Goal: Task Accomplishment & Management: Manage account settings

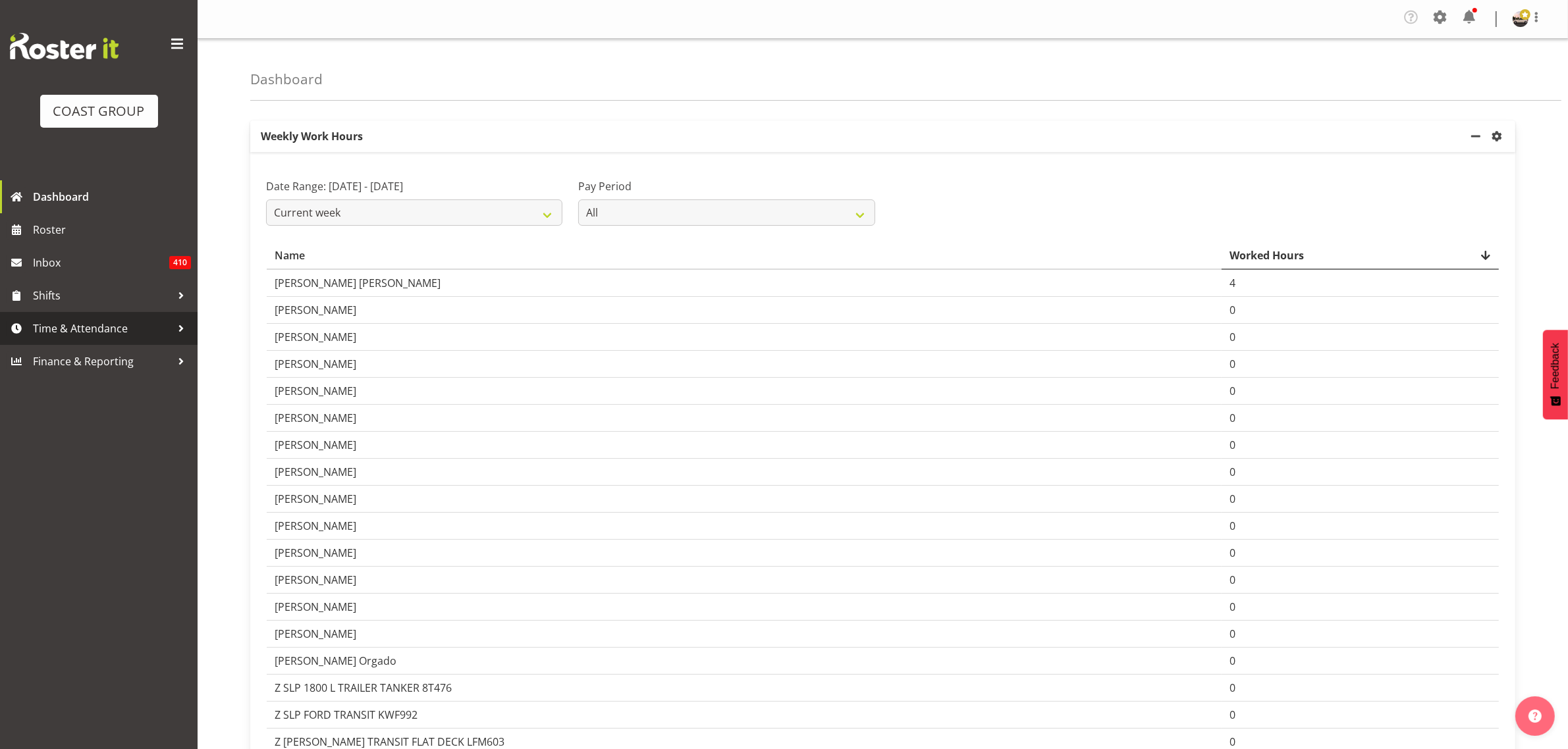
click at [100, 328] on span "Time & Attendance" at bounding box center [102, 328] width 139 height 19
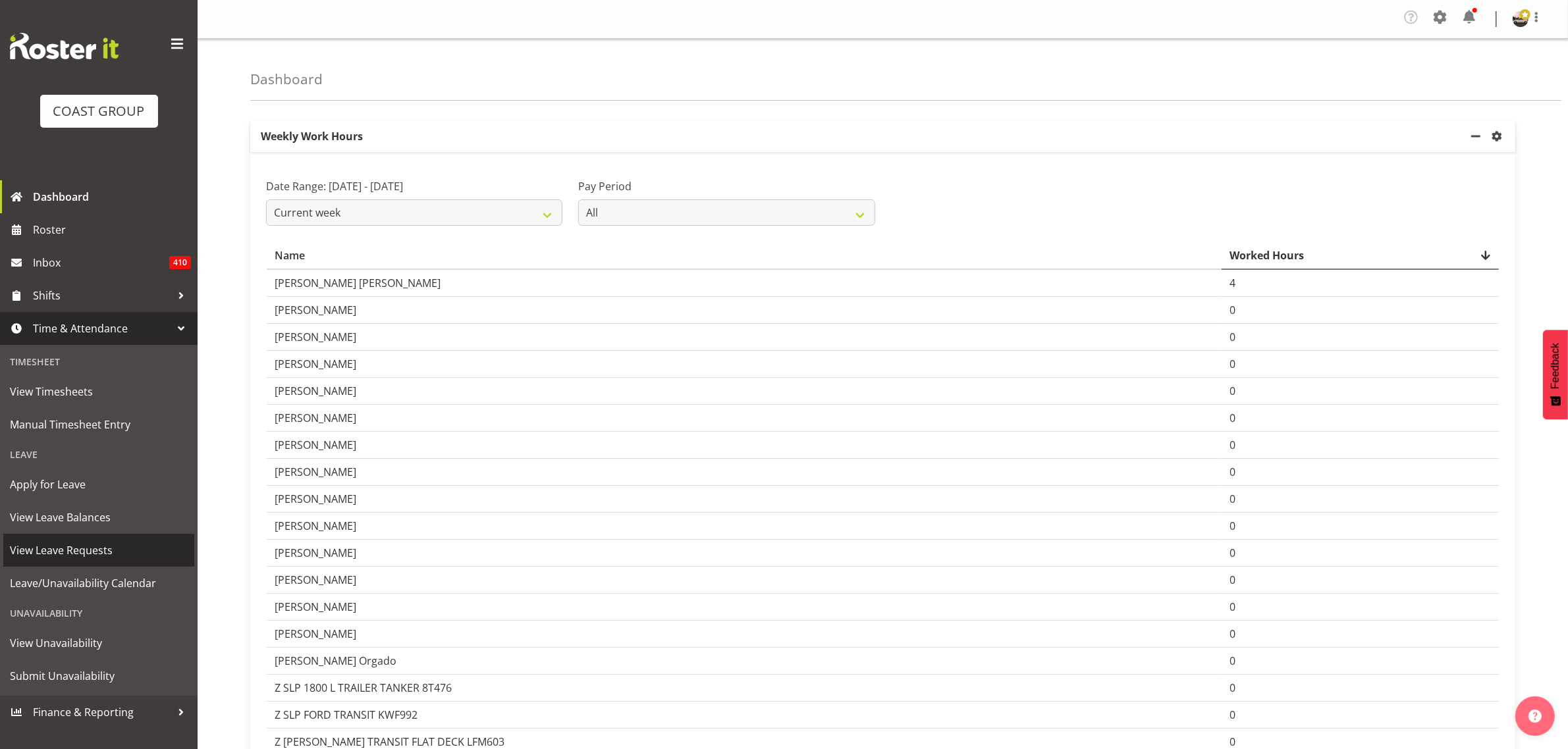
click at [93, 548] on span "View Leave Requests" at bounding box center [99, 550] width 178 height 19
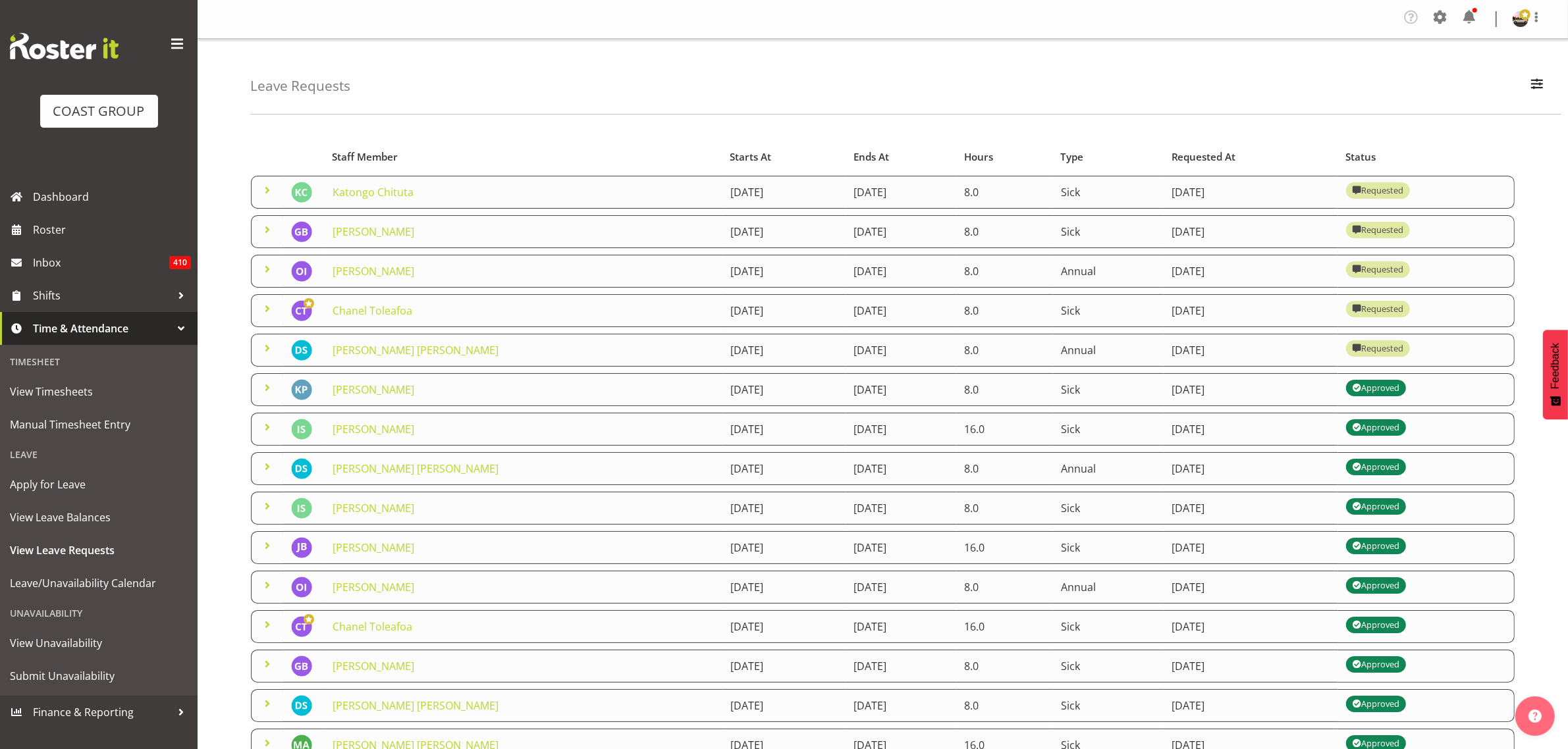
click at [265, 349] on span at bounding box center [267, 348] width 15 height 15
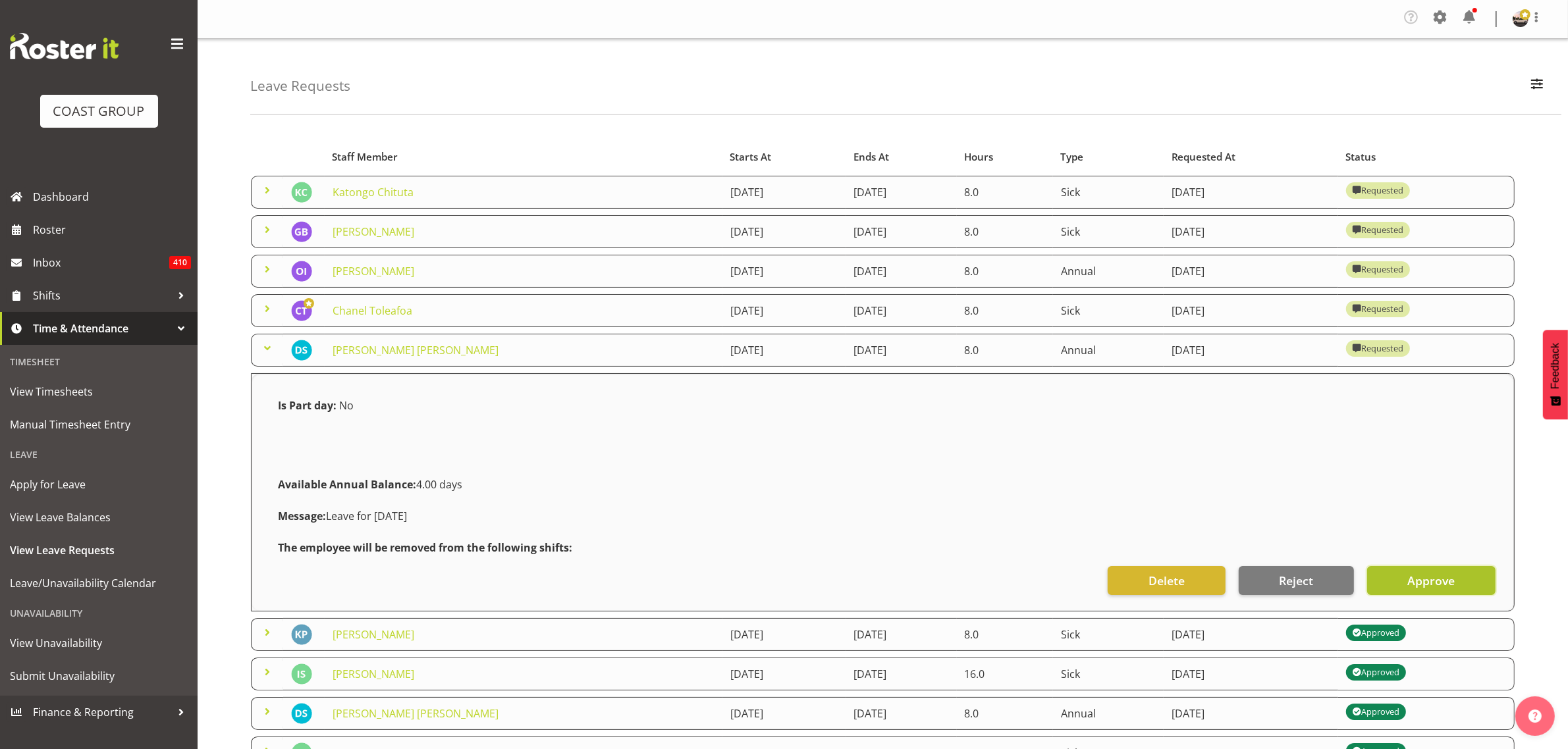
click at [1404, 584] on button "Approve" at bounding box center [1431, 580] width 128 height 29
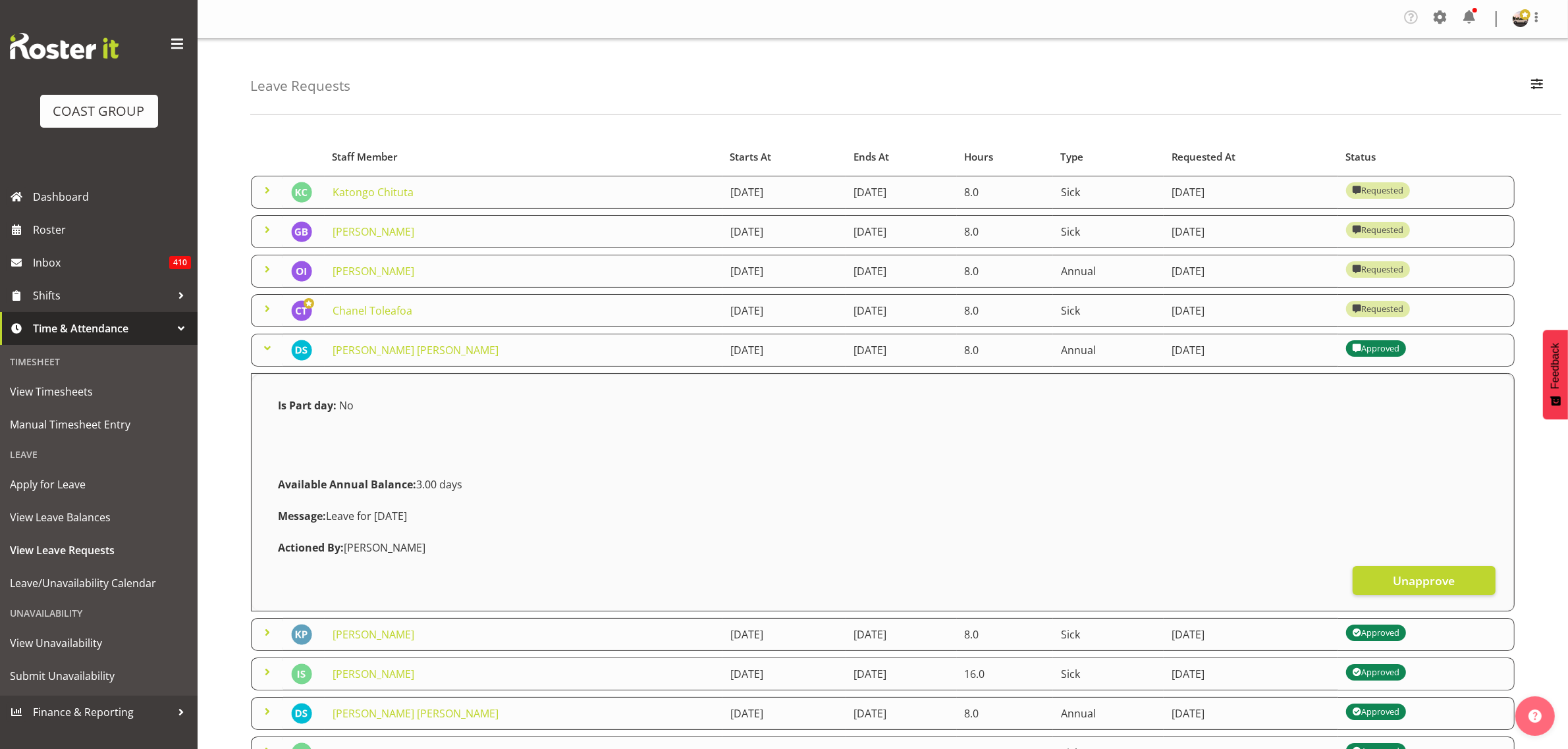
click at [271, 311] on span at bounding box center [267, 308] width 15 height 15
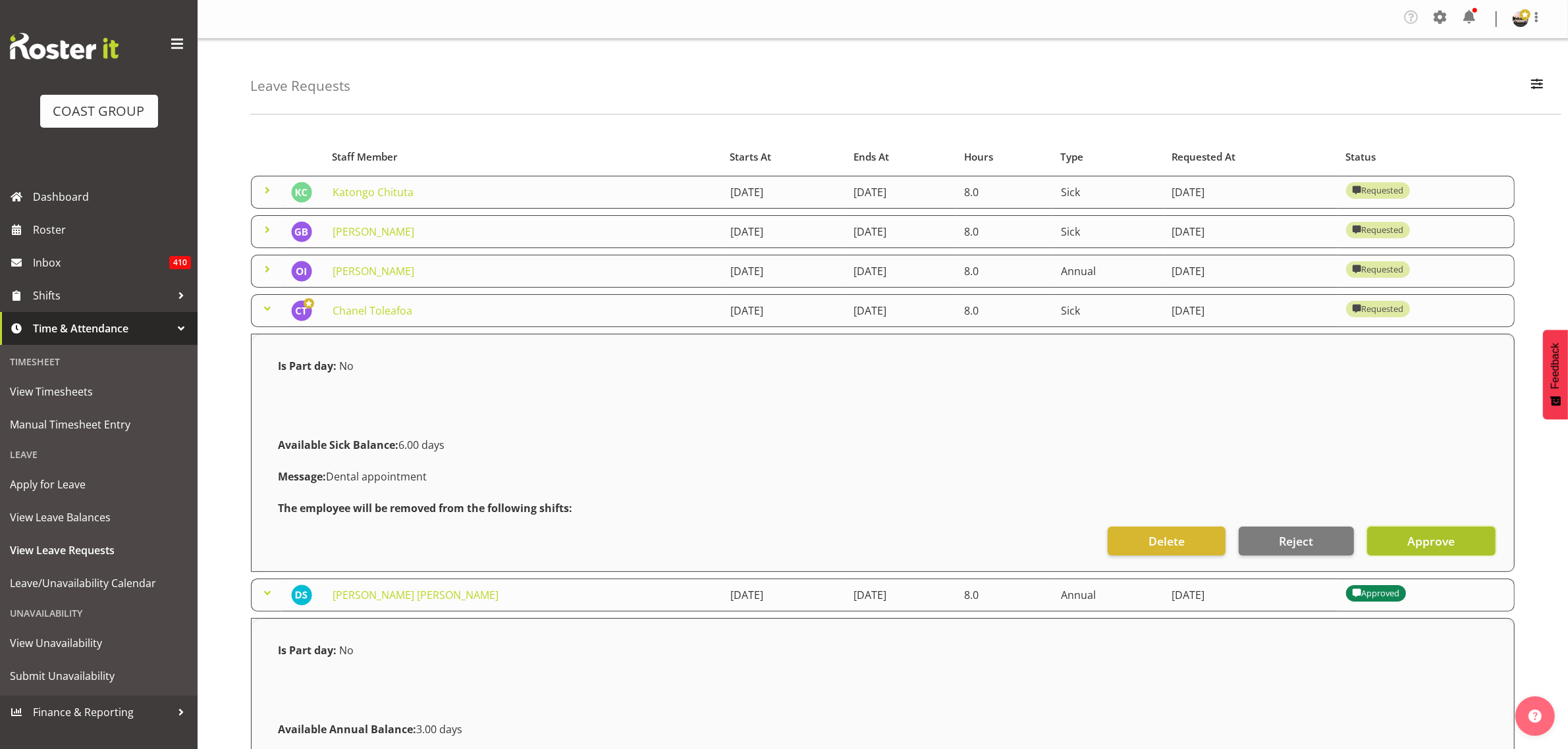
click at [1426, 549] on span "Approve" at bounding box center [1431, 541] width 47 height 17
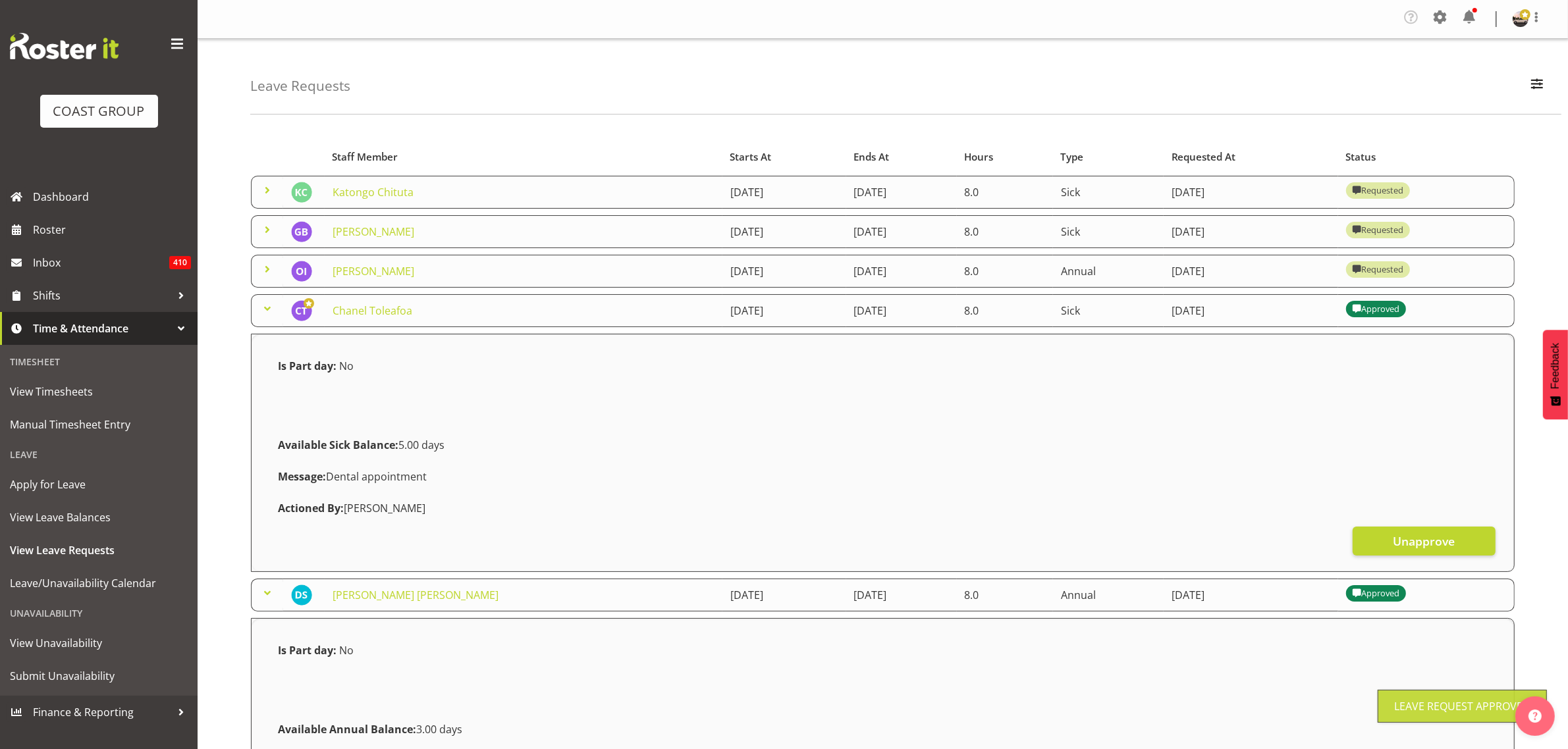
click at [267, 265] on span at bounding box center [267, 269] width 15 height 15
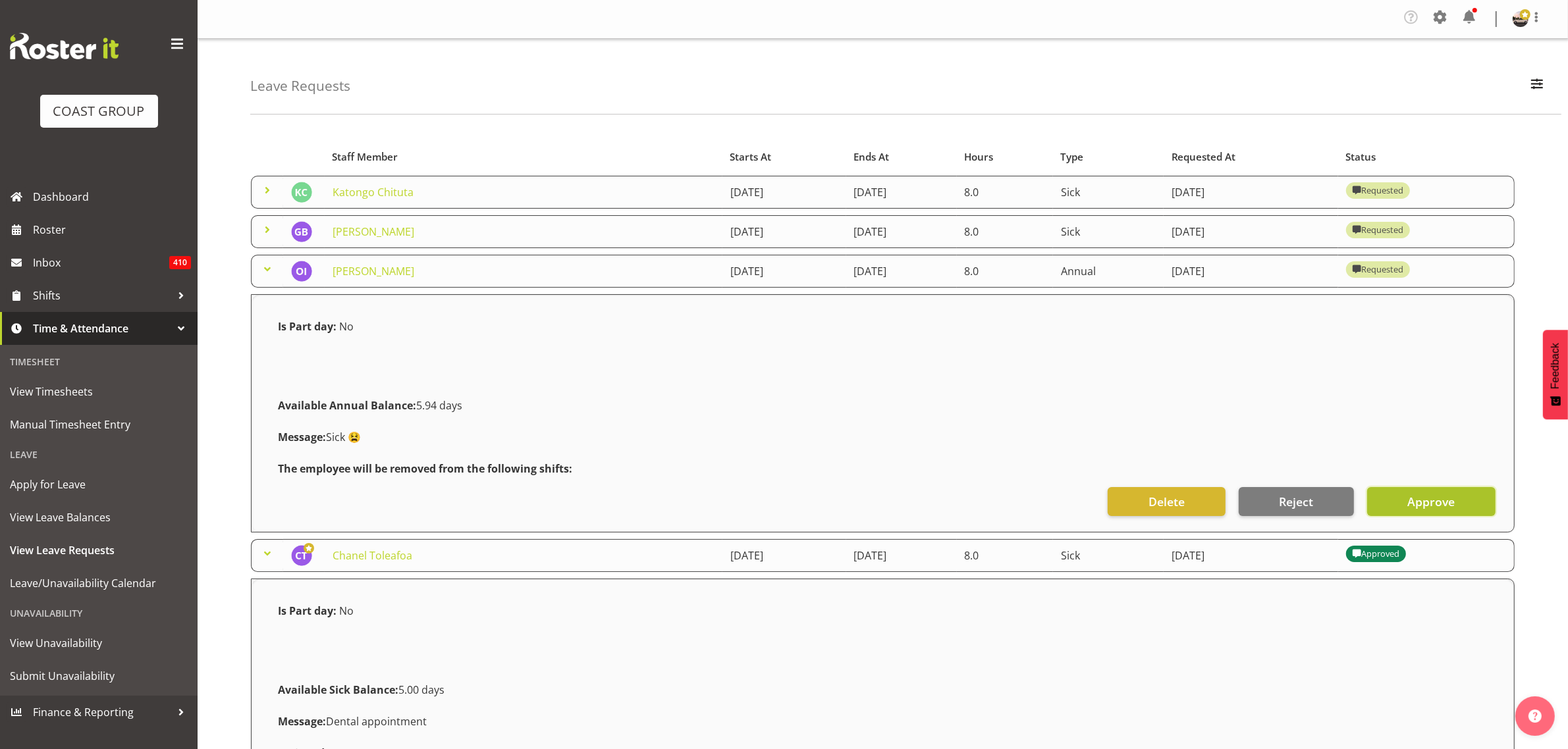
click at [1408, 505] on span "Approve" at bounding box center [1431, 501] width 47 height 17
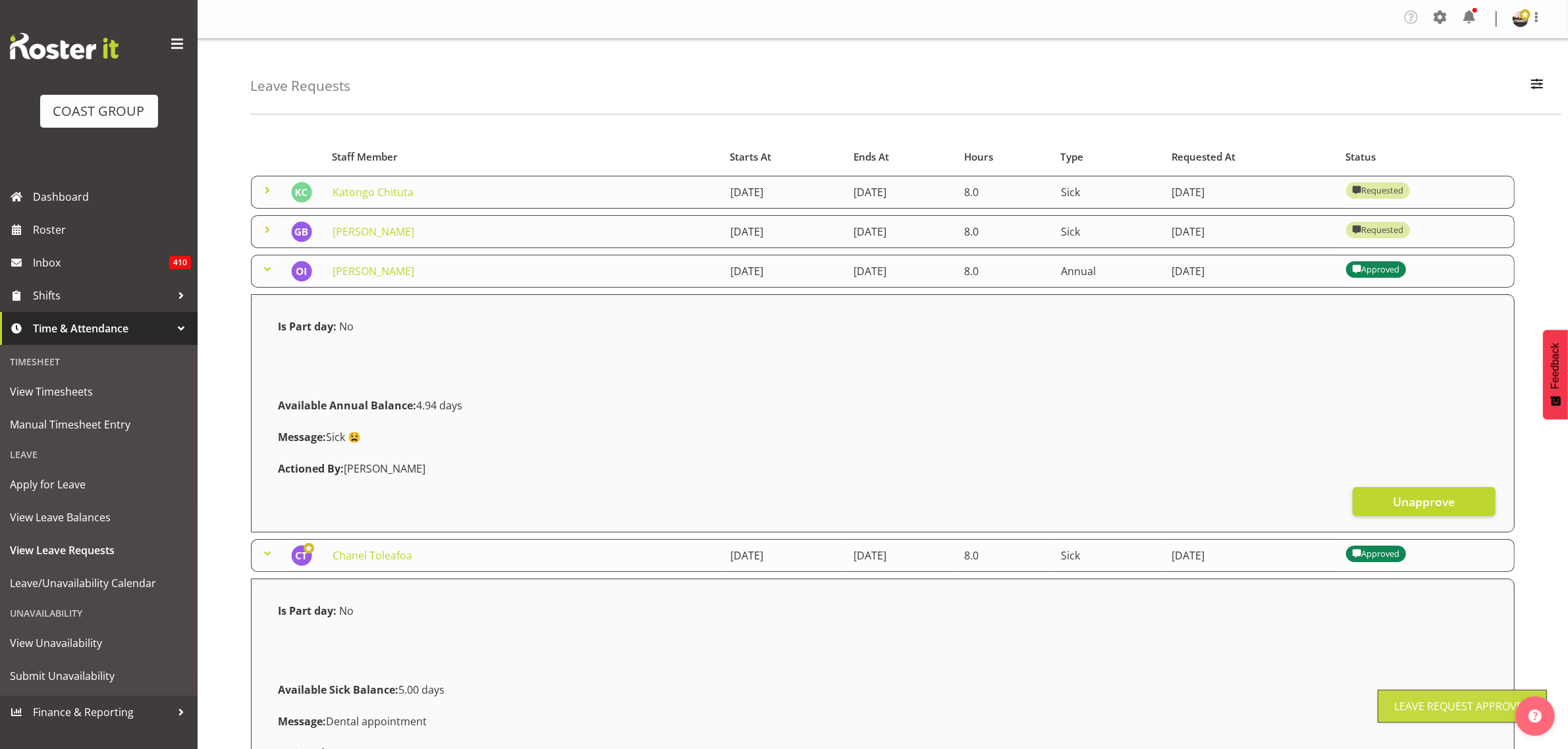
click at [270, 234] on span at bounding box center [267, 229] width 15 height 15
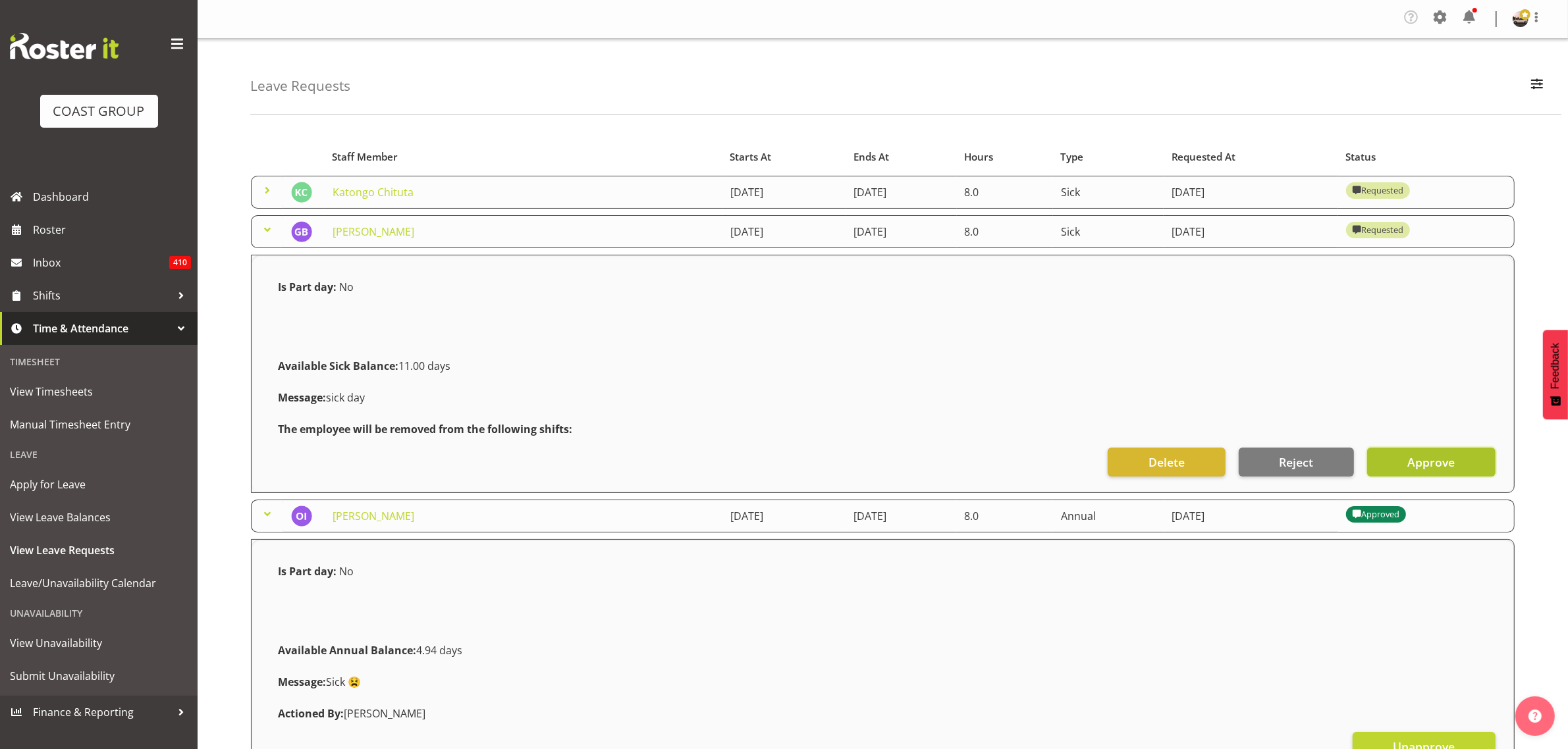
click at [1404, 464] on button "Approve" at bounding box center [1431, 462] width 128 height 29
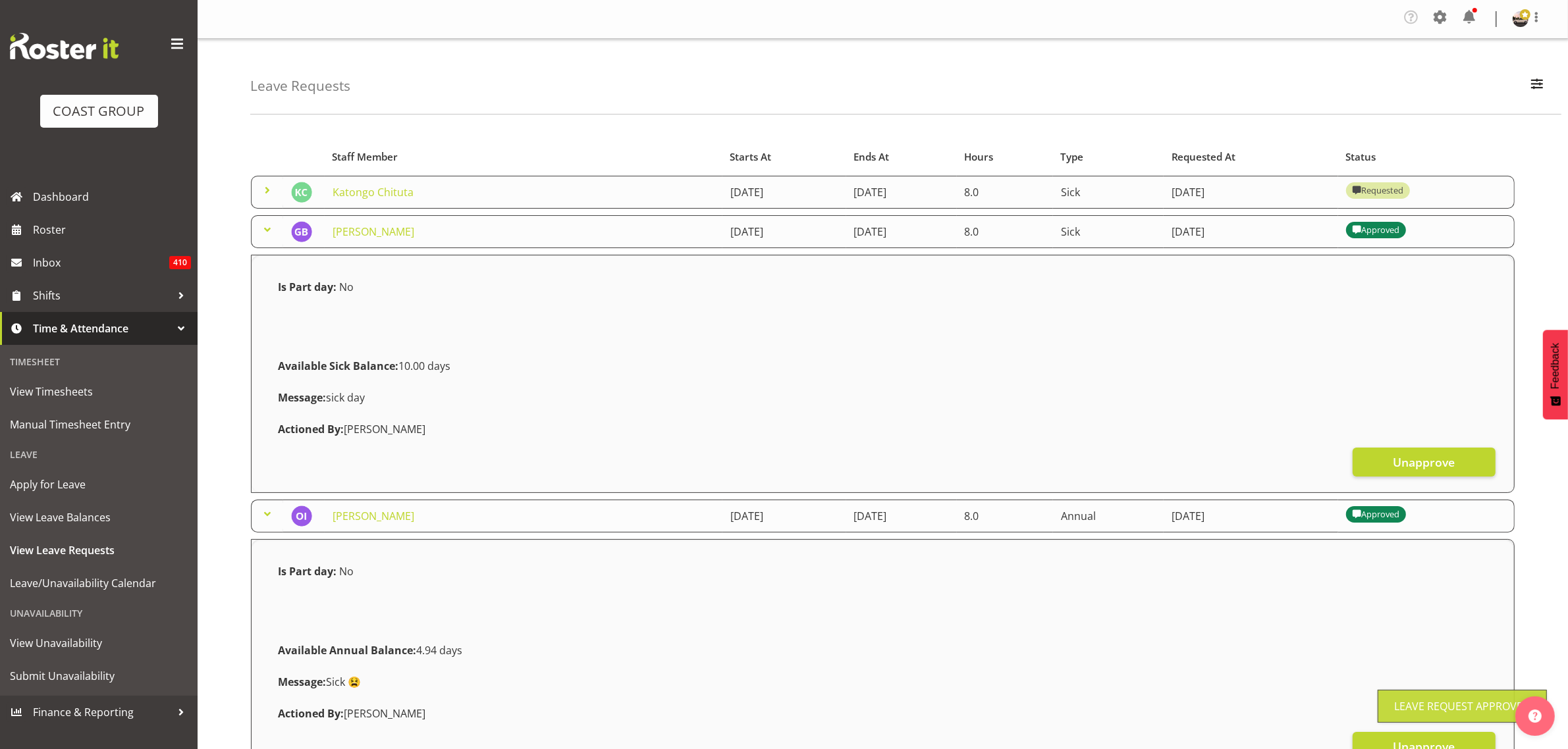
click at [268, 202] on td at bounding box center [267, 192] width 32 height 33
click at [270, 196] on span at bounding box center [267, 190] width 15 height 15
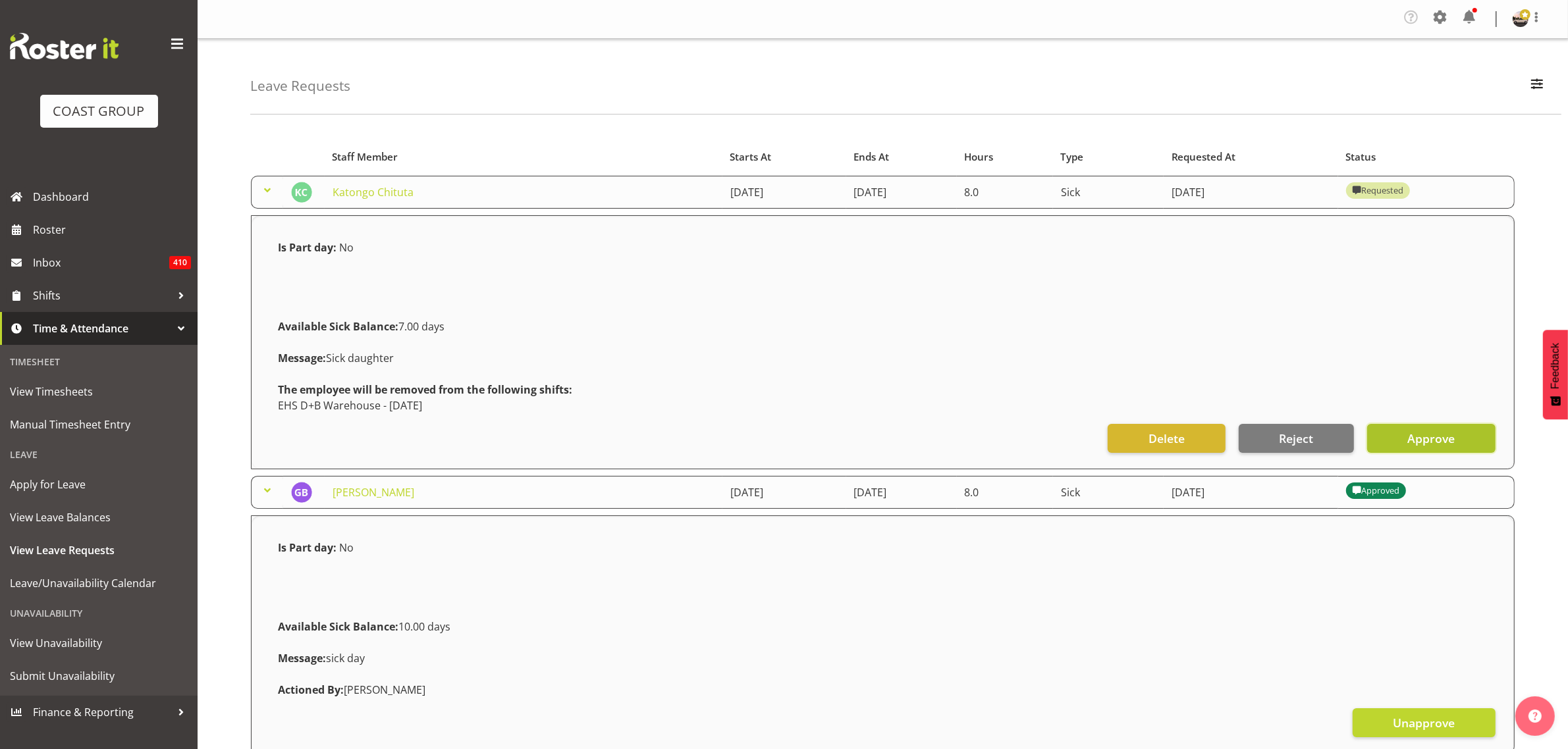
click at [1408, 451] on button "Approve" at bounding box center [1431, 438] width 128 height 29
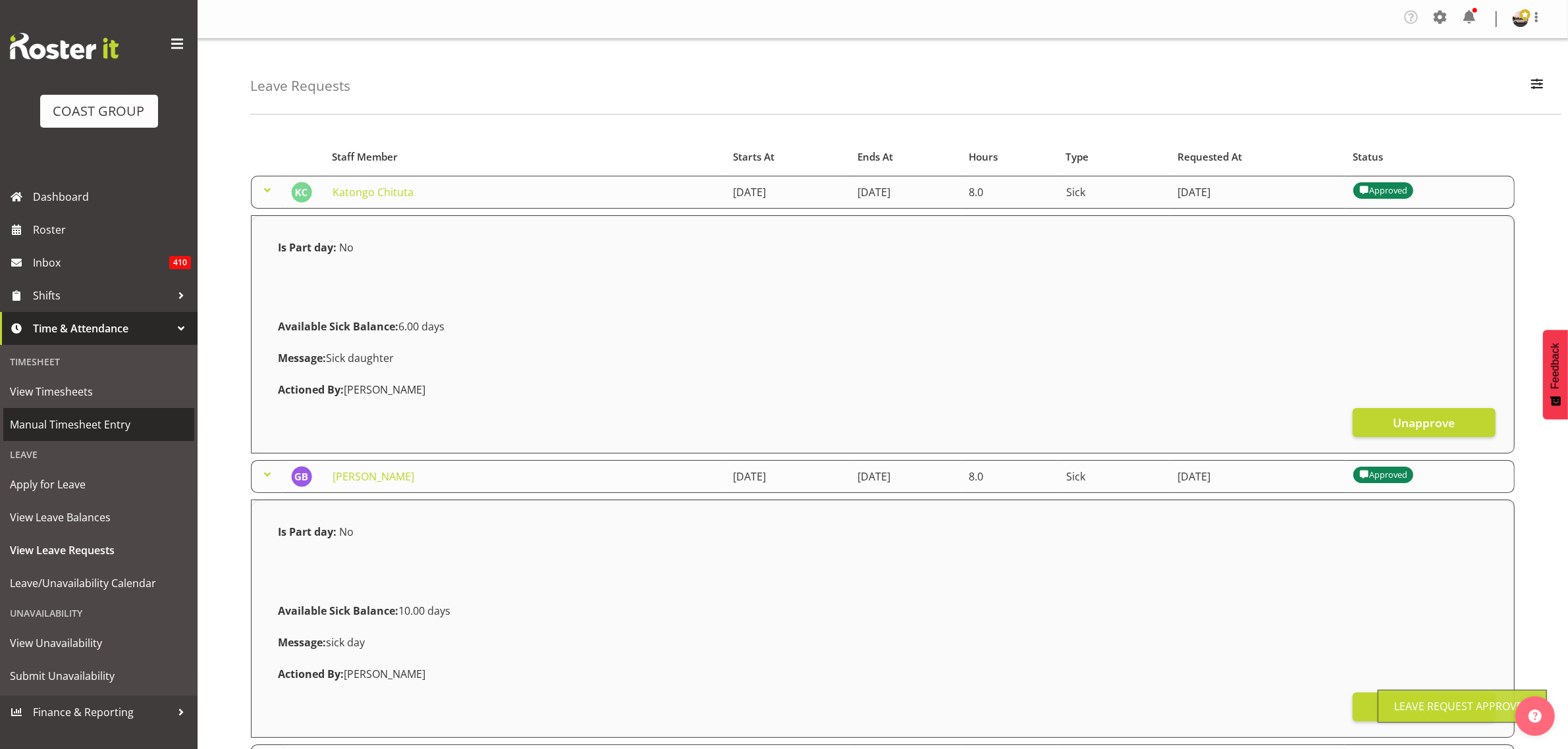
click at [92, 422] on span "Manual Timesheet Entry" at bounding box center [99, 424] width 178 height 19
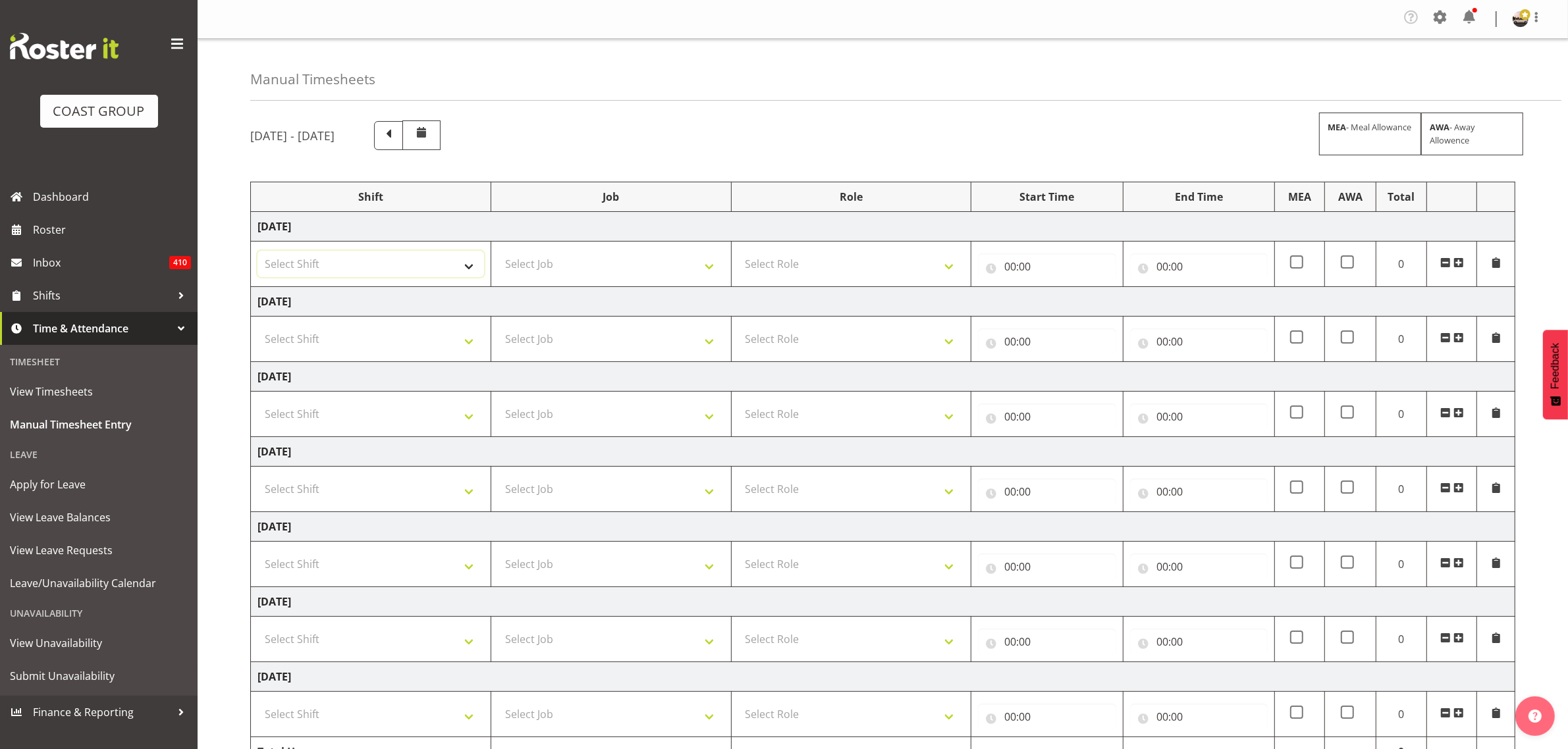
click at [361, 276] on select "Select Shift AKL SIGN ADMIN1 (LEAVE ALONE, DONT MAKE INACTIVE) [DATE] Delivery …" at bounding box center [371, 264] width 227 height 26
select select "19929"
click at [258, 252] on select "Select Shift AKL SIGN ADMIN1 (LEAVE ALONE, DONT MAKE INACTIVE) [DATE] Delivery …" at bounding box center [371, 264] width 227 height 26
click at [331, 332] on select "Select Shift AKL SIGN ADMIN1 (LEAVE ALONE, DONT MAKE INACTIVE) [DATE] Delivery …" at bounding box center [371, 339] width 227 height 26
select select "19929"
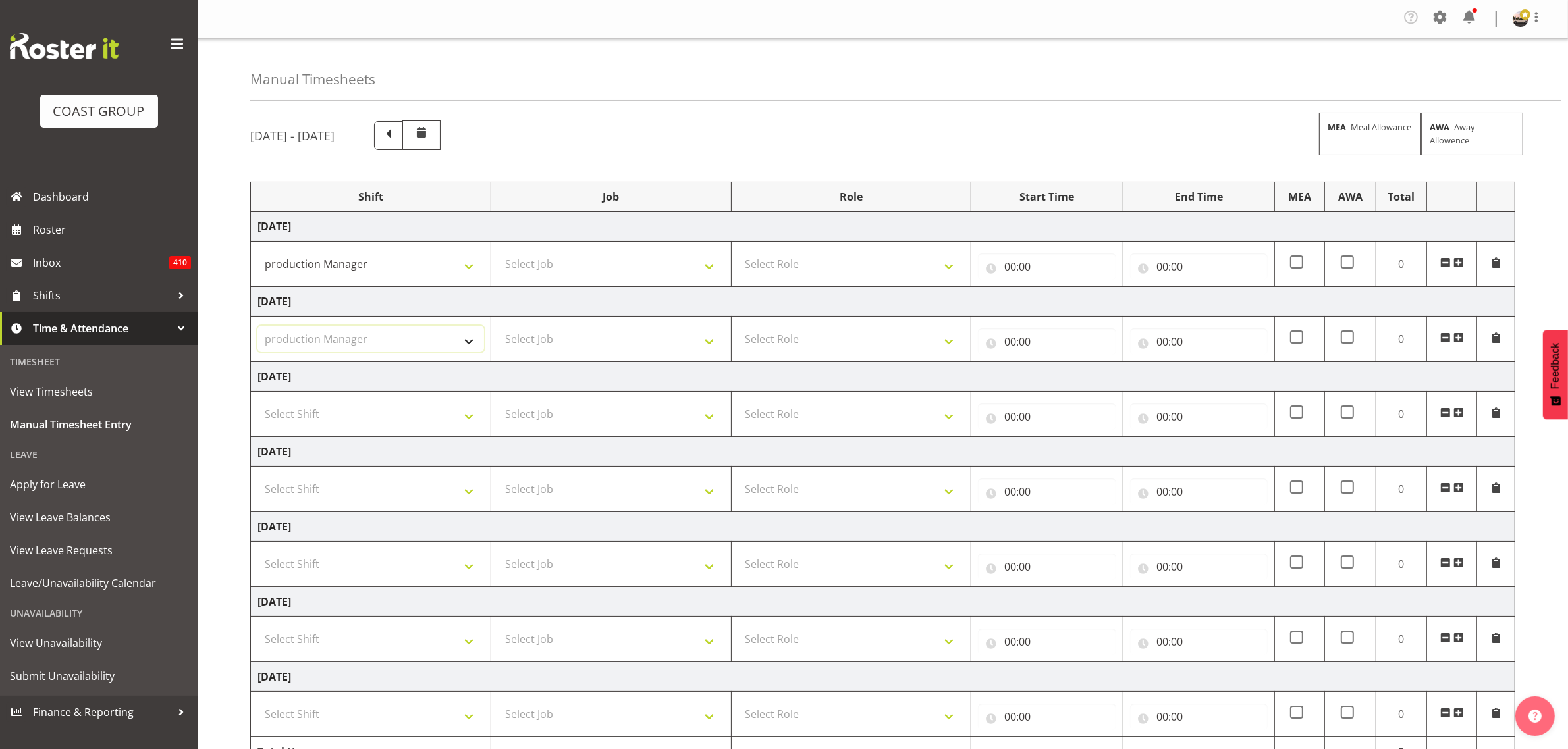
click at [258, 328] on select "Select Shift AKL SIGN ADMIN1 (LEAVE ALONE, DONT MAKE INACTIVE) [DATE] Delivery …" at bounding box center [371, 339] width 227 height 26
drag, startPoint x: 308, startPoint y: 416, endPoint x: 306, endPoint y: 426, distance: 10.2
click at [308, 416] on select "Select Shift AKL SIGN ADMIN1 (LEAVE ALONE, DONT MAKE INACTIVE) [DATE] Delivery …" at bounding box center [371, 413] width 227 height 26
select select "19929"
click at [258, 403] on select "Select Shift AKL SIGN ADMIN1 (LEAVE ALONE, DONT MAKE INACTIVE) [DATE] Delivery …" at bounding box center [371, 413] width 227 height 26
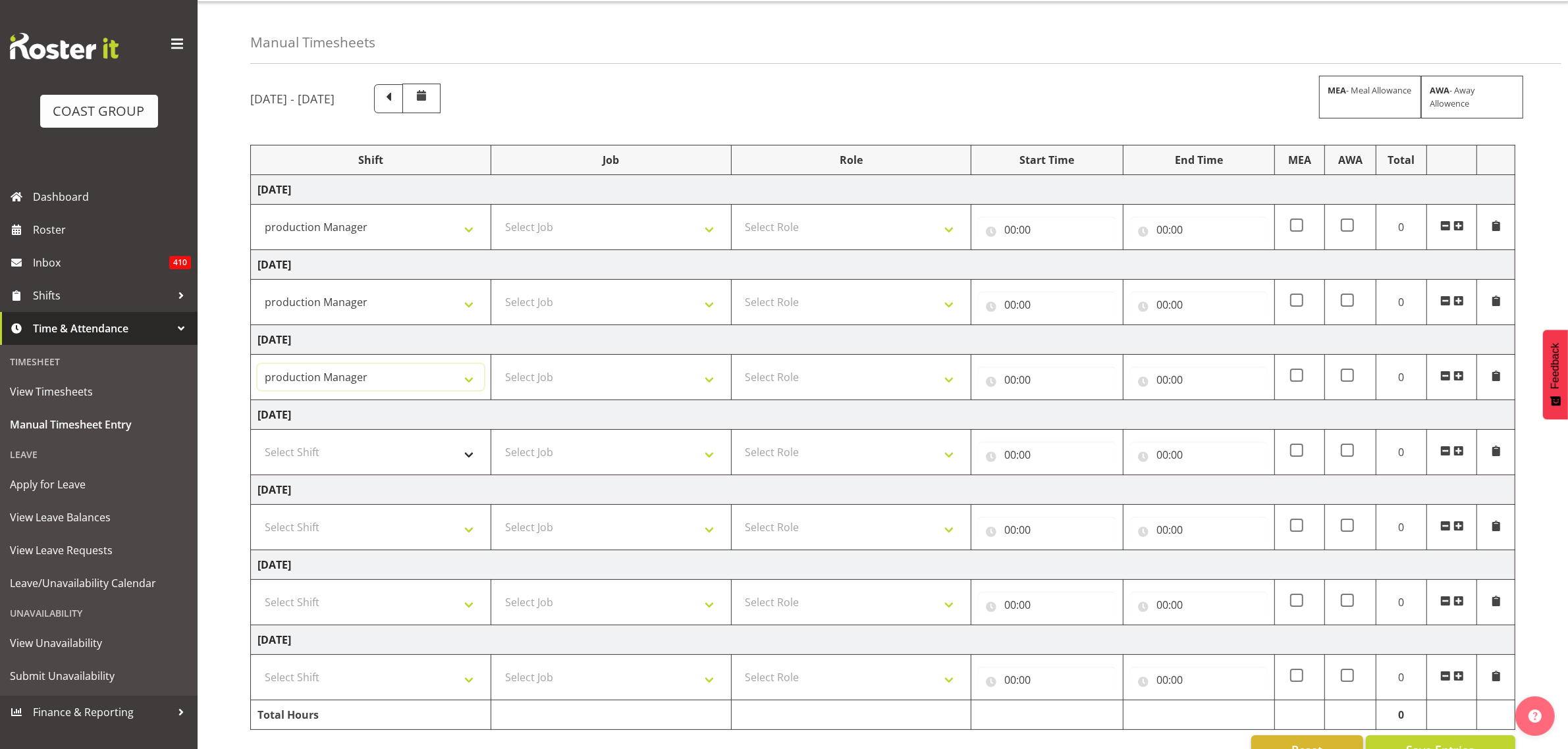
scroll to position [77, 0]
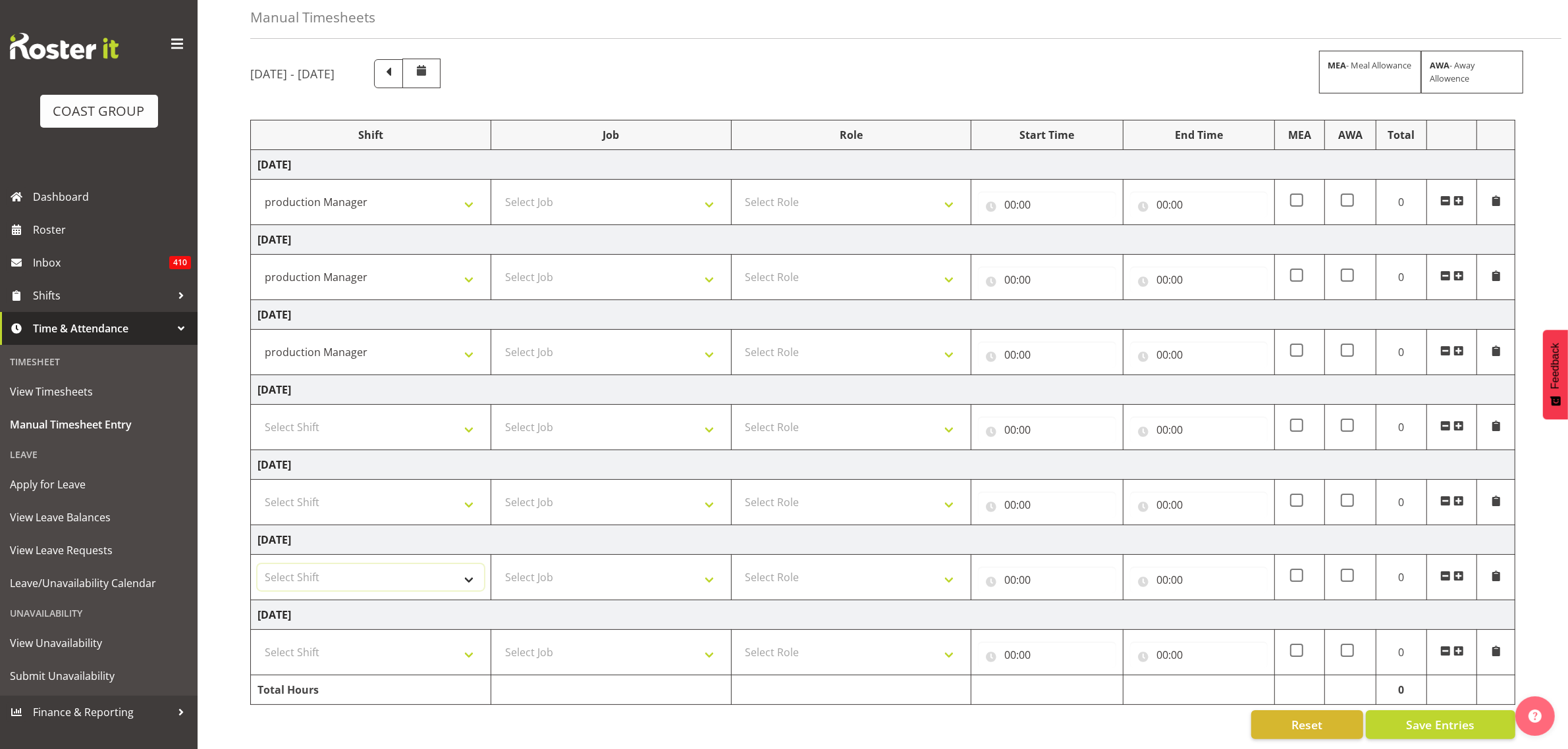
click at [311, 564] on select "Select Shift AKL SIGN ADMIN1 (LEAVE ALONE, DONT MAKE INACTIVE) [DATE] Delivery …" at bounding box center [371, 577] width 227 height 26
select select "19929"
click at [258, 564] on select "Select Shift AKL SIGN ADMIN1 (LEAVE ALONE, DONT MAKE INACTIVE) [DATE] Delivery …" at bounding box center [371, 577] width 227 height 26
click at [310, 639] on select "Select Shift AKL SIGN ADMIN1 (LEAVE ALONE, DONT MAKE INACTIVE) [DATE] Delivery …" at bounding box center [371, 652] width 227 height 26
select select "19929"
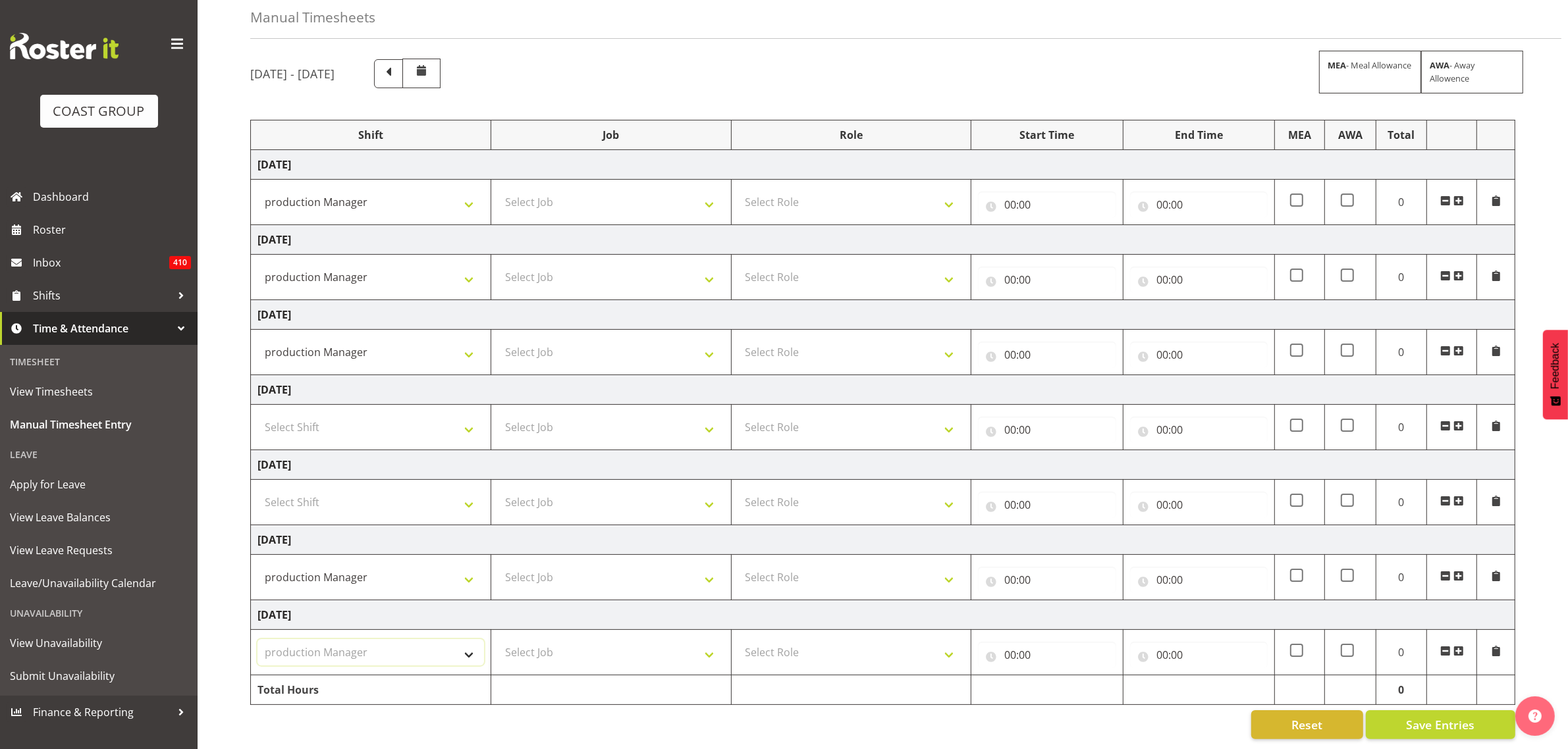
click at [258, 639] on select "Select Shift AKL SIGN ADMIN1 (LEAVE ALONE, DONT MAKE INACTIVE) [DATE] Delivery …" at bounding box center [371, 652] width 227 height 26
click at [532, 198] on select "Select Job 1 Carlton Events 1 [PERSON_NAME][GEOGRAPHIC_DATA] 1 [PERSON_NAME][GE…" at bounding box center [611, 202] width 227 height 26
select select "9464"
click at [498, 189] on select "Select Job 1 Carlton Events 1 [PERSON_NAME][GEOGRAPHIC_DATA] 1 [PERSON_NAME][GE…" at bounding box center [611, 202] width 227 height 26
drag, startPoint x: 585, startPoint y: 259, endPoint x: 558, endPoint y: 248, distance: 29.2
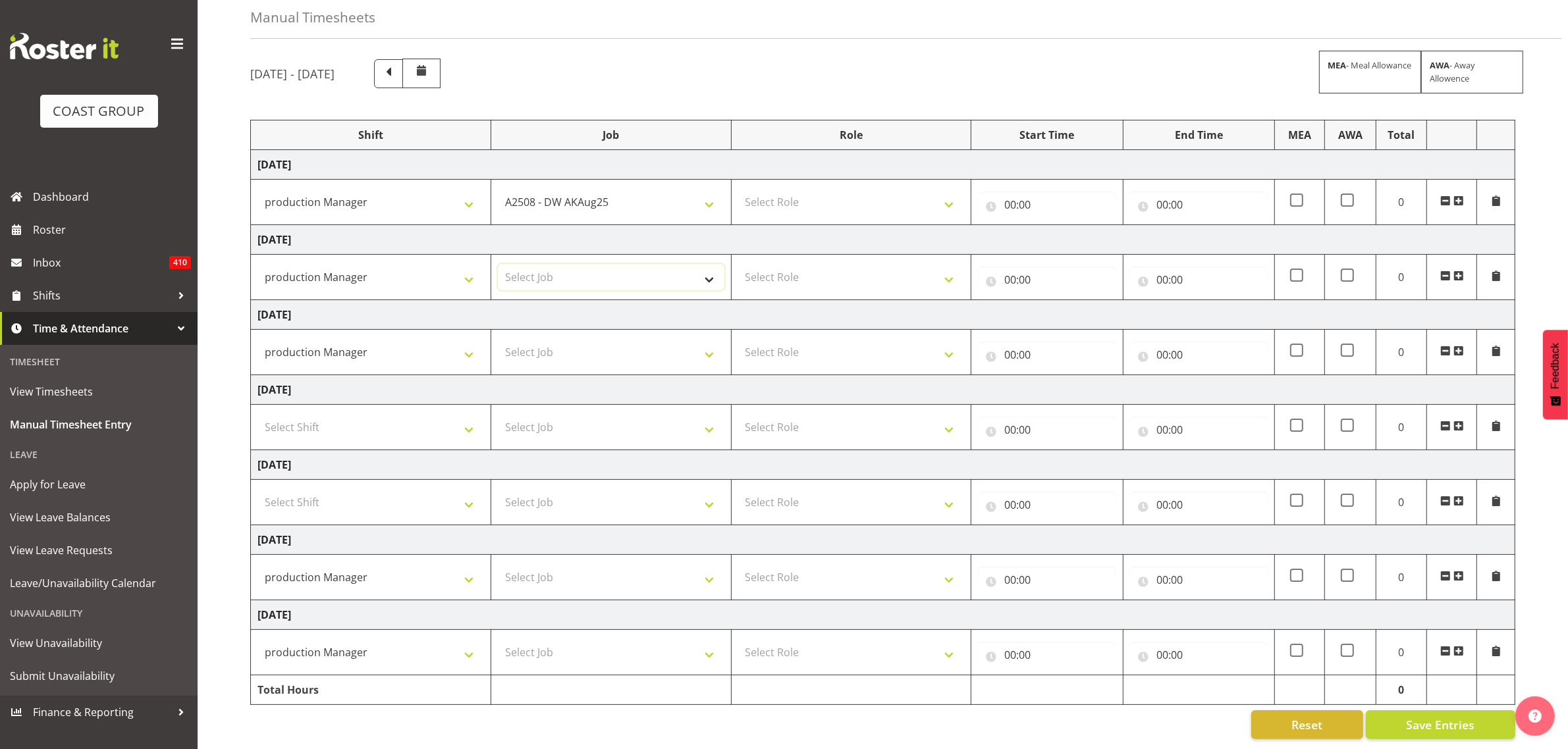
click at [585, 264] on select "Select Job 1 Carlton Events 1 [PERSON_NAME][GEOGRAPHIC_DATA] 1 [PERSON_NAME][GE…" at bounding box center [611, 277] width 227 height 26
select select "9464"
click at [498, 264] on select "Select Job 1 Carlton Events 1 [PERSON_NAME][GEOGRAPHIC_DATA] 1 [PERSON_NAME][GE…" at bounding box center [611, 277] width 227 height 26
click at [590, 196] on select "1 Carlton Events 1 [PERSON_NAME] 1 [PERSON_NAME][GEOGRAPHIC_DATA] 1 EHS WAREHOU…" at bounding box center [611, 202] width 227 height 26
click at [702, 63] on div "[DATE] - [DATE] MEA - Meal Allowance AWA - Away Allowence" at bounding box center [883, 73] width 1265 height 30
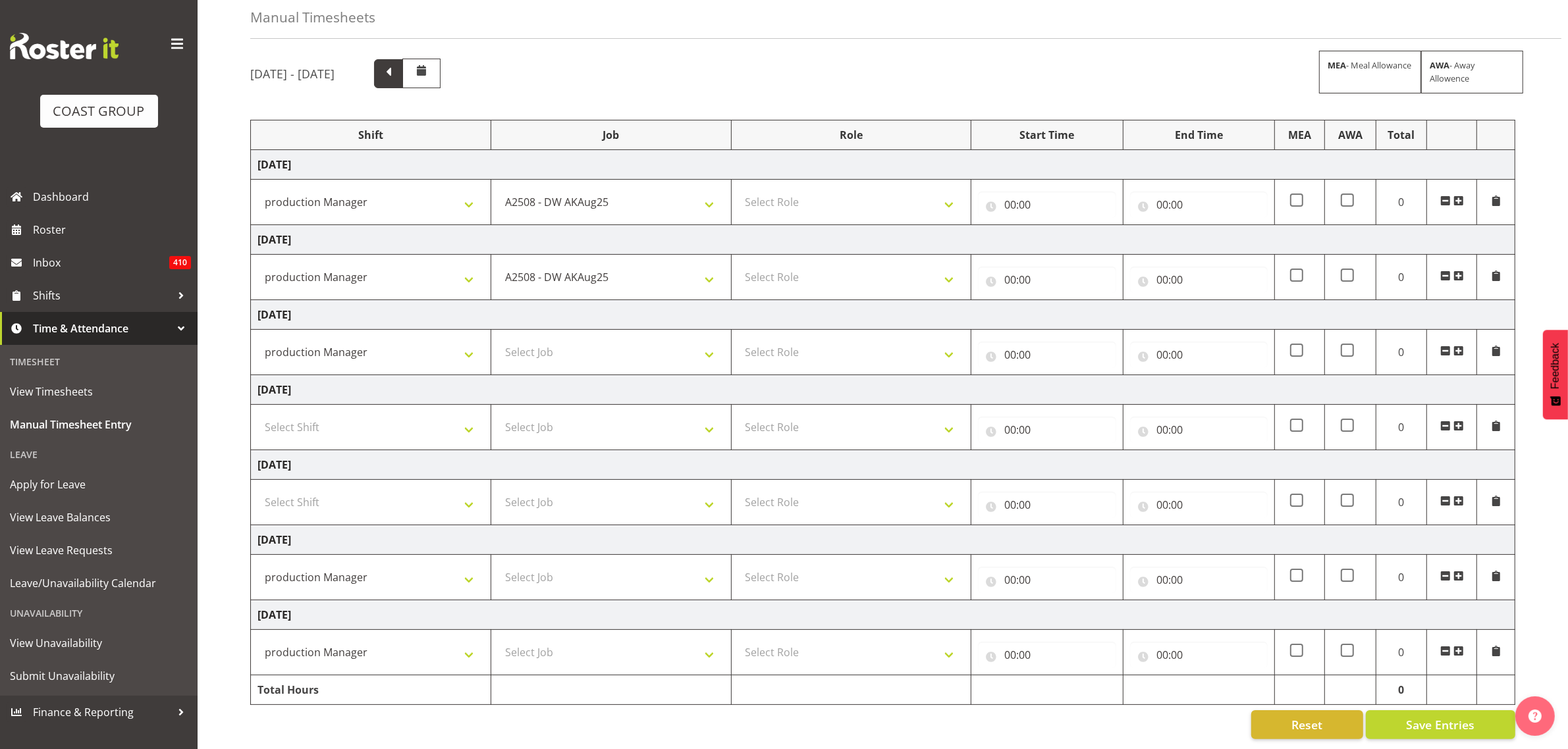
click at [397, 64] on span at bounding box center [388, 72] width 17 height 17
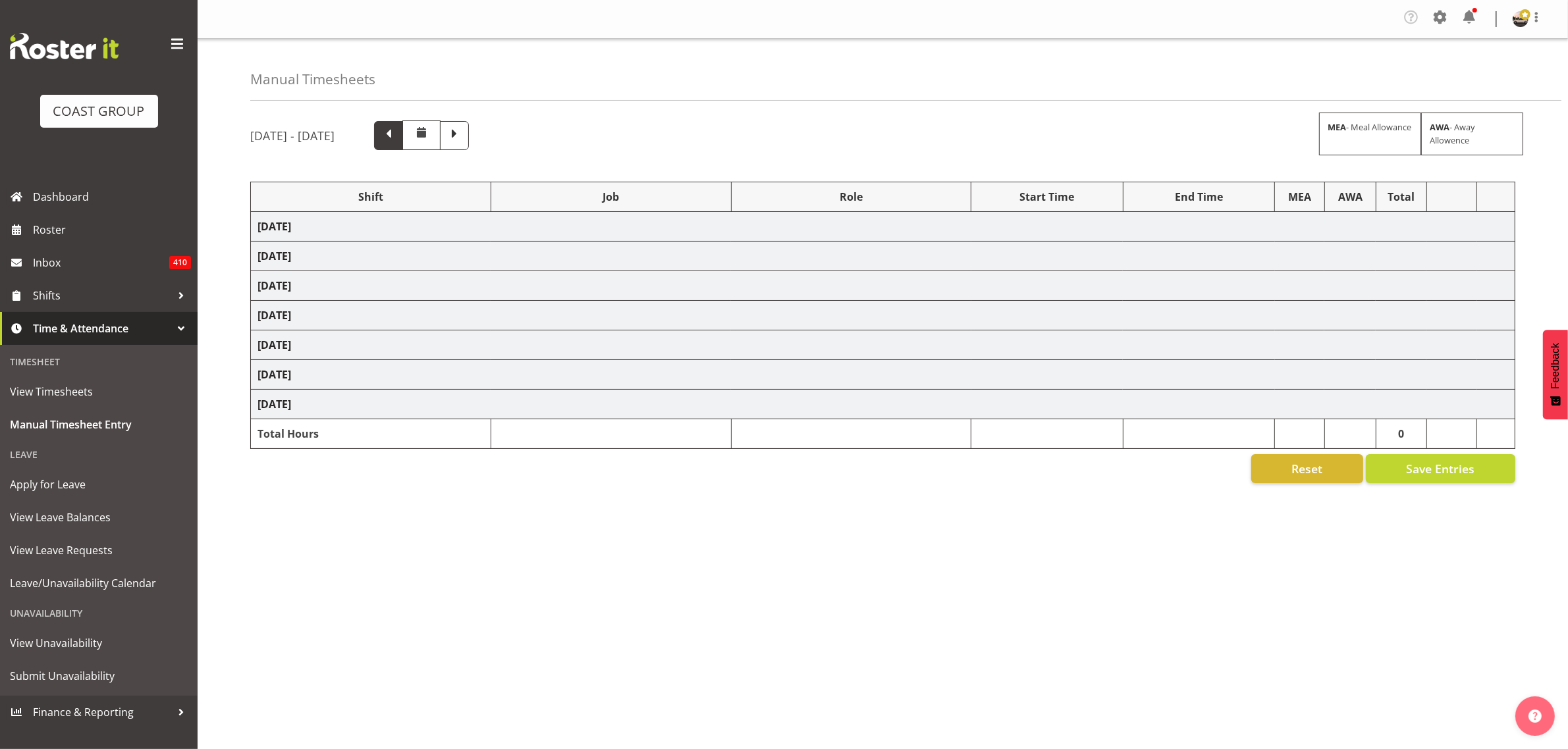
scroll to position [0, 0]
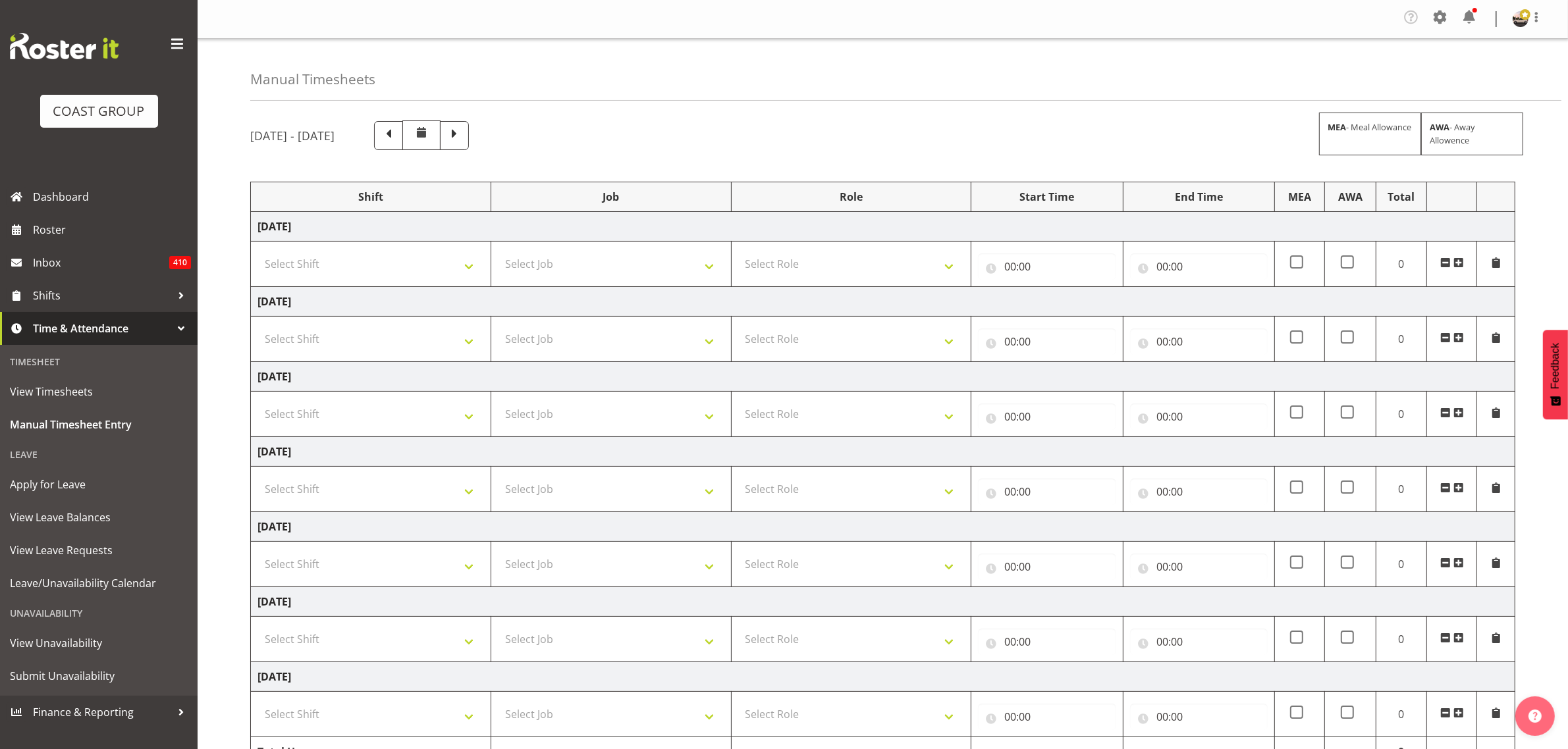
click at [399, 243] on td "Select Shift AKL SIGN ADMIN1 (LEAVE ALONE, DONT MAKE INACTIVE) [DATE] Delivery …" at bounding box center [371, 264] width 240 height 46
click at [394, 262] on select "Select Shift AKL SIGN ADMIN1 (LEAVE ALONE, DONT MAKE INACTIVE) [DATE] Delivery …" at bounding box center [371, 264] width 227 height 26
select select "19929"
click at [258, 252] on select "Select Shift AKL SIGN ADMIN1 (LEAVE ALONE, DONT MAKE INACTIVE) [DATE] Delivery …" at bounding box center [371, 264] width 227 height 26
click at [373, 328] on select "Select Shift AKL SIGN ADMIN1 (LEAVE ALONE, DONT MAKE INACTIVE) [DATE] Delivery …" at bounding box center [371, 339] width 227 height 26
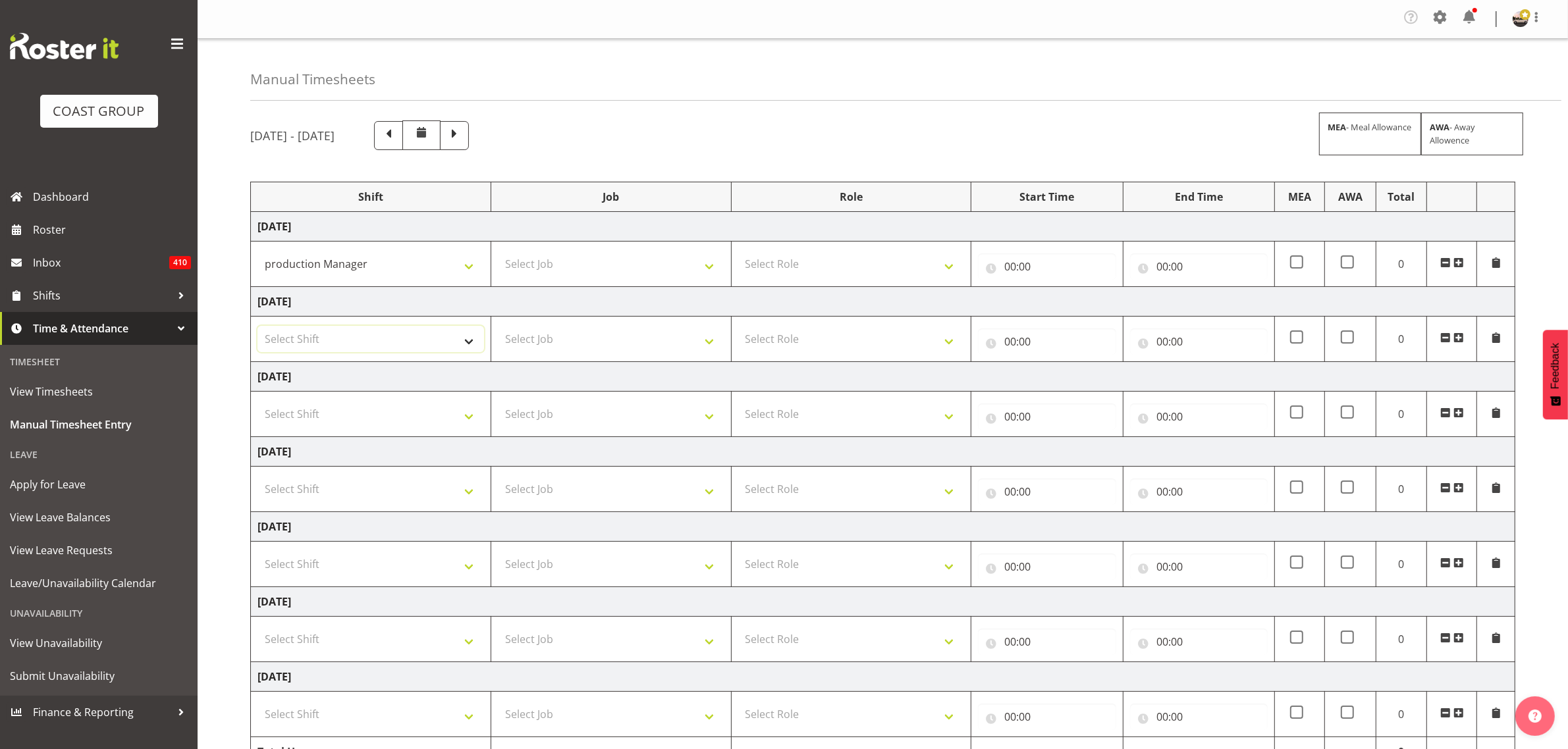
select select "19929"
click at [258, 328] on select "Select Shift AKL SIGN ADMIN1 (LEAVE ALONE, DONT MAKE INACTIVE) [DATE] Delivery …" at bounding box center [371, 339] width 227 height 26
click at [314, 419] on select "Select Shift AKL SIGN ADMIN1 (LEAVE ALONE, DONT MAKE INACTIVE) [DATE] Delivery …" at bounding box center [371, 413] width 227 height 26
select select "19929"
click at [258, 403] on select "Select Shift AKL SIGN ADMIN1 (LEAVE ALONE, DONT MAKE INACTIVE) [DATE] Delivery …" at bounding box center [371, 413] width 227 height 26
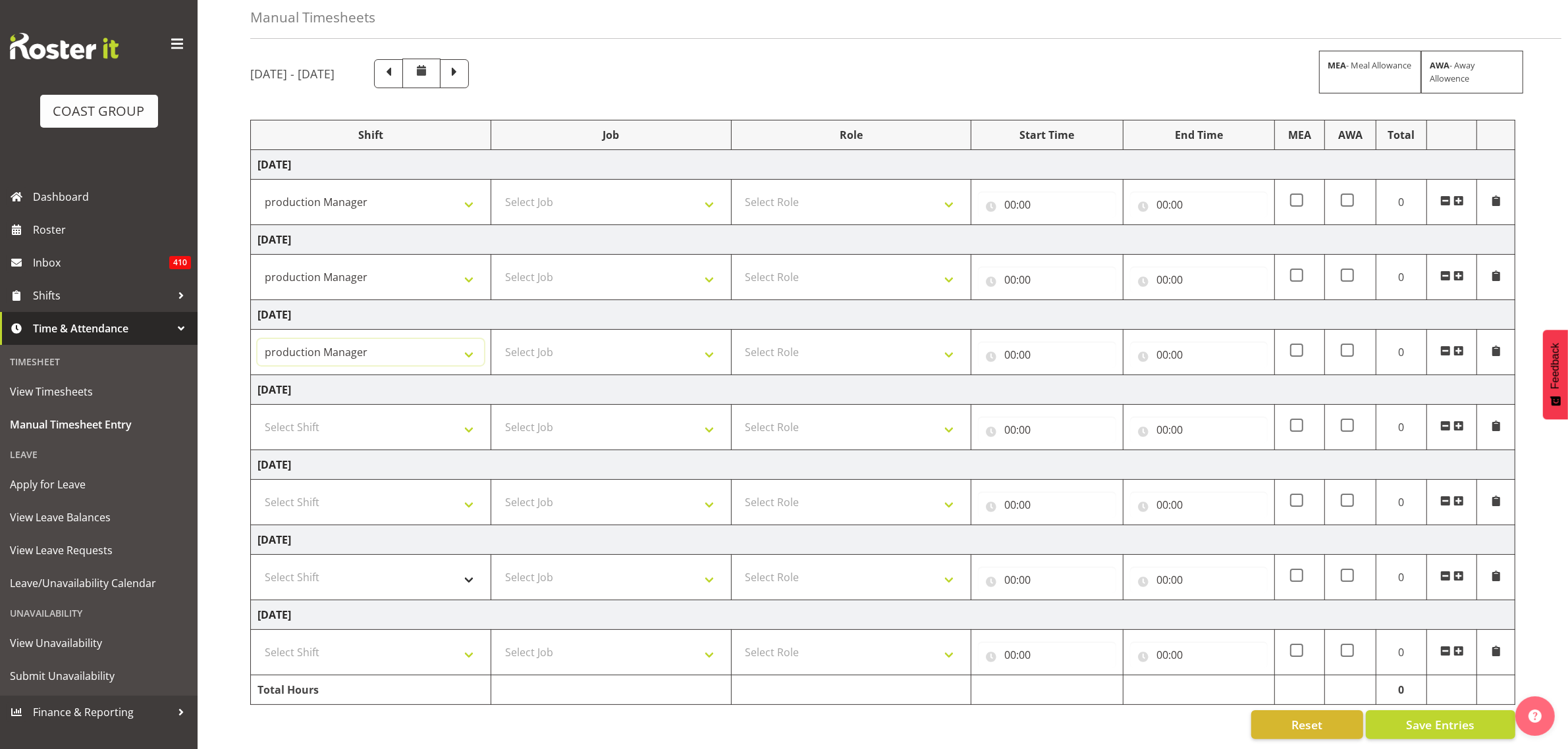
scroll to position [77, 0]
click at [298, 569] on select "Select Shift AKL SIGN ADMIN1 (LEAVE ALONE, DONT MAKE INACTIVE) [DATE] Delivery …" at bounding box center [371, 577] width 227 height 26
click at [298, 566] on select "Select Shift AKL SIGN ADMIN1 (LEAVE ALONE, DONT MAKE INACTIVE) [DATE] Delivery …" at bounding box center [371, 577] width 227 height 26
select select "19929"
click at [258, 564] on select "Select Shift AKL SIGN ADMIN1 (LEAVE ALONE, DONT MAKE INACTIVE) [DATE] Delivery …" at bounding box center [371, 577] width 227 height 26
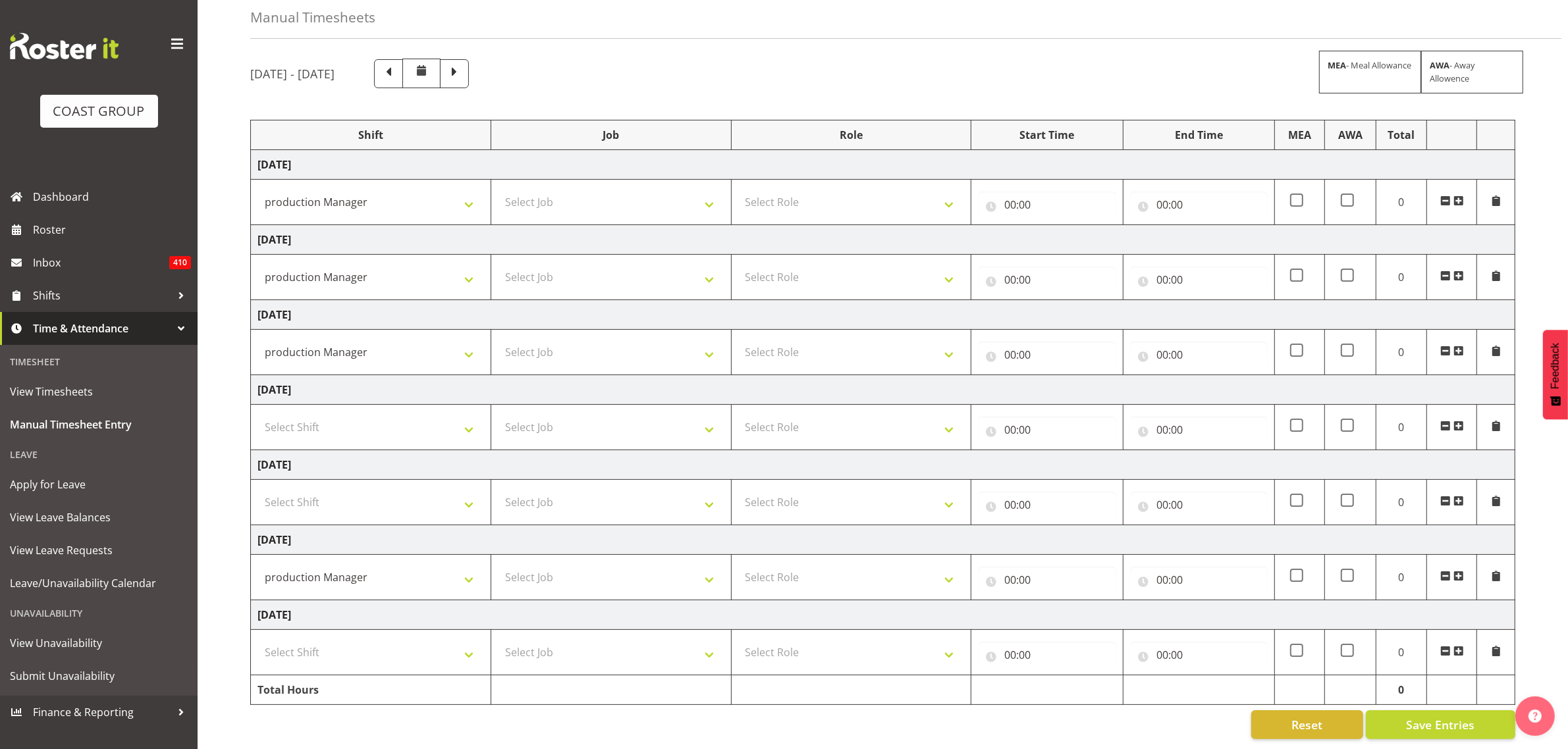
click at [311, 630] on td "Select Shift AKL SIGN ADMIN1 (LEAVE ALONE, DONT MAKE INACTIVE) [DATE] Delivery …" at bounding box center [371, 653] width 240 height 46
click at [311, 640] on select "Select Shift AKL SIGN ADMIN1 (LEAVE ALONE, DONT MAKE INACTIVE) [DATE] Delivery …" at bounding box center [371, 652] width 227 height 26
select select "19929"
click at [258, 639] on select "Select Shift AKL SIGN ADMIN1 (LEAVE ALONE, DONT MAKE INACTIVE) [DATE] Delivery …" at bounding box center [371, 652] width 227 height 26
click at [575, 204] on td "Select Job 1 Carlton Events 1 [PERSON_NAME][GEOGRAPHIC_DATA] 1 [PERSON_NAME][GE…" at bounding box center [610, 202] width 240 height 46
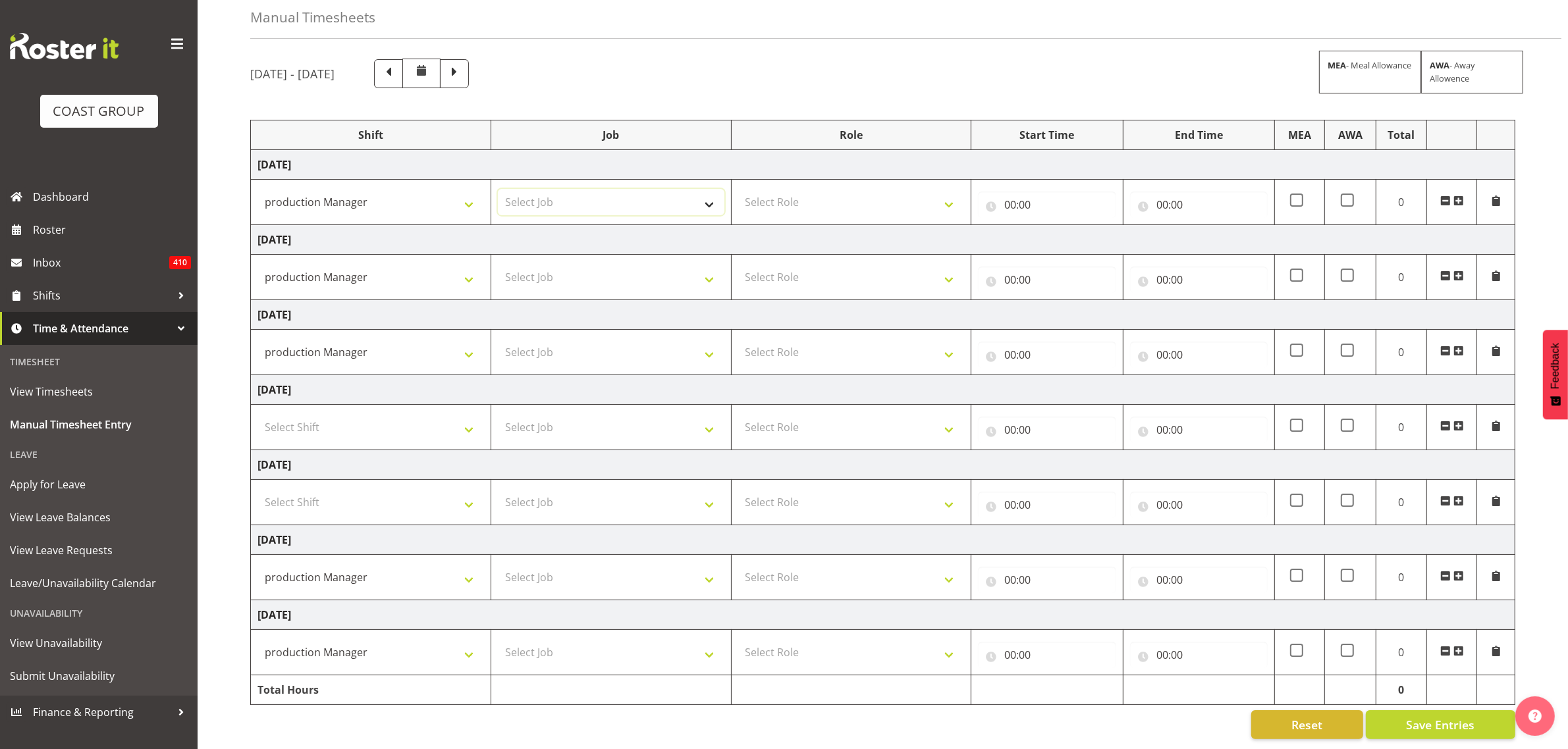
click at [581, 196] on select "Select Job 1 Carlton Events 1 [PERSON_NAME][GEOGRAPHIC_DATA] 1 [PERSON_NAME][GE…" at bounding box center [611, 202] width 227 height 26
select select "9464"
click at [498, 189] on select "Select Job 1 Carlton Events 1 [PERSON_NAME][GEOGRAPHIC_DATA] 1 [PERSON_NAME][GE…" at bounding box center [611, 202] width 227 height 26
click at [550, 264] on select "Select Job 1 Carlton Events 1 [PERSON_NAME][GEOGRAPHIC_DATA] 1 [PERSON_NAME][GE…" at bounding box center [611, 277] width 227 height 26
select select "9464"
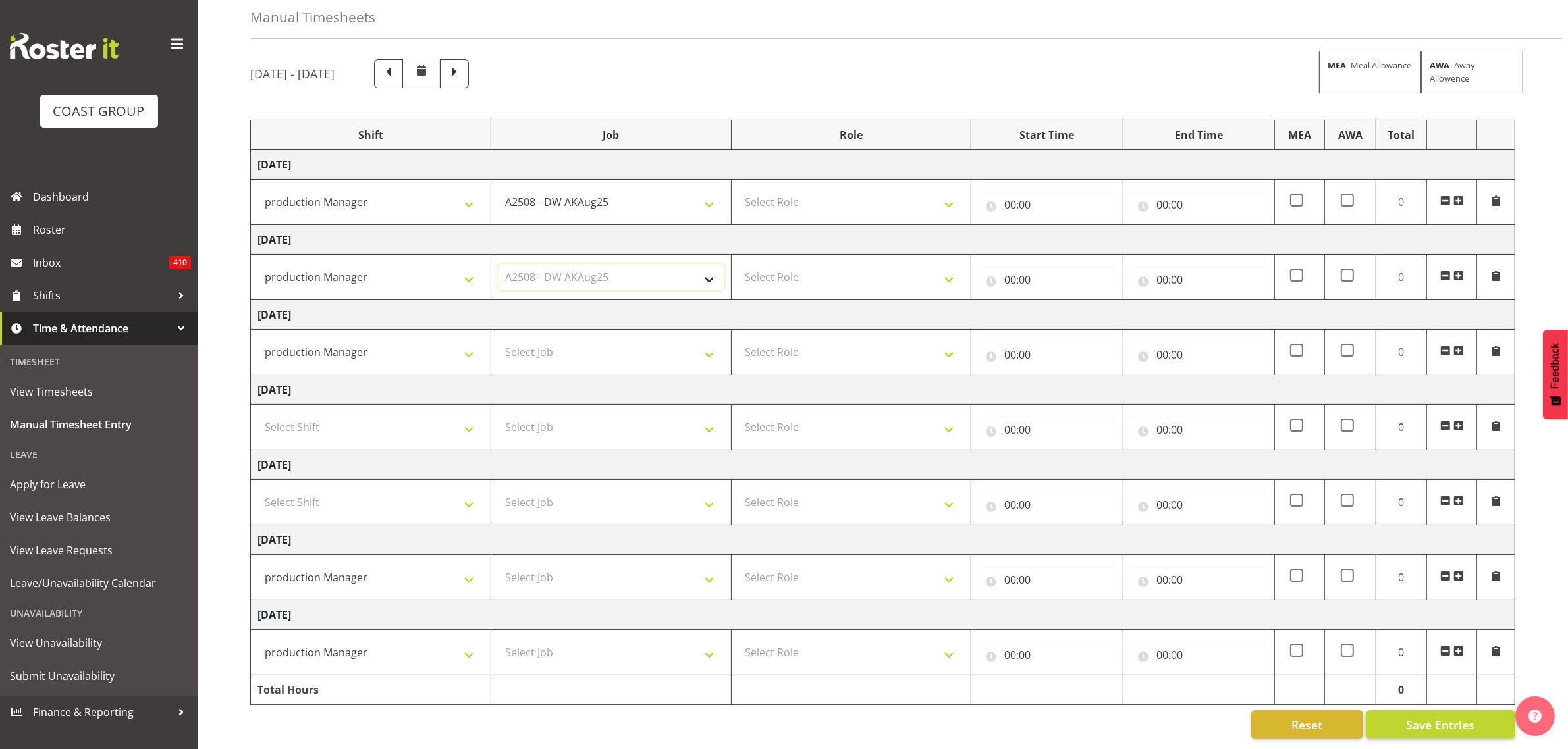
click at [498, 264] on select "Select Job 1 Carlton Events 1 [PERSON_NAME][GEOGRAPHIC_DATA] 1 [PERSON_NAME][GE…" at bounding box center [611, 277] width 227 height 26
click at [574, 346] on select "Select Job 1 Carlton Events 1 [PERSON_NAME][GEOGRAPHIC_DATA] 1 [PERSON_NAME][GE…" at bounding box center [611, 352] width 227 height 26
select select "9464"
click at [498, 339] on select "Select Job 1 Carlton Events 1 [PERSON_NAME][GEOGRAPHIC_DATA] 1 [PERSON_NAME][GE…" at bounding box center [611, 352] width 227 height 26
click at [558, 571] on select "Select Job 1 Carlton Events 1 [PERSON_NAME][GEOGRAPHIC_DATA] 1 [PERSON_NAME][GE…" at bounding box center [611, 577] width 227 height 26
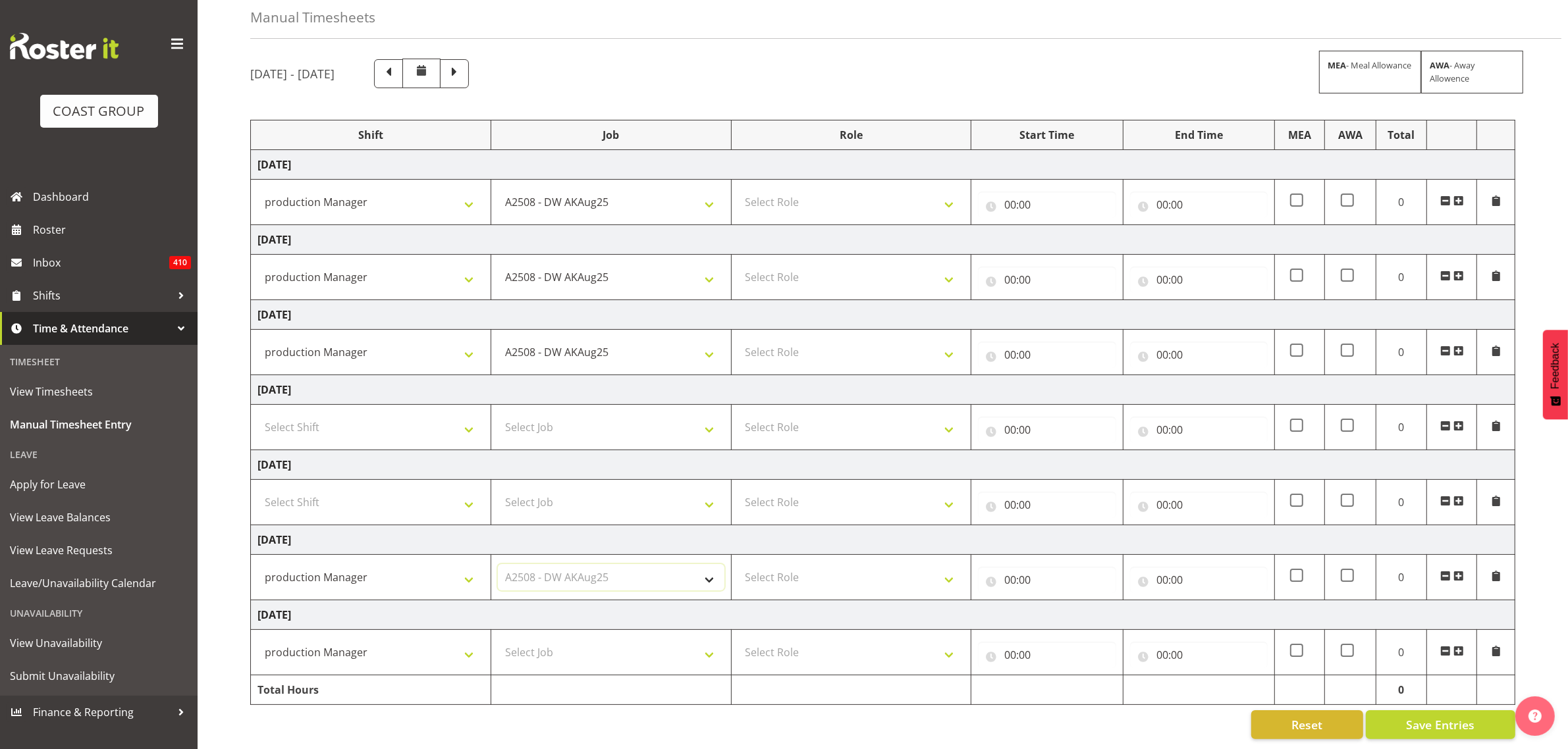
click at [498, 564] on select "Select Job 1 Carlton Events 1 [PERSON_NAME][GEOGRAPHIC_DATA] 1 [PERSON_NAME][GE…" at bounding box center [611, 577] width 227 height 26
click at [558, 571] on select "1 Carlton Events 1 [PERSON_NAME] 1 [PERSON_NAME][GEOGRAPHIC_DATA] 1 EHS WAREHOU…" at bounding box center [611, 577] width 227 height 26
select select "9465"
click at [498, 564] on select "1 Carlton Events 1 [PERSON_NAME] 1 [PERSON_NAME][GEOGRAPHIC_DATA] 1 EHS WAREHOU…" at bounding box center [611, 577] width 227 height 26
click at [570, 639] on select "Select Job 1 Carlton Events 1 [PERSON_NAME][GEOGRAPHIC_DATA] 1 [PERSON_NAME][GE…" at bounding box center [611, 652] width 227 height 26
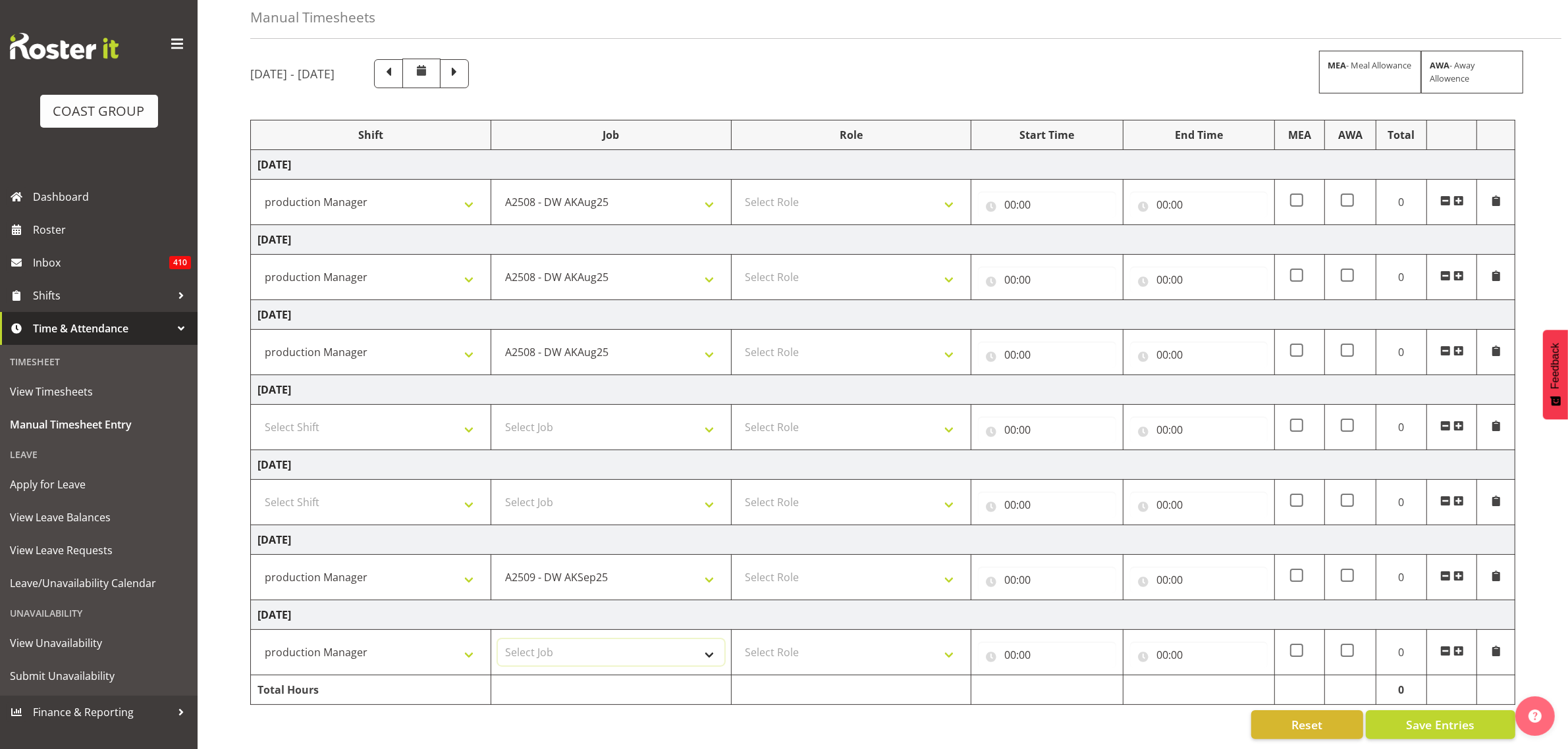
select select "9465"
click at [498, 639] on select "Select Job 1 Carlton Events 1 [PERSON_NAME][GEOGRAPHIC_DATA] 1 [PERSON_NAME][GE…" at bounding box center [611, 652] width 227 height 26
click at [807, 191] on select "Select Role GRAPHICS DW" at bounding box center [851, 202] width 227 height 26
select select "809"
click at [738, 189] on select "Select Role GRAPHICS DW" at bounding box center [851, 202] width 227 height 26
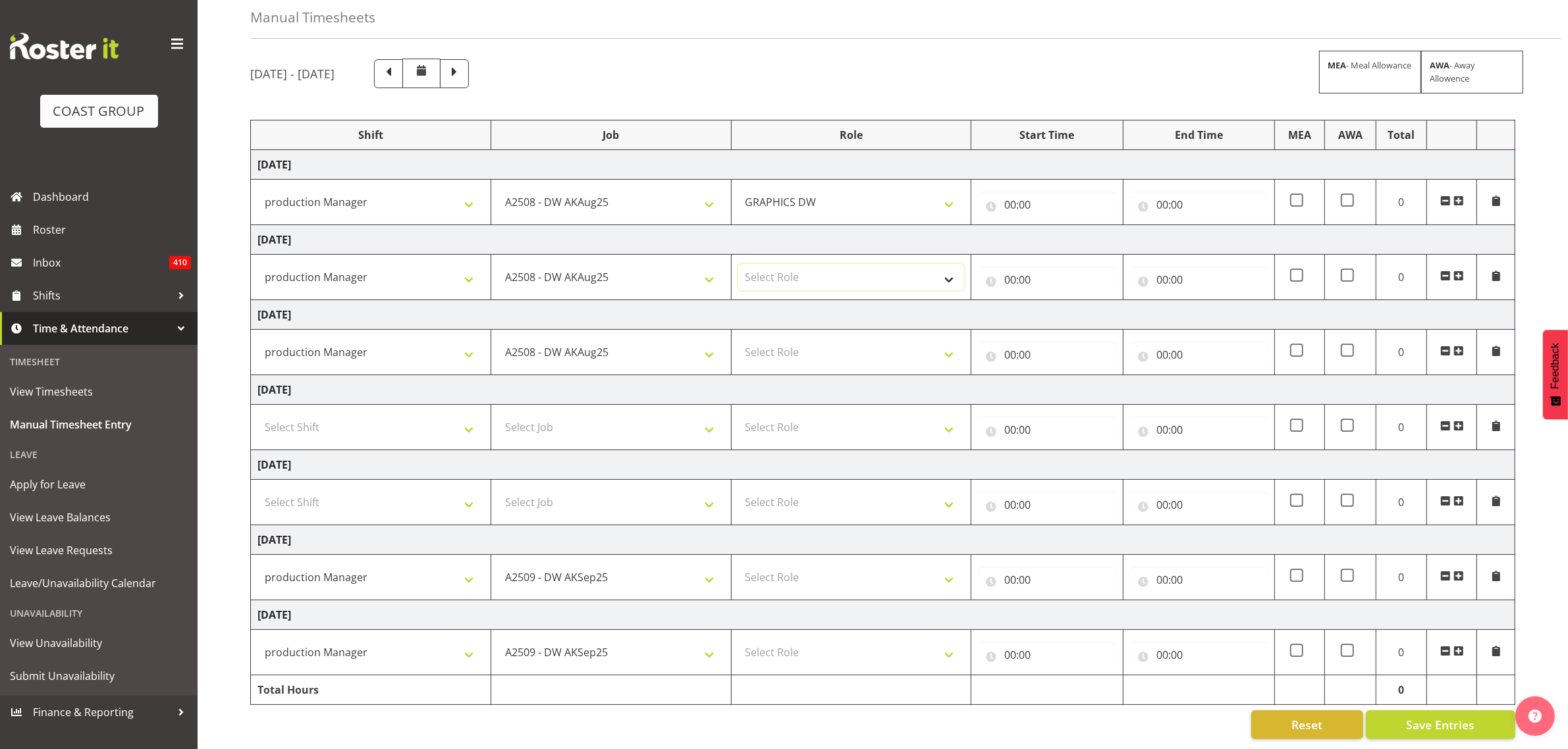
drag, startPoint x: 782, startPoint y: 265, endPoint x: 782, endPoint y: 274, distance: 9.0
click at [782, 265] on select "Select Role GRAPHICS DW" at bounding box center [851, 277] width 227 height 26
select select "809"
click at [738, 264] on select "Select Role GRAPHICS DW" at bounding box center [851, 277] width 227 height 26
click at [779, 339] on select "Select Role GRAPHICS DW" at bounding box center [851, 352] width 227 height 26
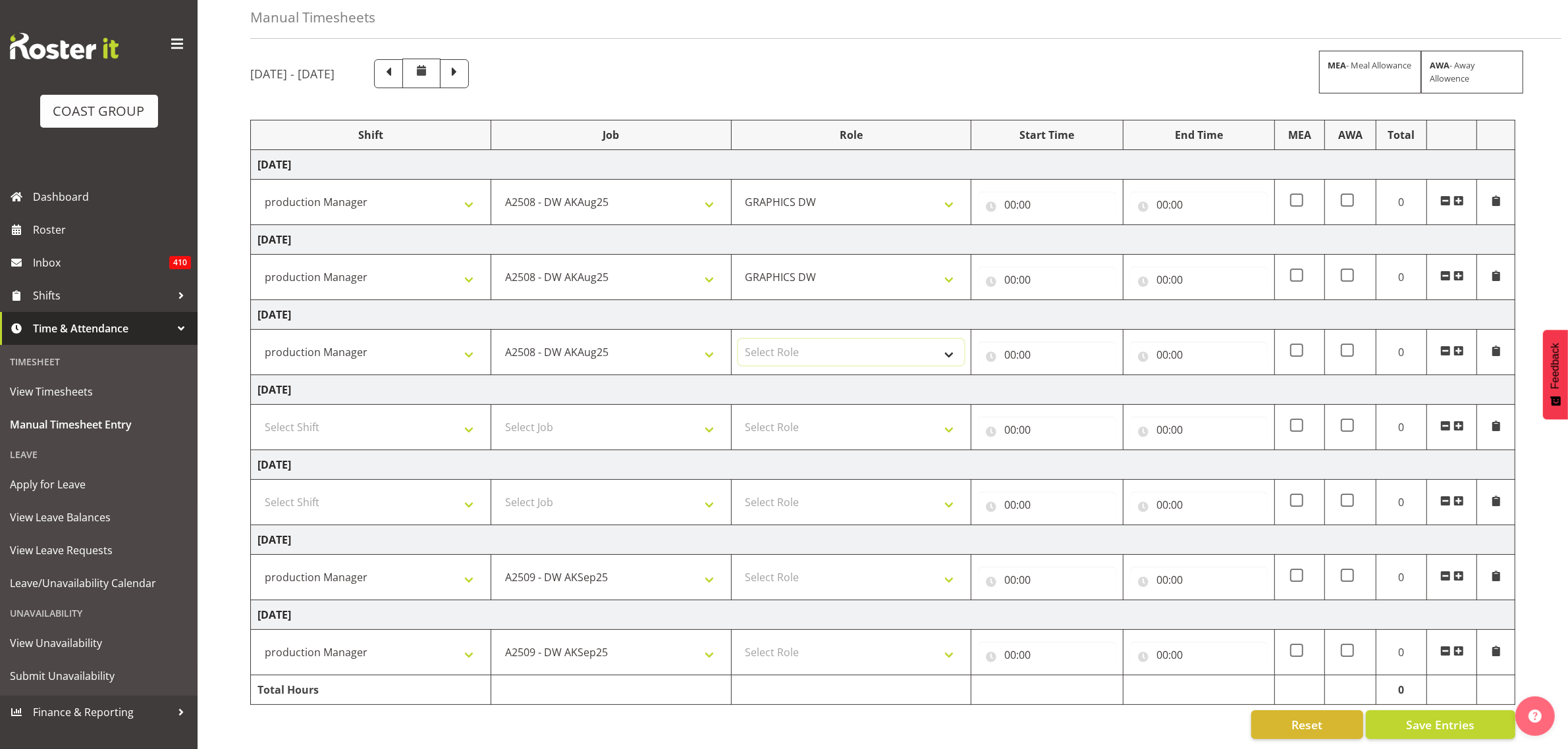
select select "809"
click at [738, 339] on select "Select Role GRAPHICS DW" at bounding box center [851, 352] width 227 height 26
click at [772, 574] on select "Select Role GRAPHICS DW" at bounding box center [851, 577] width 227 height 26
select select "809"
click at [738, 564] on select "Select Role GRAPHICS DW" at bounding box center [851, 577] width 227 height 26
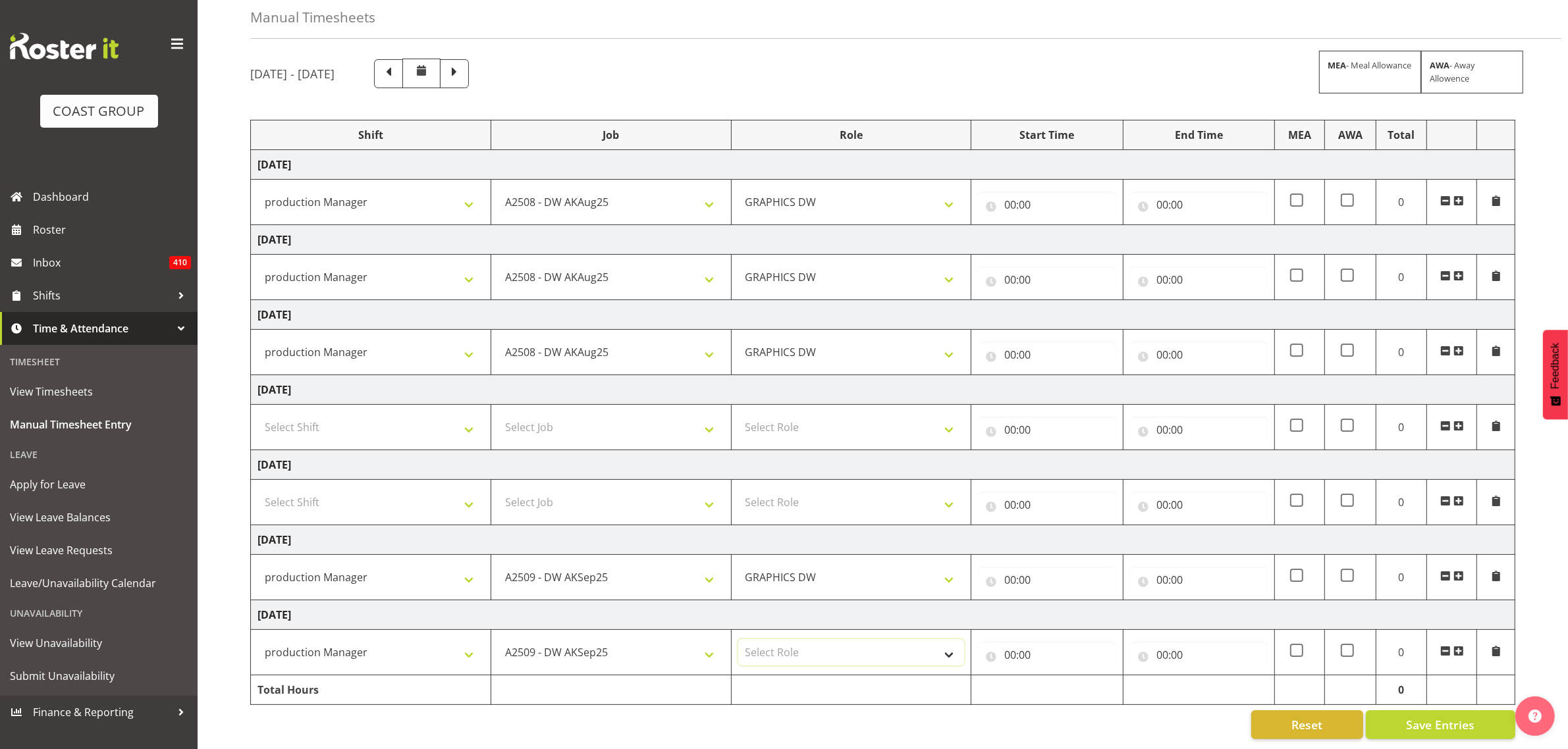
click at [784, 639] on select "Select Role GRAPHICS DW" at bounding box center [851, 652] width 227 height 26
select select "809"
click at [738, 639] on select "Select Role GRAPHICS DW" at bounding box center [851, 652] width 227 height 26
click at [1018, 192] on input "00:00" at bounding box center [1047, 204] width 138 height 26
click at [1051, 226] on div "00 01 02 03 04 05 06 07 08 09 10 11 12 13 14 15 16 17 18 19 20 21 22 23" at bounding box center [1066, 242] width 30 height 33
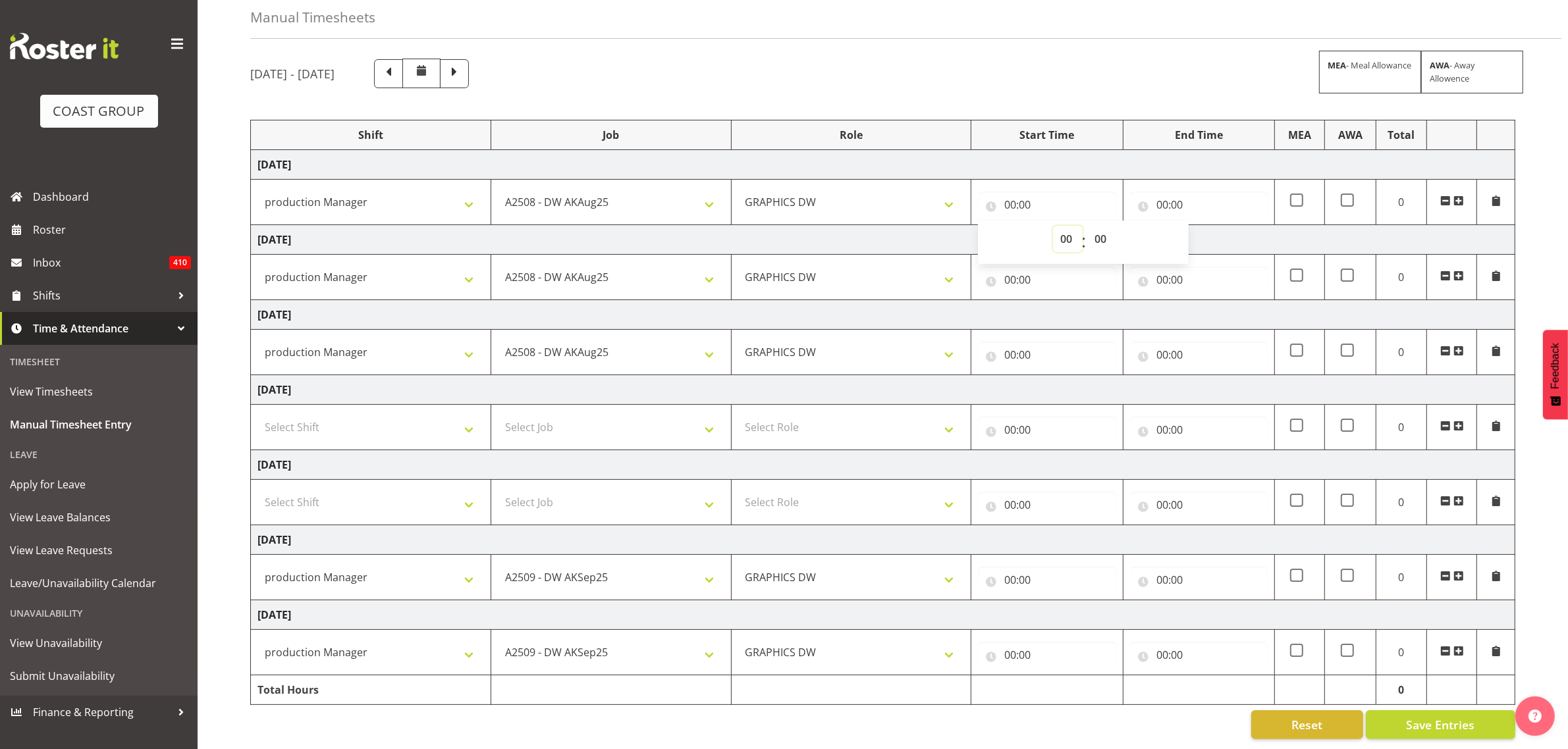
click at [1053, 226] on select "00 01 02 03 04 05 06 07 08 09 10 11 12 13 14 15 16 17 18 19 20 21 22 23" at bounding box center [1068, 239] width 30 height 26
select select "6"
click at [1053, 226] on select "00 01 02 03 04 05 06 07 08 09 10 11 12 13 14 15 16 17 18 19 20 21 22 23" at bounding box center [1068, 239] width 30 height 26
type input "06:00"
click at [1006, 266] on input "00:00" at bounding box center [1047, 279] width 138 height 26
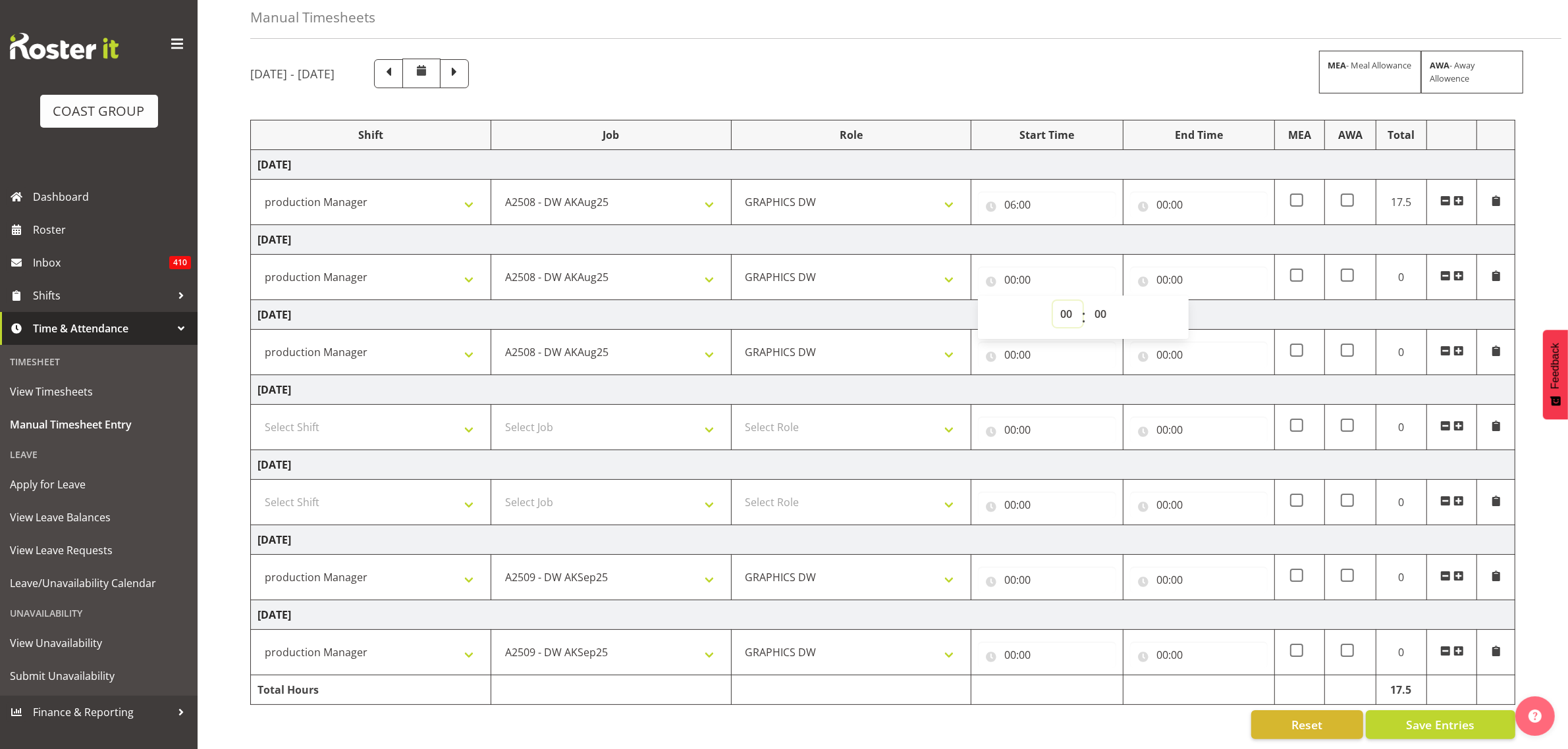
drag, startPoint x: 1067, startPoint y: 304, endPoint x: 1074, endPoint y: 299, distance: 8.6
click at [1067, 304] on select "00 01 02 03 04 05 06 07 08 09 10 11 12 13 14 15 16 17 18 19 20 21 22 23" at bounding box center [1068, 313] width 30 height 26
select select "6"
click at [1053, 301] on select "00 01 02 03 04 05 06 07 08 09 10 11 12 13 14 15 16 17 18 19 20 21 22 23" at bounding box center [1068, 313] width 30 height 26
type input "06:00"
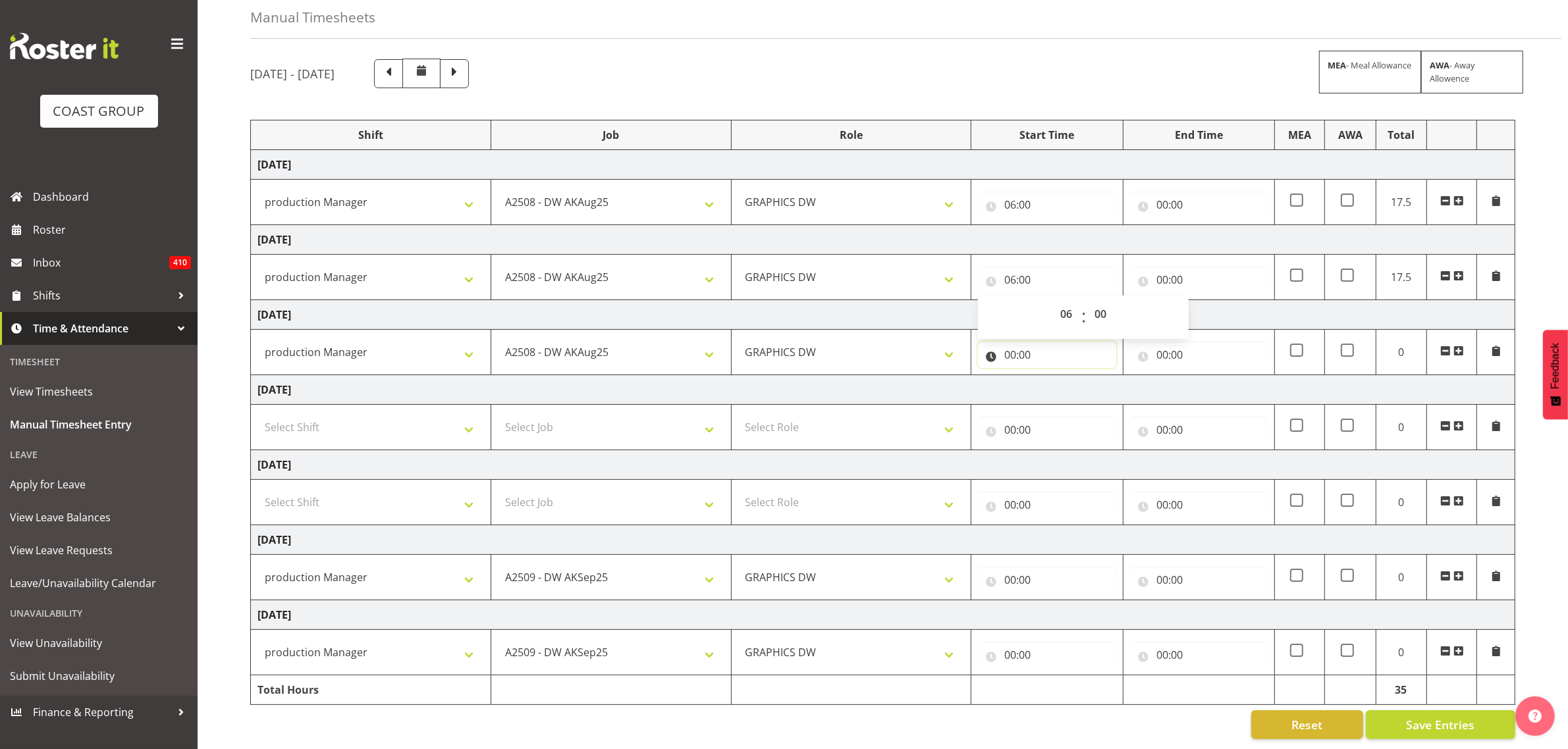
click at [1008, 343] on input "00:00" at bounding box center [1047, 354] width 138 height 26
click at [1071, 383] on select "00 01 02 03 04 05 06 07 08 09 10 11 12 13 14 15 16 17 18 19 20 21 22 23" at bounding box center [1068, 389] width 30 height 26
select select "6"
click at [1053, 376] on select "00 01 02 03 04 05 06 07 08 09 10 11 12 13 14 15 16 17 18 19 20 21 22 23" at bounding box center [1068, 389] width 30 height 26
type input "06:00"
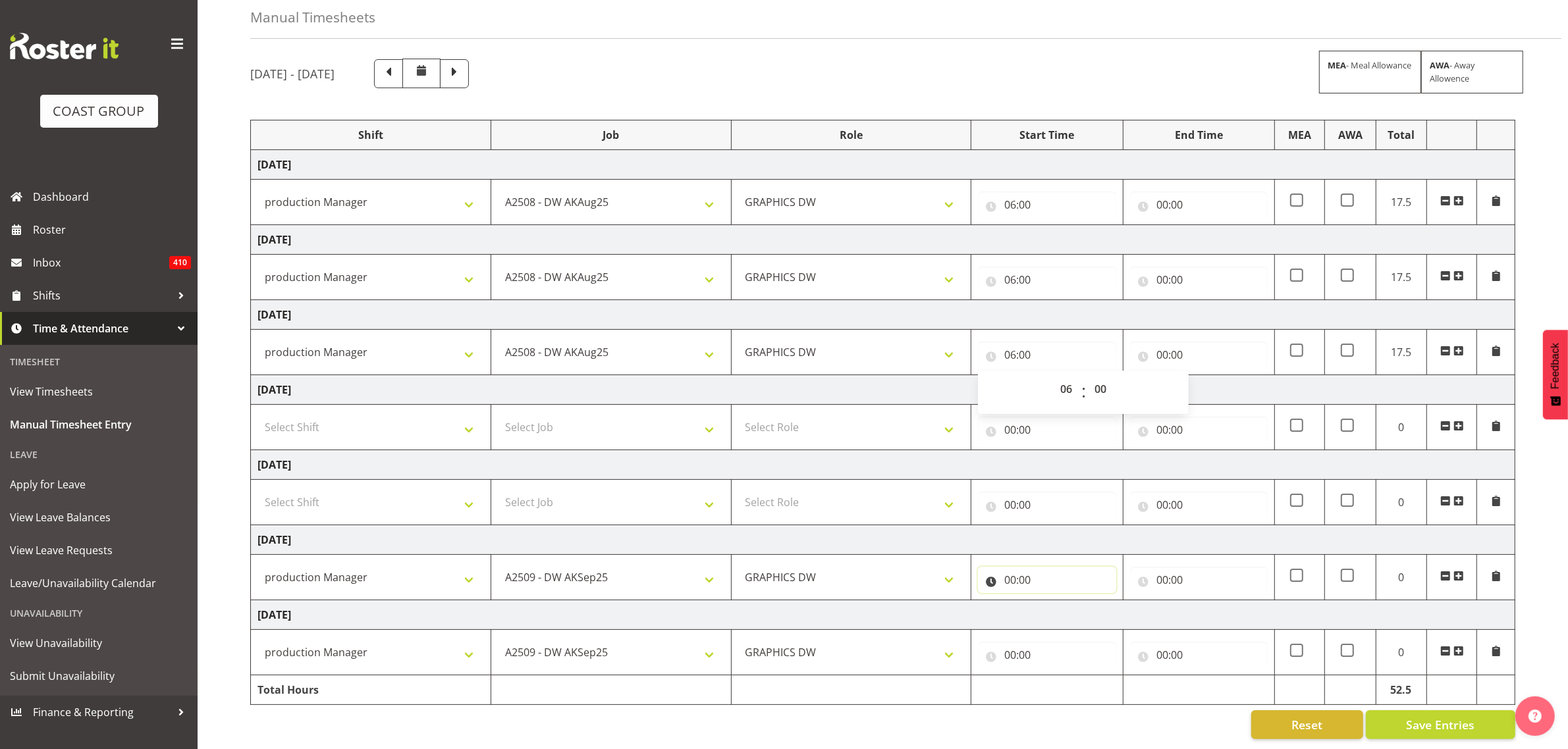
click at [1006, 567] on input "00:00" at bounding box center [1047, 580] width 138 height 26
drag, startPoint x: 1081, startPoint y: 601, endPoint x: 1067, endPoint y: 601, distance: 14.0
click at [1079, 601] on div "00 01 02 03 04 05 06 07 08 09 10 11 12 13 14 15 16 17 18 19 20 21 22 23 : 00 01…" at bounding box center [1083, 617] width 211 height 33
click at [1064, 601] on select "00 01 02 03 04 05 06 07 08 09 10 11 12 13 14 15 16 17 18 19 20 21 22 23" at bounding box center [1068, 614] width 30 height 26
select select "6"
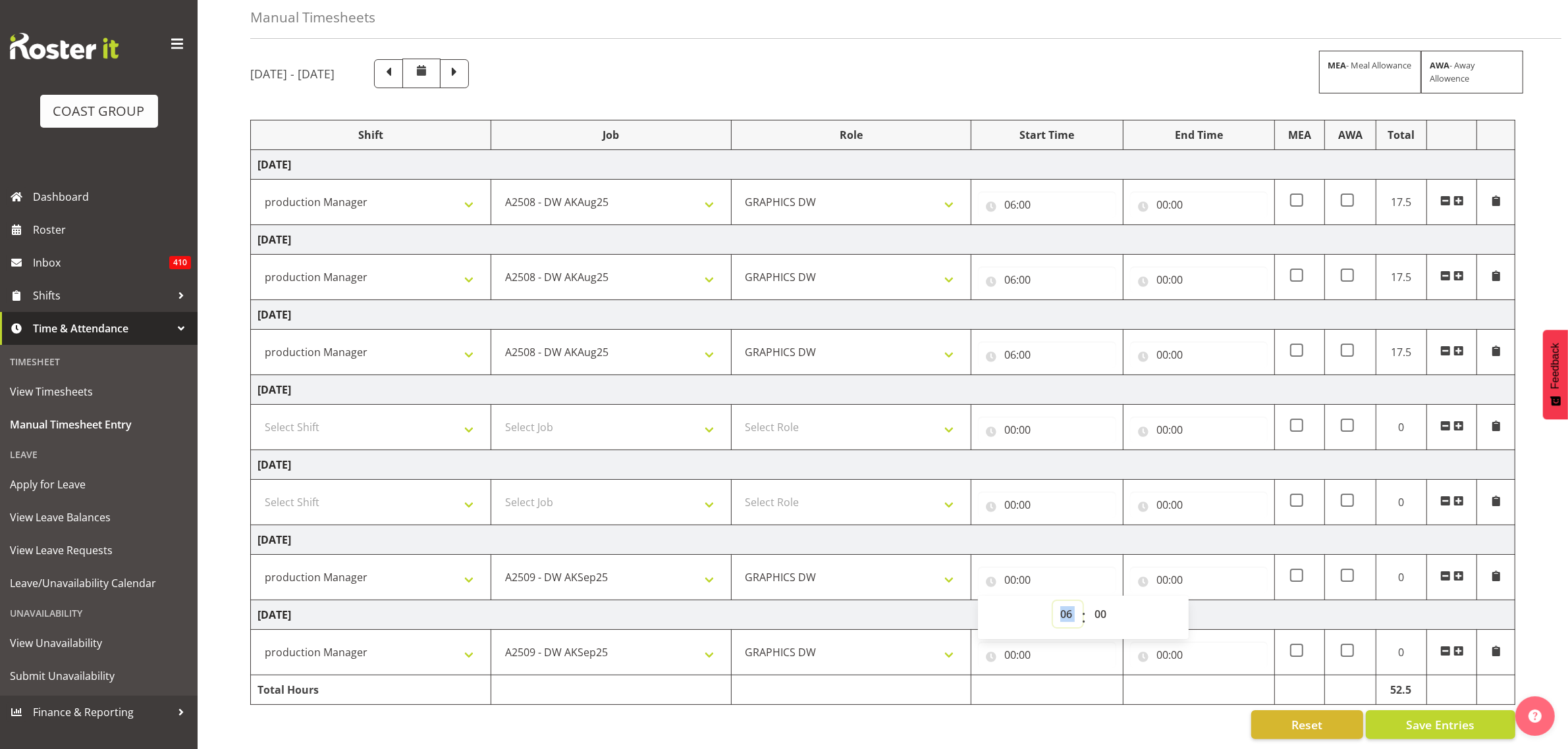
click at [1053, 601] on select "00 01 02 03 04 05 06 07 08 09 10 11 12 13 14 15 16 17 18 19 20 21 22 23" at bounding box center [1068, 614] width 30 height 26
type input "06:00"
click at [1018, 646] on input "00:00" at bounding box center [1047, 654] width 138 height 26
click at [1062, 676] on select "00 01 02 03 04 05 06 07 08 09 10 11 12 13 14 15 16 17 18 19 20 21 22 23" at bounding box center [1068, 688] width 30 height 26
select select "6"
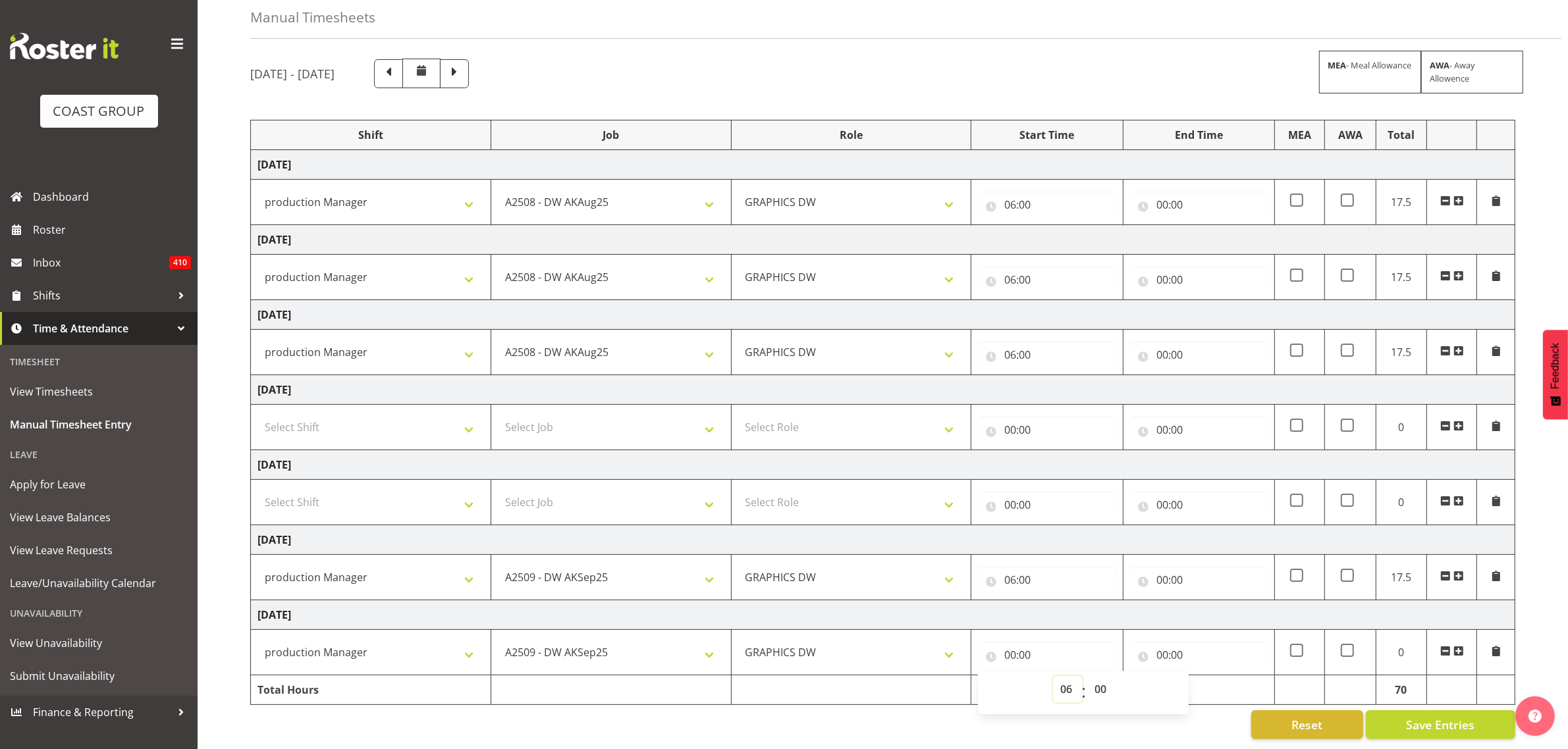
click at [1053, 676] on select "00 01 02 03 04 05 06 07 08 09 10 11 12 13 14 15 16 17 18 19 20 21 22 23" at bounding box center [1068, 688] width 30 height 26
type input "06:00"
click at [1166, 192] on input "00:00" at bounding box center [1199, 204] width 138 height 26
drag, startPoint x: 1205, startPoint y: 227, endPoint x: 1225, endPoint y: 235, distance: 21.5
click at [1205, 227] on select "00 01 02 03 04 05 06 07 08 09 10 11 12 13 14 15 16 17 18 19 20 21 22 23" at bounding box center [1220, 239] width 30 height 26
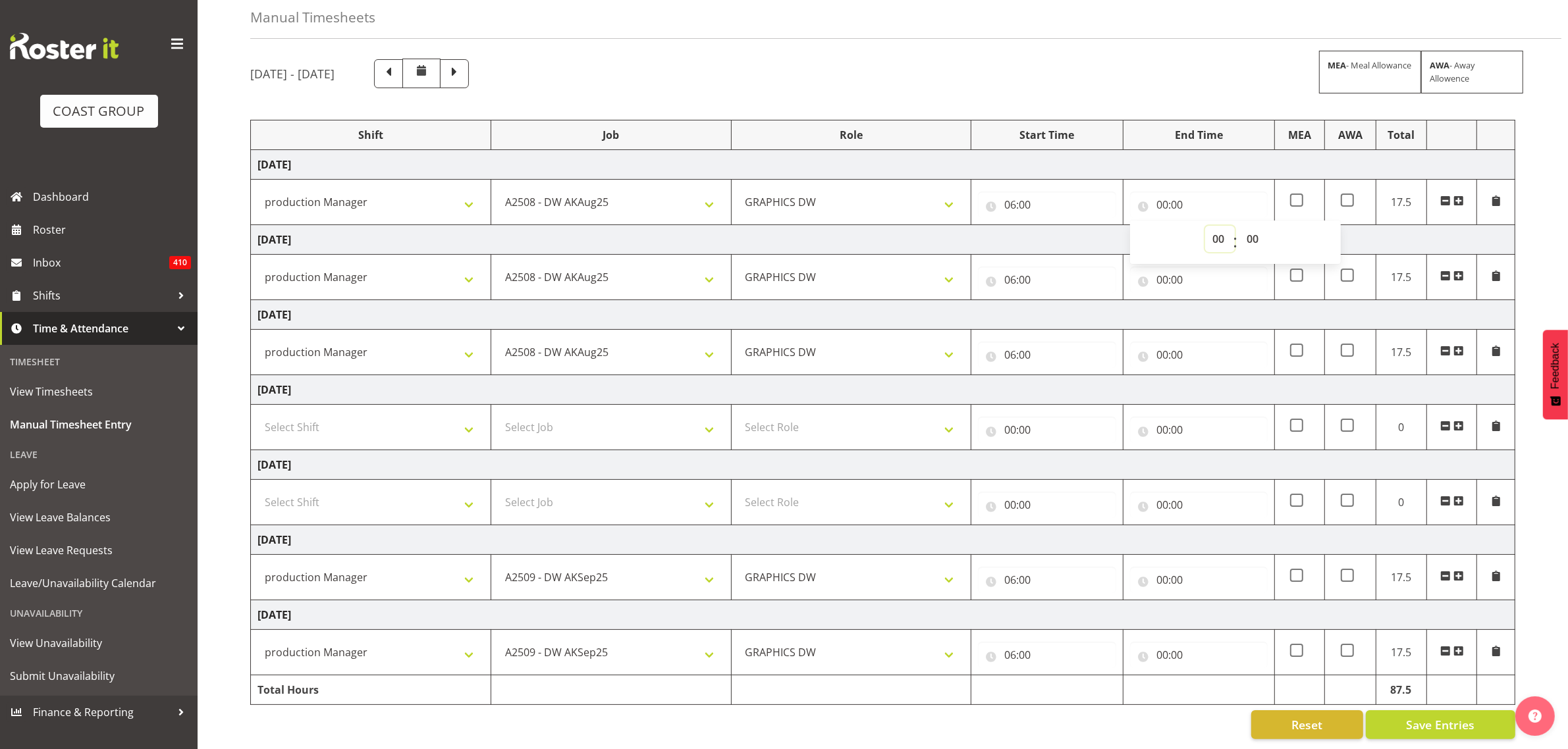
select select "15"
click at [1205, 226] on select "00 01 02 03 04 05 06 07 08 09 10 11 12 13 14 15 16 17 18 19 20 21 22 23" at bounding box center [1220, 239] width 30 height 26
type input "15:00"
click at [1164, 268] on input "00:00" at bounding box center [1199, 279] width 138 height 26
click at [1211, 301] on select "00 01 02 03 04 05 06 07 08 09 10 11 12 13 14 15 16 17 18 19 20 21 22 23" at bounding box center [1220, 313] width 30 height 26
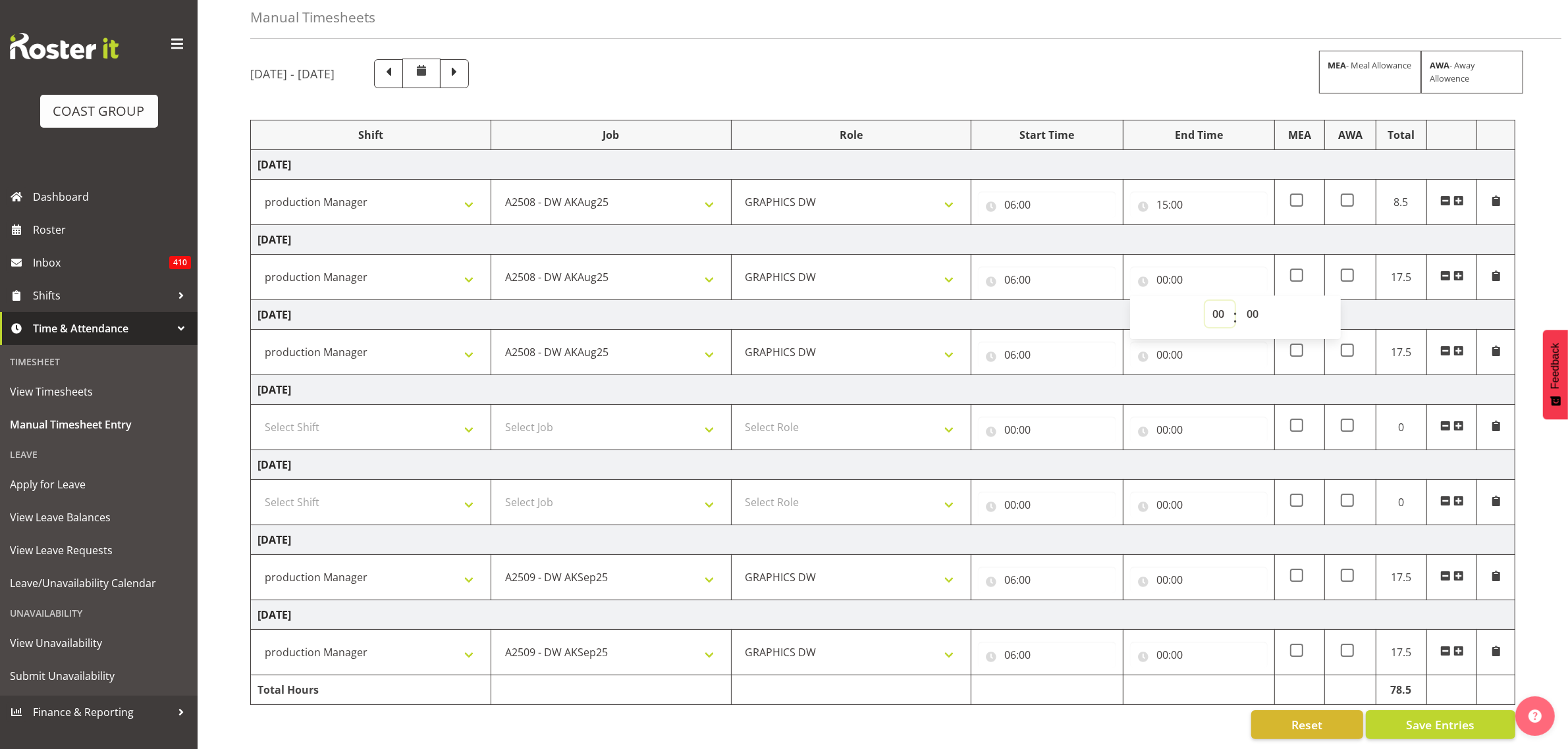
select select "16"
click at [1205, 301] on select "00 01 02 03 04 05 06 07 08 09 10 11 12 13 14 15 16 17 18 19 20 21 22 23" at bounding box center [1220, 313] width 30 height 26
type input "16:00"
click at [1160, 342] on input "00:00" at bounding box center [1199, 354] width 138 height 26
click at [1209, 376] on select "00 01 02 03 04 05 06 07 08 09 10 11 12 13 14 15 16 17 18 19 20 21 22 23" at bounding box center [1220, 389] width 30 height 26
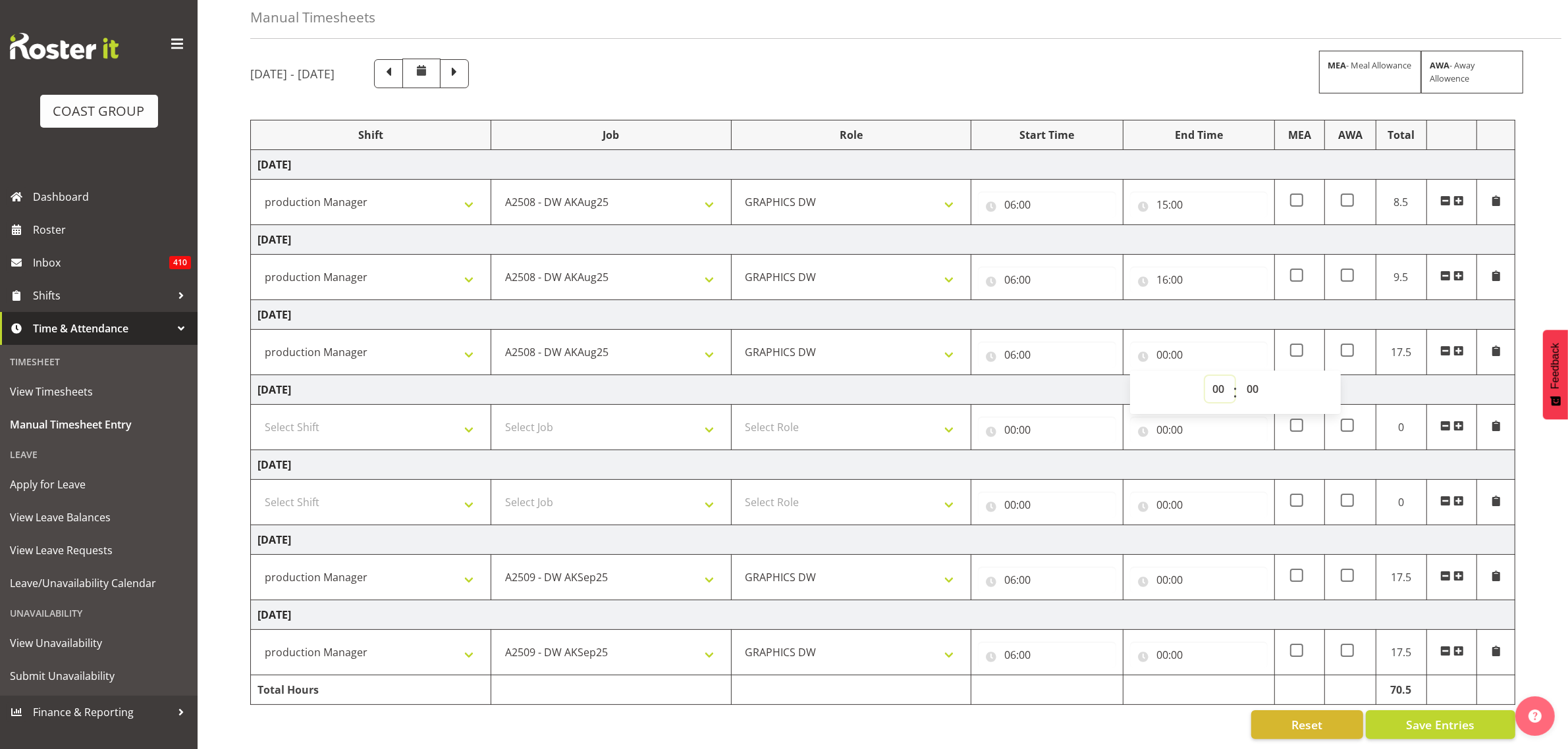
select select "12"
click at [1205, 376] on select "00 01 02 03 04 05 06 07 08 09 10 11 12 13 14 15 16 17 18 19 20 21 22 23" at bounding box center [1220, 389] width 30 height 26
type input "12:00"
click at [1211, 377] on select "00 01 02 03 04 05 06 07 08 09 10 11 12 13 14 15 16 17 18 19 20 21 22 23" at bounding box center [1220, 389] width 30 height 26
select select "14"
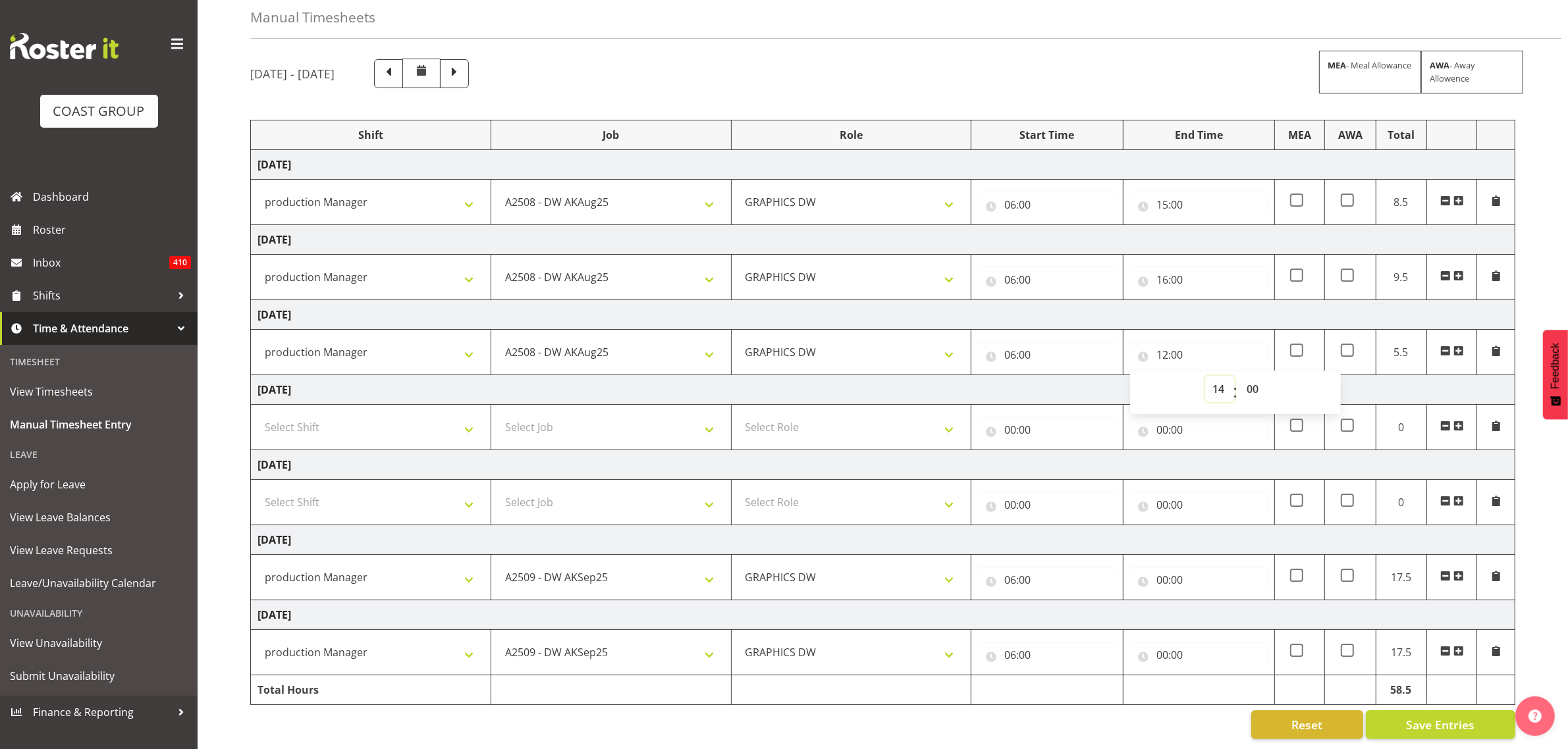
click at [1205, 376] on select "00 01 02 03 04 05 06 07 08 09 10 11 12 13 14 15 16 17 18 19 20 21 22 23" at bounding box center [1220, 389] width 30 height 26
type input "14:00"
click at [1248, 376] on select "00 01 02 03 04 05 06 07 08 09 10 11 12 13 14 15 16 17 18 19 20 21 22 23 24 25 2…" at bounding box center [1254, 389] width 30 height 26
select select "30"
click at [1239, 376] on select "00 01 02 03 04 05 06 07 08 09 10 11 12 13 14 15 16 17 18 19 20 21 22 23 24 25 2…" at bounding box center [1254, 389] width 30 height 26
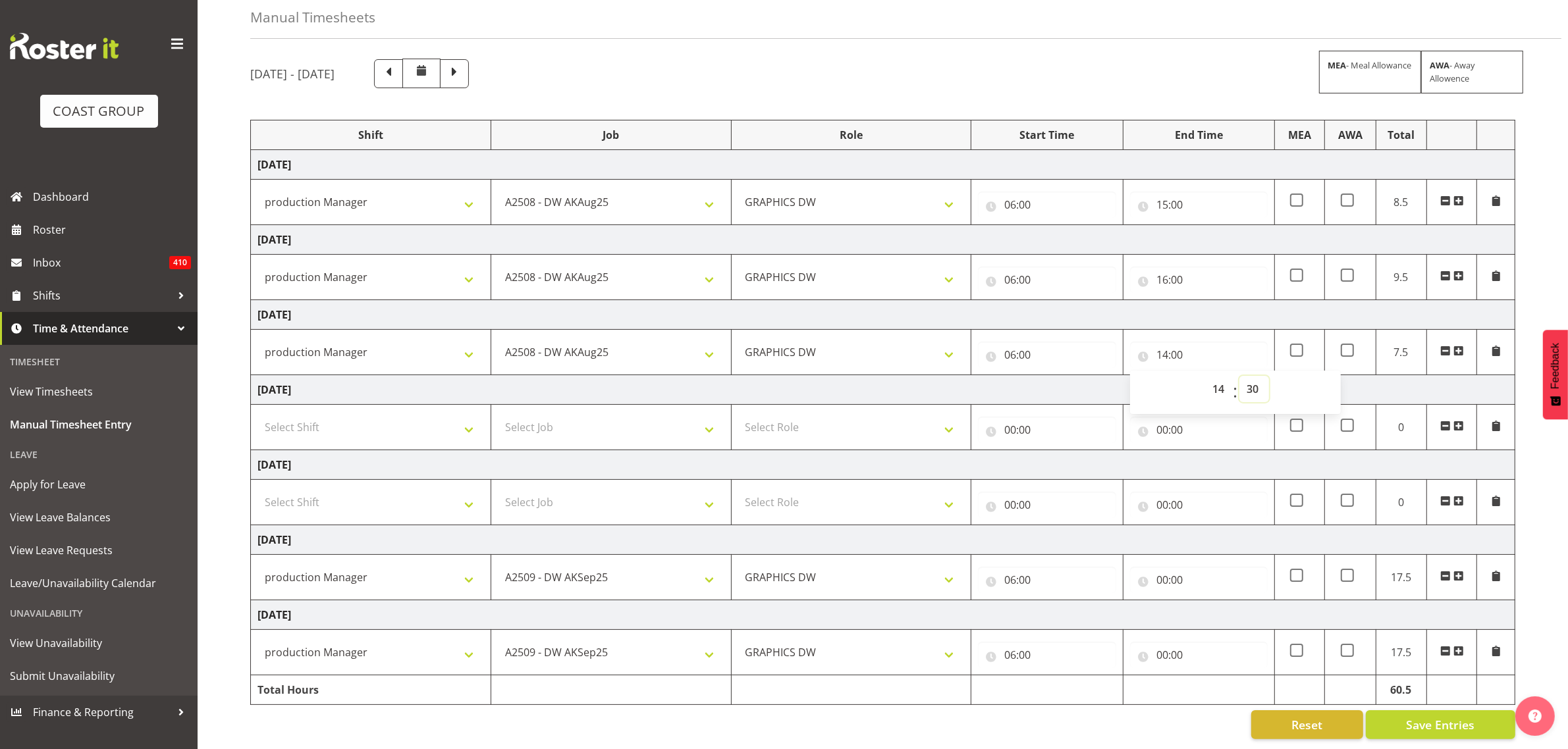
type input "14:30"
click at [1170, 570] on input "00:00" at bounding box center [1199, 580] width 138 height 26
click at [1222, 601] on select "00 01 02 03 04 05 06 07 08 09 10 11 12 13 14 15 16 17 18 19 20 21 22 23" at bounding box center [1220, 614] width 30 height 26
select select "15"
click at [1205, 601] on select "00 01 02 03 04 05 06 07 08 09 10 11 12 13 14 15 16 17 18 19 20 21 22 23" at bounding box center [1220, 614] width 30 height 26
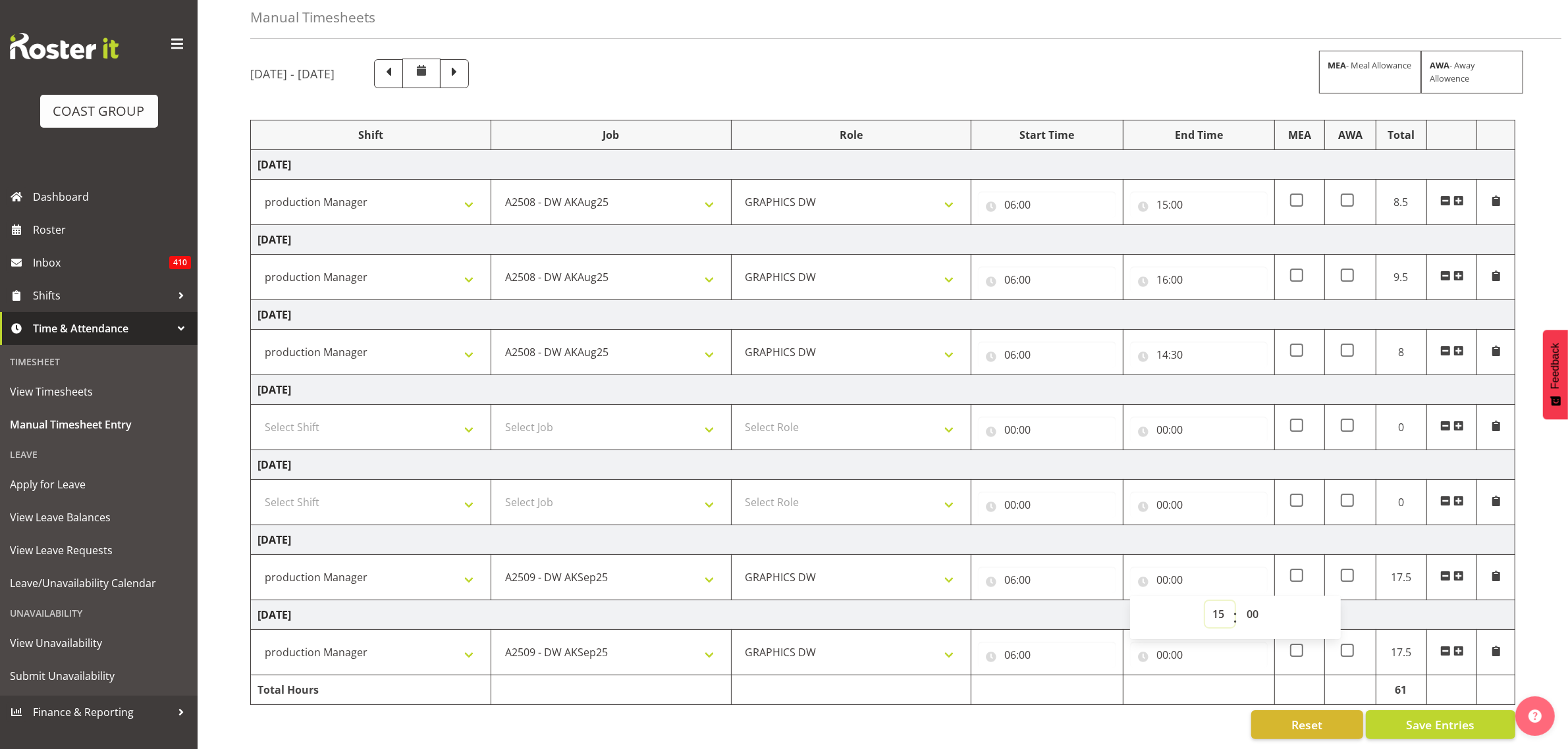
type input "15:00"
click at [1160, 649] on input "00:00" at bounding box center [1199, 654] width 138 height 26
click at [1216, 676] on select "00 01 02 03 04 05 06 07 08 09 10 11 12 13 14 15 16 17 18 19 20 21 22 23" at bounding box center [1220, 688] width 30 height 26
select select "14"
click at [1205, 676] on select "00 01 02 03 04 05 06 07 08 09 10 11 12 13 14 15 16 17 18 19 20 21 22 23" at bounding box center [1220, 688] width 30 height 26
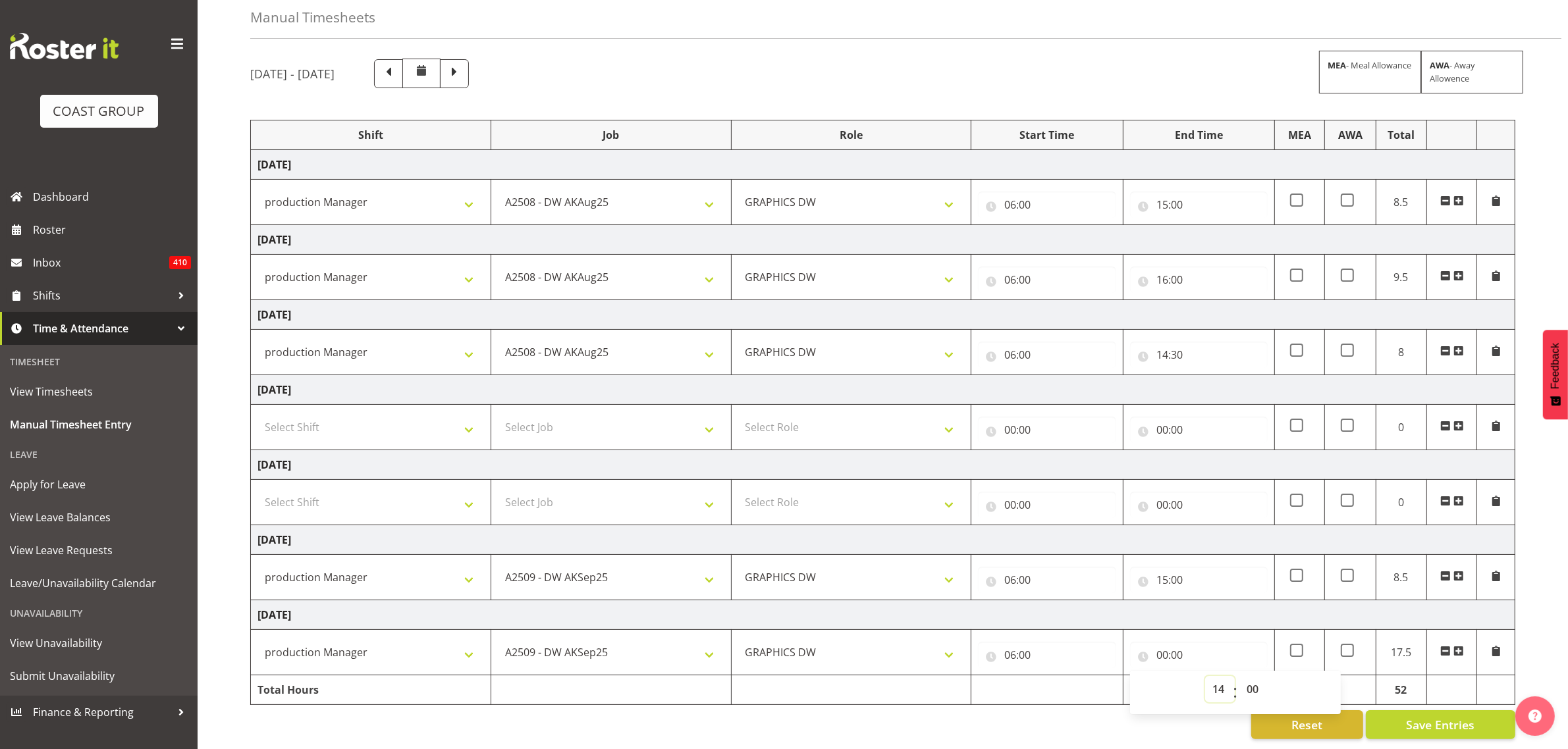
type input "14:00"
click at [1258, 676] on select "00 01 02 03 04 05 06 07 08 09 10 11 12 13 14 15 16 17 18 19 20 21 22 23 24 25 2…" at bounding box center [1254, 688] width 30 height 26
select select "30"
click at [1239, 676] on select "00 01 02 03 04 05 06 07 08 09 10 11 12 13 14 15 16 17 18 19 20 21 22 23 24 25 2…" at bounding box center [1254, 688] width 30 height 26
type input "14:30"
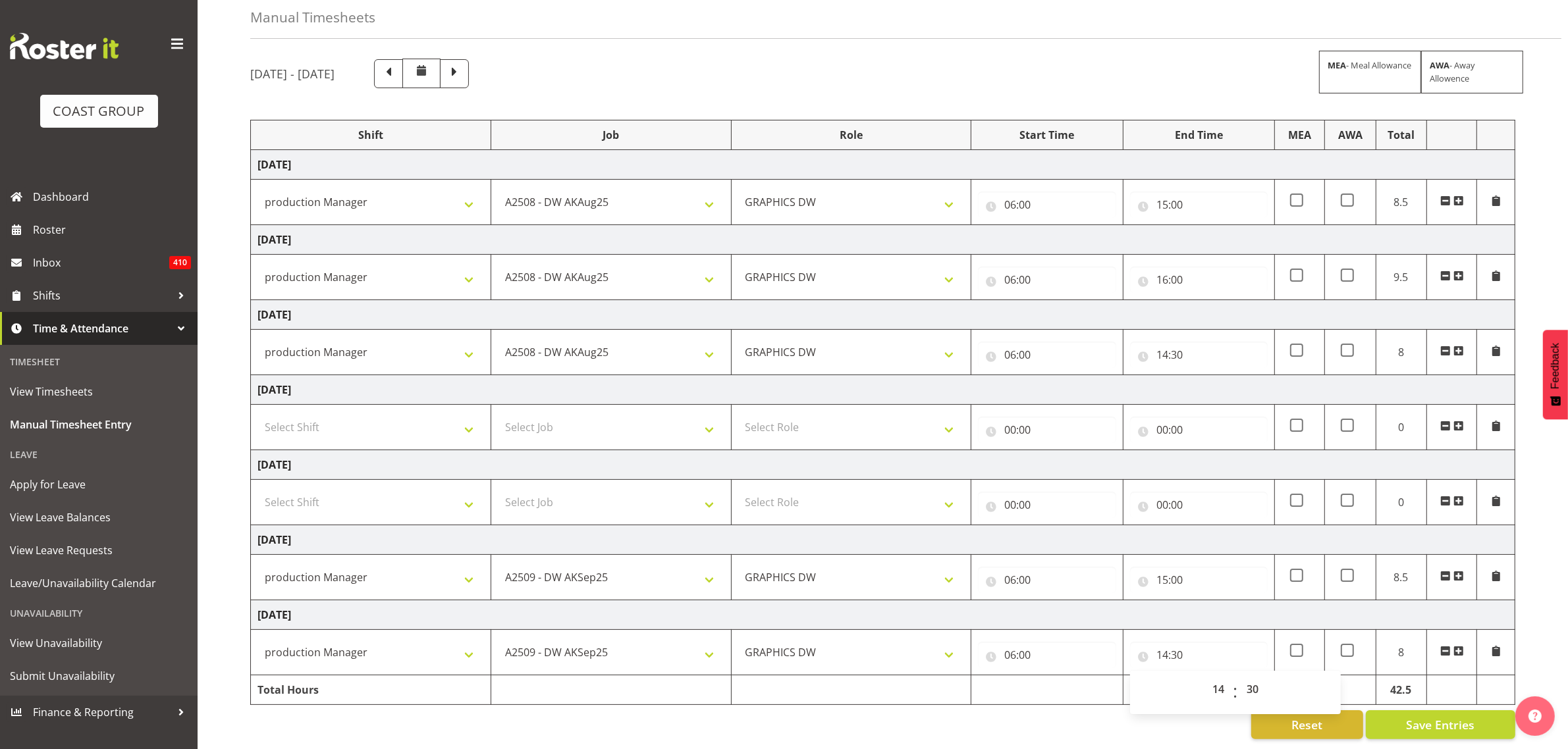
click at [1162, 729] on div "[DATE] - [DATE] MEA - Meal Allowance AWA - Away Allowence Shift Job Role Start …" at bounding box center [909, 399] width 1318 height 701
click at [1417, 718] on span "Save Entries" at bounding box center [1440, 724] width 69 height 17
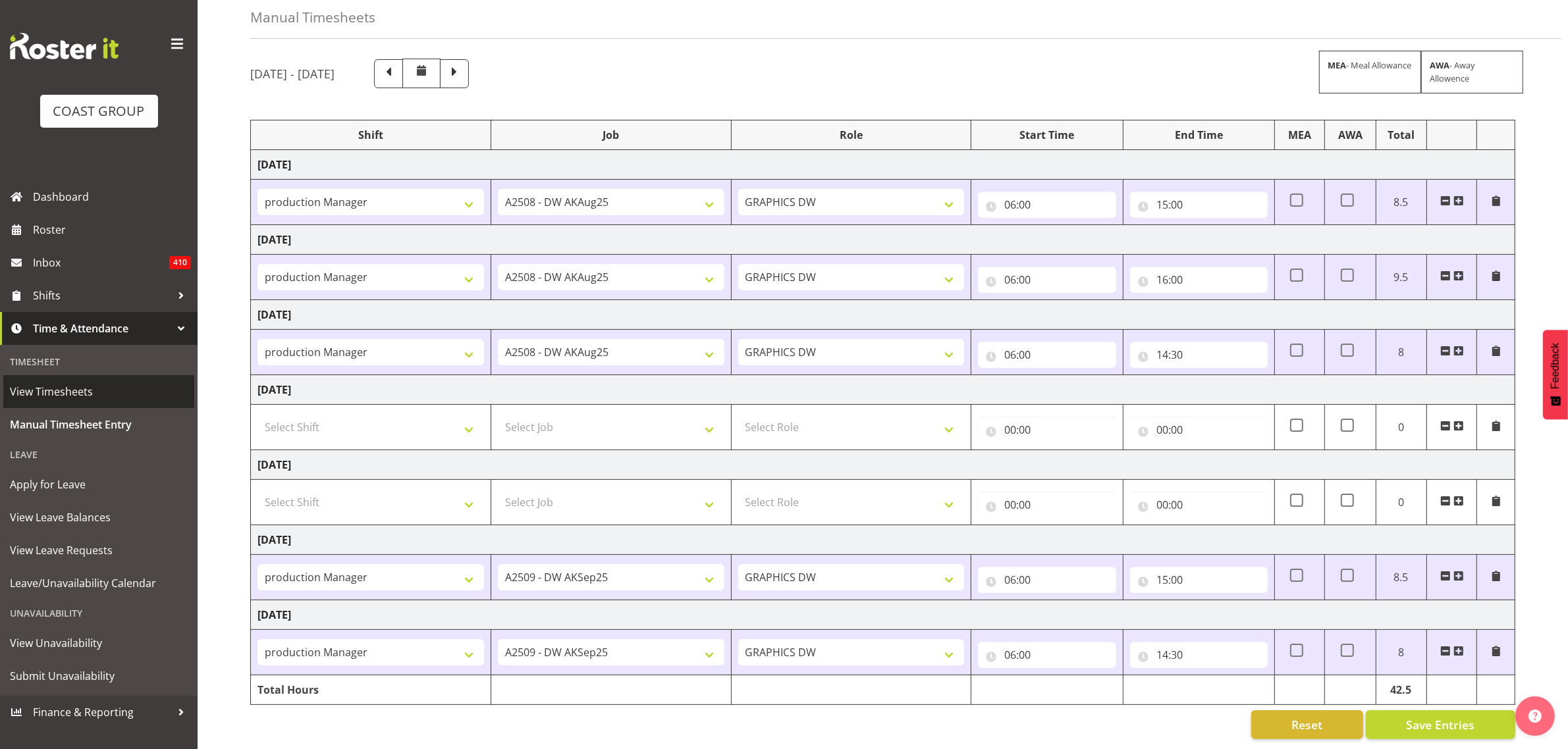
click at [61, 385] on span "View Timesheets" at bounding box center [99, 391] width 178 height 19
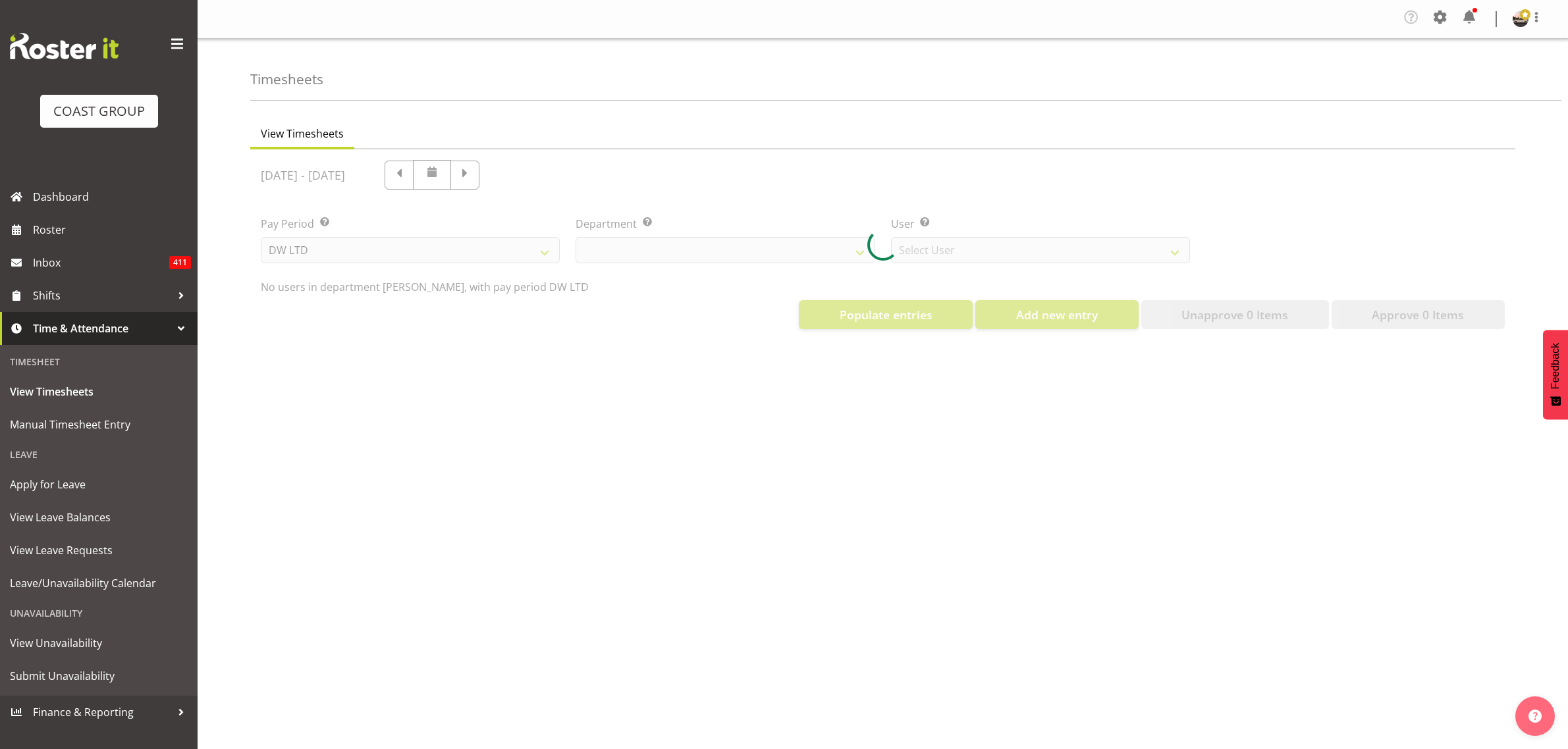
select select "8"
select select "1175"
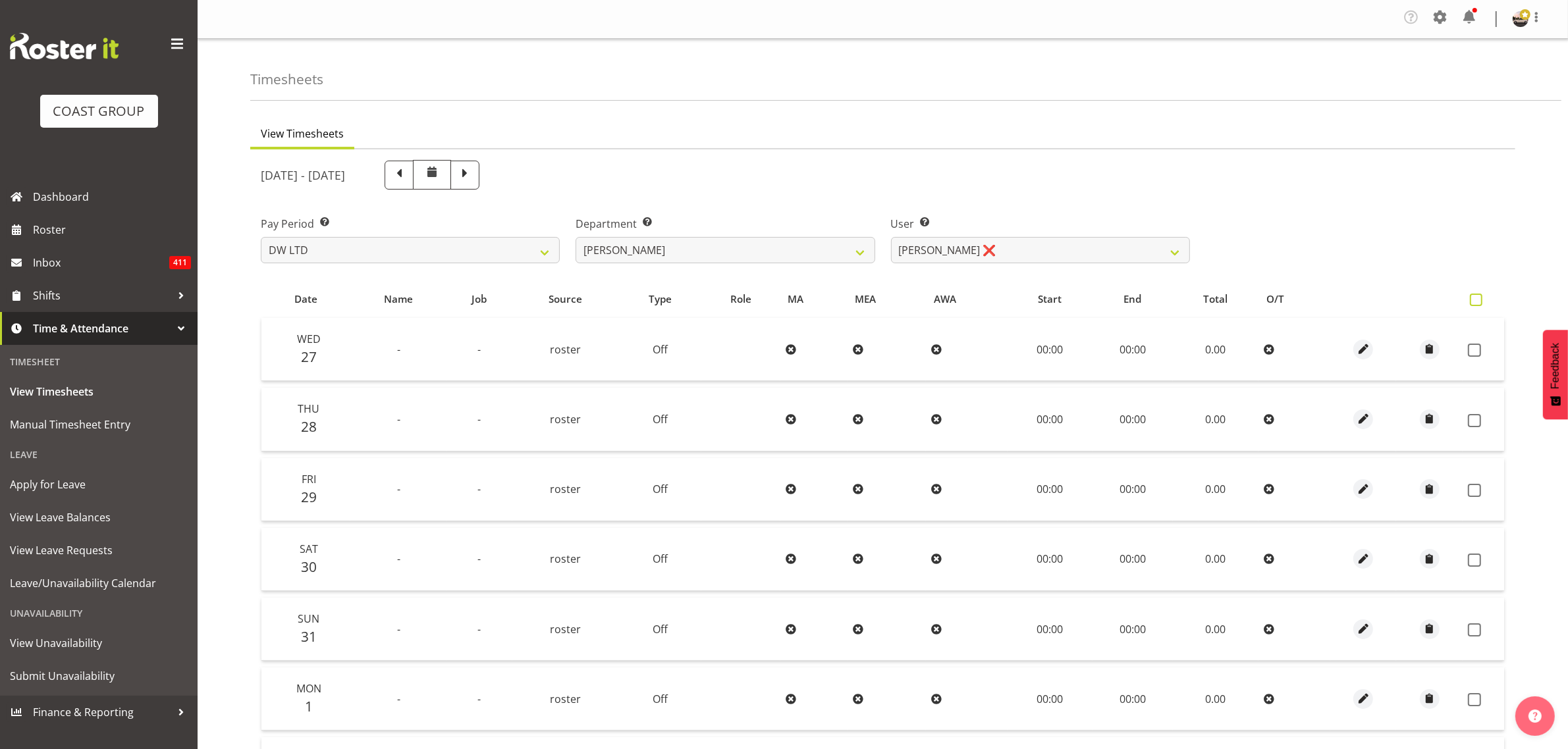
click at [1472, 301] on span at bounding box center [1476, 300] width 13 height 13
click at [1472, 301] on input "checkbox" at bounding box center [1474, 300] width 9 height 9
checkbox input "true"
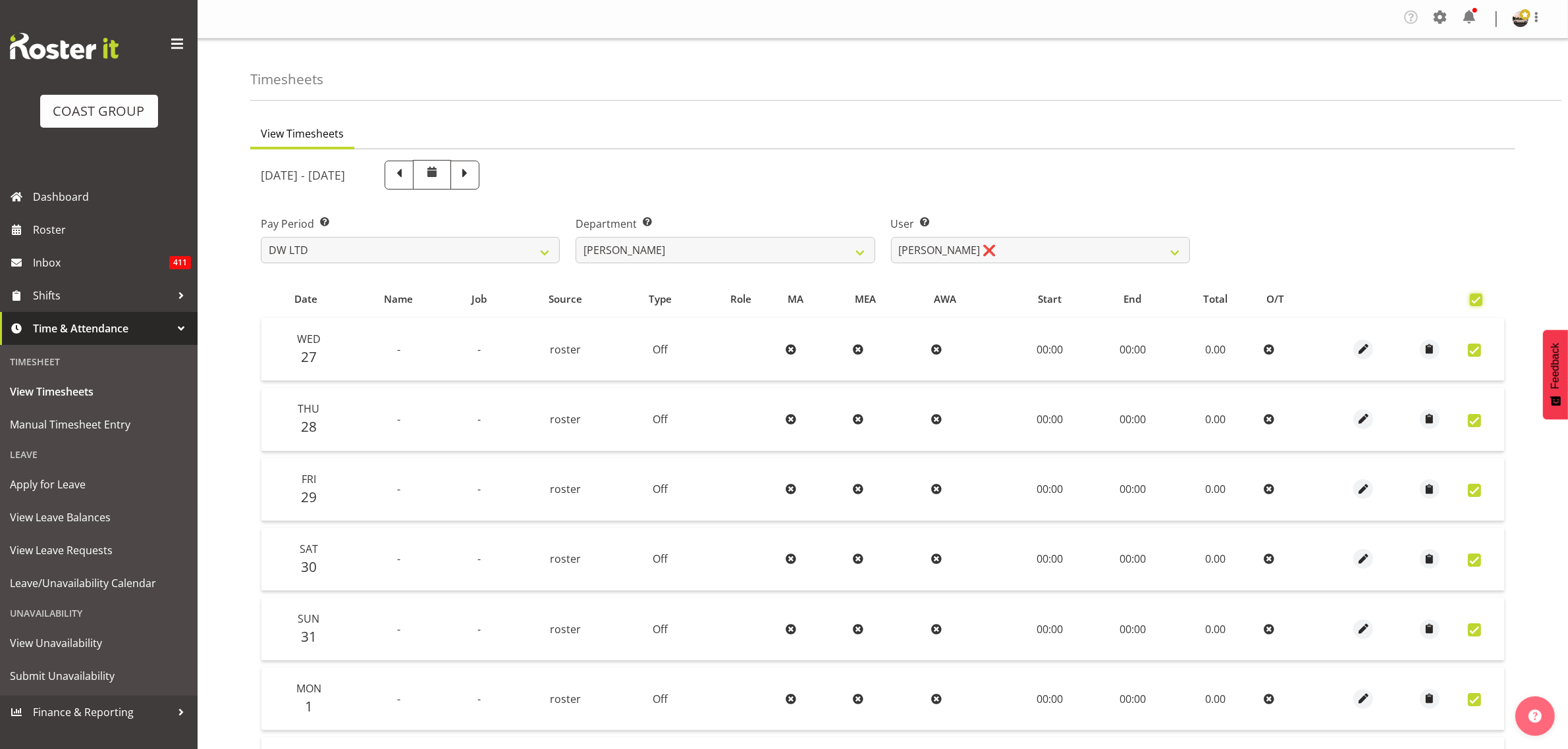
checkbox input "true"
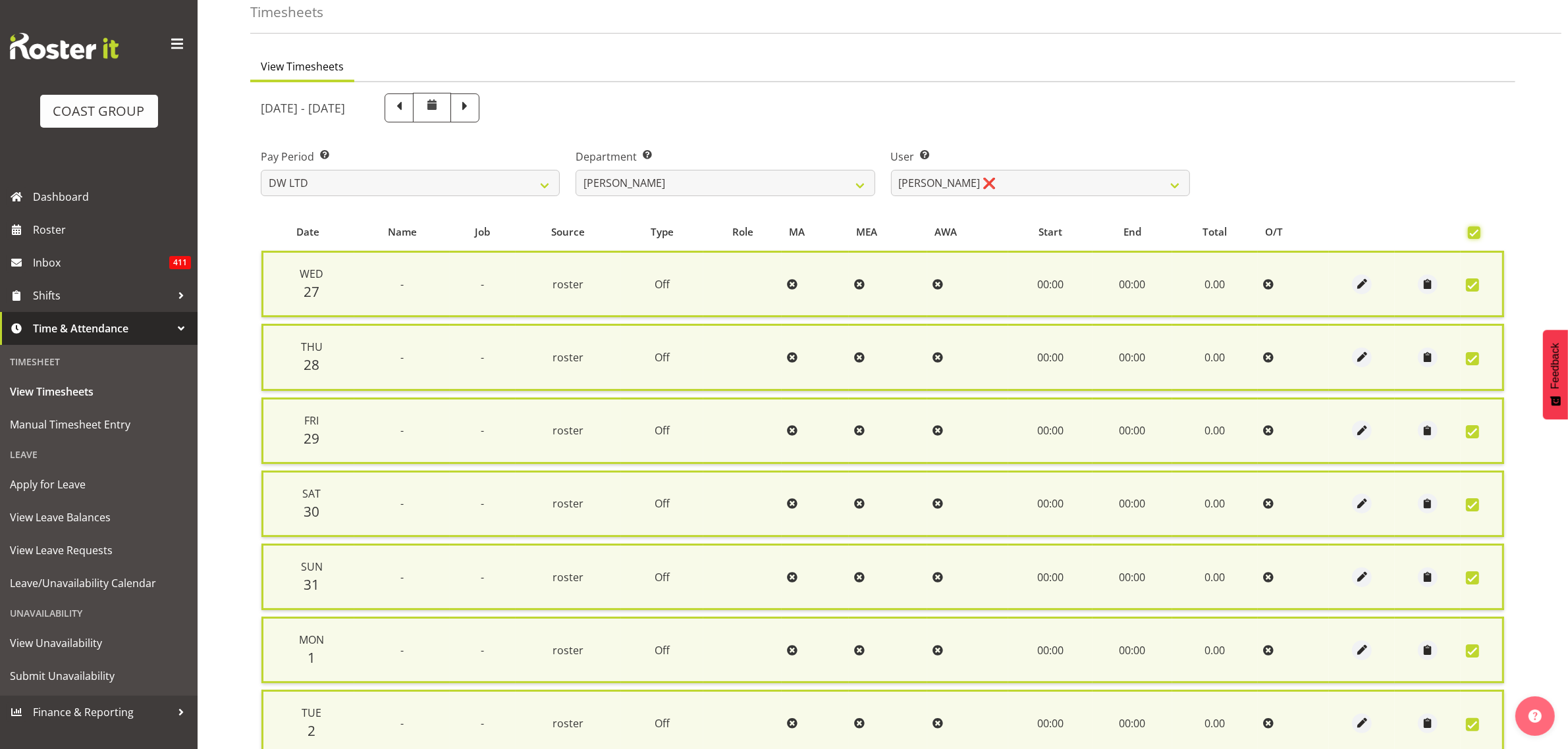
scroll to position [186, 0]
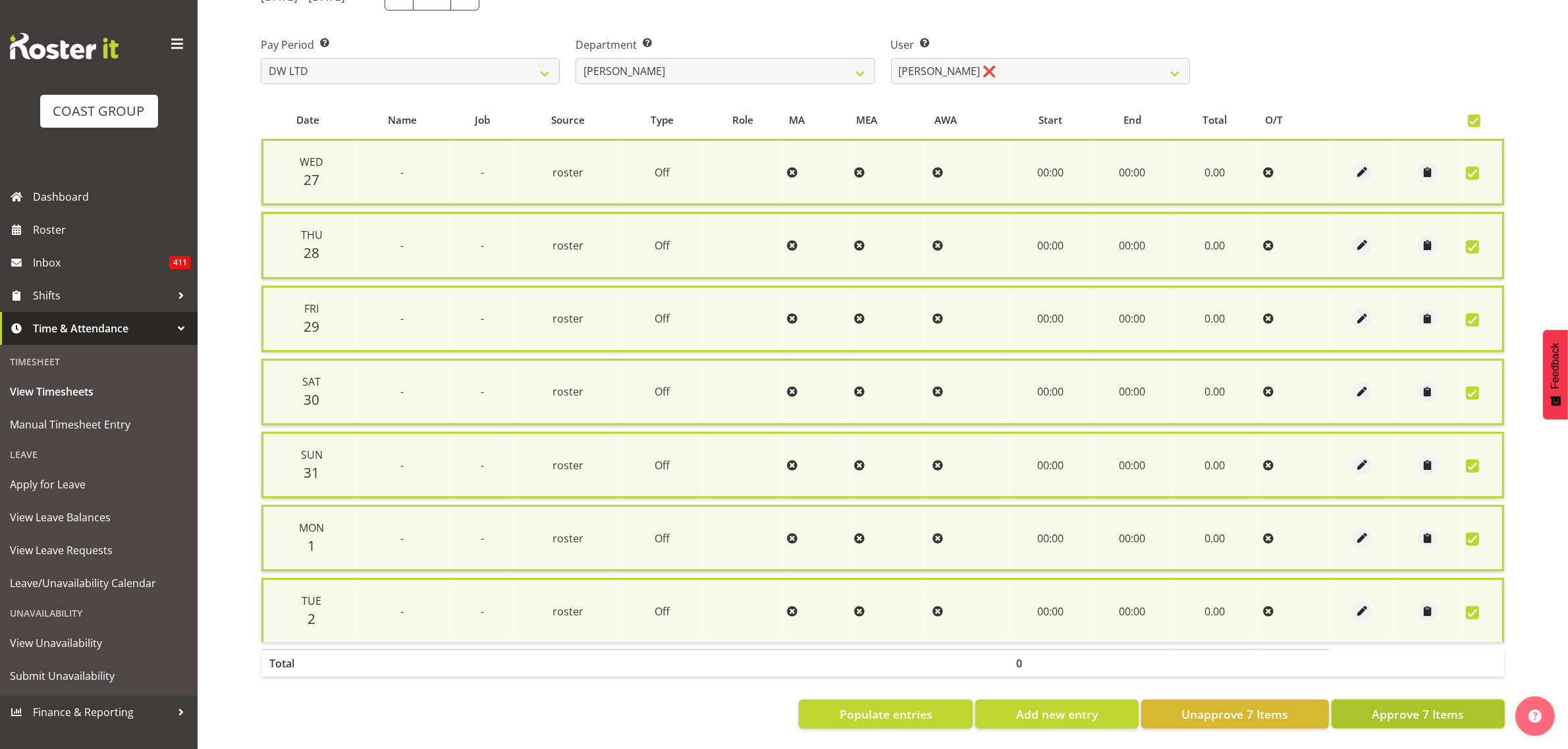
click at [1357, 713] on button "Approve 7 Items" at bounding box center [1417, 714] width 173 height 29
checkbox input "false"
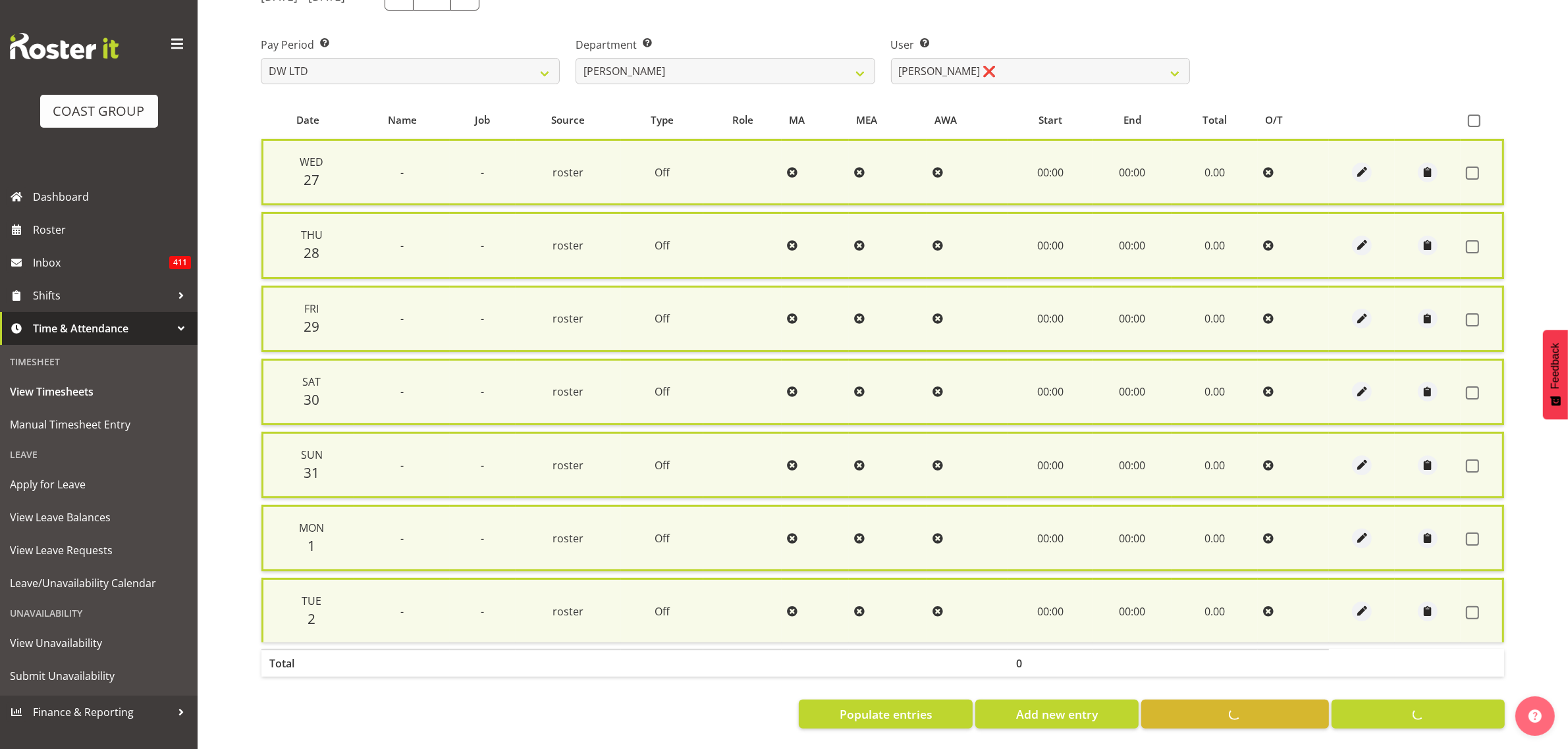
checkbox input "false"
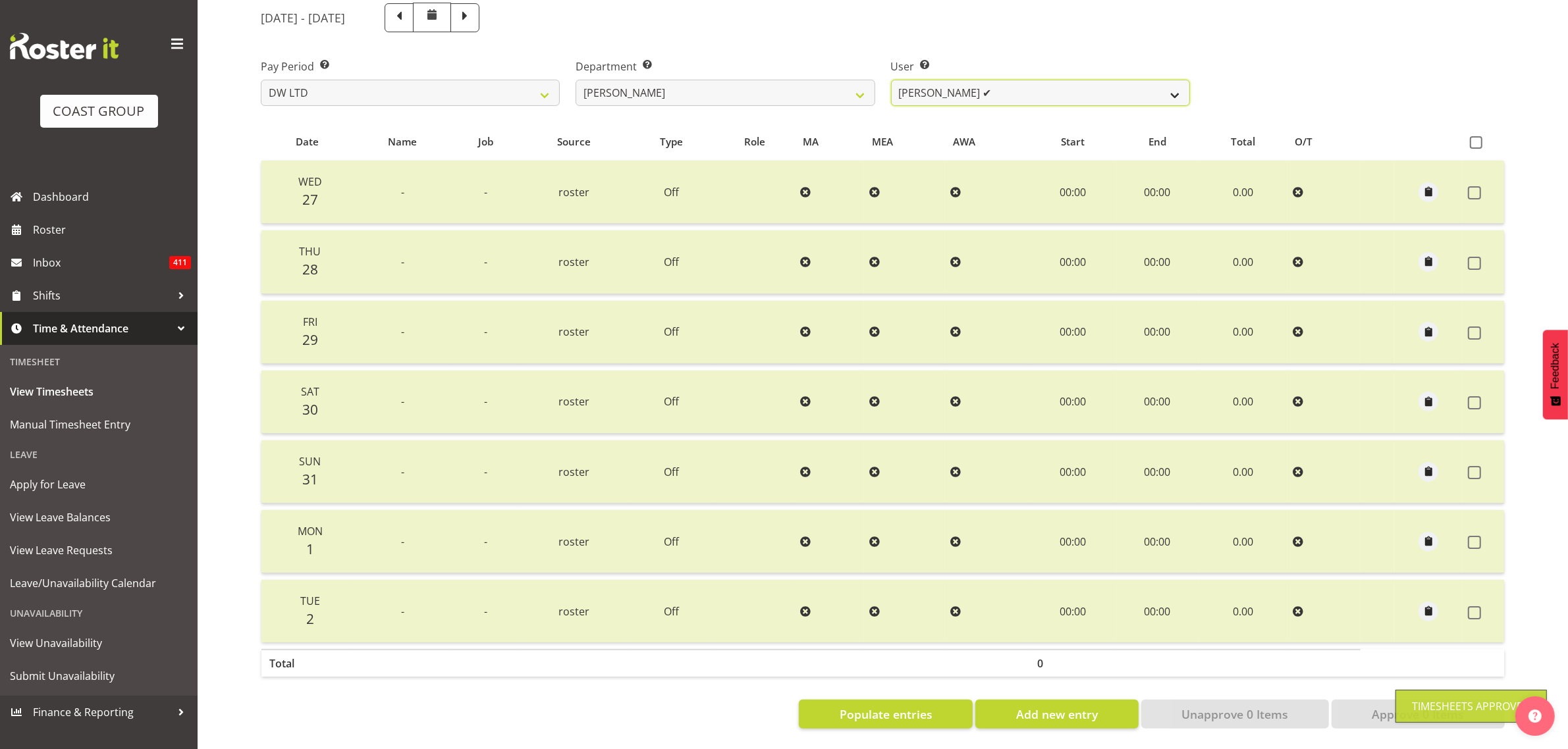
click at [953, 90] on select "Andrew McFadzean ✔ Boston Morgan-Horan ❌ Chanel Toleafoa ❌ Gene Burton ❌ Ian Si…" at bounding box center [1041, 92] width 299 height 26
select select "1177"
click at [891, 79] on select "Andrew McFadzean ✔ Boston Morgan-Horan ❌ Chanel Toleafoa ❌ Gene Burton ❌ Ian Si…" at bounding box center [1041, 92] width 299 height 26
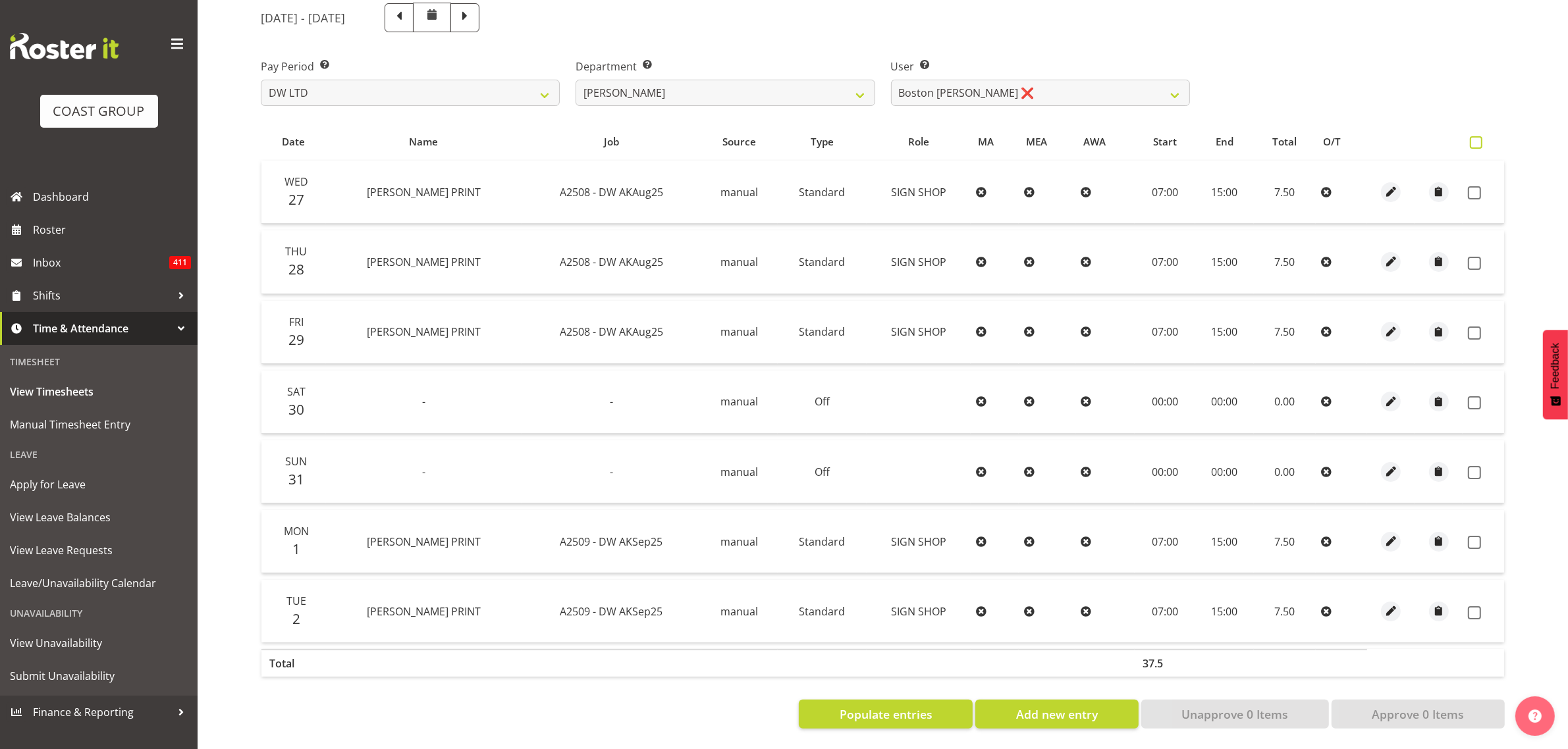
click at [1470, 136] on span at bounding box center [1476, 143] width 13 height 13
click at [1470, 139] on input "checkbox" at bounding box center [1474, 143] width 9 height 9
checkbox input "true"
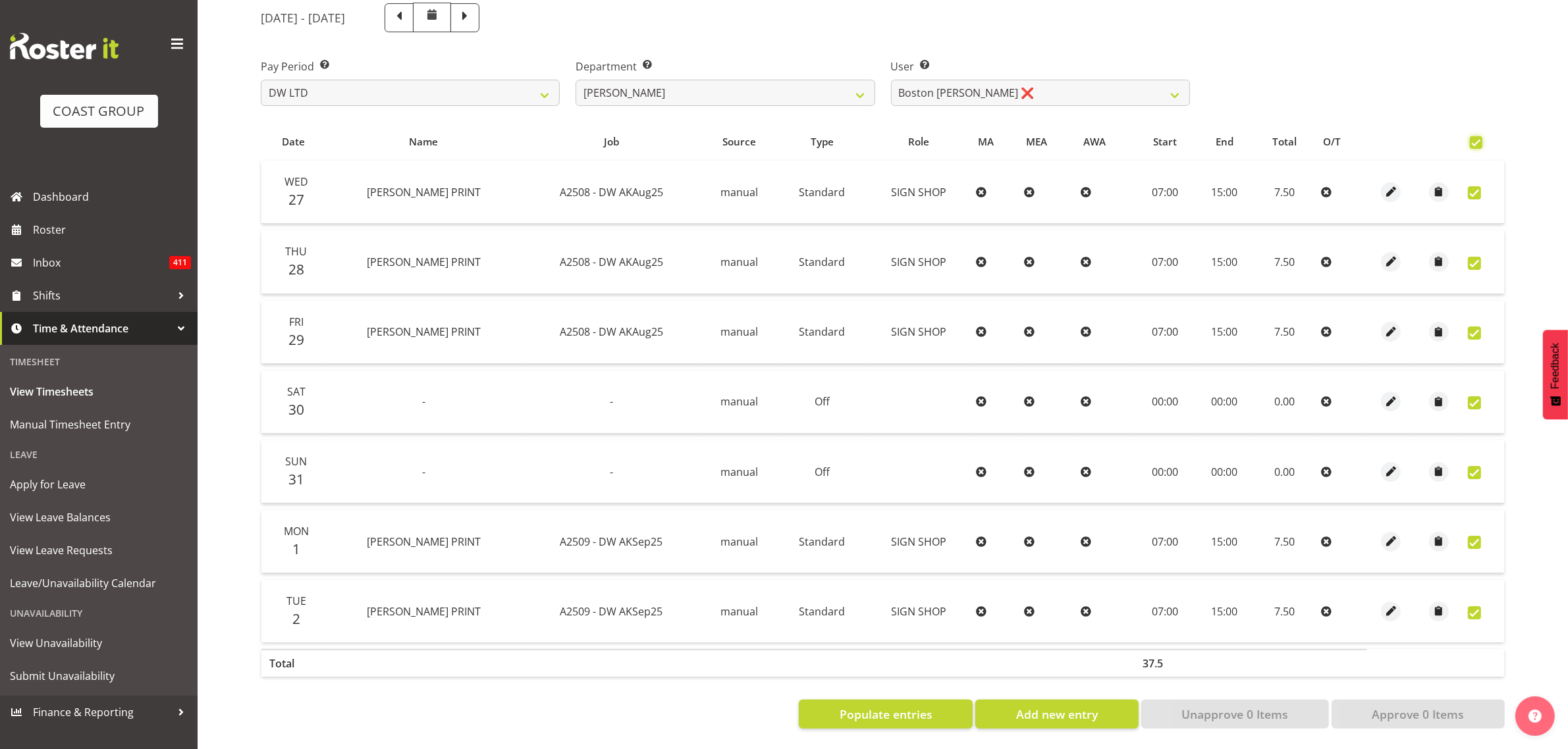
checkbox input "true"
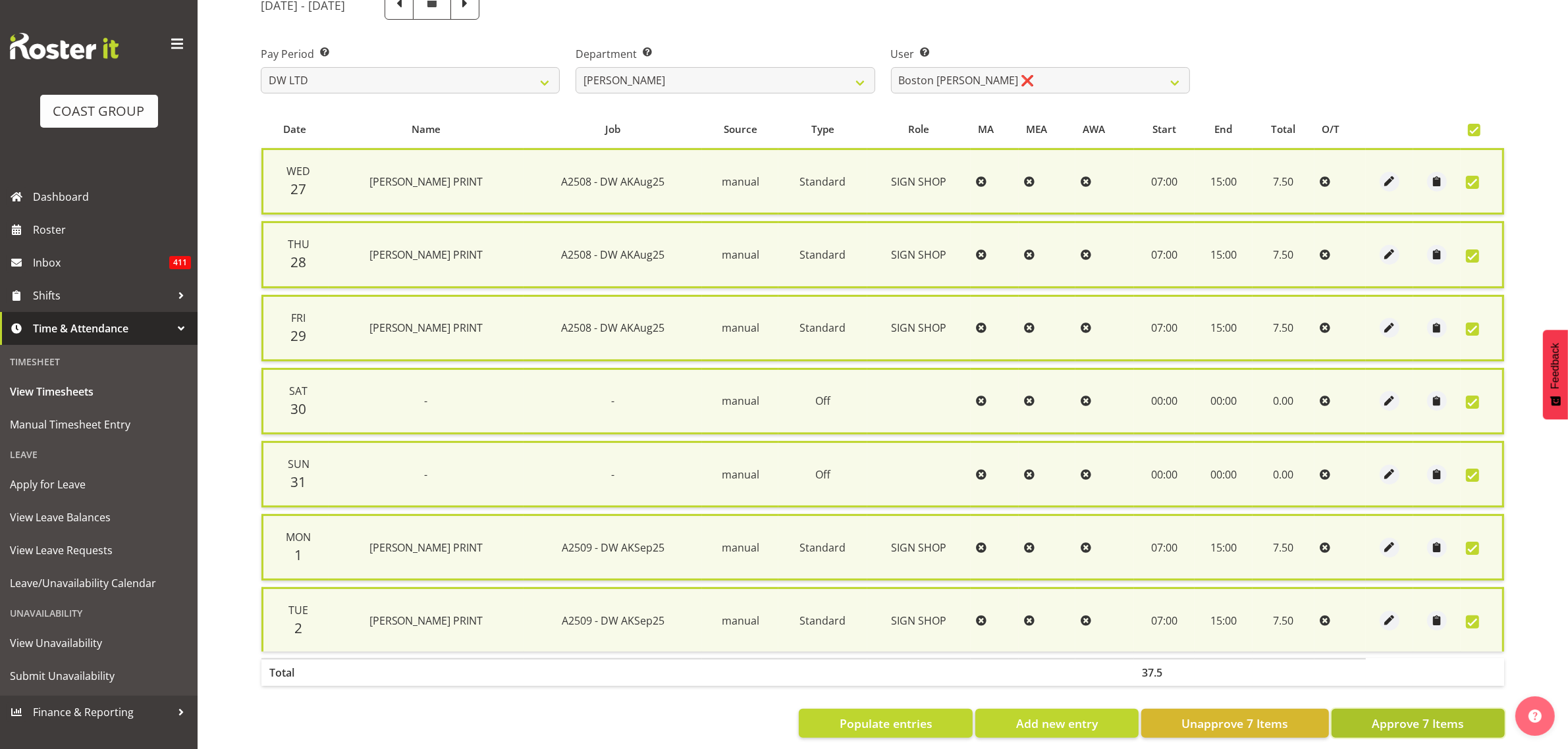
click at [1393, 723] on span "Approve 7 Items" at bounding box center [1417, 723] width 92 height 17
checkbox input "false"
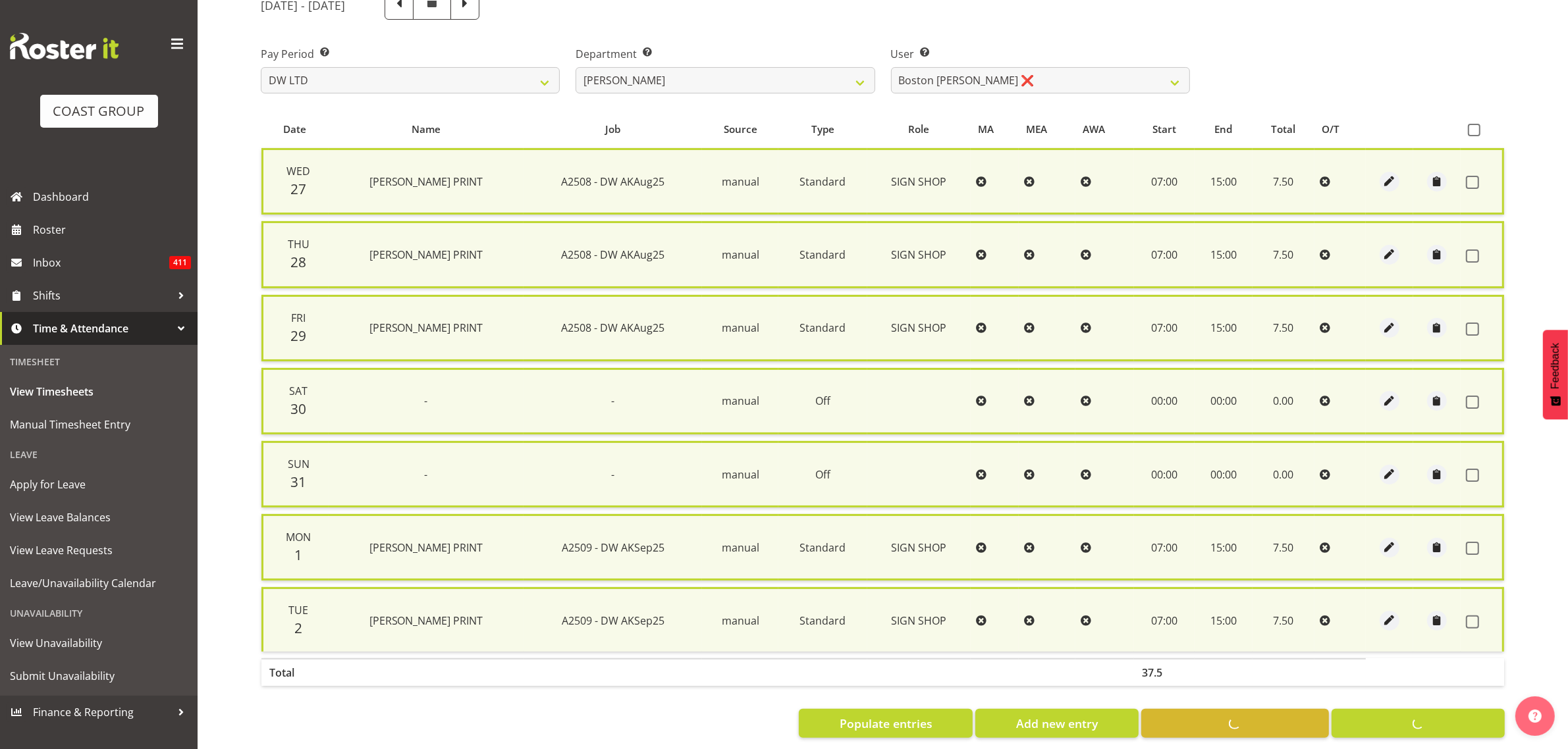
checkbox input "false"
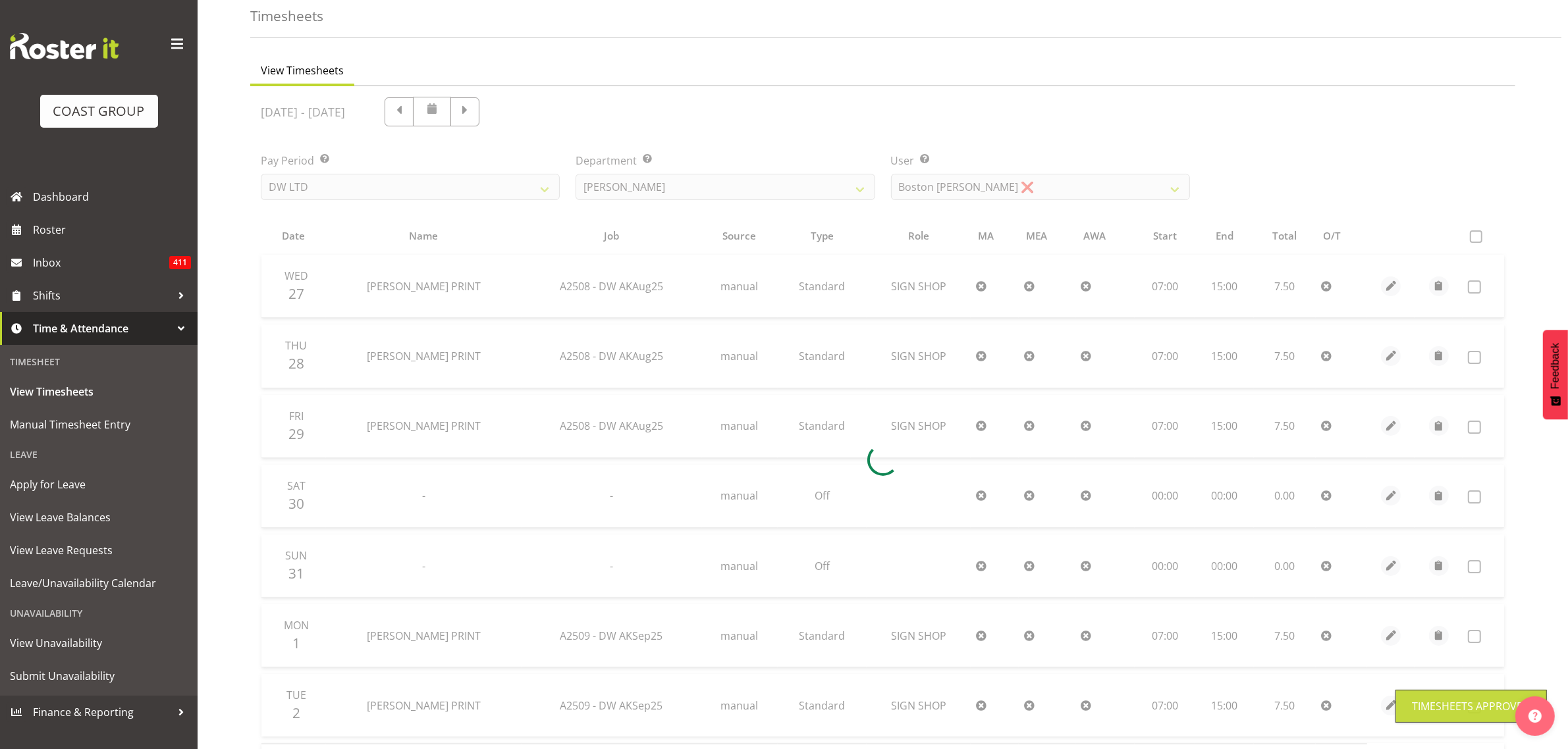
scroll to position [61, 0]
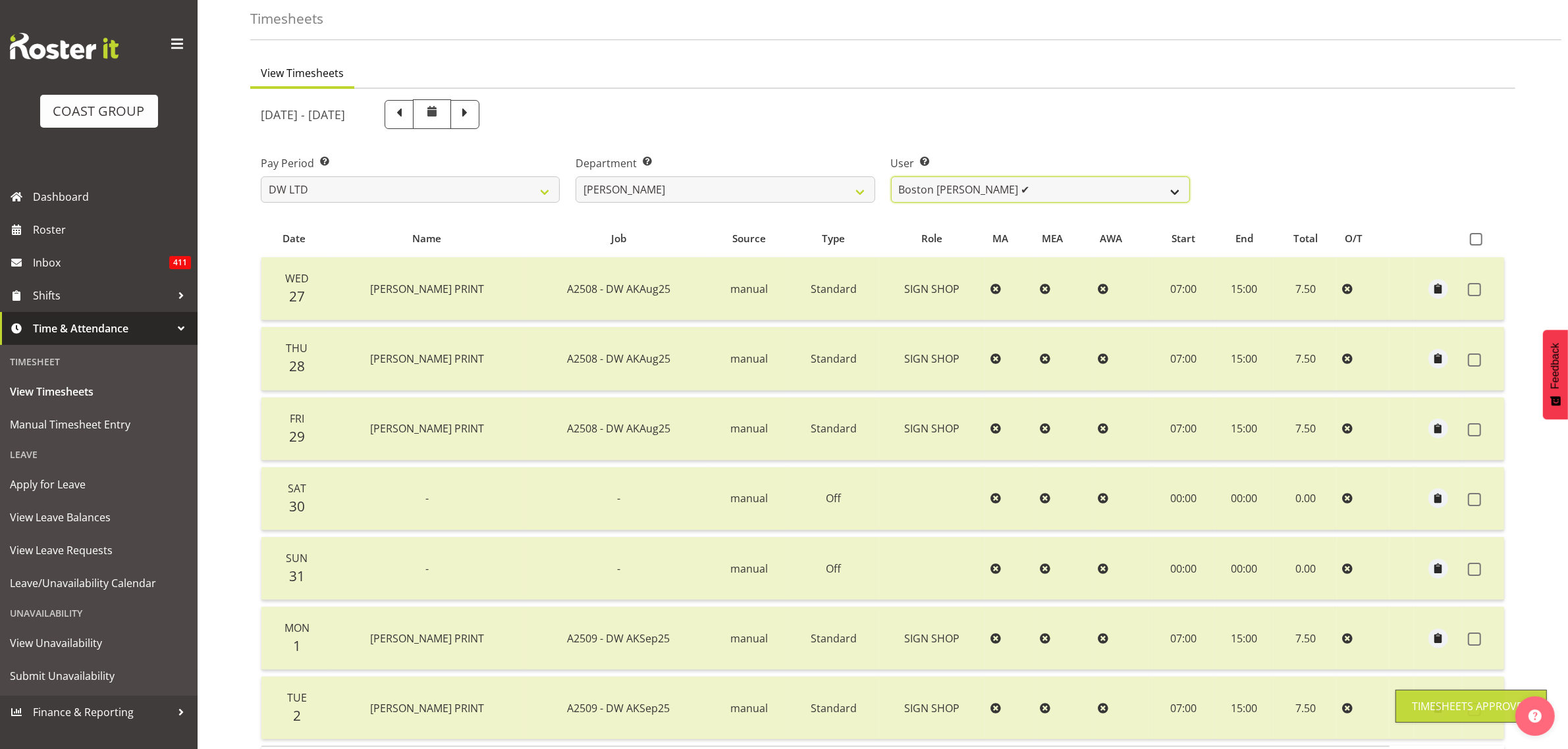
click at [1008, 191] on select "Andrew McFadzean ✔ Boston Morgan-Horan ✔ Chanel Toleafoa ❌ Gene Burton ❌ Ian Si…" at bounding box center [1041, 189] width 299 height 26
select select "1187"
click at [891, 176] on select "Andrew McFadzean ✔ Boston Morgan-Horan ✔ Chanel Toleafoa ❌ Gene Burton ❌ Ian Si…" at bounding box center [1041, 189] width 299 height 26
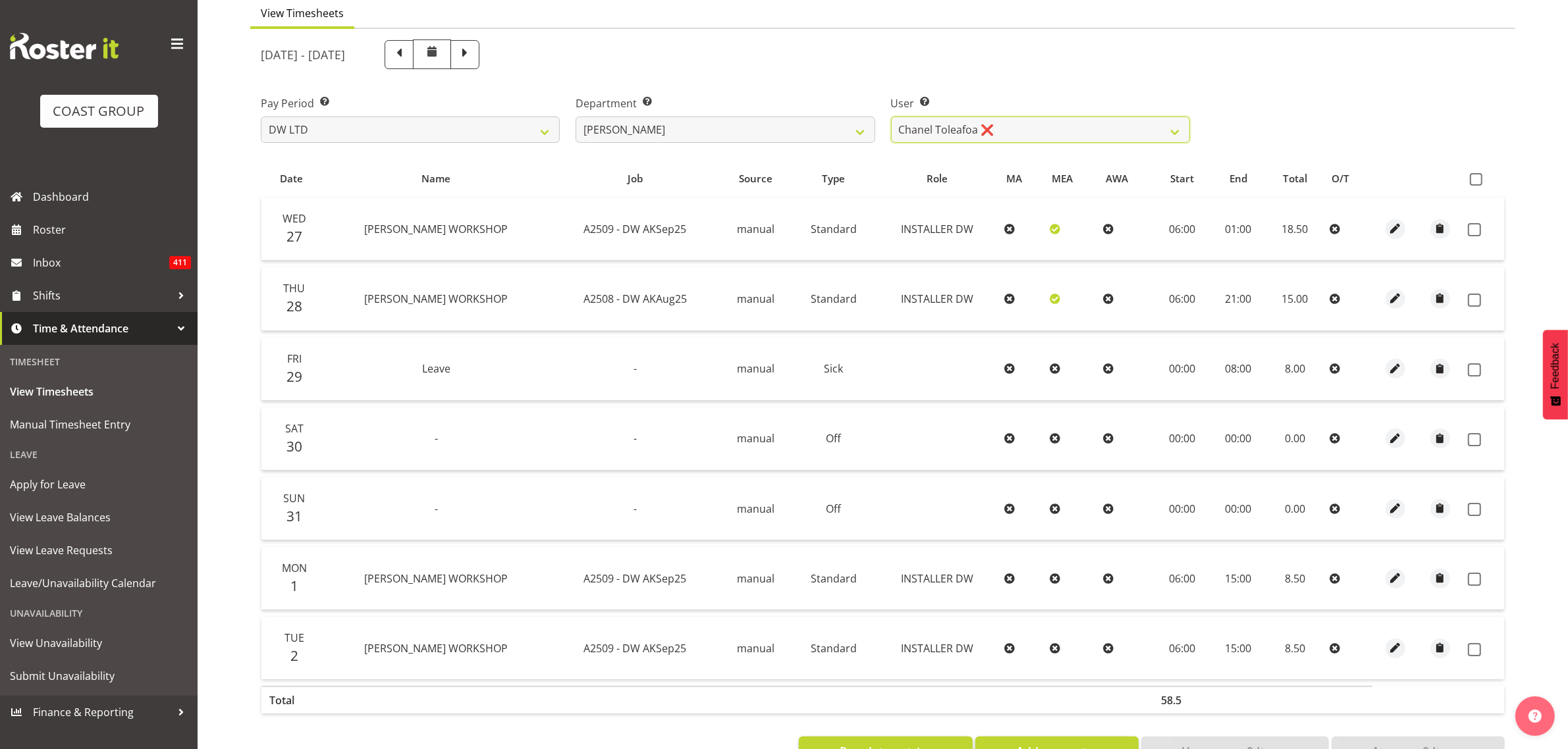
scroll to position [170, 0]
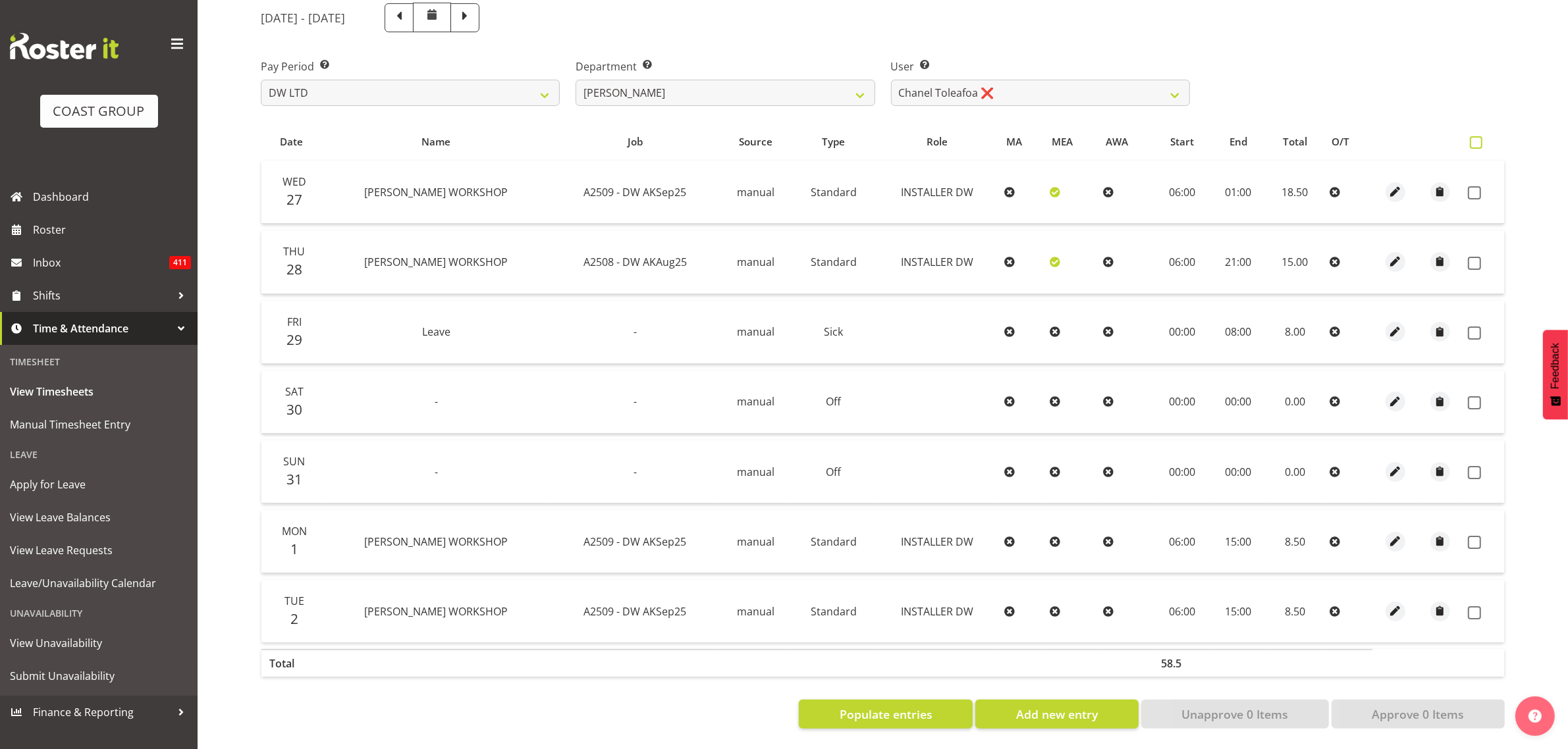
click at [1476, 136] on span at bounding box center [1476, 143] width 13 height 13
click at [1476, 139] on input "checkbox" at bounding box center [1474, 143] width 9 height 9
checkbox input "true"
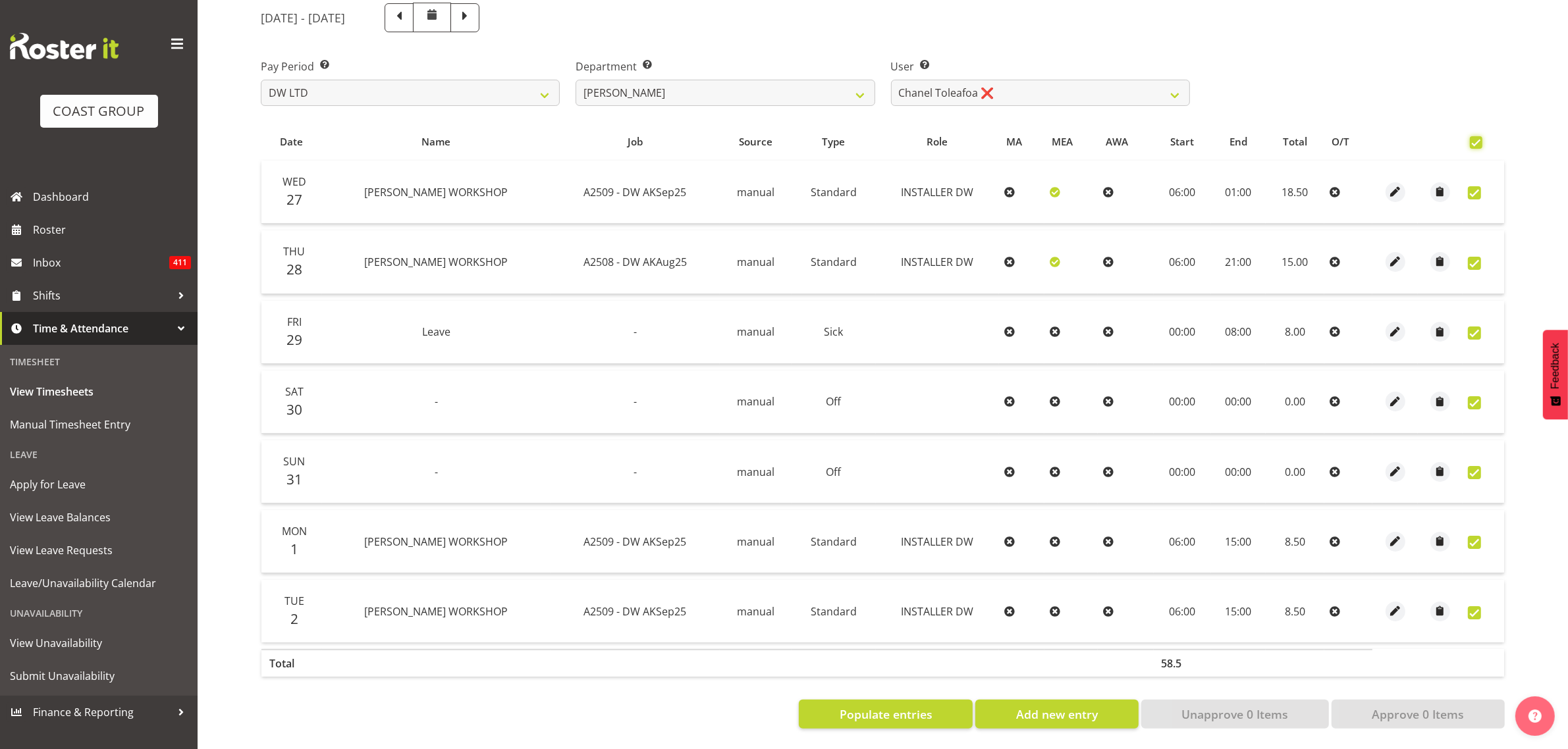
checkbox input "true"
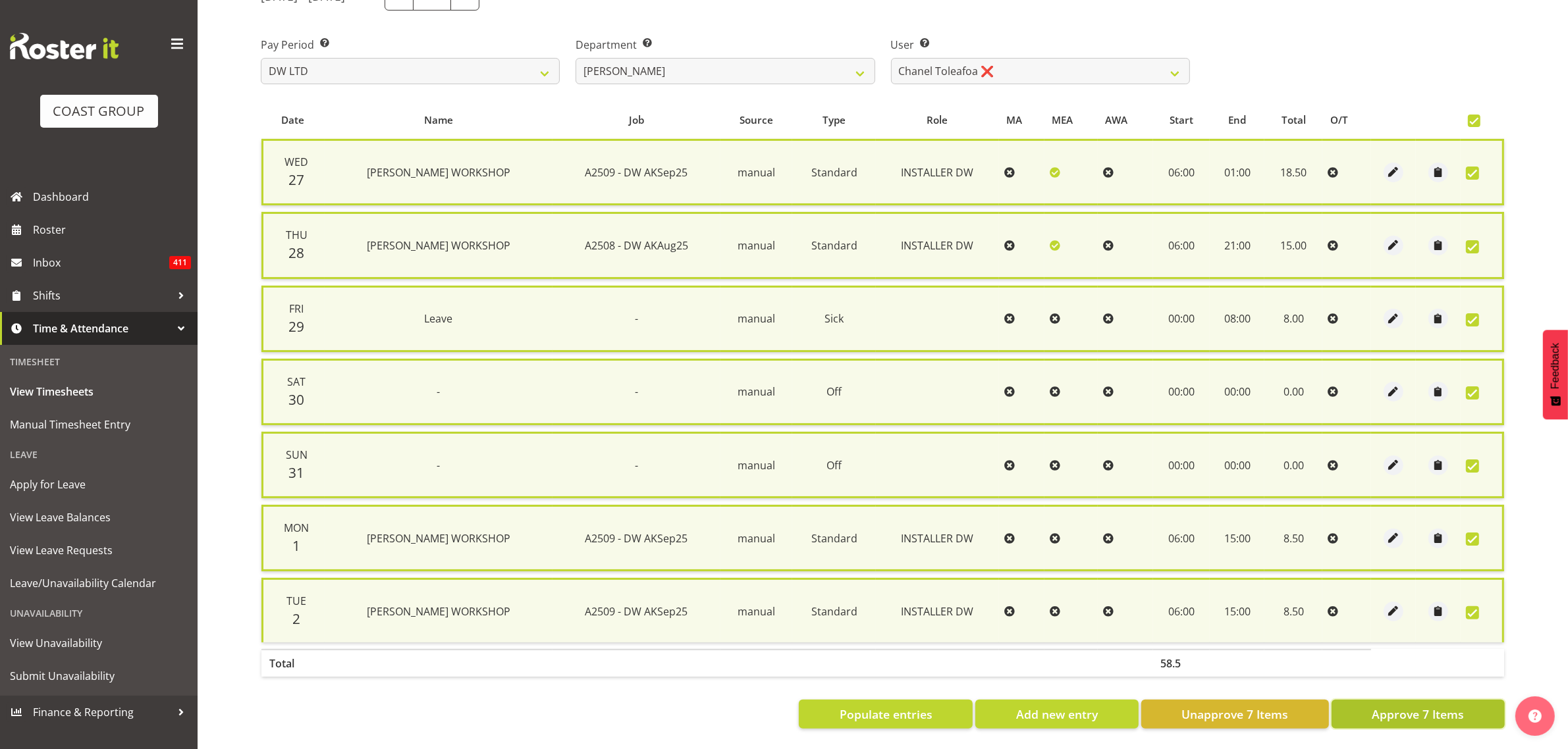
click at [1403, 705] on span "Approve 7 Items" at bounding box center [1417, 713] width 92 height 17
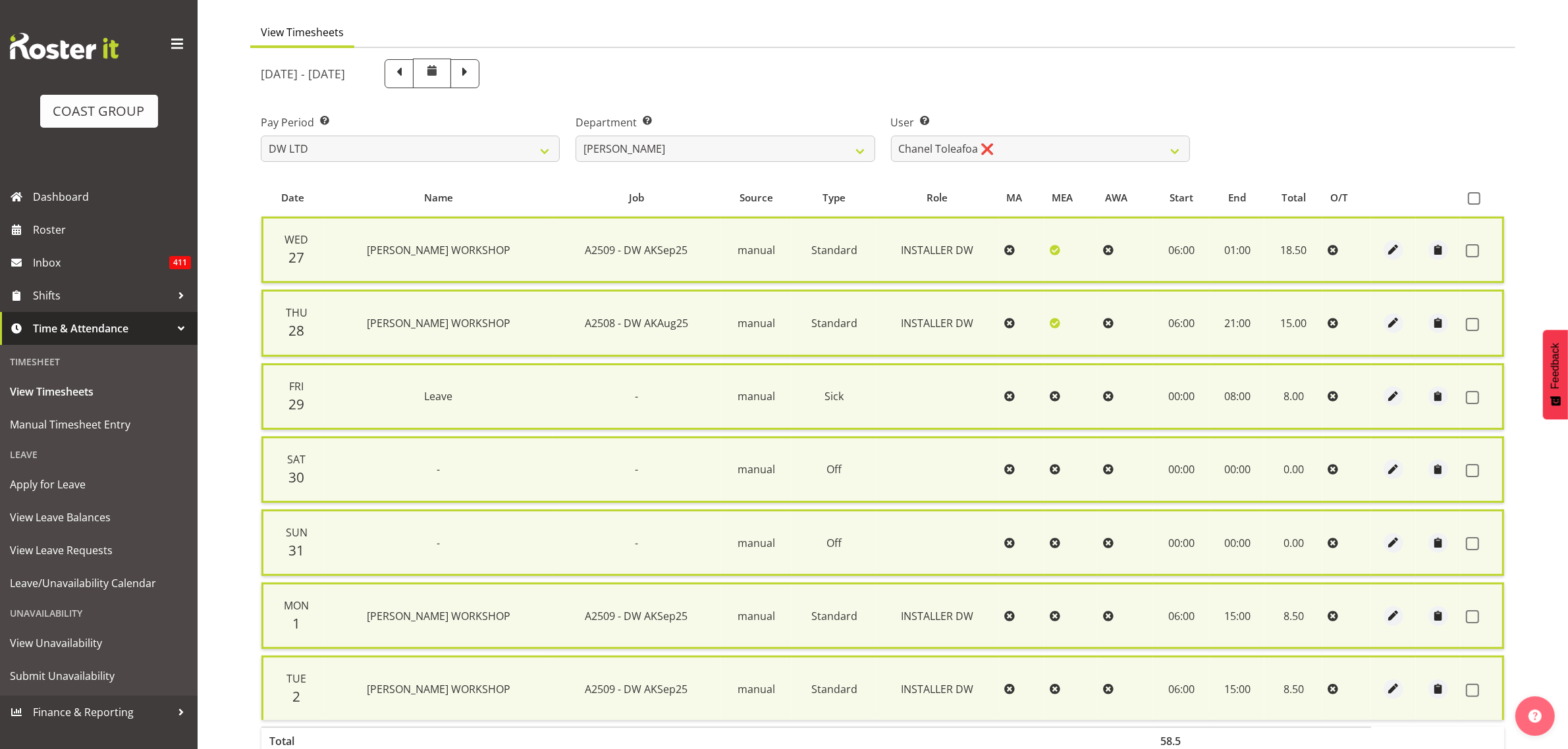
checkbox input "false"
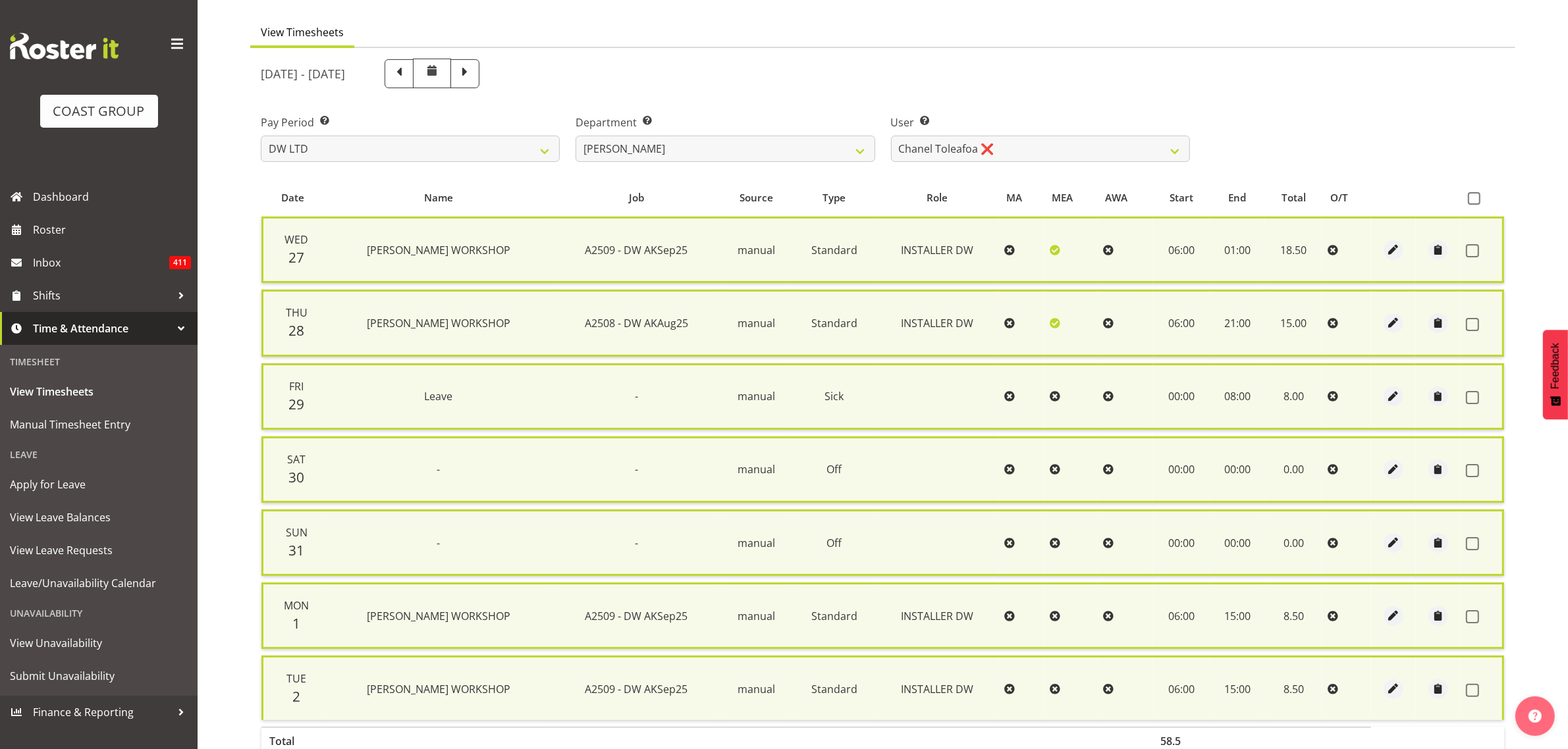
checkbox input "false"
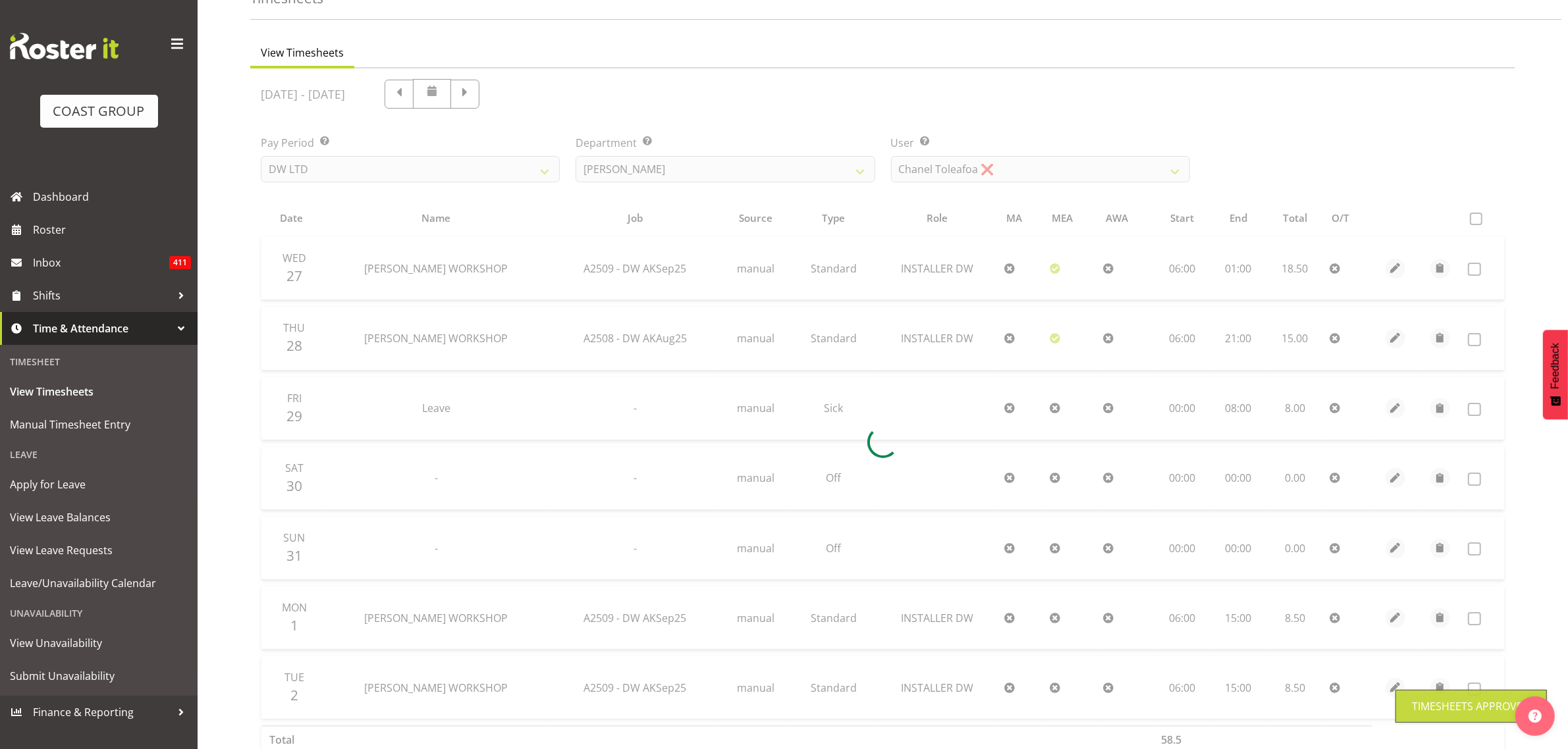
scroll to position [77, 0]
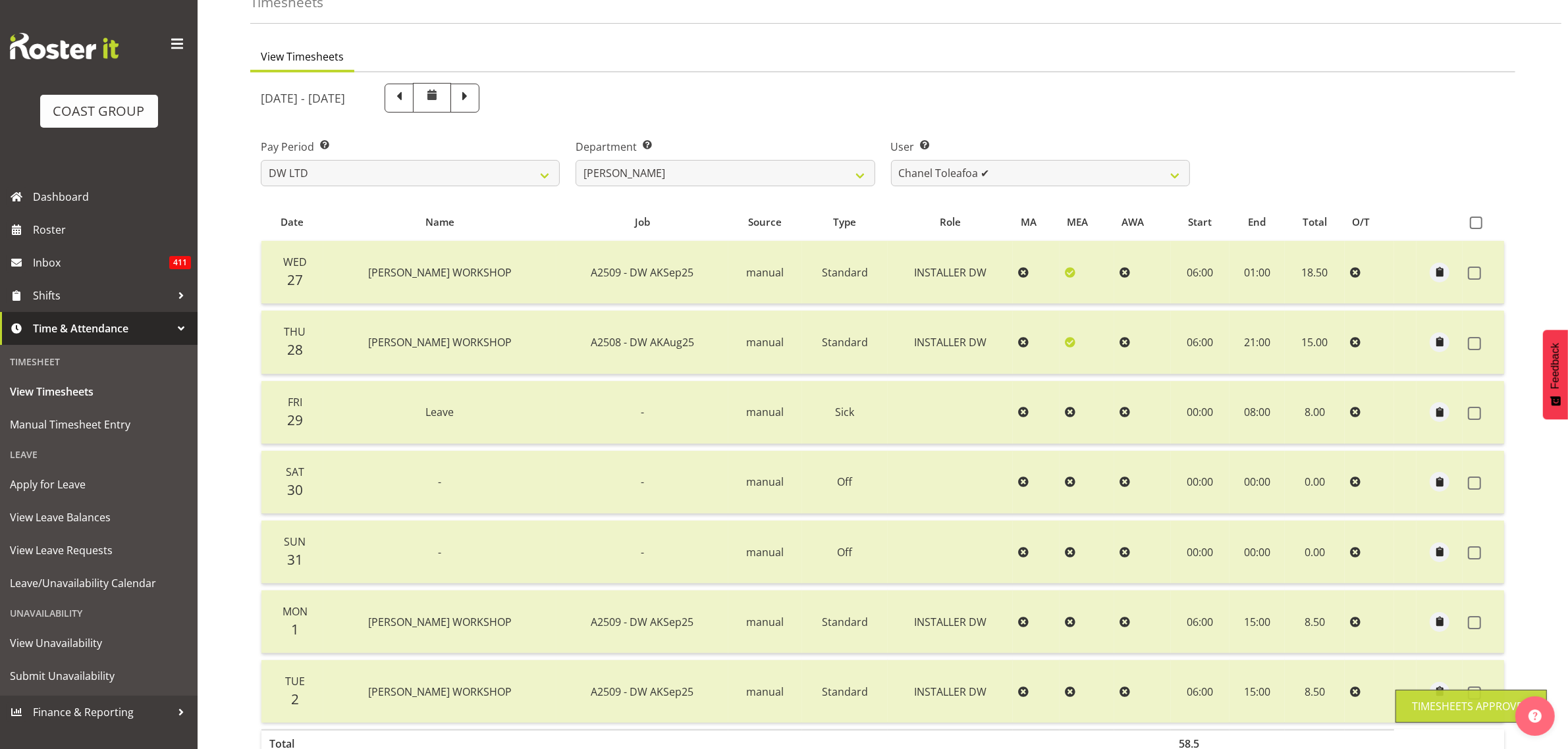
click at [1157, 178] on div "August 27th - September 2nd 2025 Pay Period Select which pay period you would l…" at bounding box center [883, 442] width 1244 height 734
click at [1150, 182] on select "Andrew McFadzean ✔ Boston Morgan-Horan ✔ Chanel Toleafoa ✔ Gene Burton ❌ Ian Si…" at bounding box center [1041, 173] width 299 height 26
select select "1159"
click at [891, 160] on select "Andrew McFadzean ✔ Boston Morgan-Horan ✔ Chanel Toleafoa ✔ Gene Burton ❌ Ian Si…" at bounding box center [1041, 173] width 299 height 26
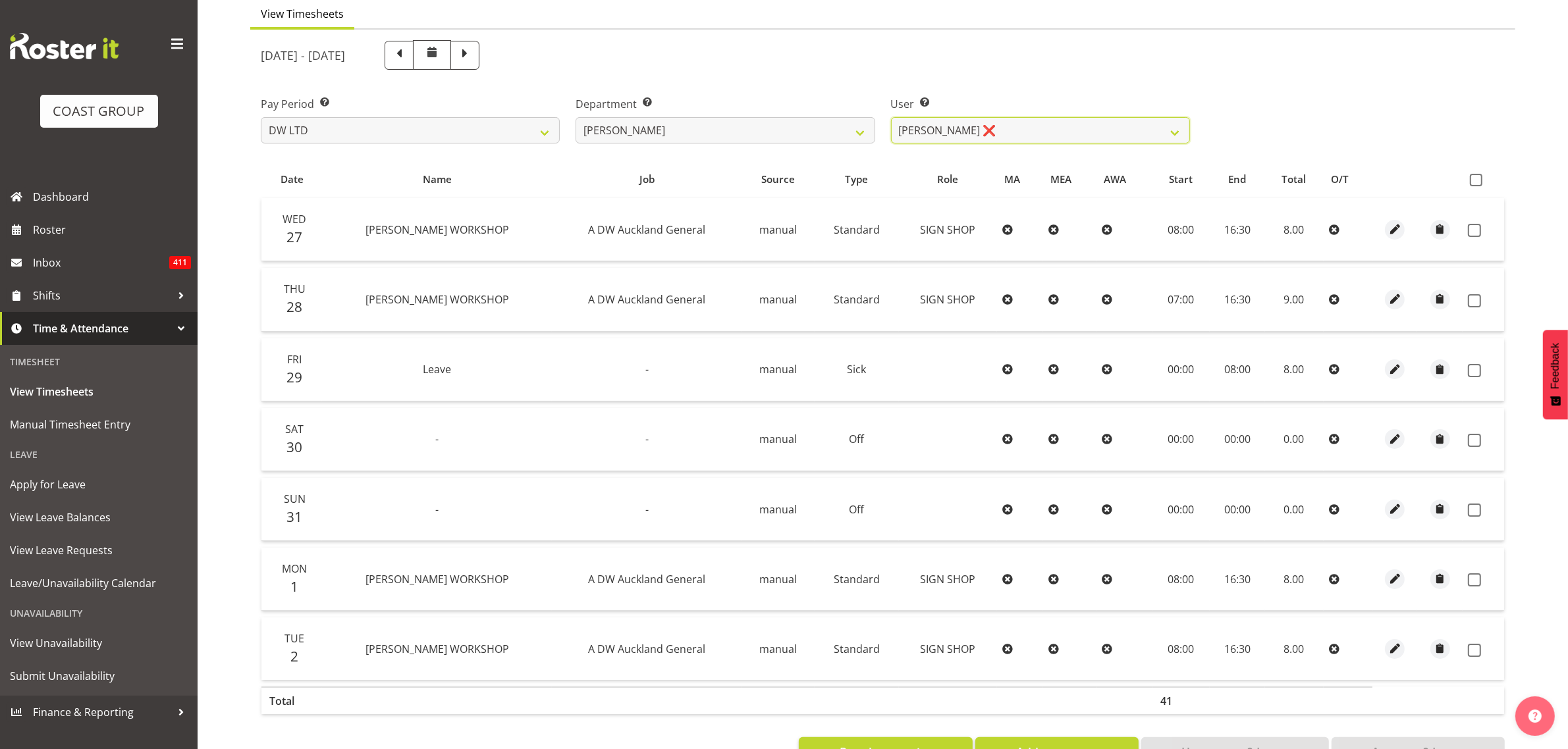
scroll to position [170, 0]
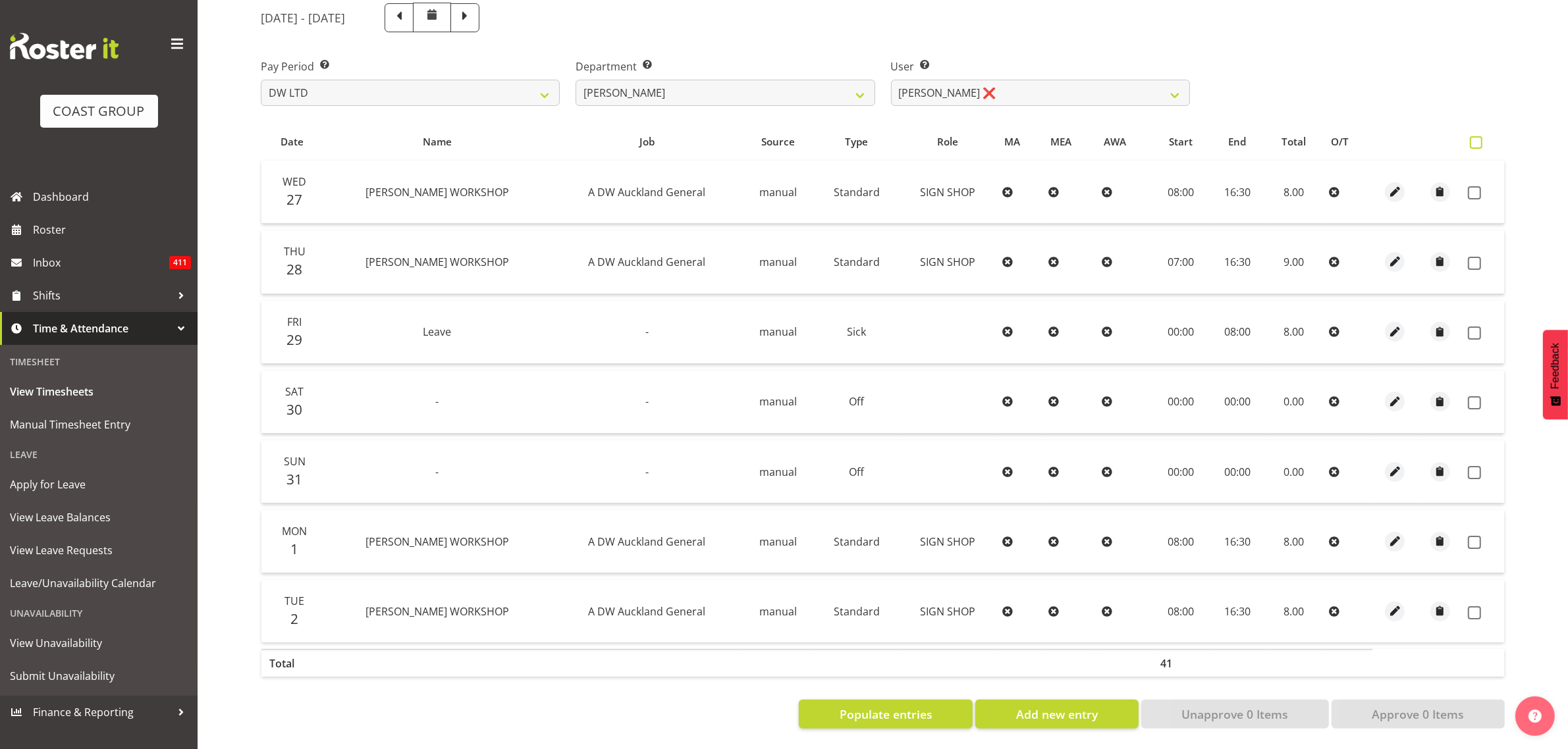
click at [1472, 136] on span at bounding box center [1476, 143] width 13 height 13
click at [1472, 139] on input "checkbox" at bounding box center [1474, 143] width 9 height 9
checkbox input "true"
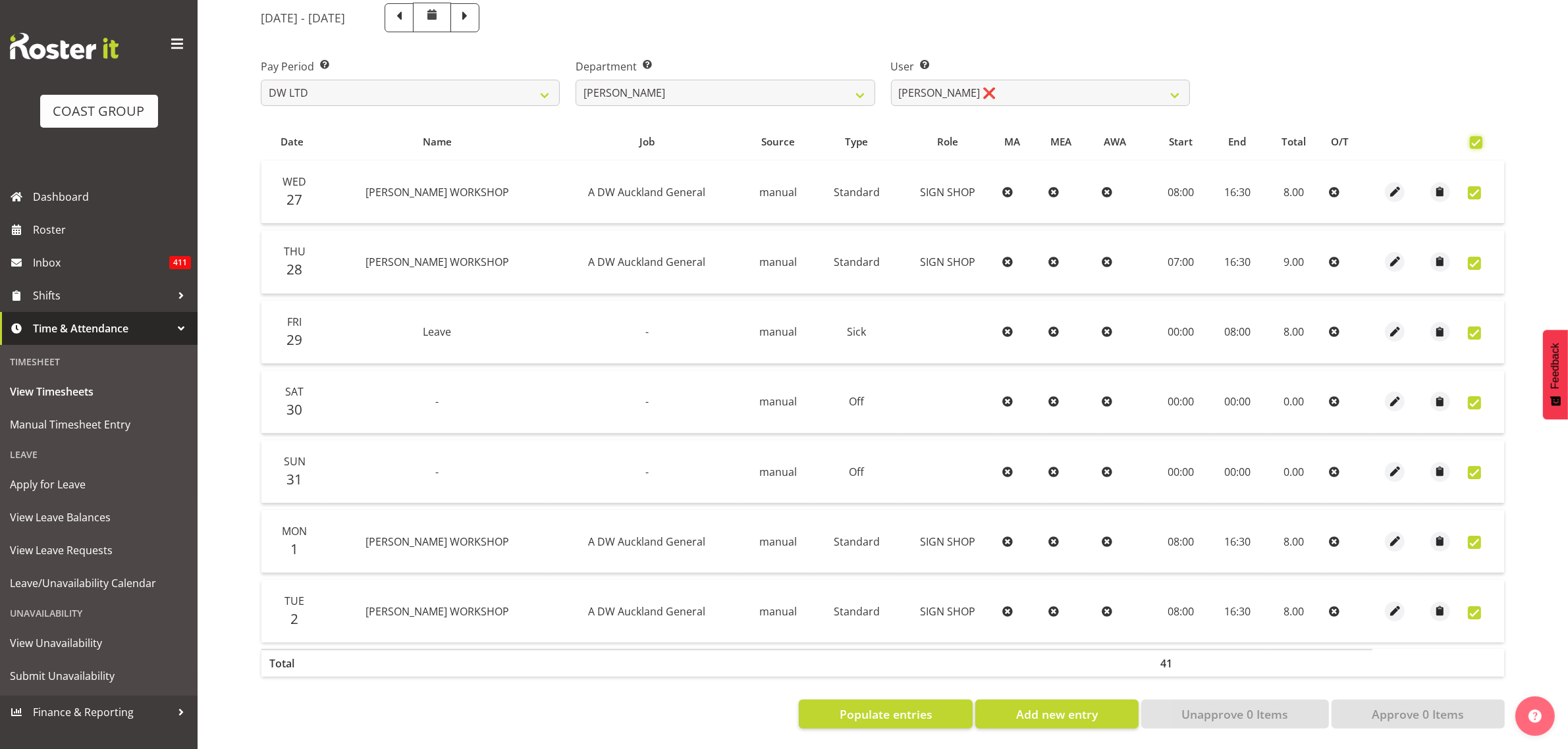
checkbox input "true"
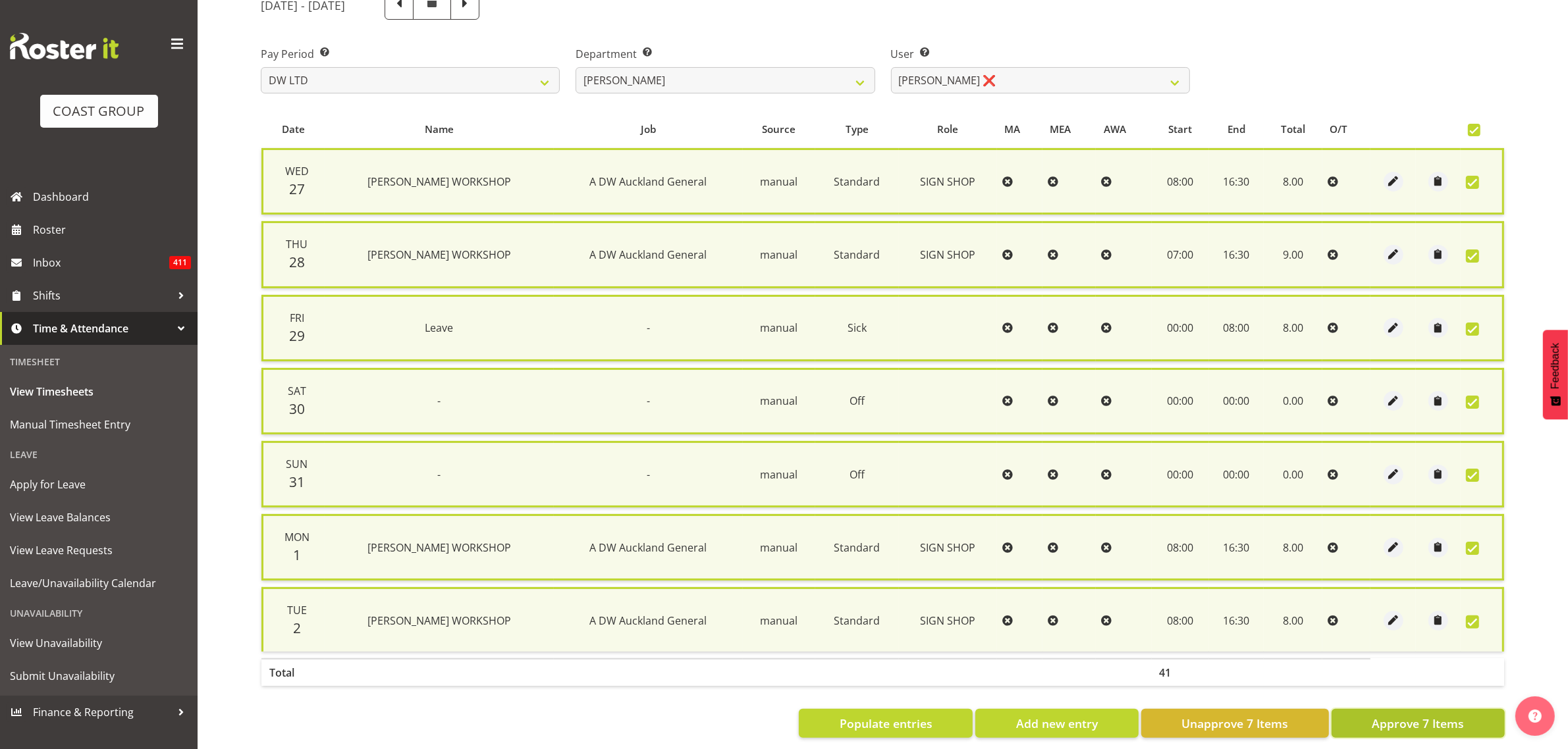
click at [1415, 715] on span "Approve 7 Items" at bounding box center [1417, 723] width 92 height 17
checkbox input "false"
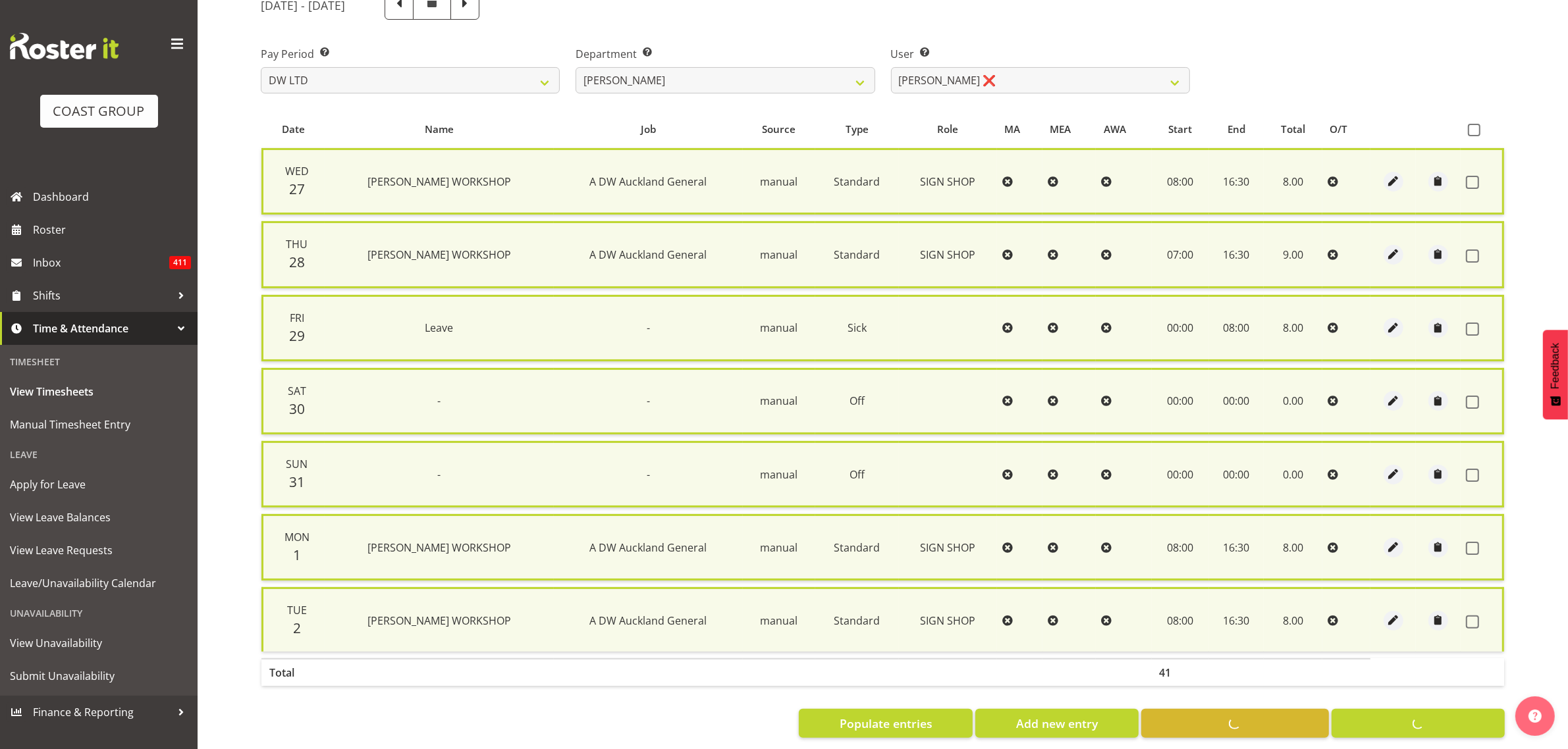
checkbox input "false"
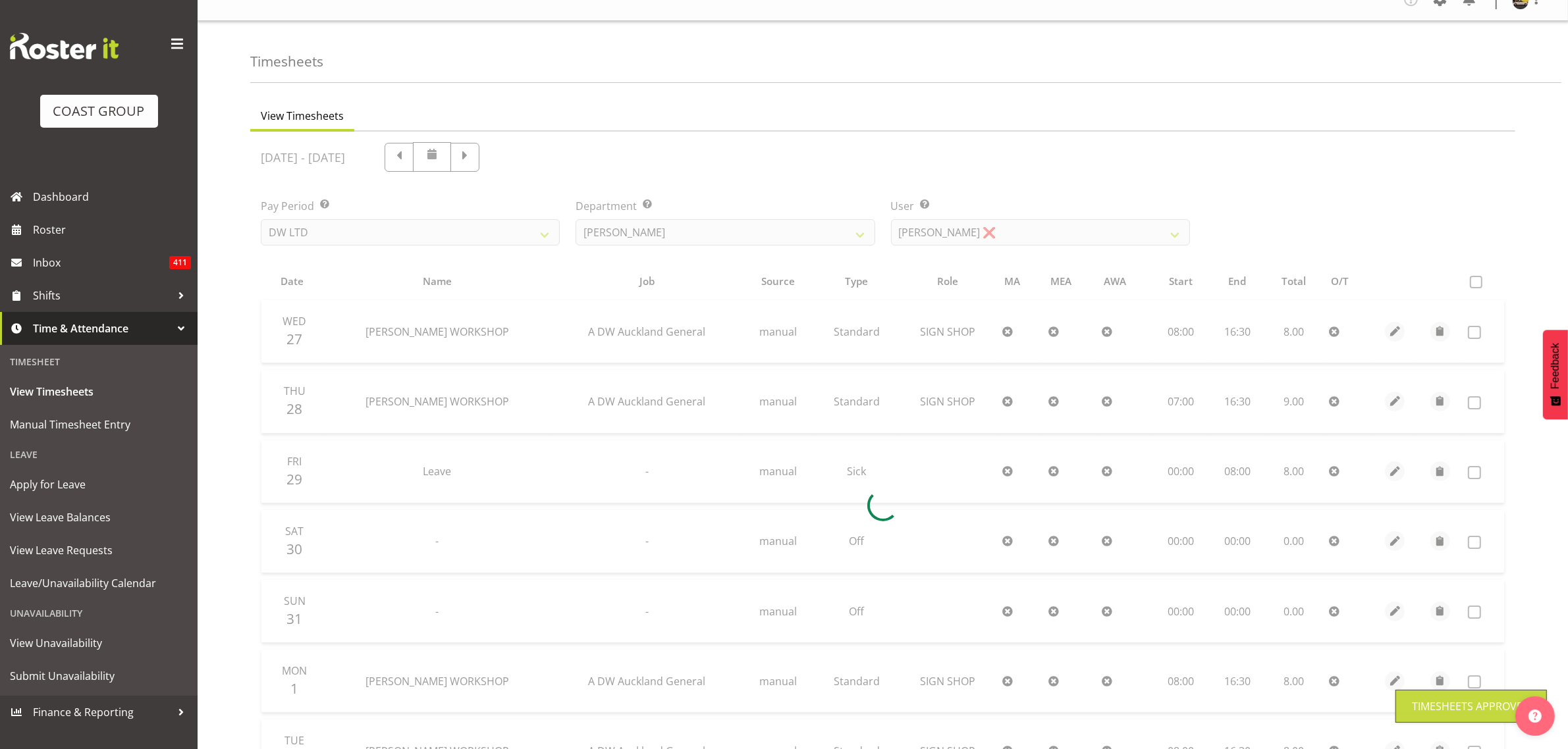
scroll to position [5, 0]
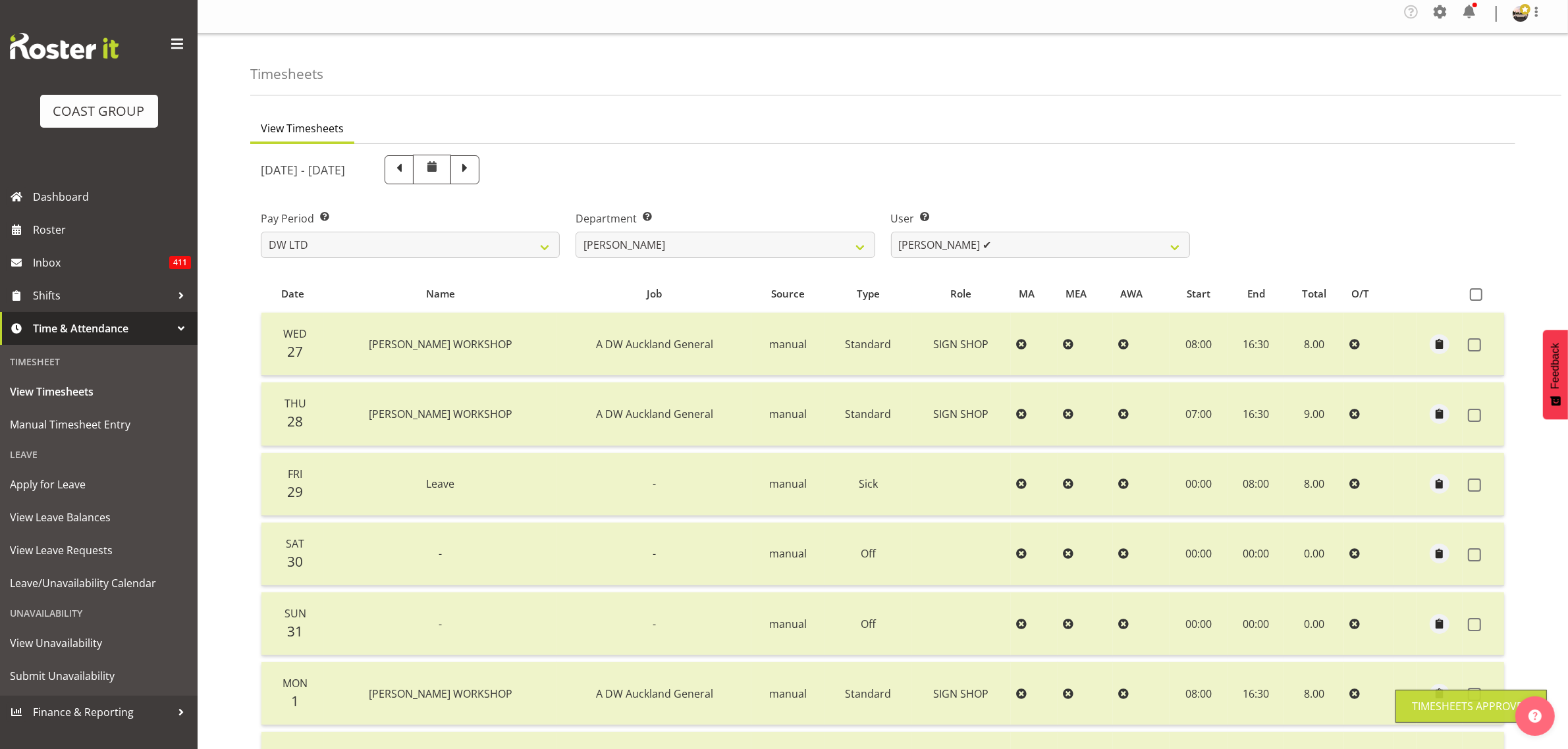
click at [1181, 249] on div at bounding box center [883, 517] width 1265 height 747
drag, startPoint x: 1169, startPoint y: 251, endPoint x: 1157, endPoint y: 255, distance: 12.6
click at [1169, 251] on select "Andrew McFadzean ✔ Boston Morgan-Horan ✔ Chanel Toleafoa ✔ Gene Burton ✔ Ian Si…" at bounding box center [1041, 245] width 299 height 26
select select "3988"
click at [891, 232] on select "Andrew McFadzean ✔ Boston Morgan-Horan ✔ Chanel Toleafoa ✔ Gene Burton ✔ Ian Si…" at bounding box center [1041, 245] width 299 height 26
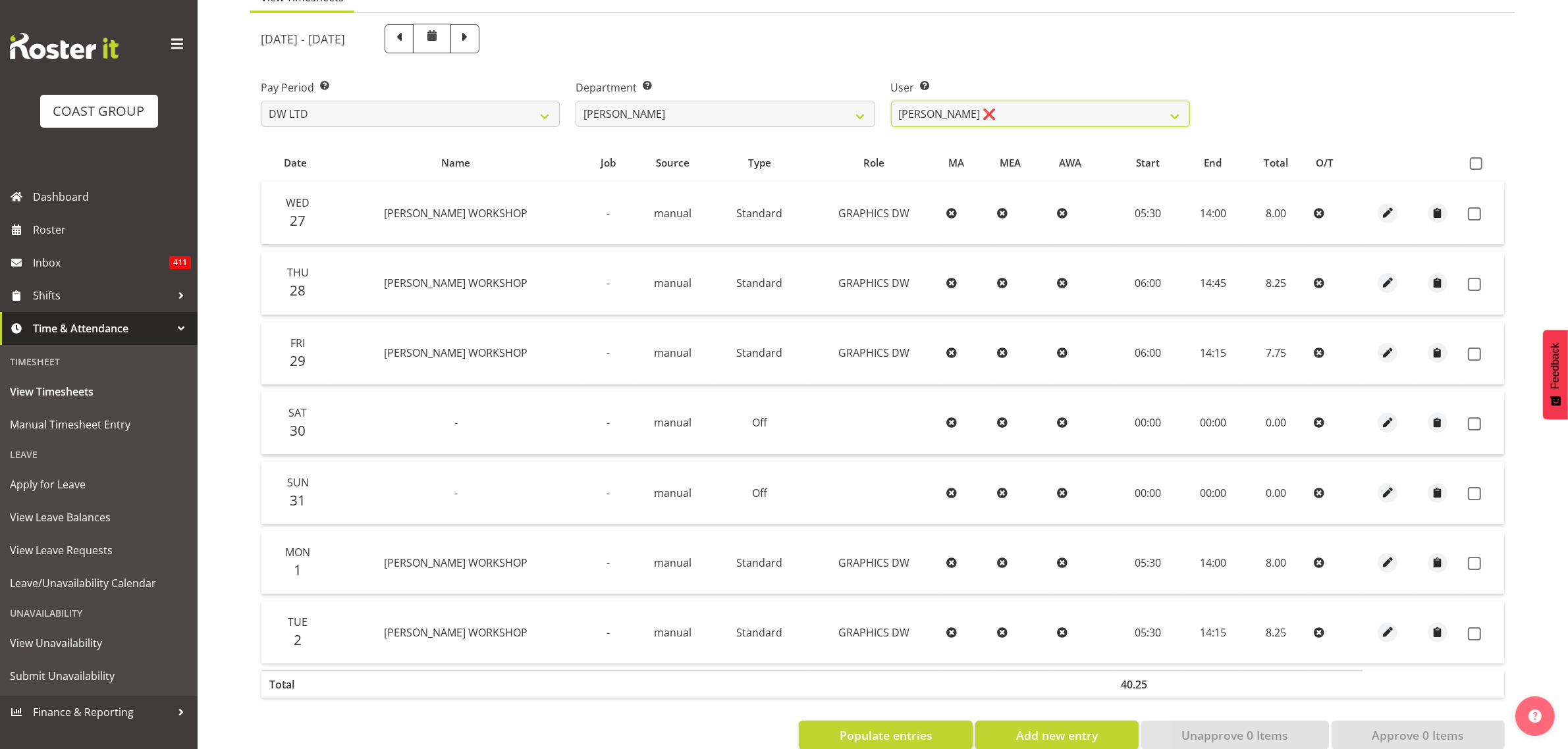
scroll to position [170, 0]
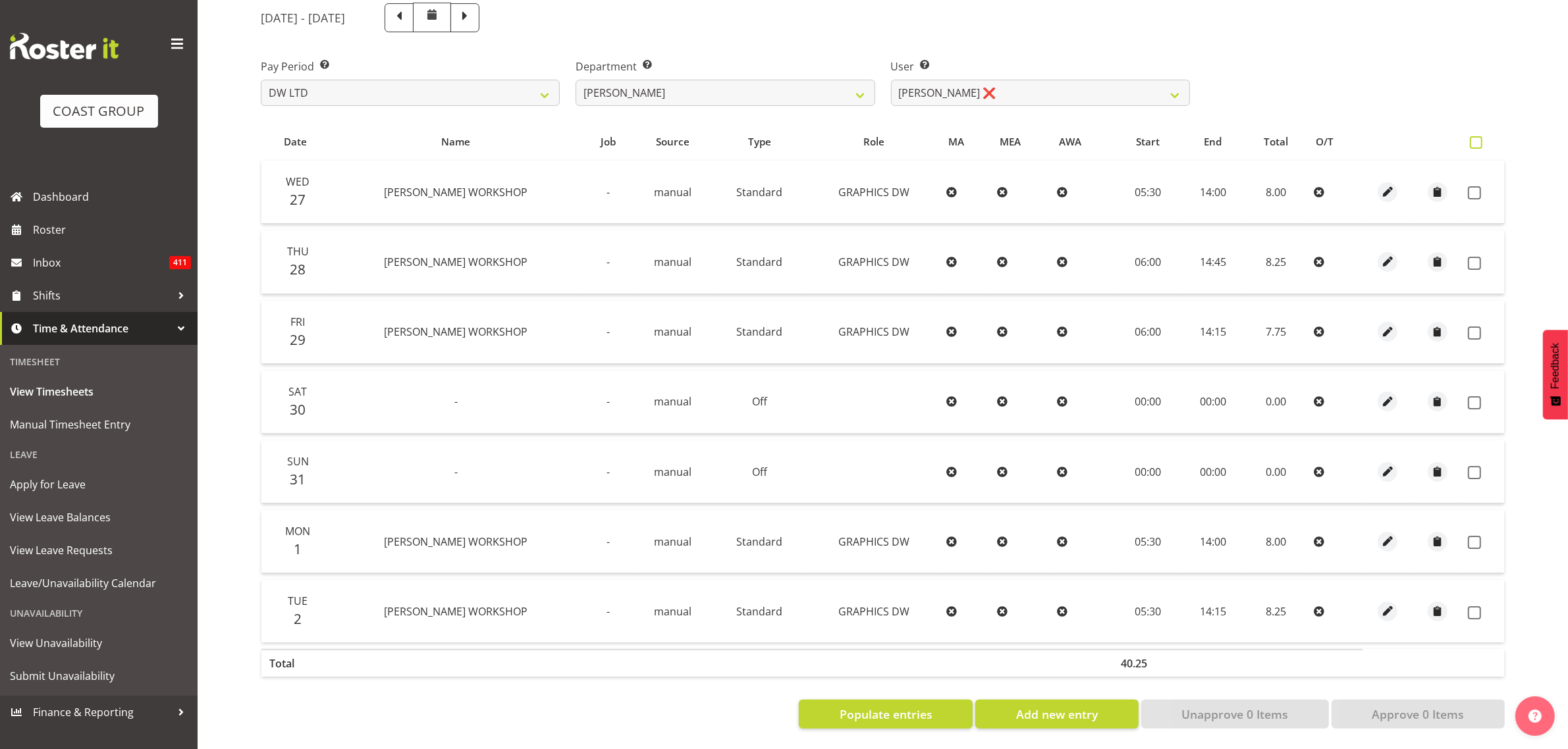
click at [1476, 136] on span at bounding box center [1476, 143] width 13 height 13
click at [1476, 139] on input "checkbox" at bounding box center [1474, 143] width 9 height 9
checkbox input "true"
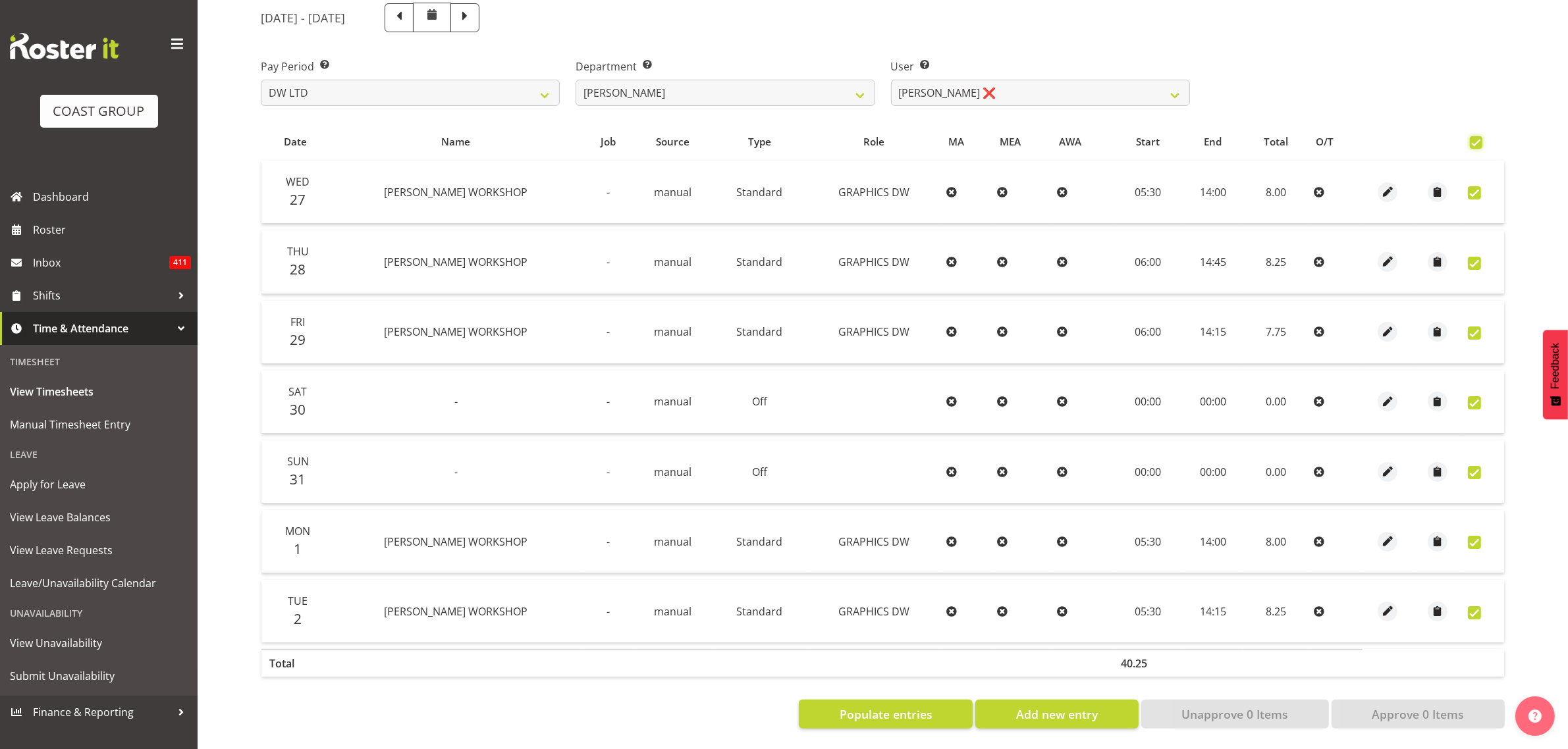
checkbox input "true"
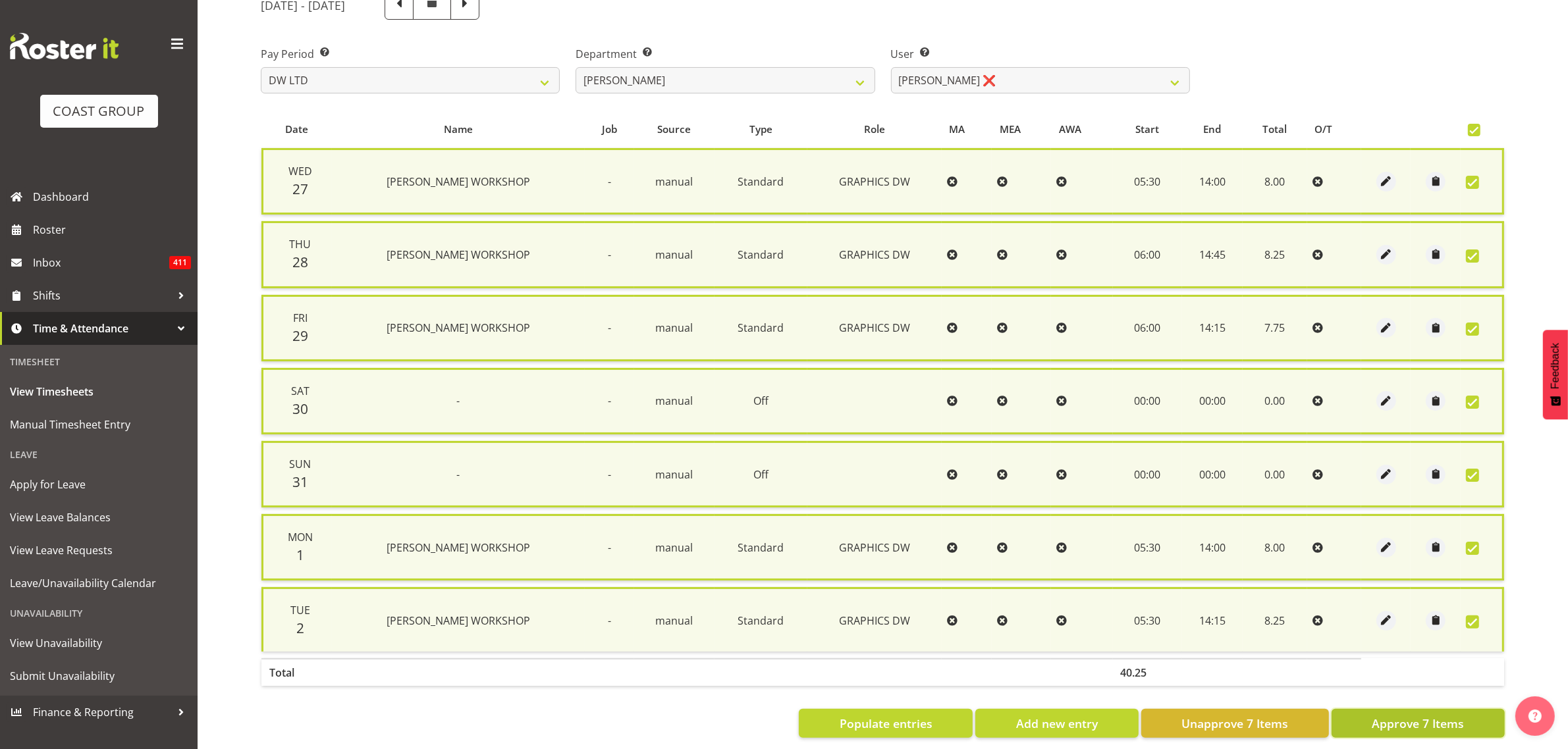
click at [1380, 709] on button "Approve 7 Items" at bounding box center [1417, 723] width 173 height 29
checkbox input "false"
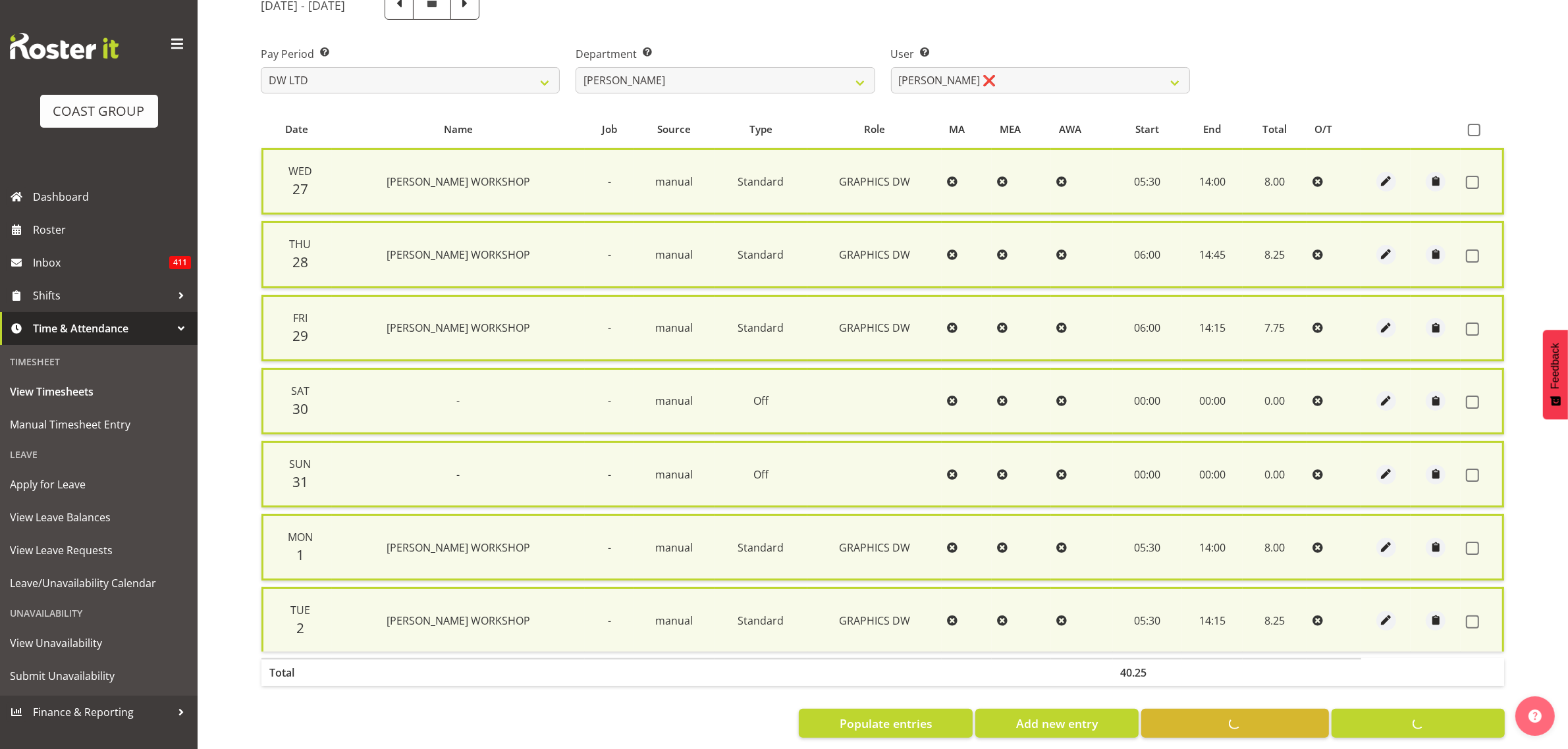
checkbox input "false"
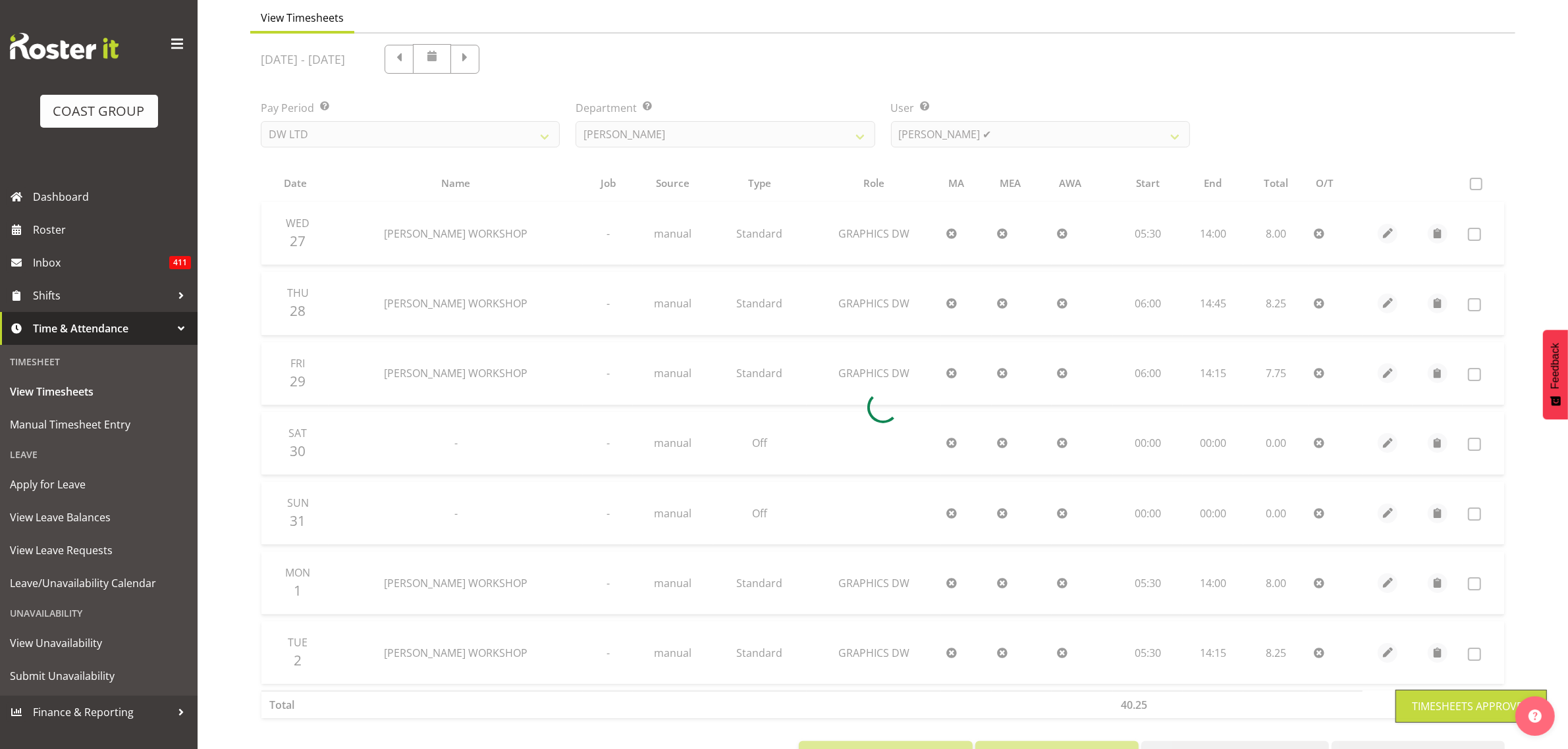
scroll to position [115, 0]
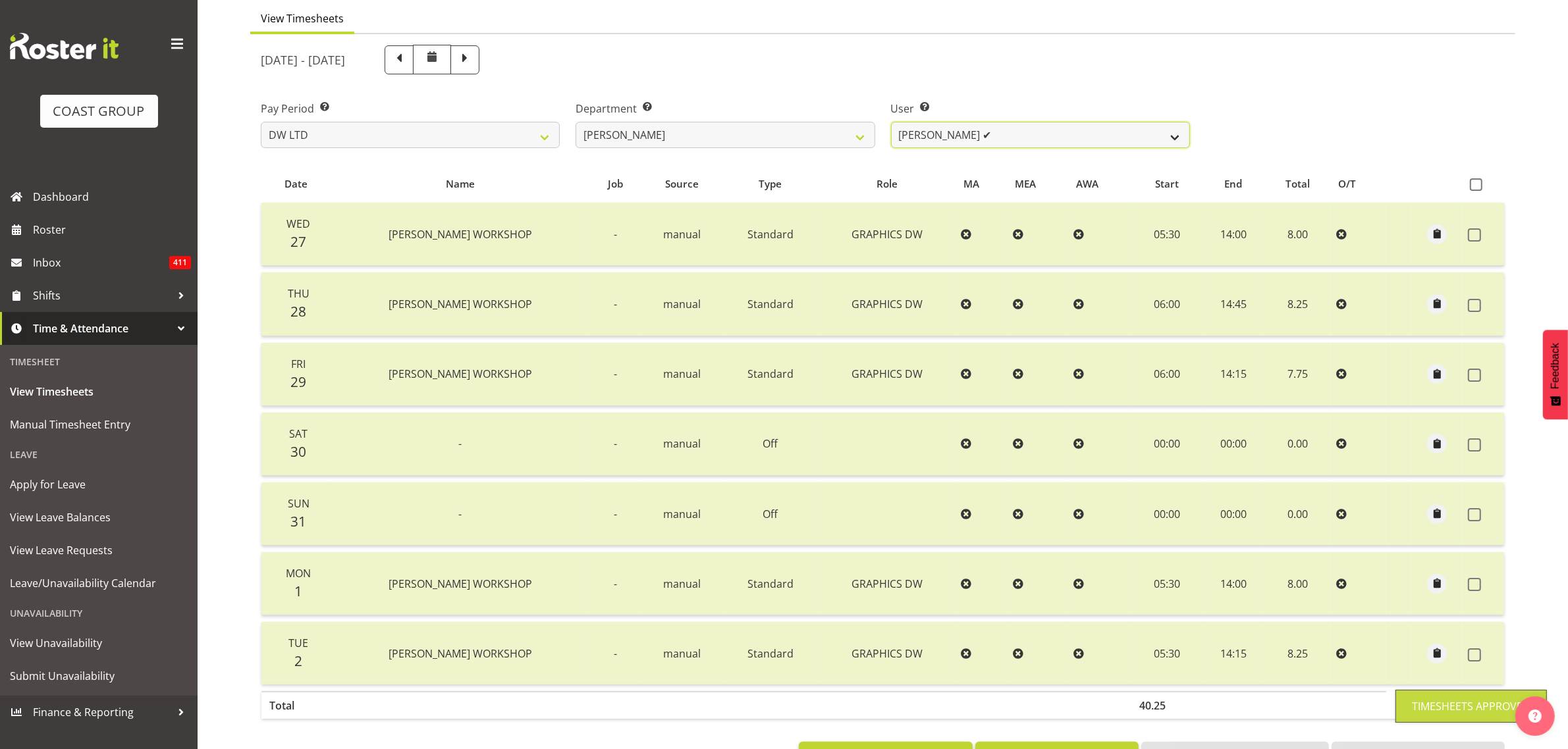
click at [1058, 142] on select "Andrew McFadzean ✔ Boston Morgan-Horan ✔ Chanel Toleafoa ✔ Gene Burton ✔ Ian Si…" at bounding box center [1041, 134] width 299 height 26
select select "1172"
click at [891, 122] on select "Andrew McFadzean ✔ Boston Morgan-Horan ✔ Chanel Toleafoa ✔ Gene Burton ✔ Ian Si…" at bounding box center [1041, 134] width 299 height 26
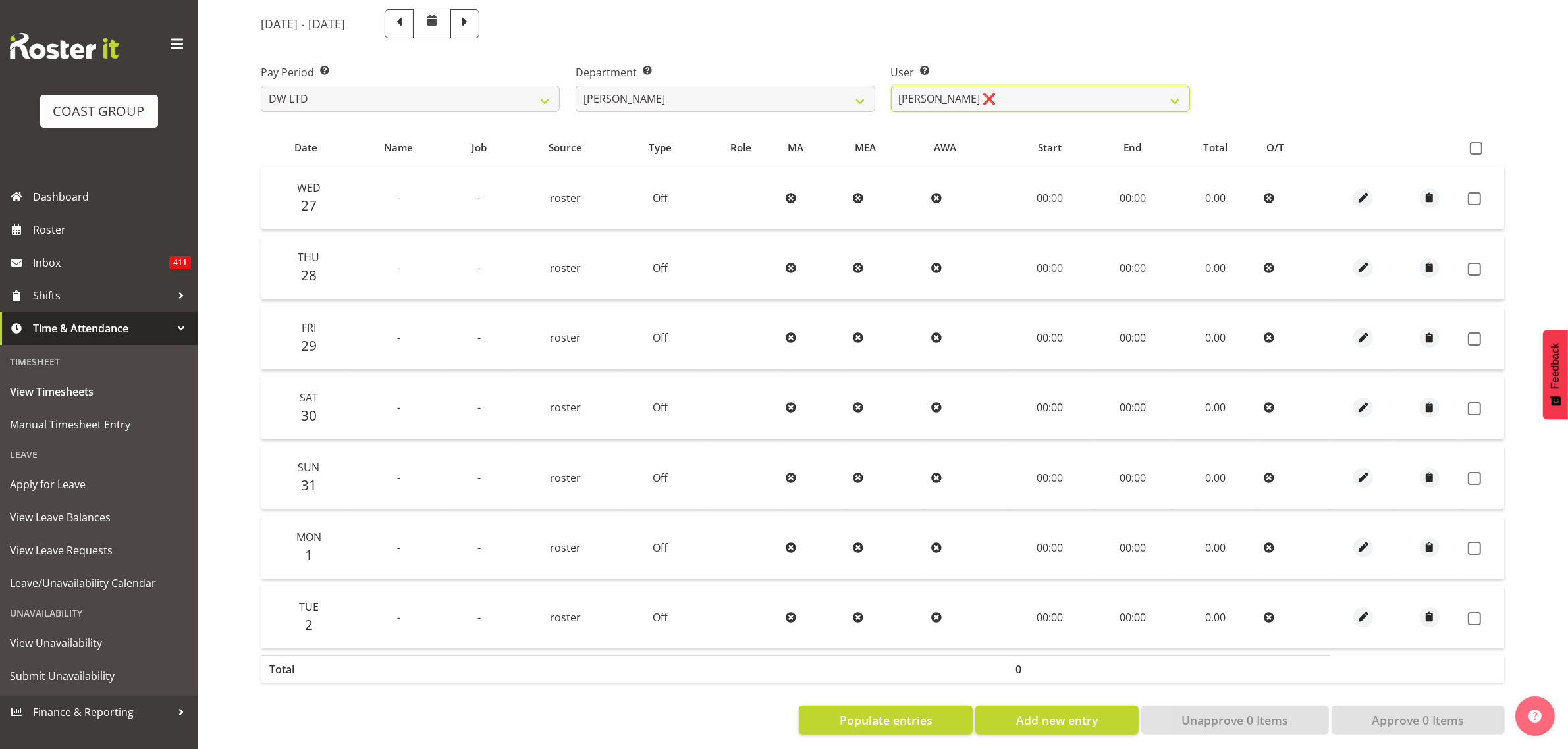
scroll to position [170, 0]
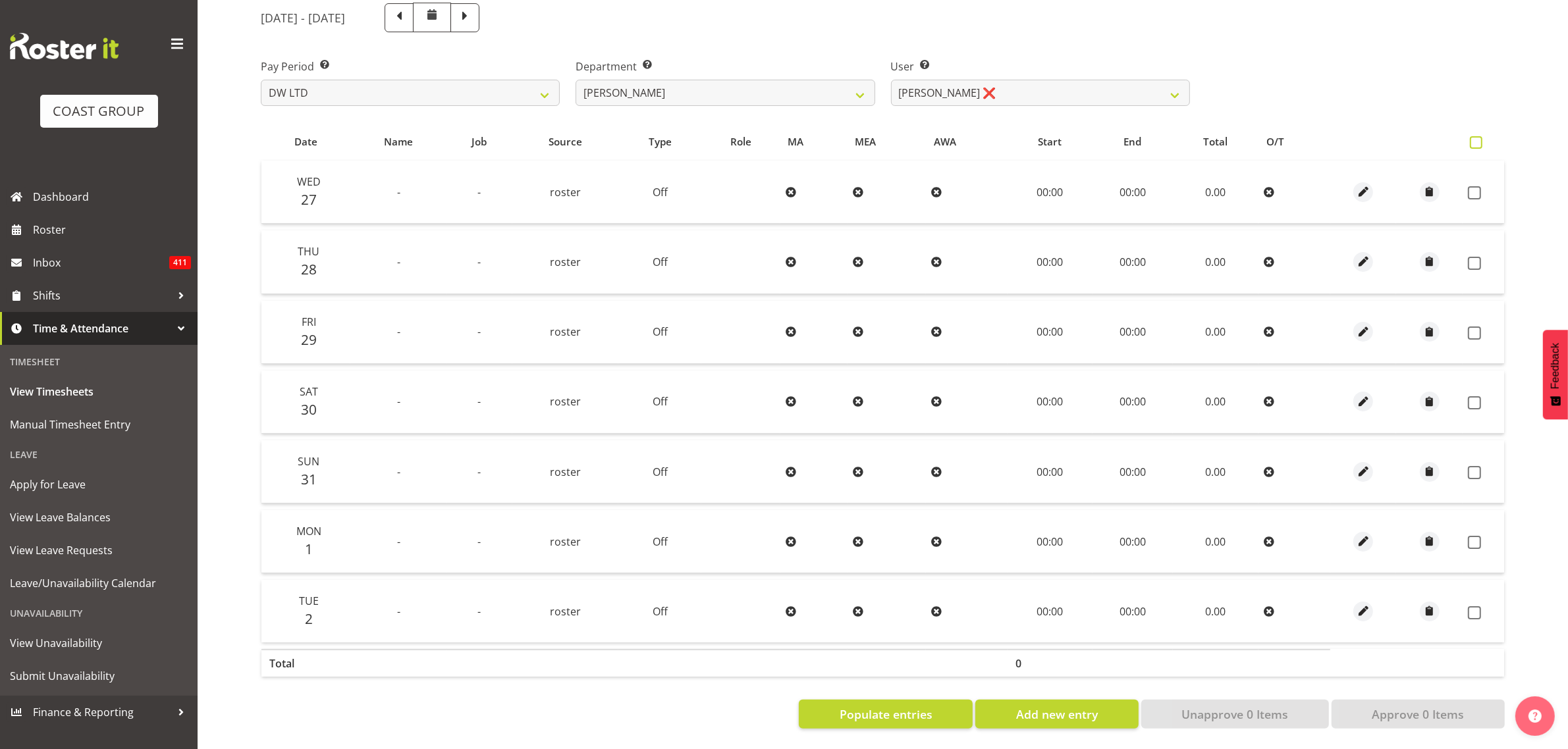
click at [1479, 136] on span at bounding box center [1476, 143] width 13 height 13
click at [1479, 139] on input "checkbox" at bounding box center [1474, 143] width 9 height 9
checkbox input "true"
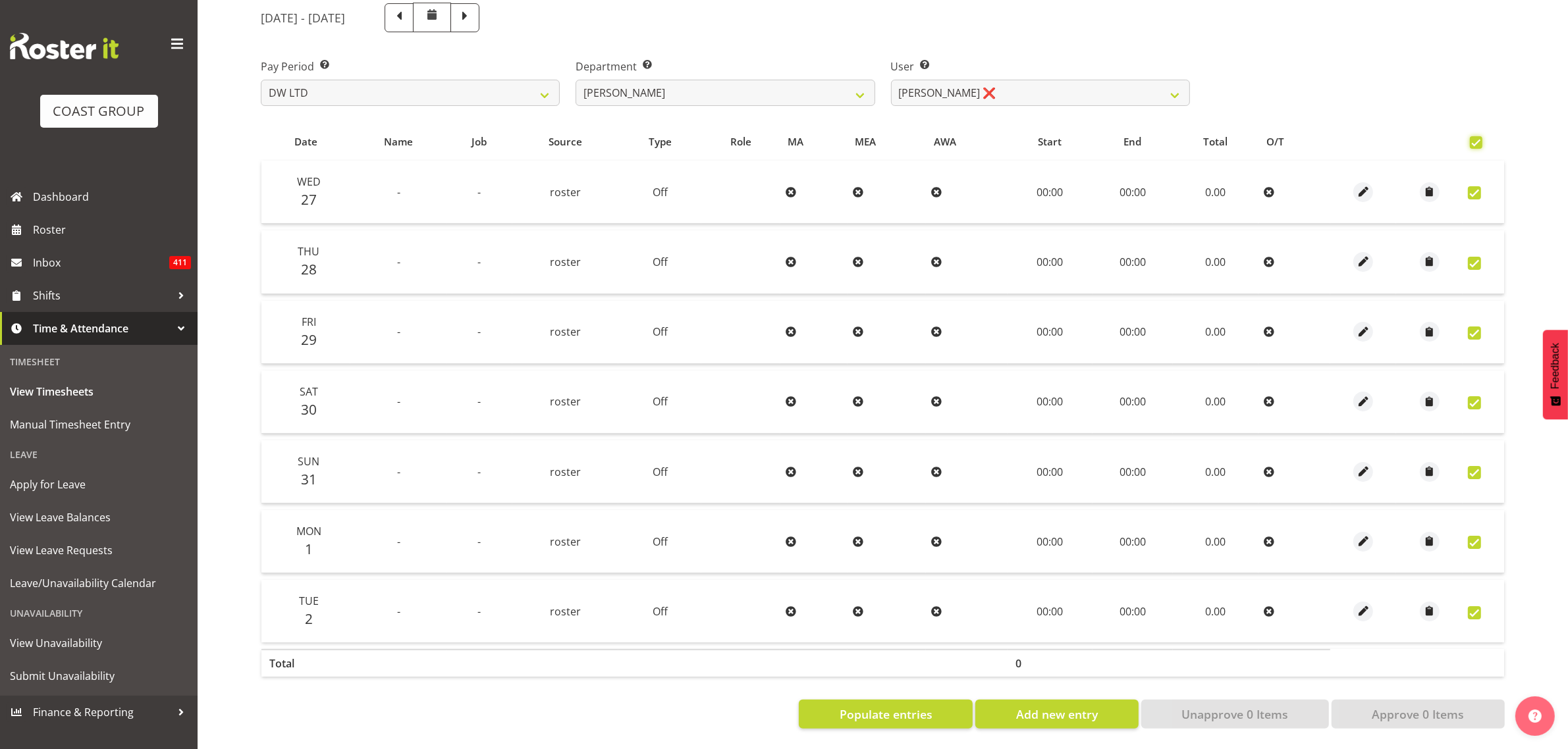
checkbox input "true"
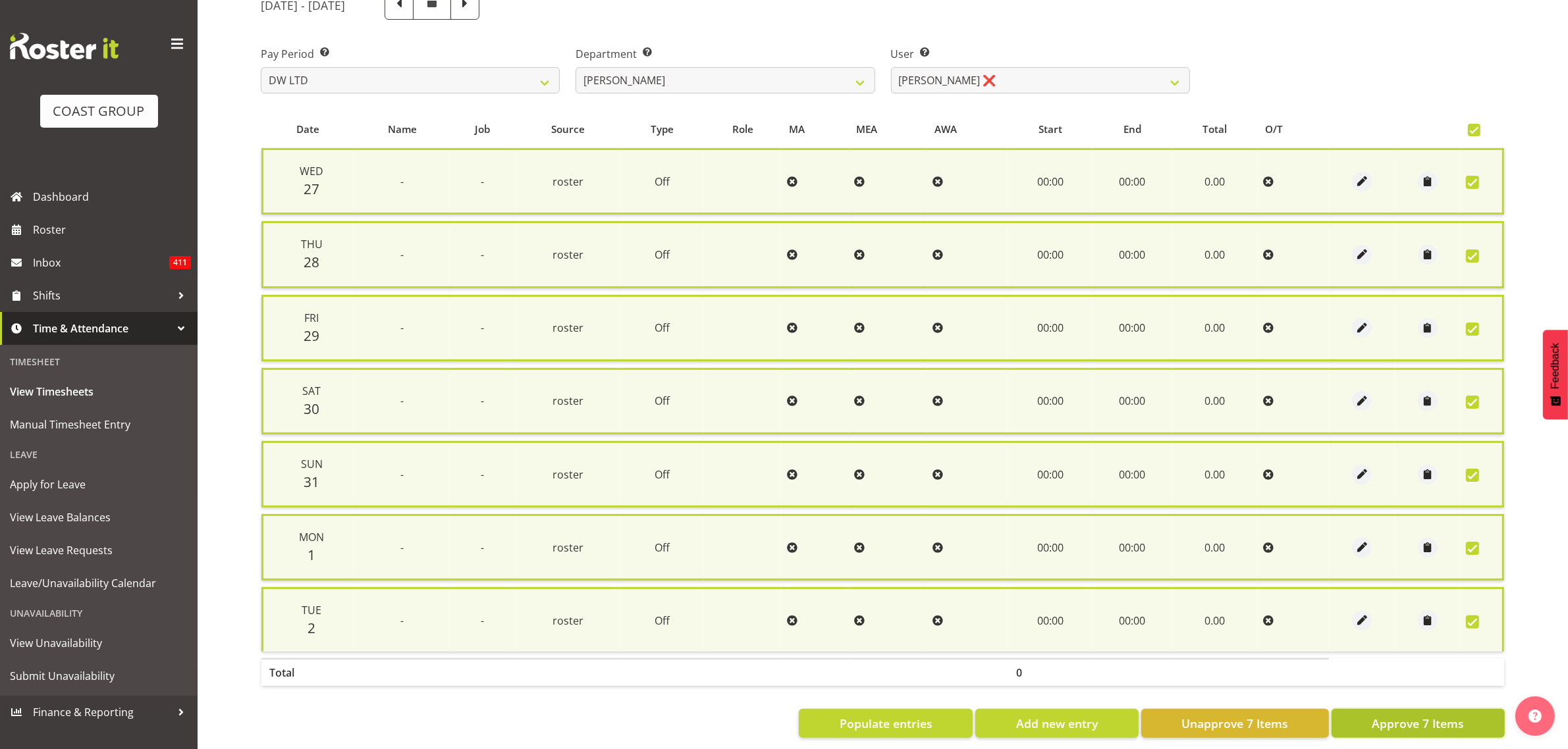
click at [1406, 715] on span "Approve 7 Items" at bounding box center [1417, 723] width 92 height 17
checkbox input "false"
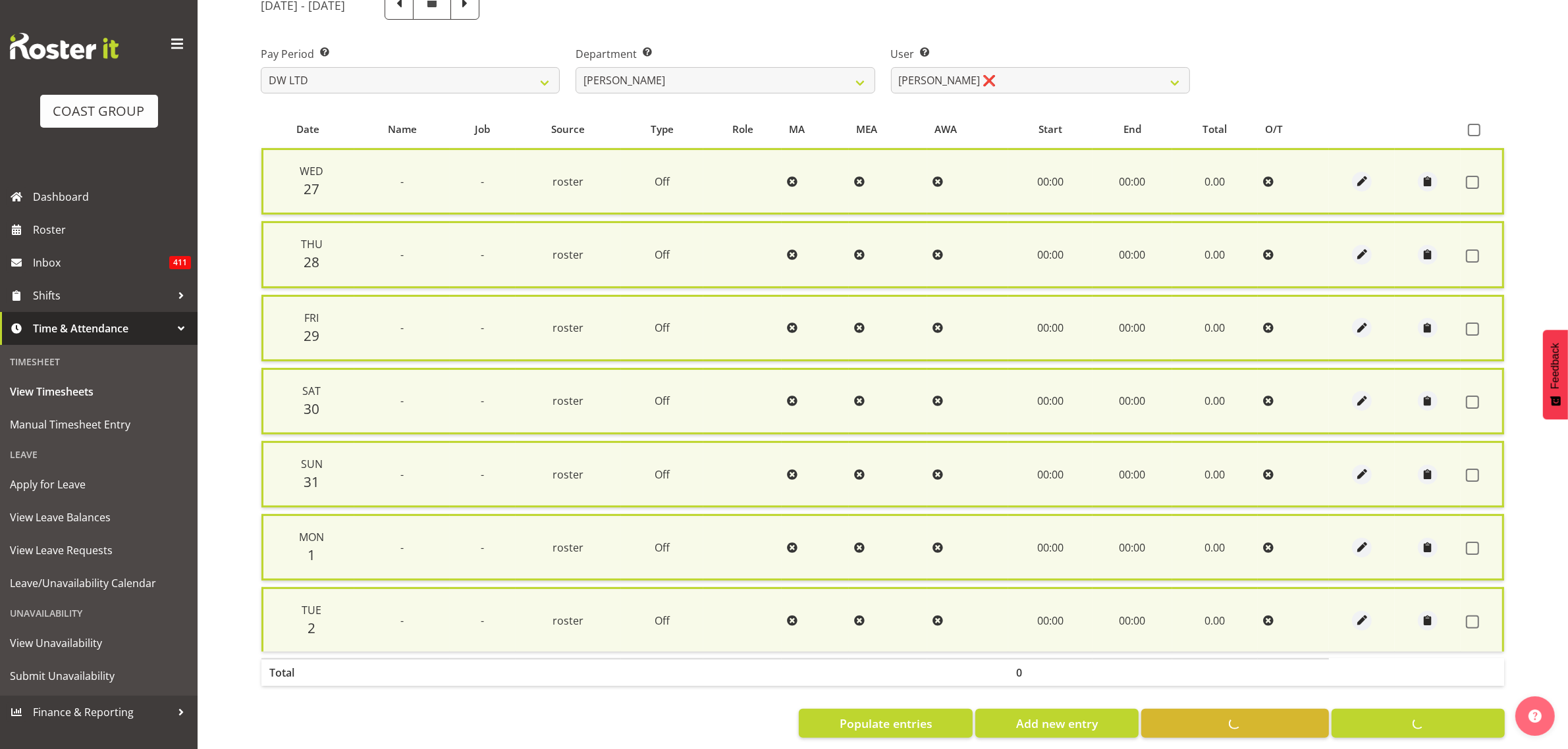
checkbox input "false"
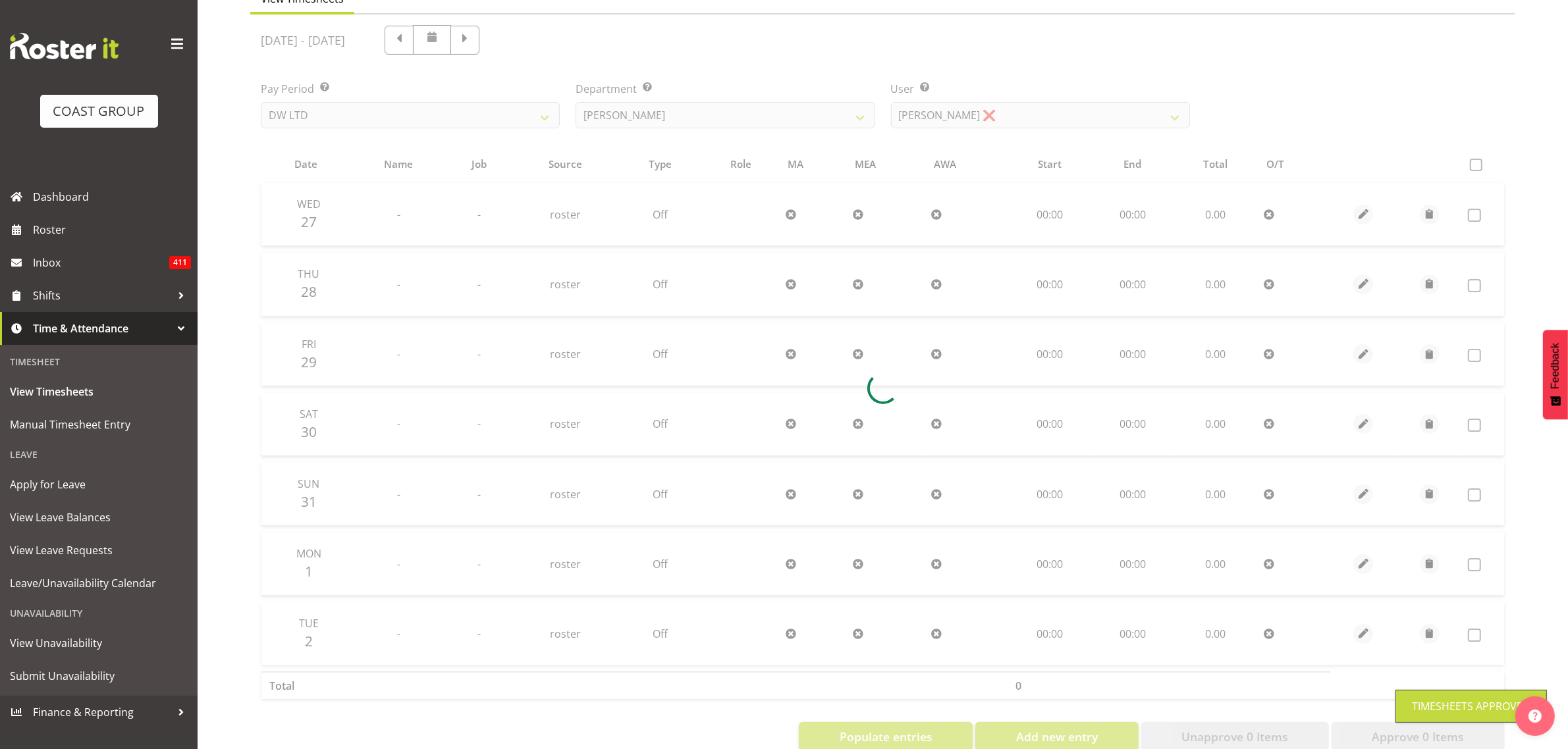
scroll to position [115, 0]
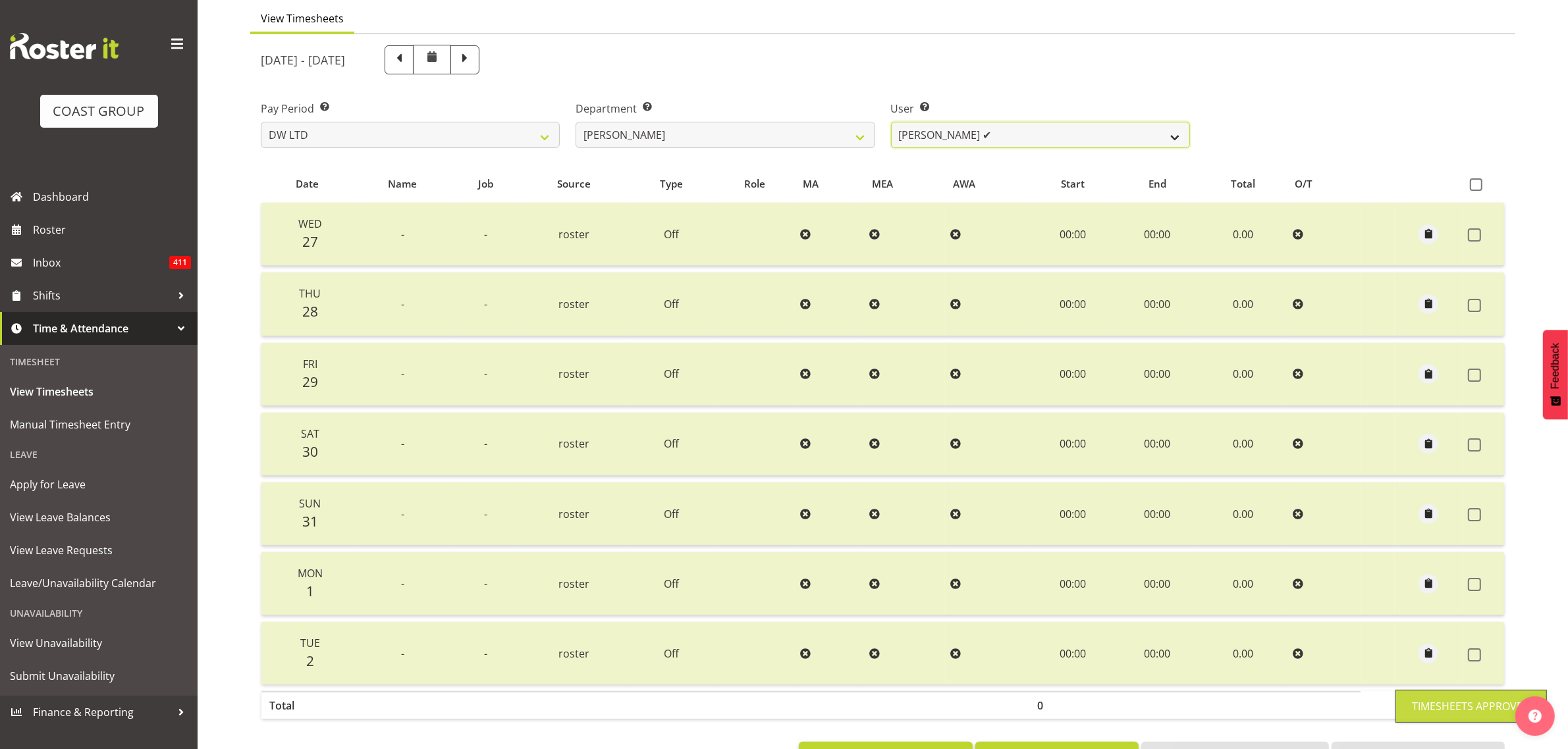
drag, startPoint x: 1013, startPoint y: 132, endPoint x: 1002, endPoint y: 141, distance: 14.2
click at [1013, 132] on select "Andrew McFadzean ✔ Boston Morgan-Horan ✔ Chanel Toleafoa ✔ Gene Burton ✔ Ian Si…" at bounding box center [1041, 134] width 299 height 26
click at [891, 122] on select "Andrew McFadzean ✔ Boston Morgan-Horan ✔ Chanel Toleafoa ✔ Gene Burton ✔ Ian Si…" at bounding box center [1041, 134] width 299 height 26
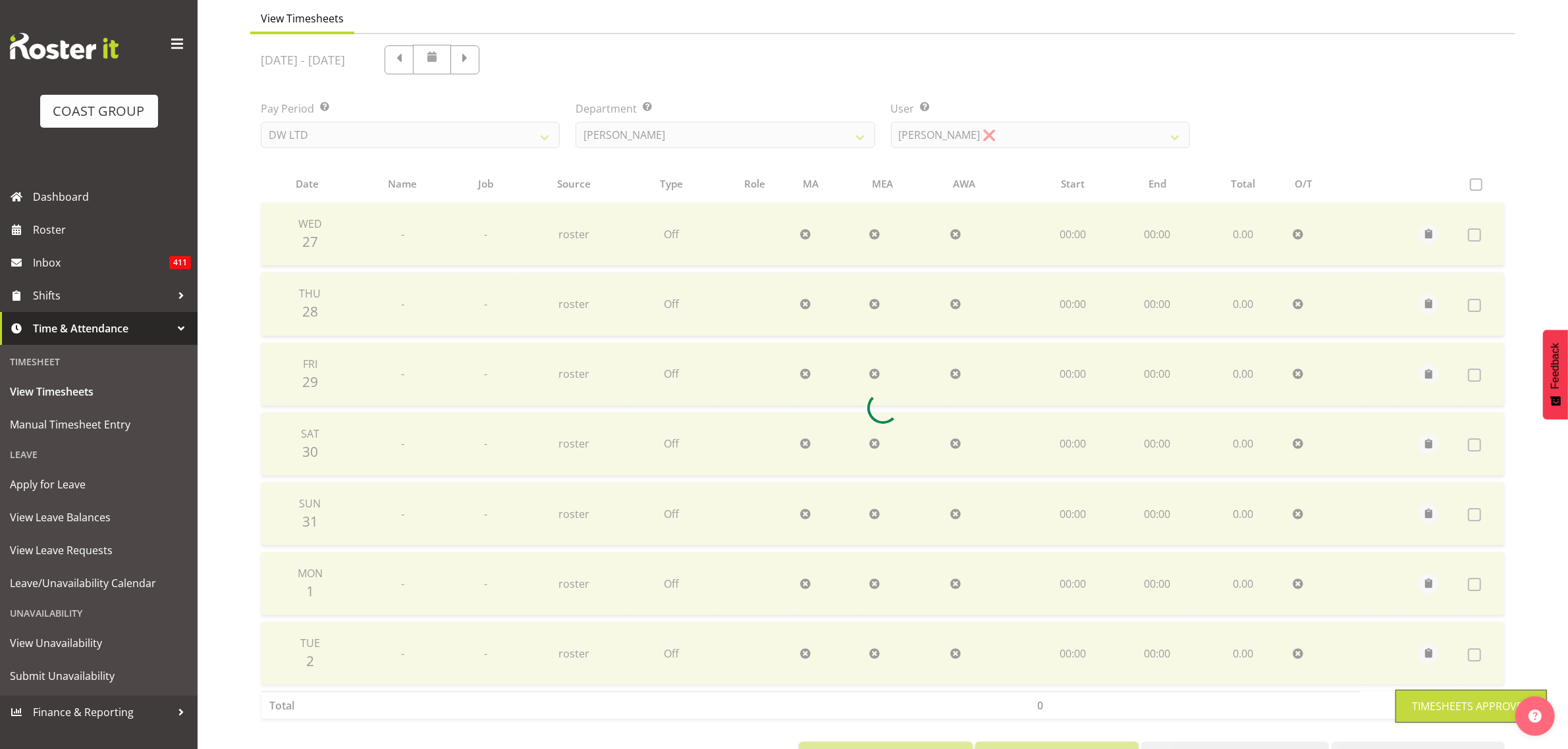
click at [1000, 130] on div at bounding box center [883, 407] width 1265 height 747
click at [994, 134] on div at bounding box center [883, 407] width 1265 height 747
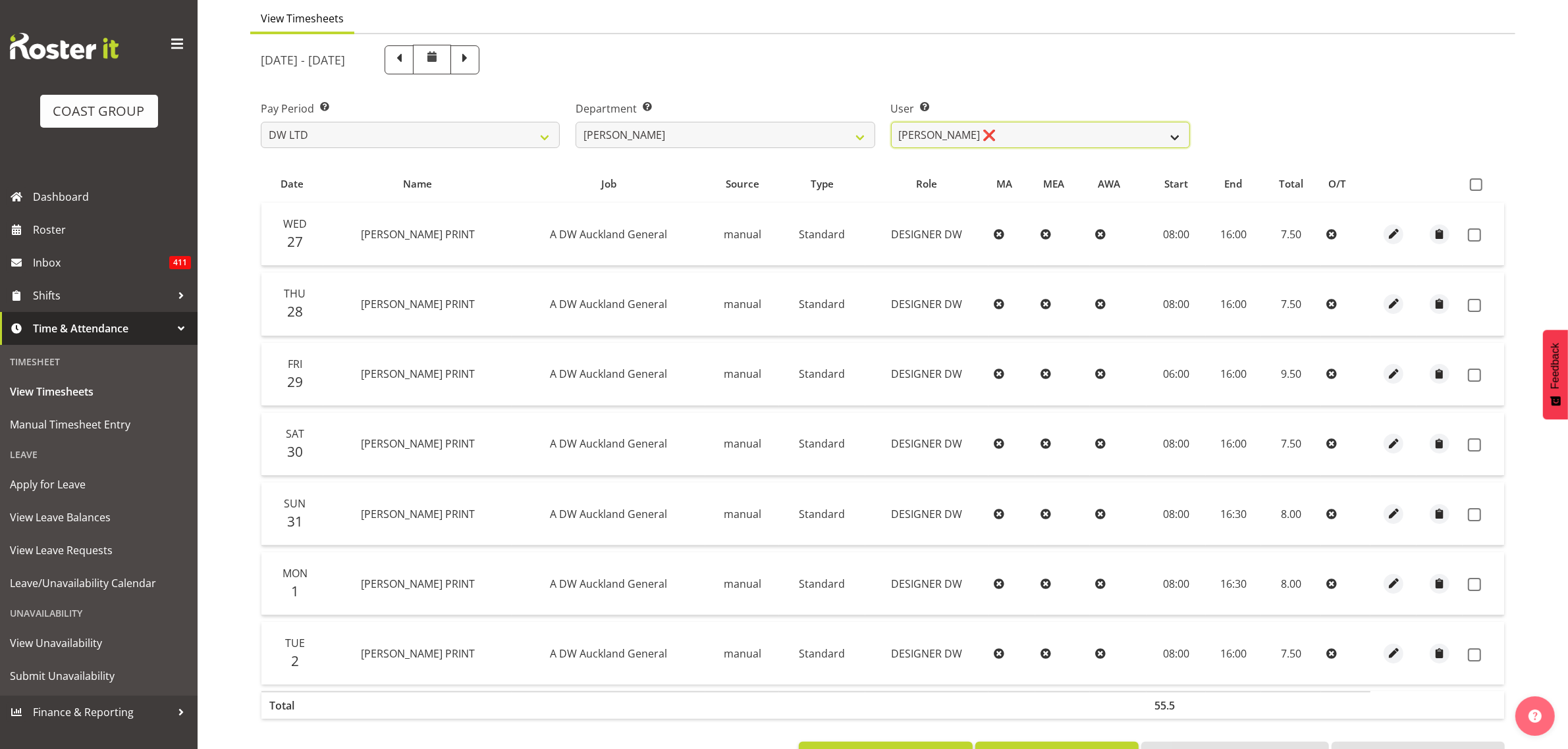
click at [992, 137] on select "Andrew McFadzean ✔ Boston Morgan-Horan ✔ Chanel Toleafoa ✔ Gene Burton ✔ Ian Si…" at bounding box center [1041, 134] width 299 height 26
select select "1157"
click at [891, 122] on select "Andrew McFadzean ✔ Boston Morgan-Horan ✔ Chanel Toleafoa ✔ Gene Burton ✔ Ian Si…" at bounding box center [1041, 134] width 299 height 26
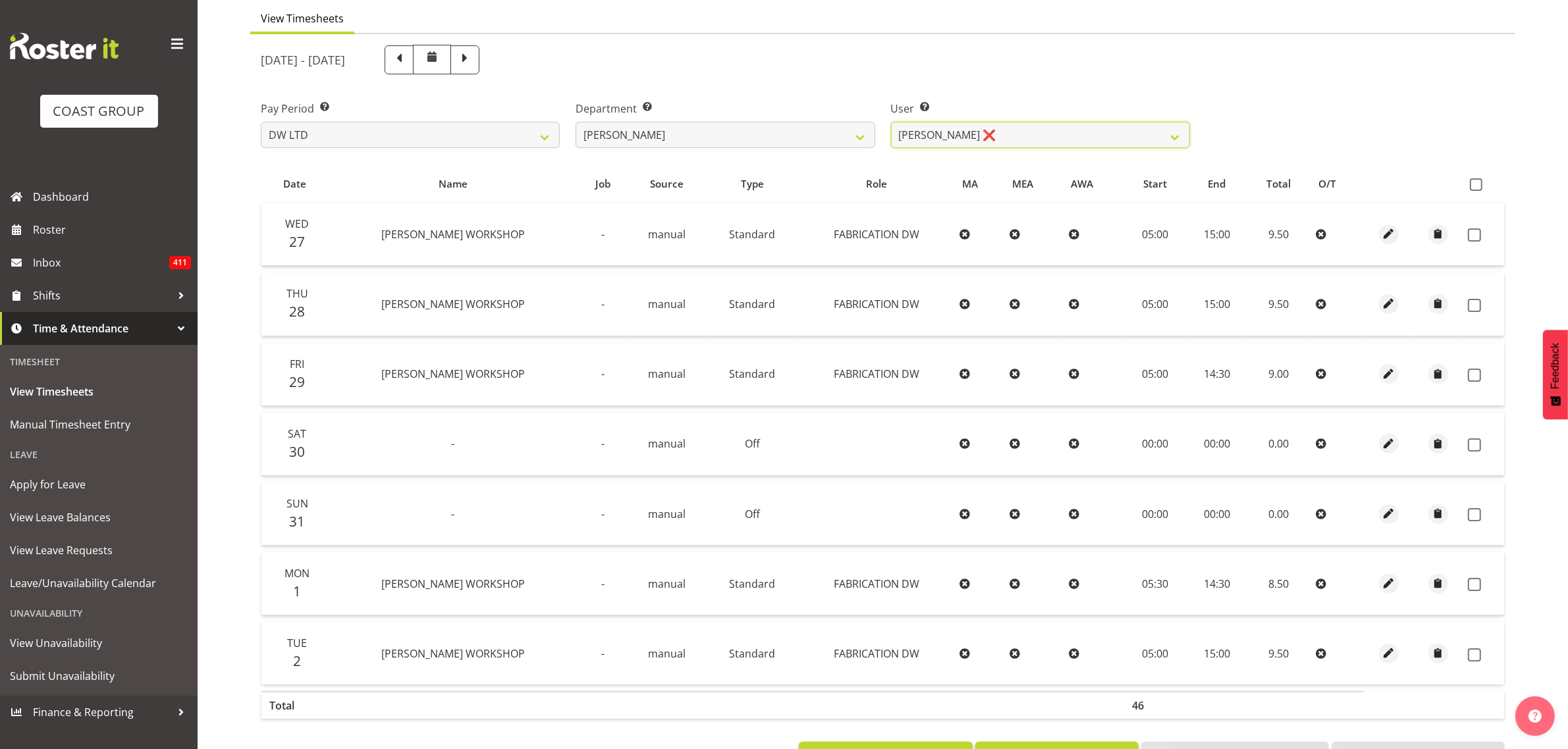
scroll to position [170, 0]
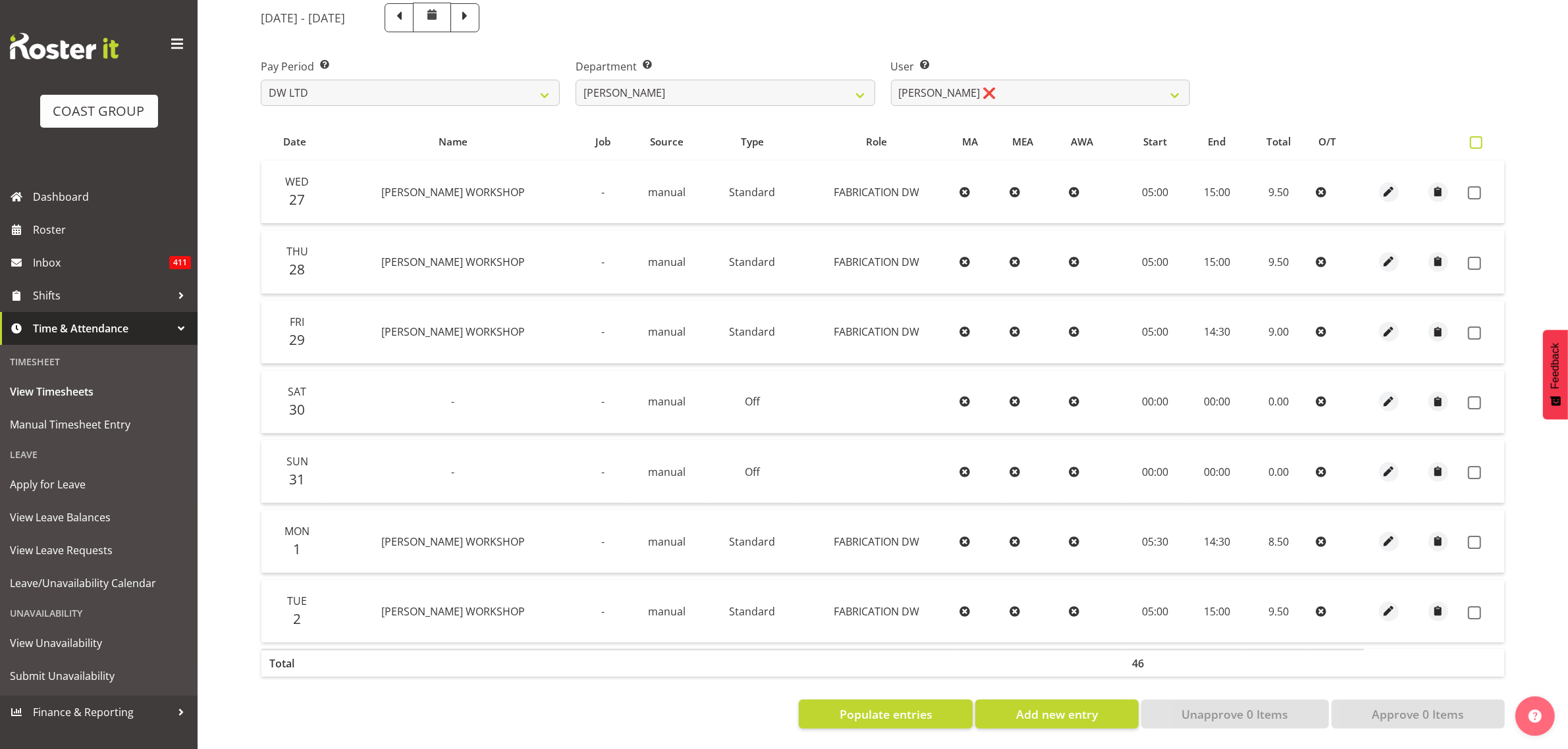
click at [1477, 136] on span at bounding box center [1476, 143] width 13 height 13
click at [1477, 139] on input "checkbox" at bounding box center [1474, 143] width 9 height 9
checkbox input "true"
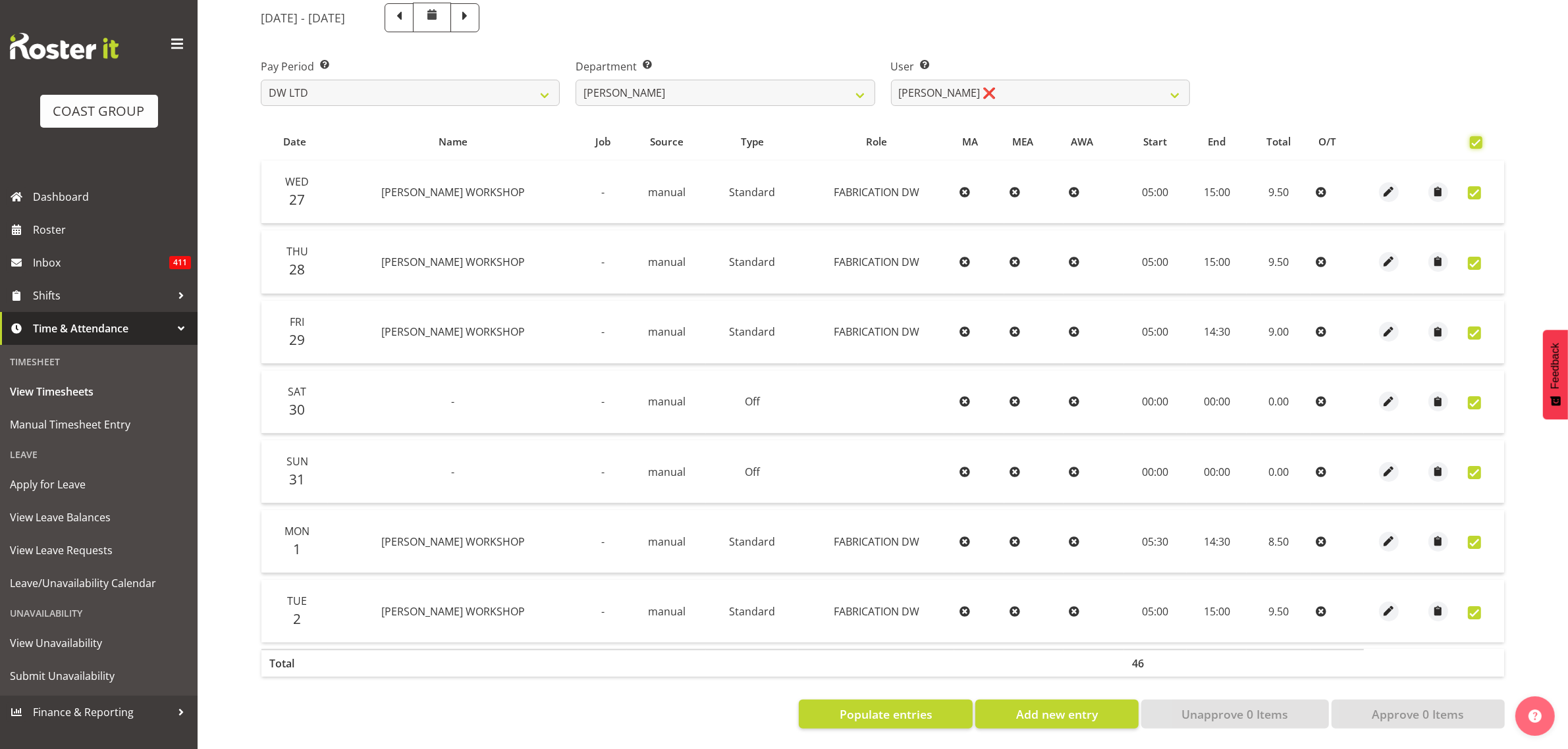
checkbox input "true"
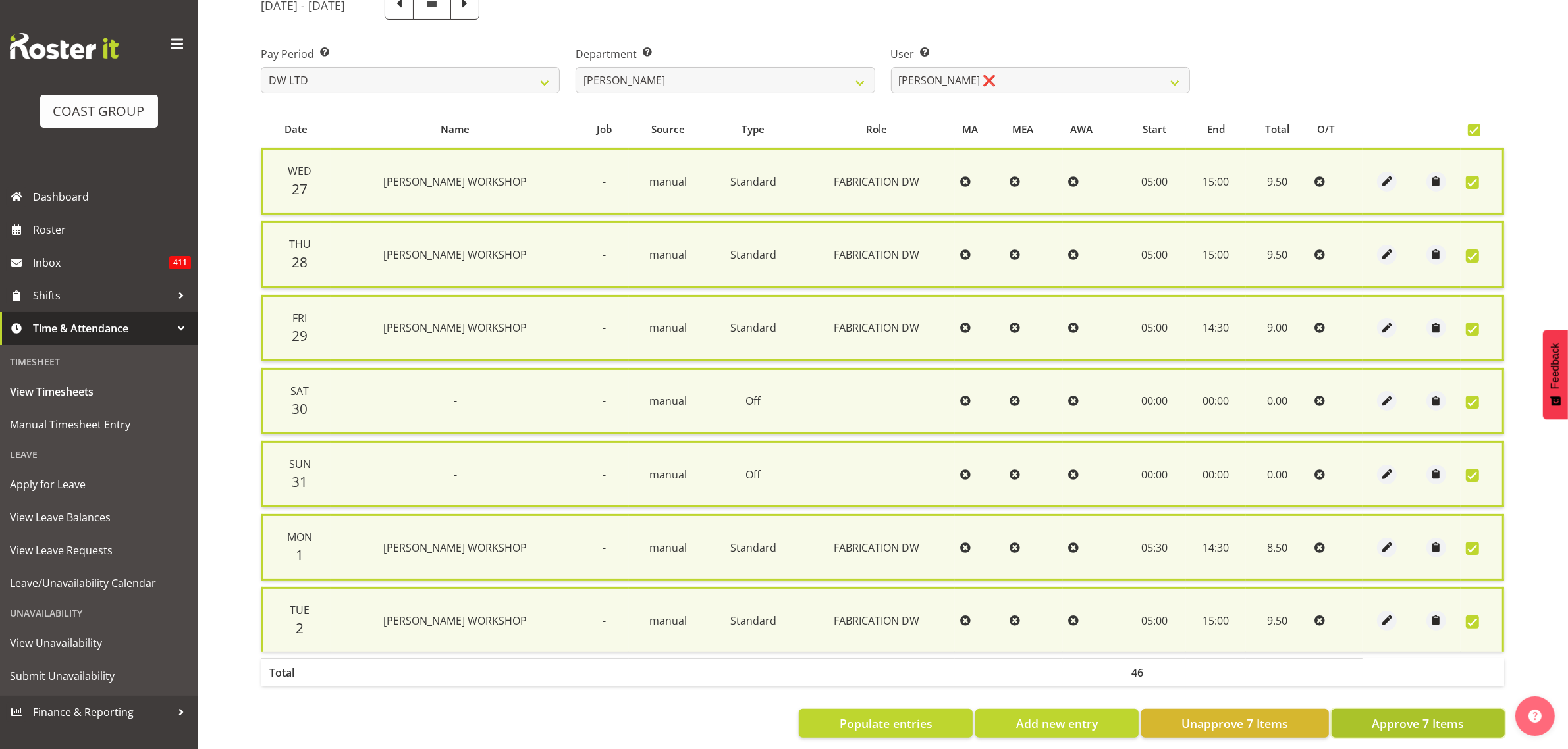
click at [1444, 709] on button "Approve 7 Items" at bounding box center [1417, 723] width 173 height 29
checkbox input "false"
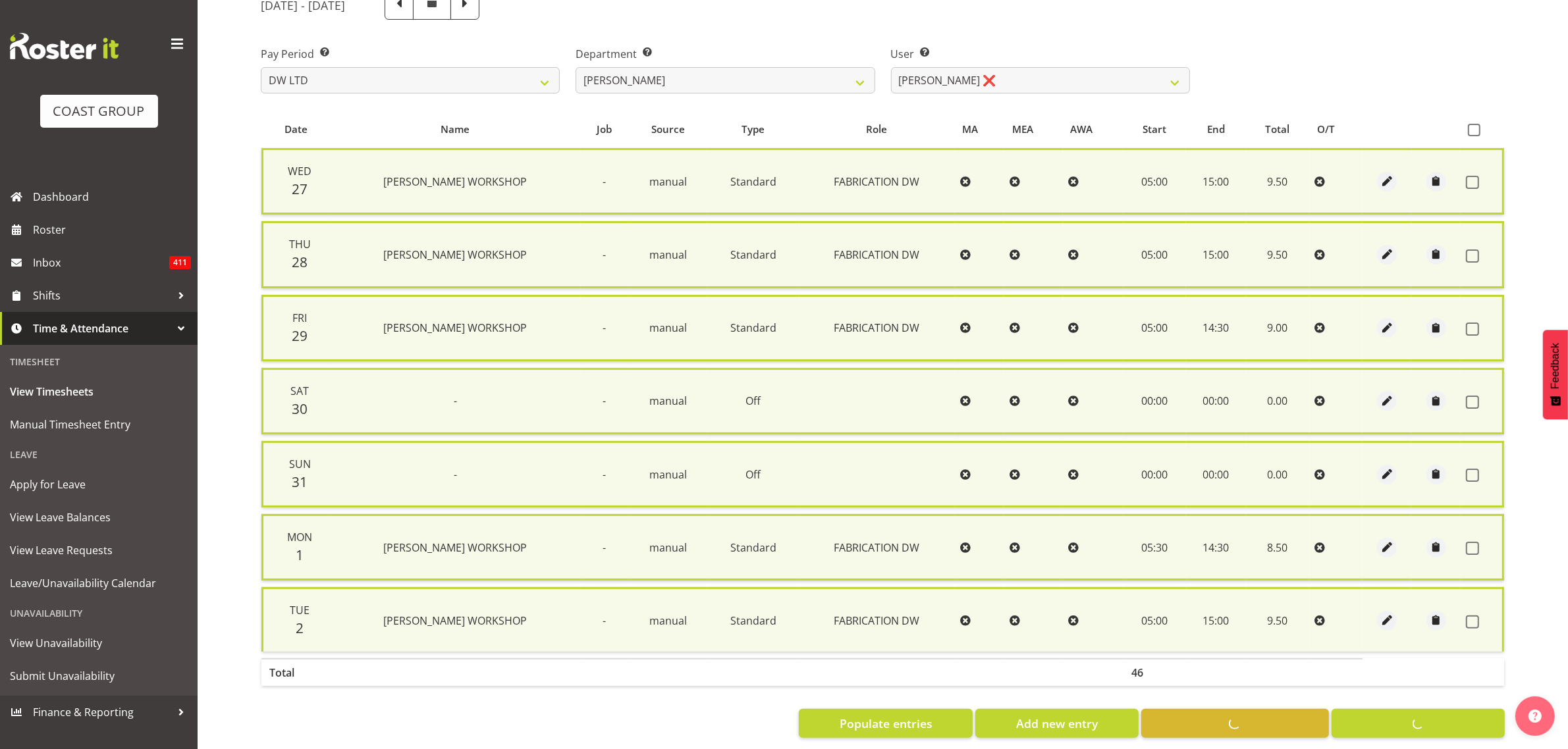
checkbox input "false"
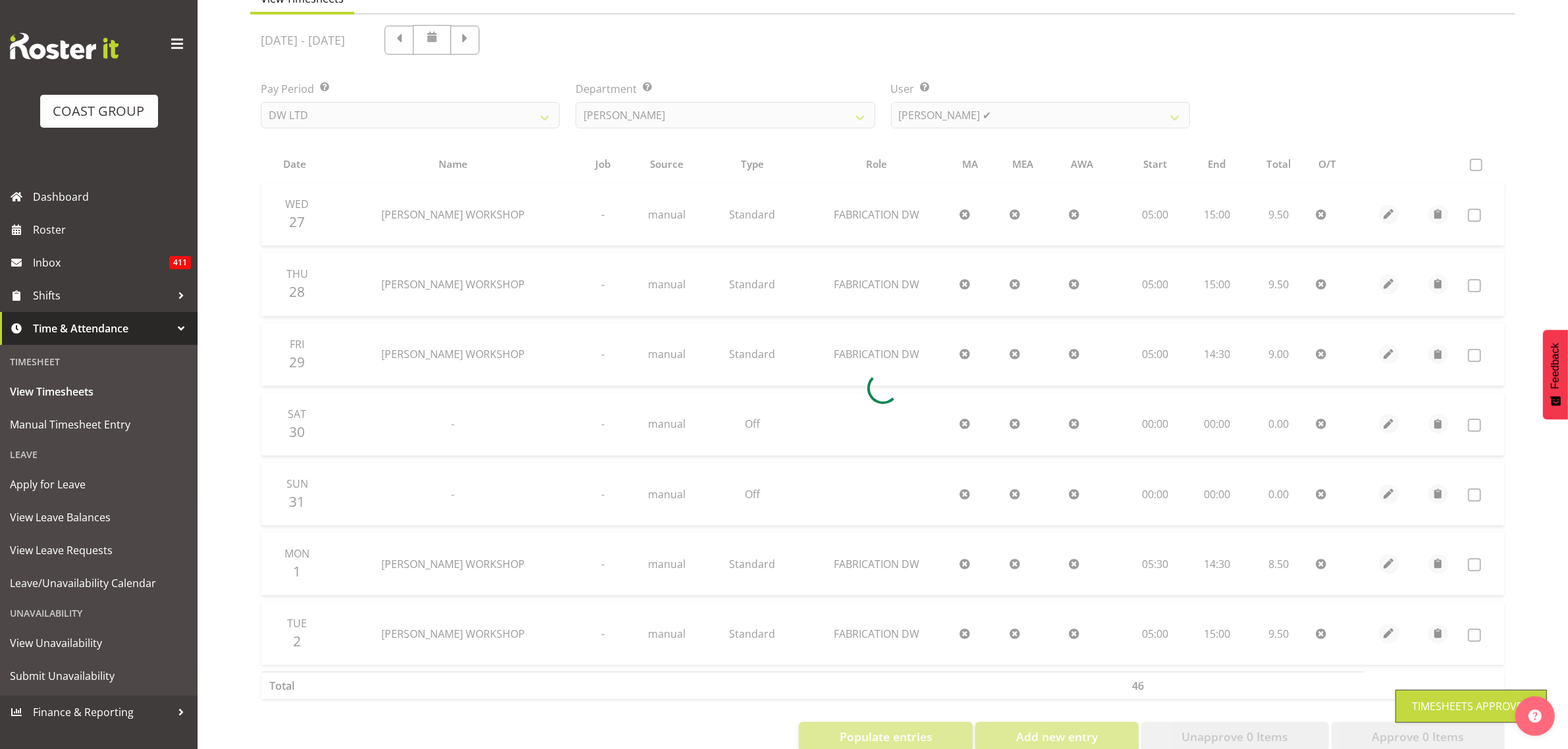
scroll to position [115, 0]
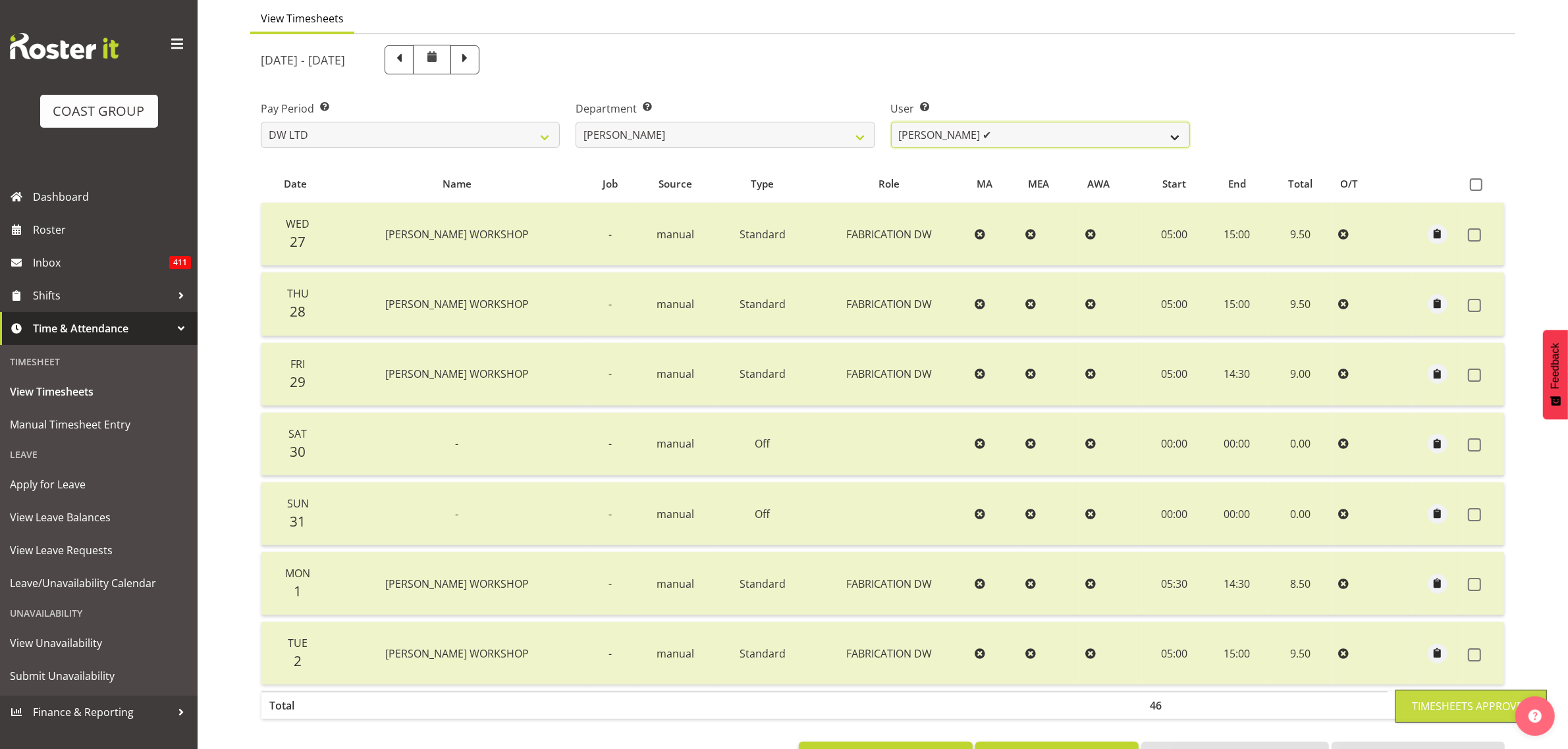
click at [1035, 142] on select "Andrew McFadzean ✔ Boston Morgan-Horan ✔ Chanel Toleafoa ✔ Gene Burton ✔ Ian Si…" at bounding box center [1041, 134] width 299 height 26
select select "1182"
click at [891, 122] on select "Andrew McFadzean ✔ Boston Morgan-Horan ✔ Chanel Toleafoa ✔ Gene Burton ✔ Ian Si…" at bounding box center [1041, 134] width 299 height 26
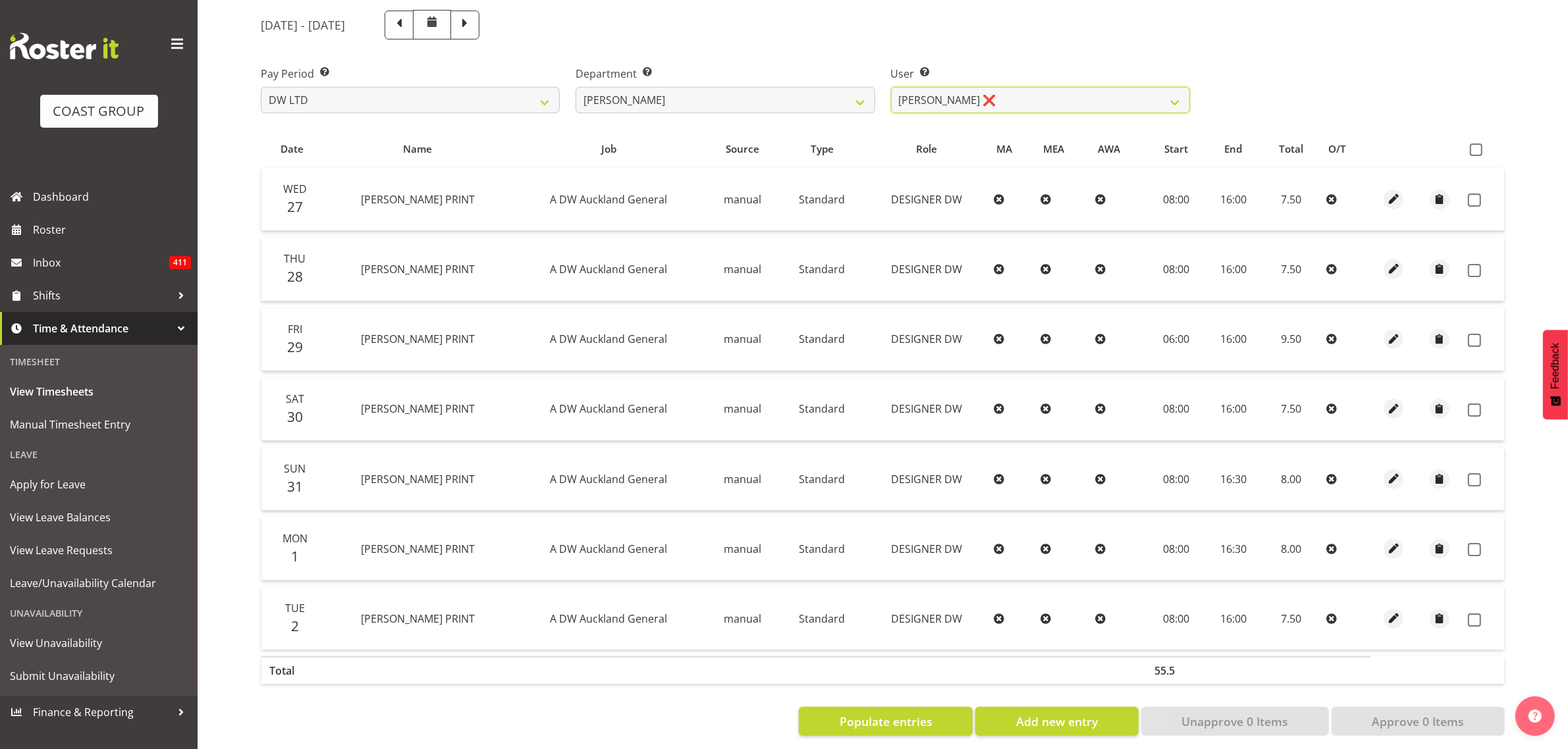
scroll to position [170, 0]
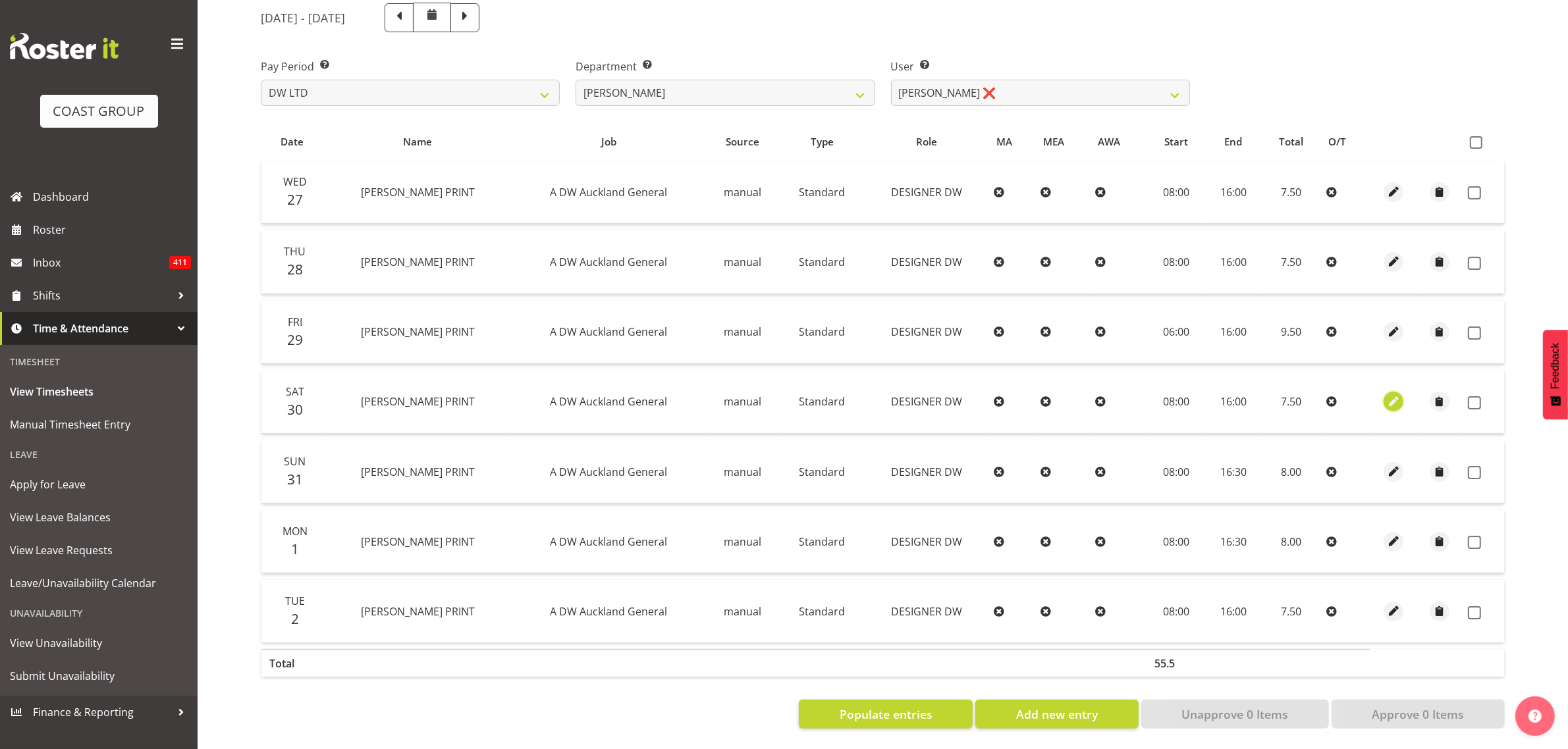
click at [1396, 394] on span "button" at bounding box center [1394, 401] width 15 height 15
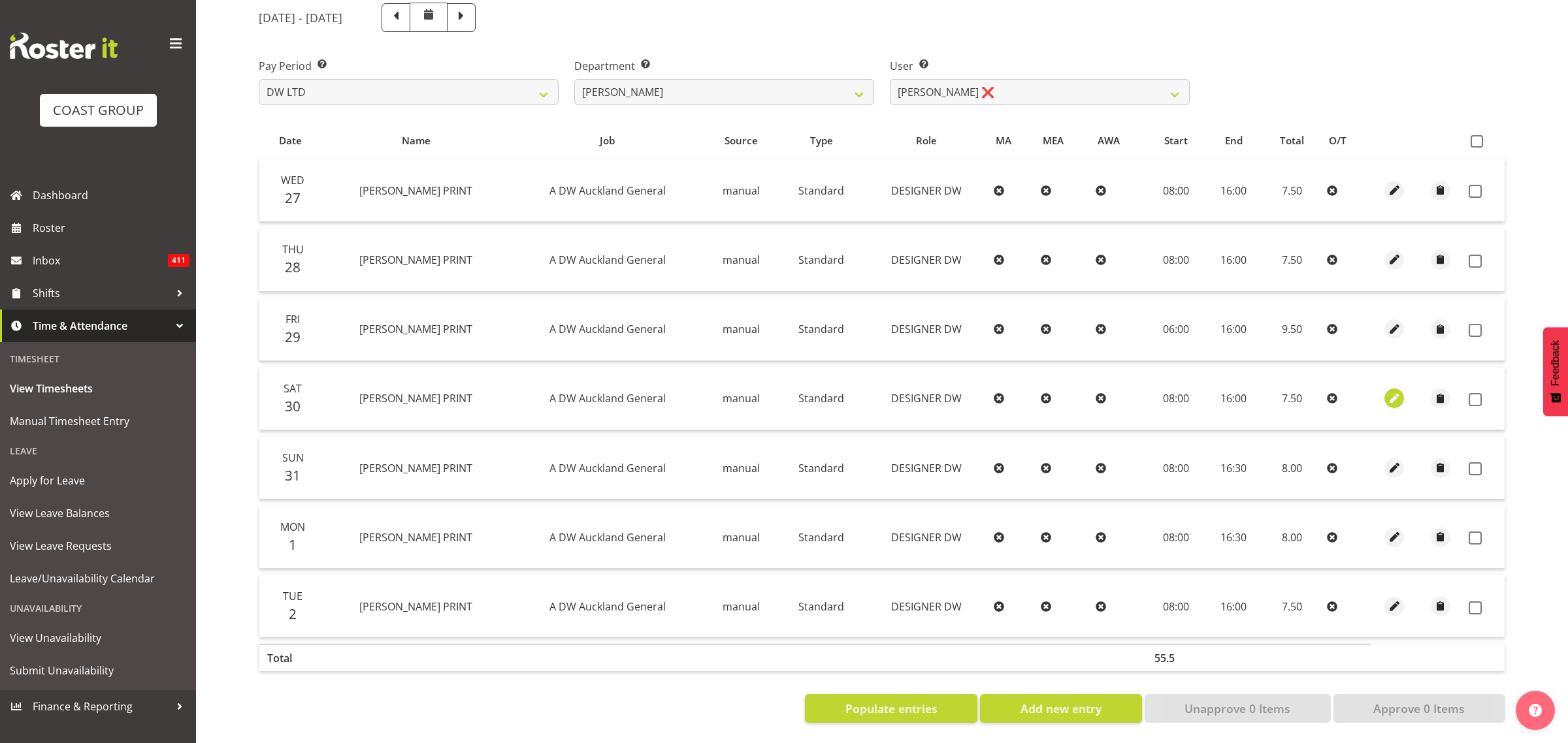
select select "Standard"
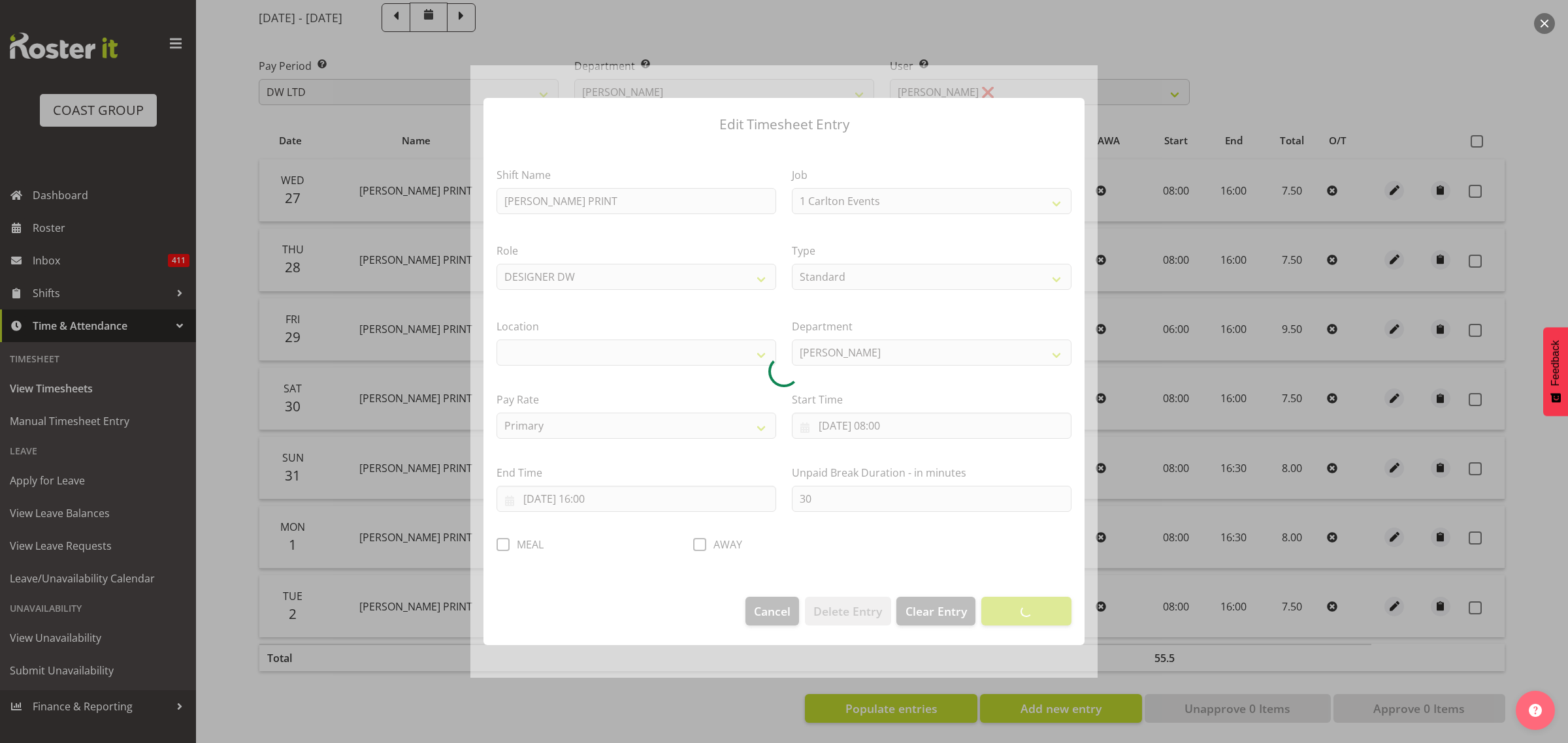
select select "610"
select select "37"
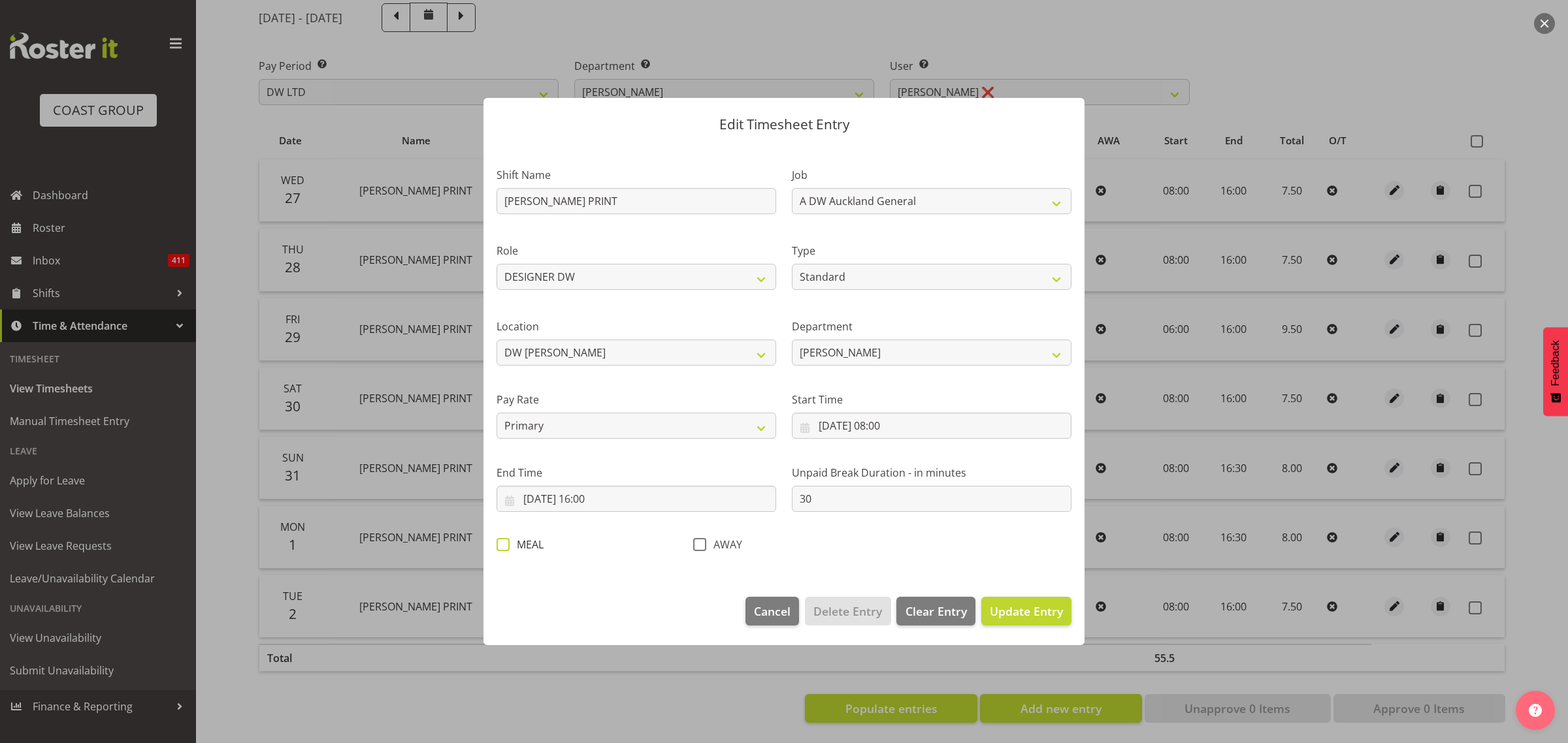
click at [508, 546] on span at bounding box center [503, 545] width 13 height 13
click at [505, 546] on input "MEAL" at bounding box center [500, 545] width 9 height 9
checkbox input "true"
click at [1030, 612] on span "Update Entry" at bounding box center [1026, 611] width 73 height 15
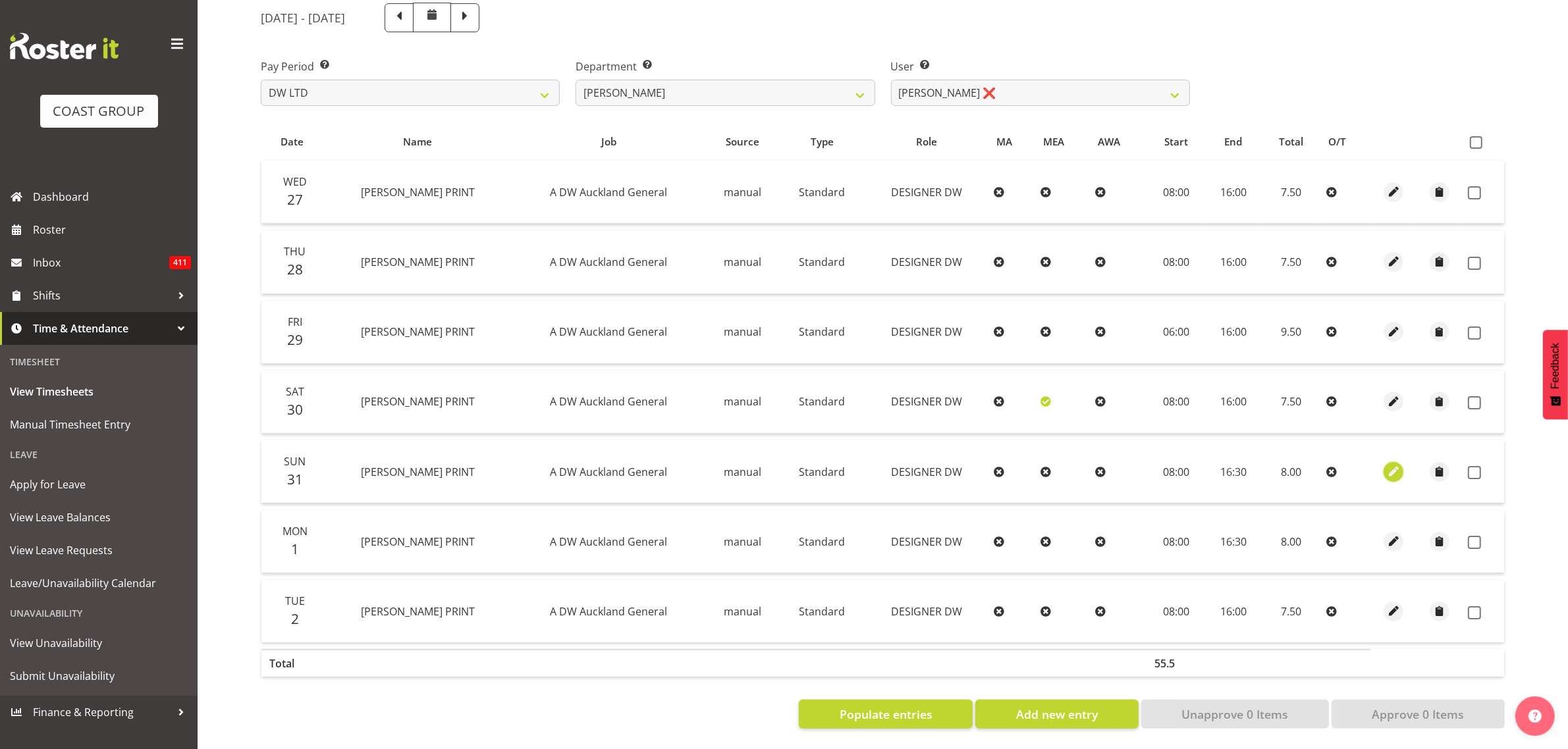
click at [1390, 464] on span "button" at bounding box center [1394, 471] width 15 height 15
select select "Standard"
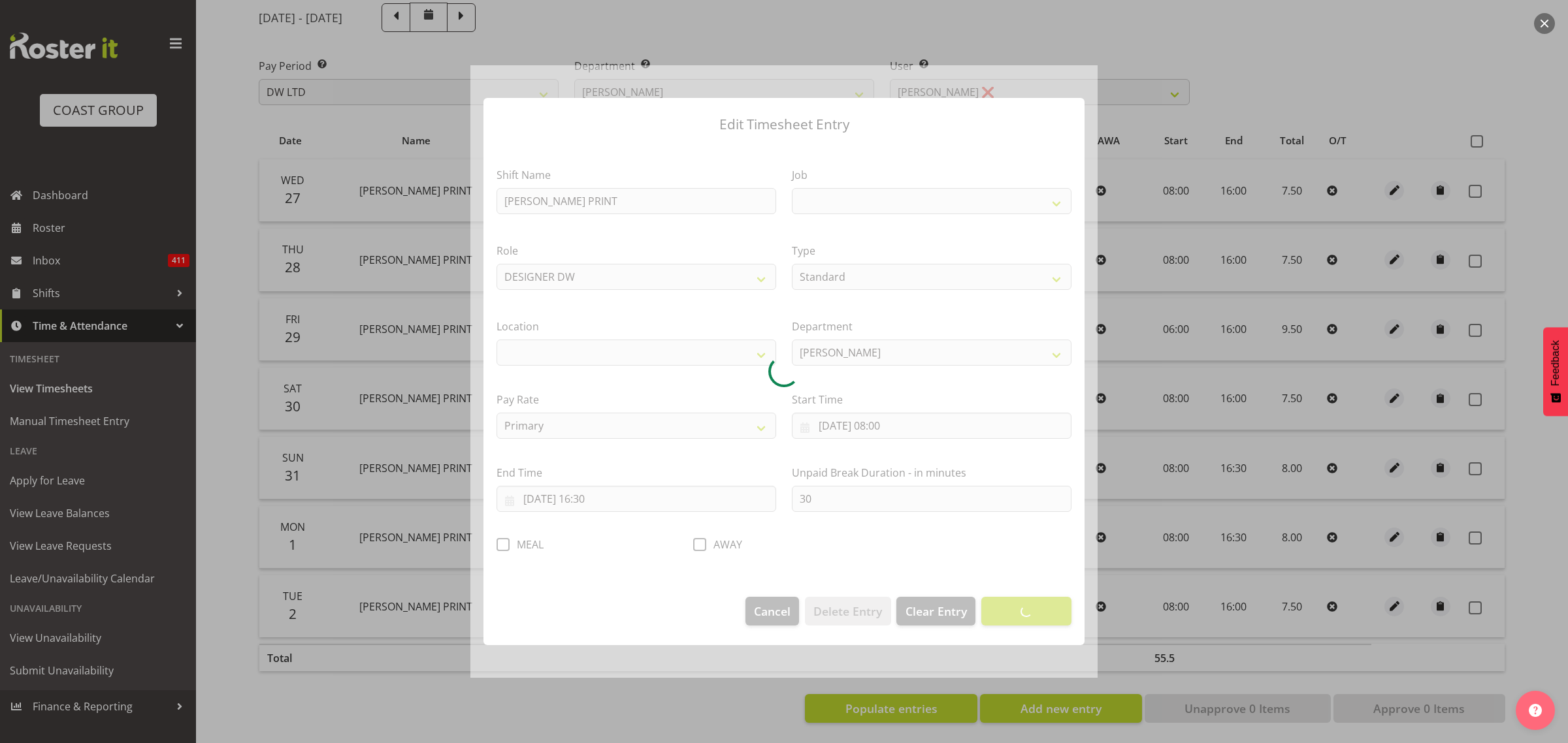
select select
select select "610"
select select "37"
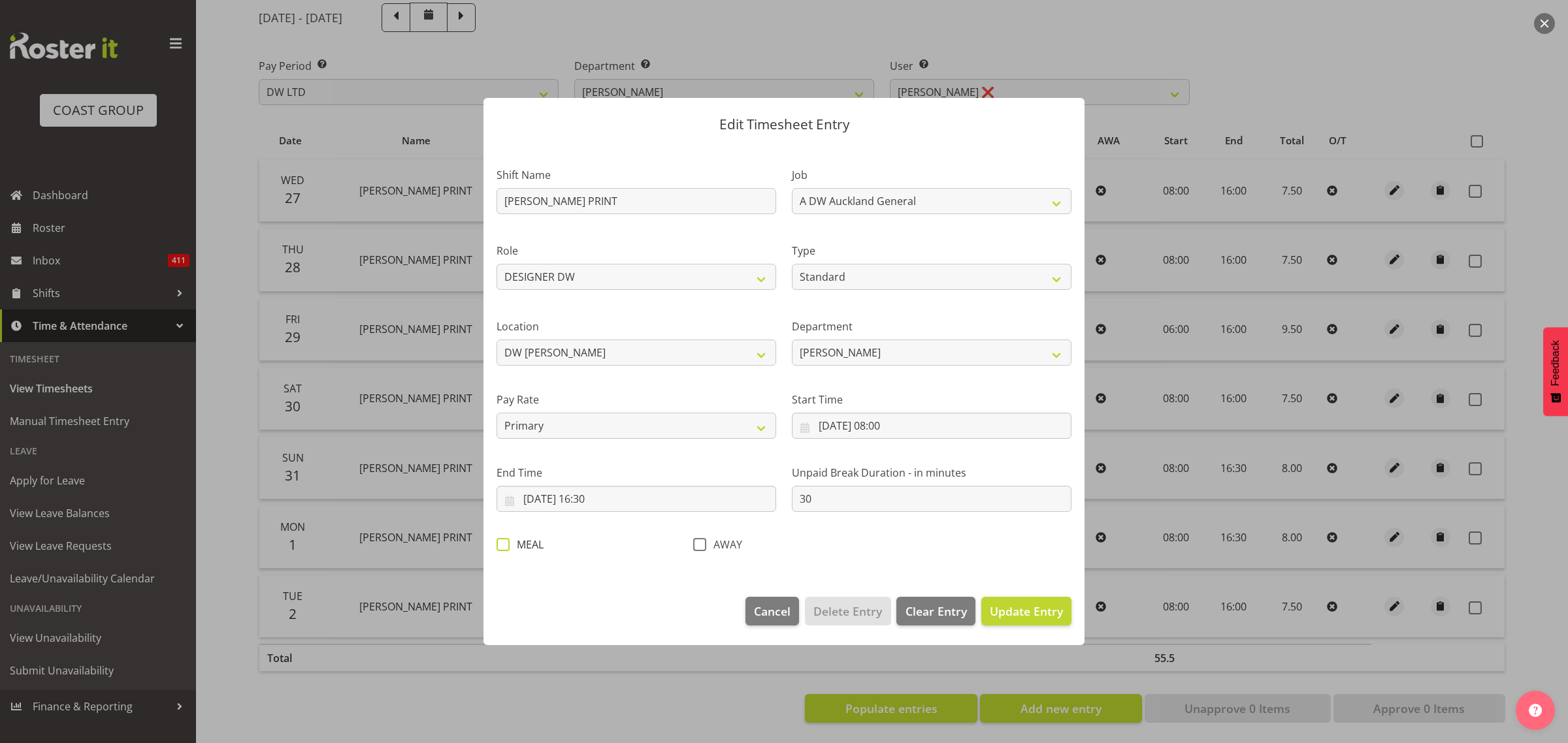
click at [511, 546] on span "MEAL" at bounding box center [526, 545] width 34 height 13
click at [505, 546] on input "MEAL" at bounding box center [500, 545] width 9 height 9
checkbox input "true"
click at [1031, 614] on span "Update Entry" at bounding box center [1026, 611] width 73 height 15
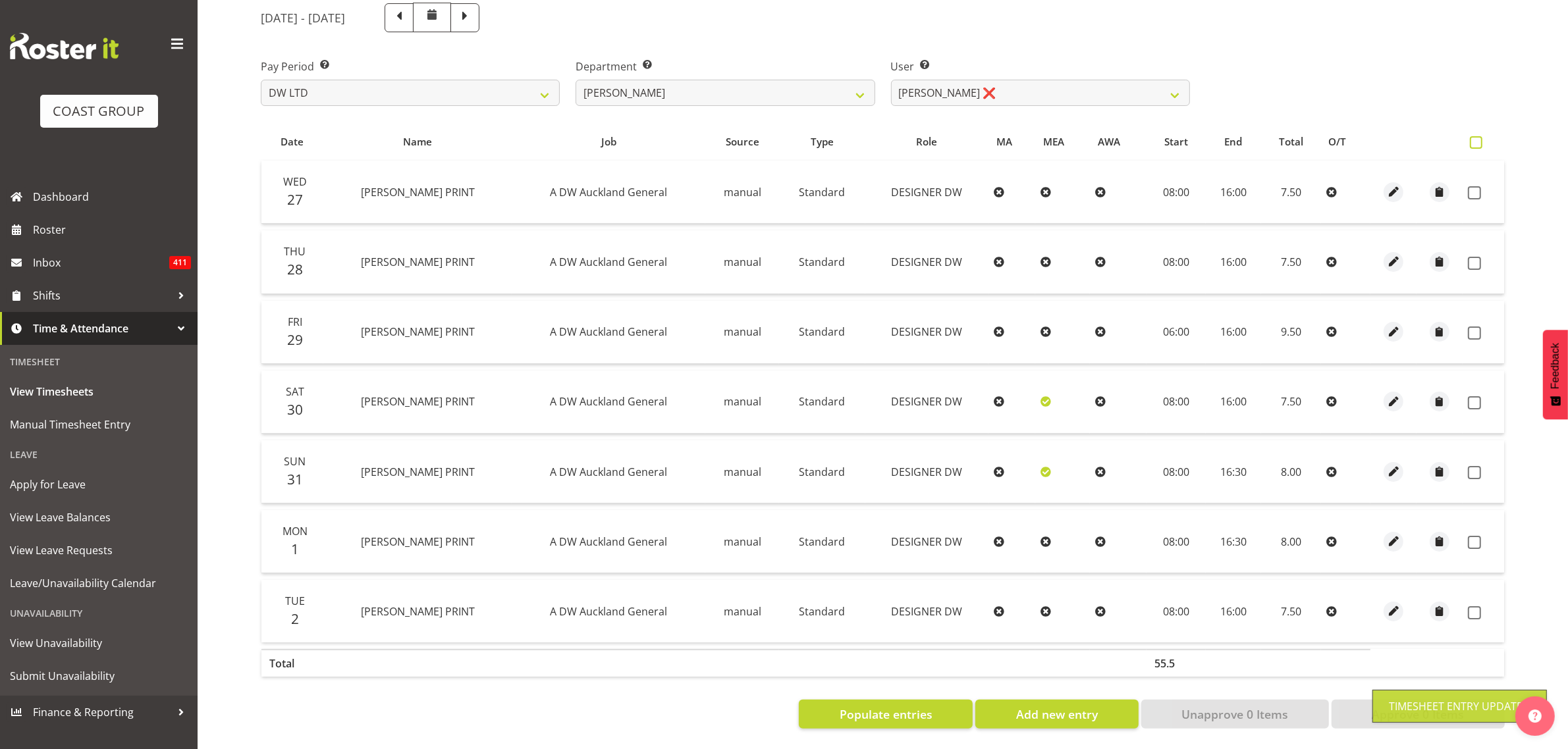
click at [1475, 136] on span at bounding box center [1476, 143] width 13 height 13
click at [1475, 139] on input "checkbox" at bounding box center [1474, 143] width 9 height 9
checkbox input "true"
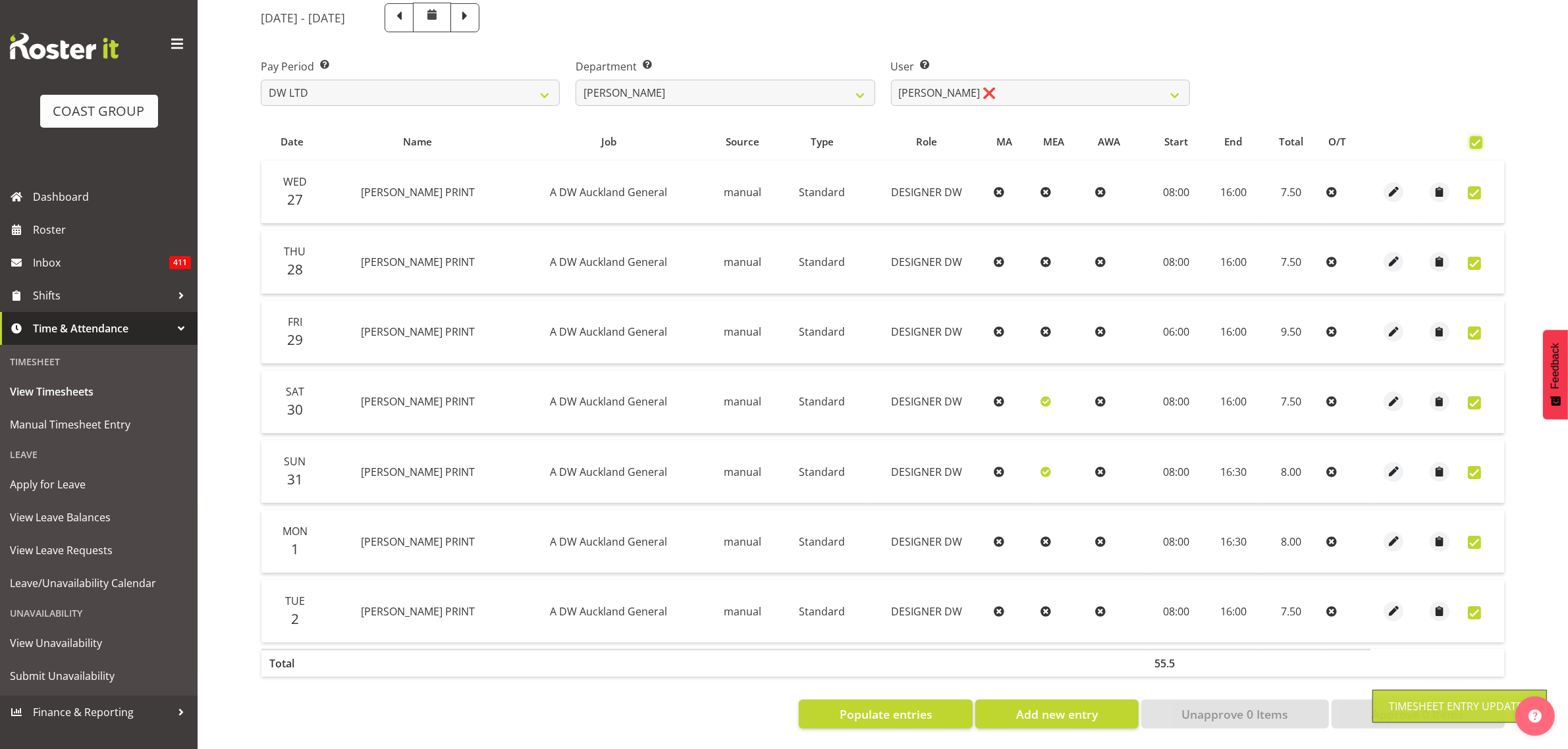
checkbox input "true"
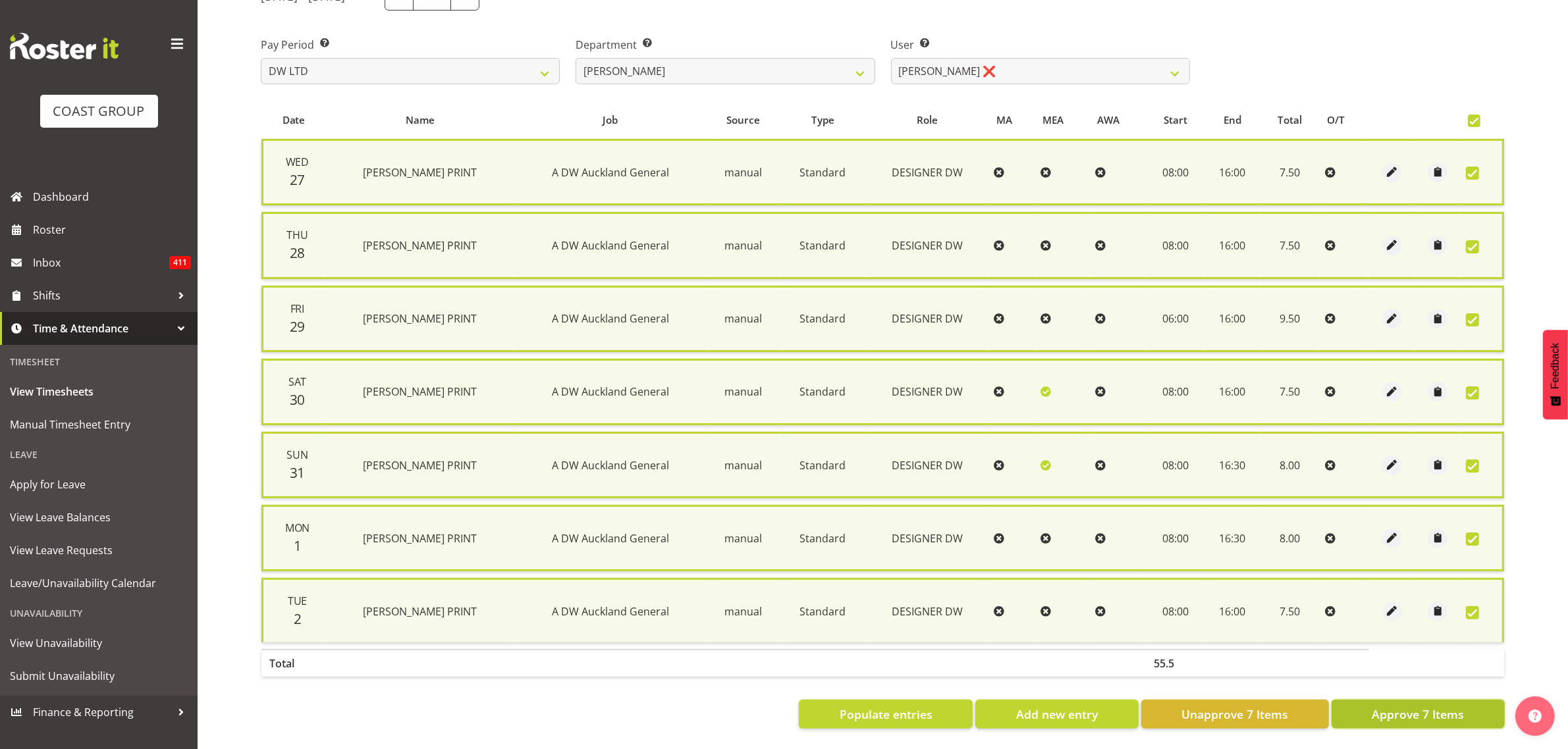
click at [1390, 705] on span "Approve 7 Items" at bounding box center [1417, 713] width 92 height 17
checkbox input "false"
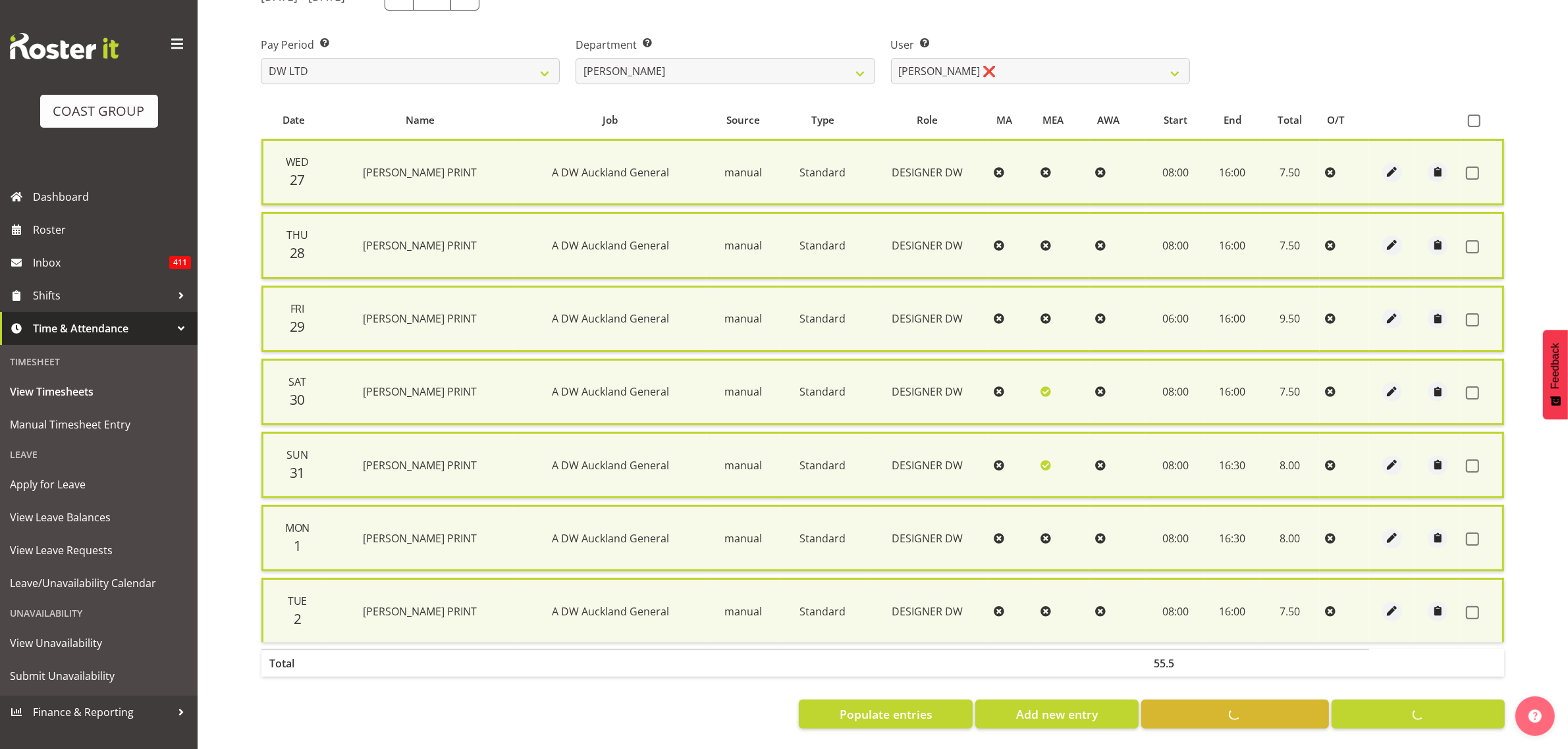
checkbox input "false"
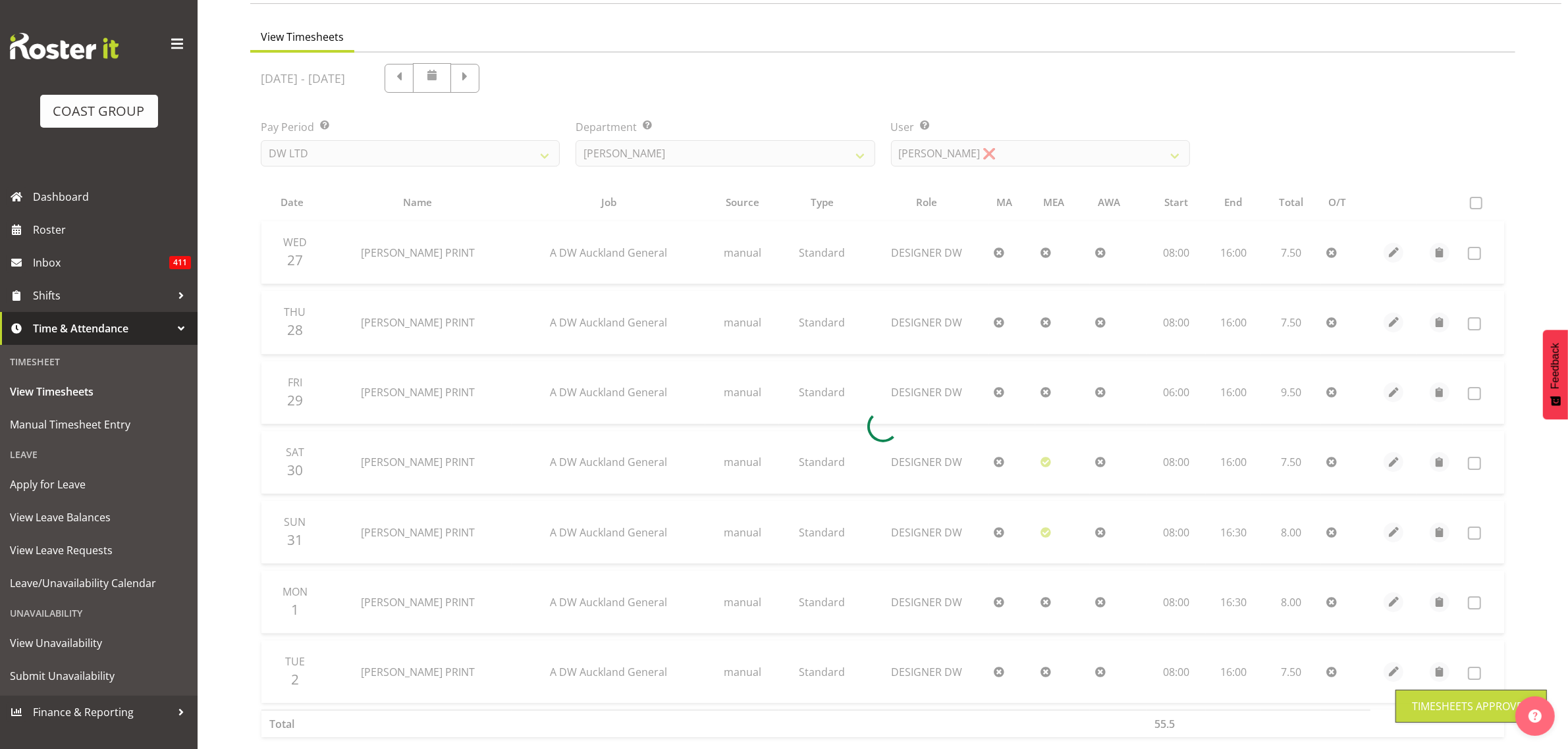
scroll to position [61, 0]
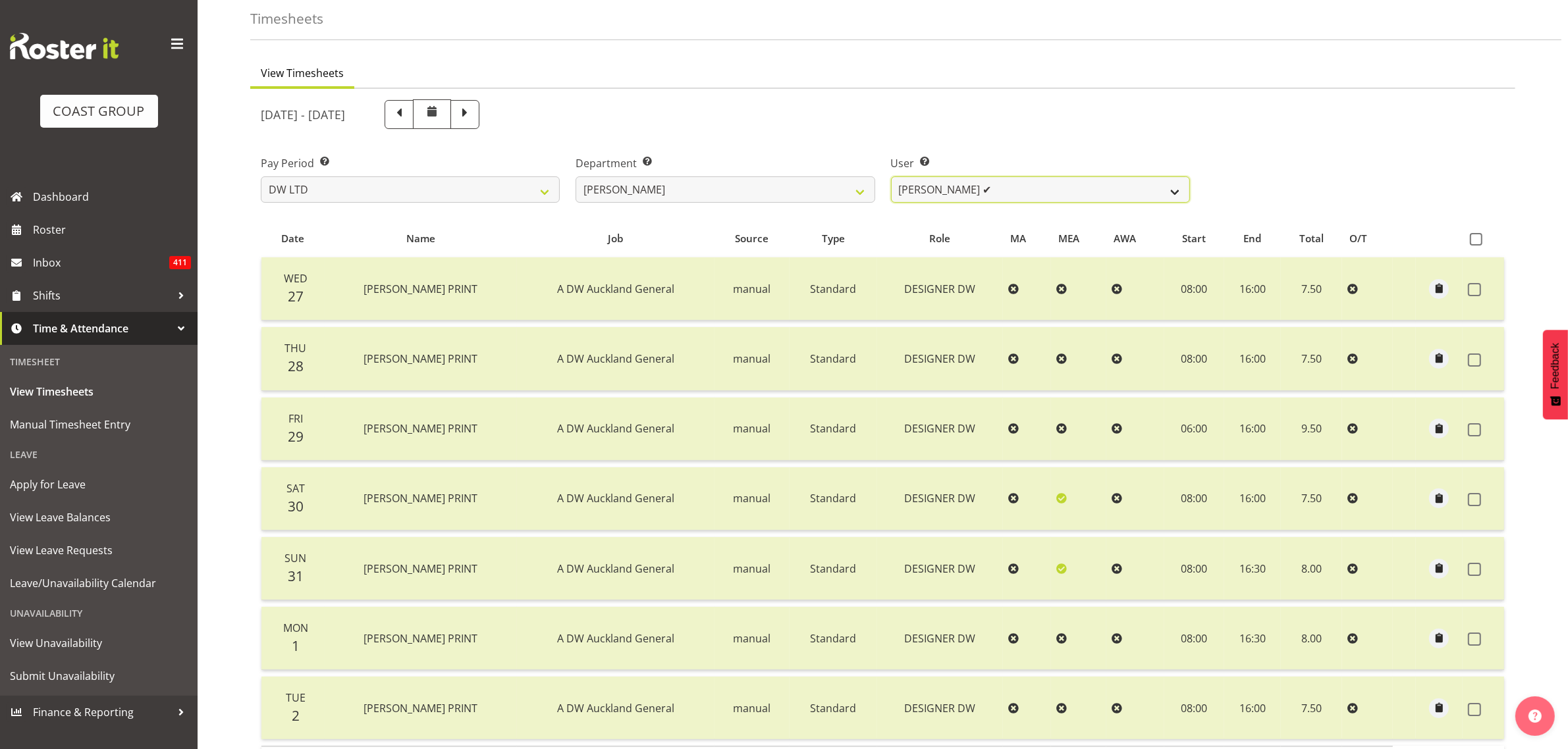
click at [961, 186] on select "Andrew McFadzean ✔ Boston Morgan-Horan ✔ Chanel Toleafoa ✔ Gene Burton ✔ Ian Si…" at bounding box center [1041, 189] width 299 height 26
select select "3856"
click at [891, 176] on select "Andrew McFadzean ✔ Boston Morgan-Horan ✔ Chanel Toleafoa ✔ Gene Burton ✔ Ian Si…" at bounding box center [1041, 189] width 299 height 26
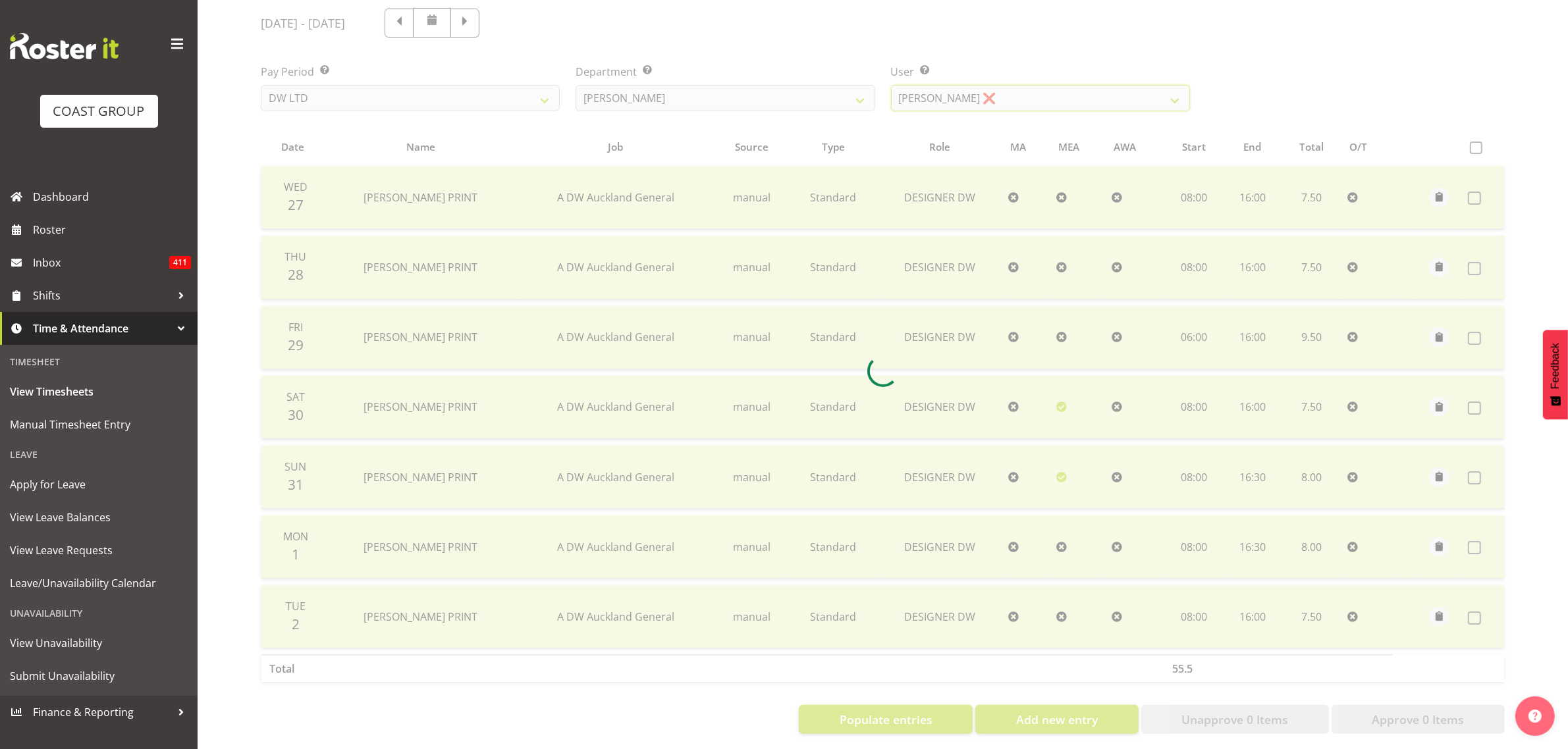
scroll to position [170, 0]
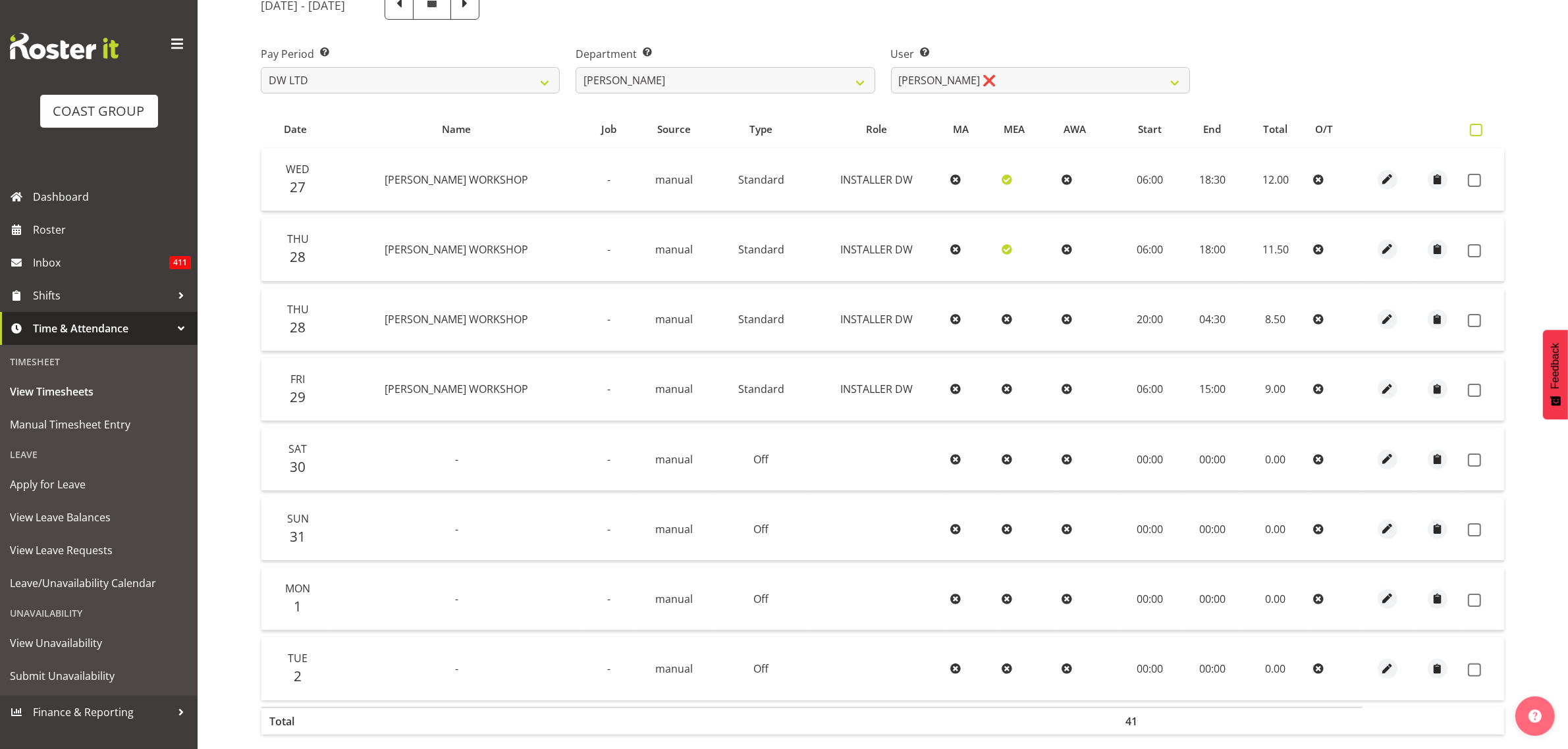
click at [1477, 128] on span at bounding box center [1476, 130] width 13 height 13
click at [1477, 128] on input "checkbox" at bounding box center [1474, 130] width 9 height 9
checkbox input "true"
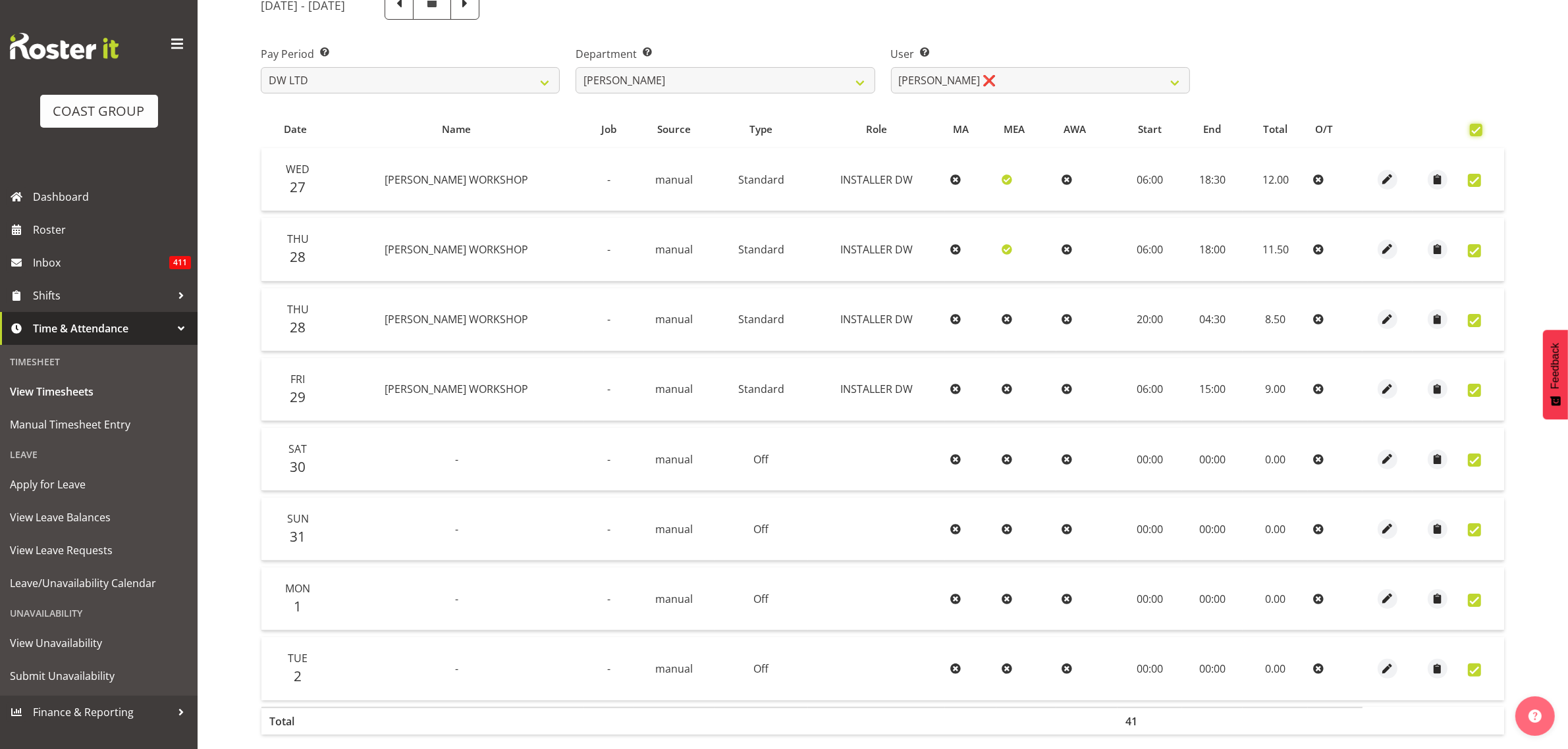
checkbox input "true"
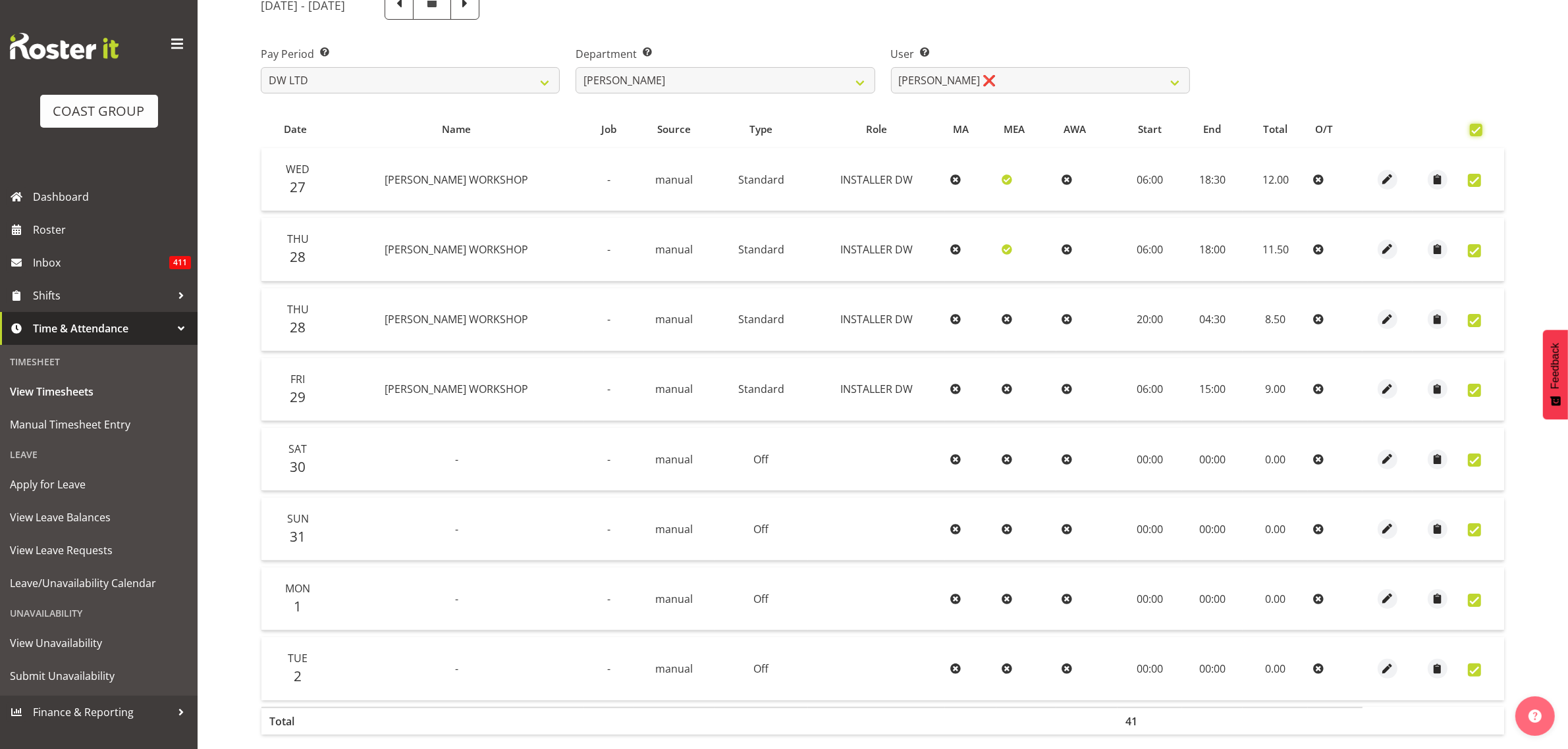
checkbox input "true"
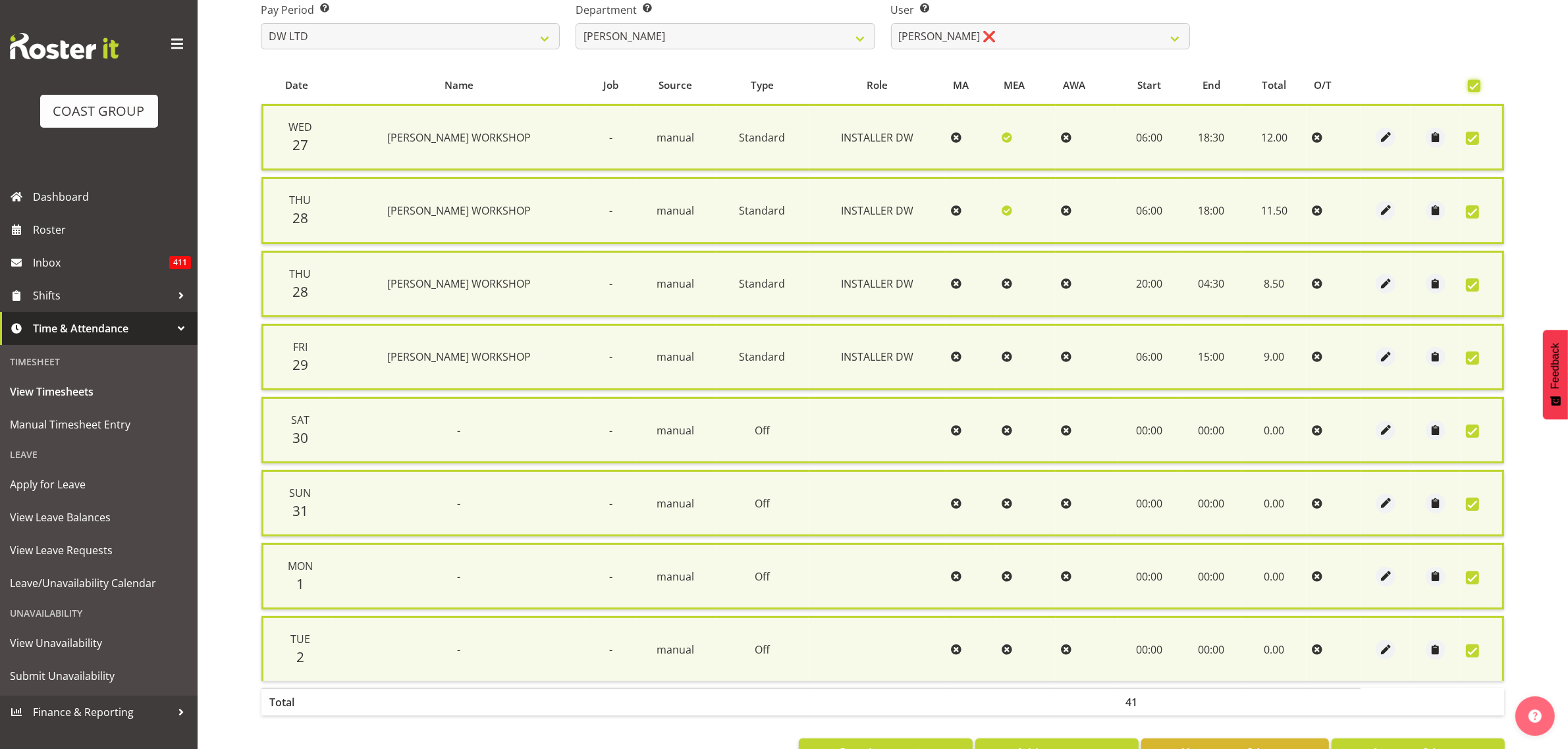
scroll to position [259, 0]
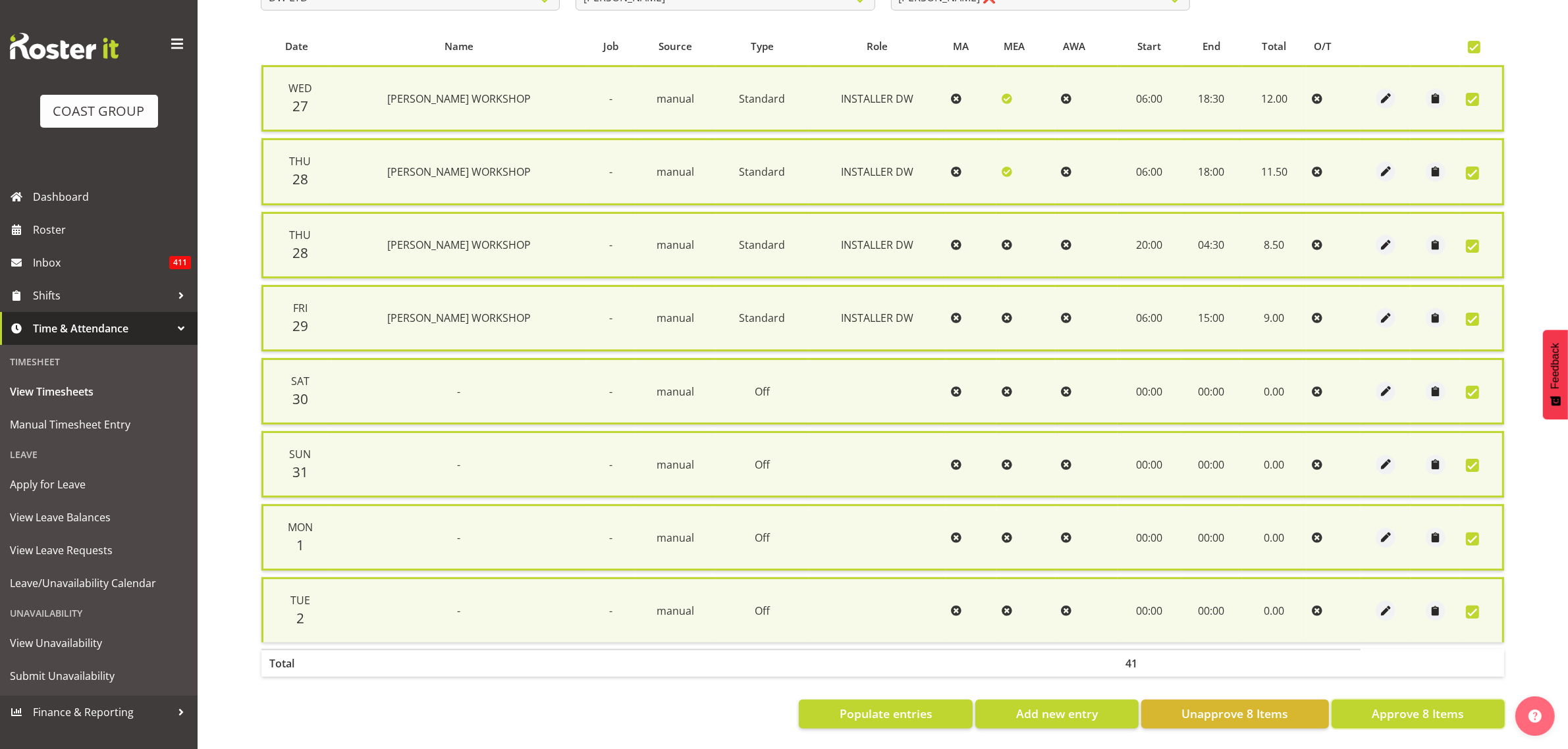
click at [1398, 705] on span "Approve 8 Items" at bounding box center [1417, 713] width 92 height 17
checkbox input "false"
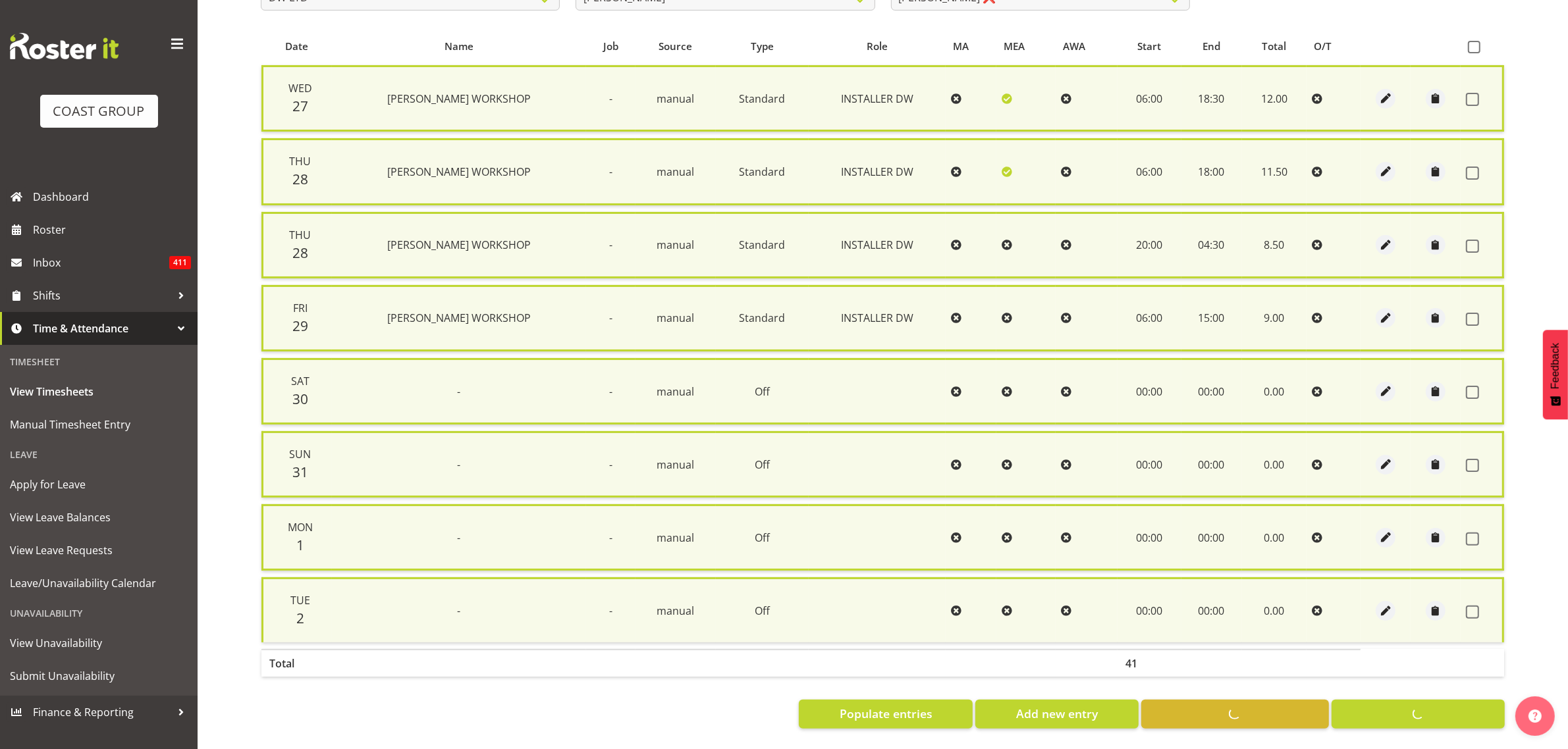
checkbox input "false"
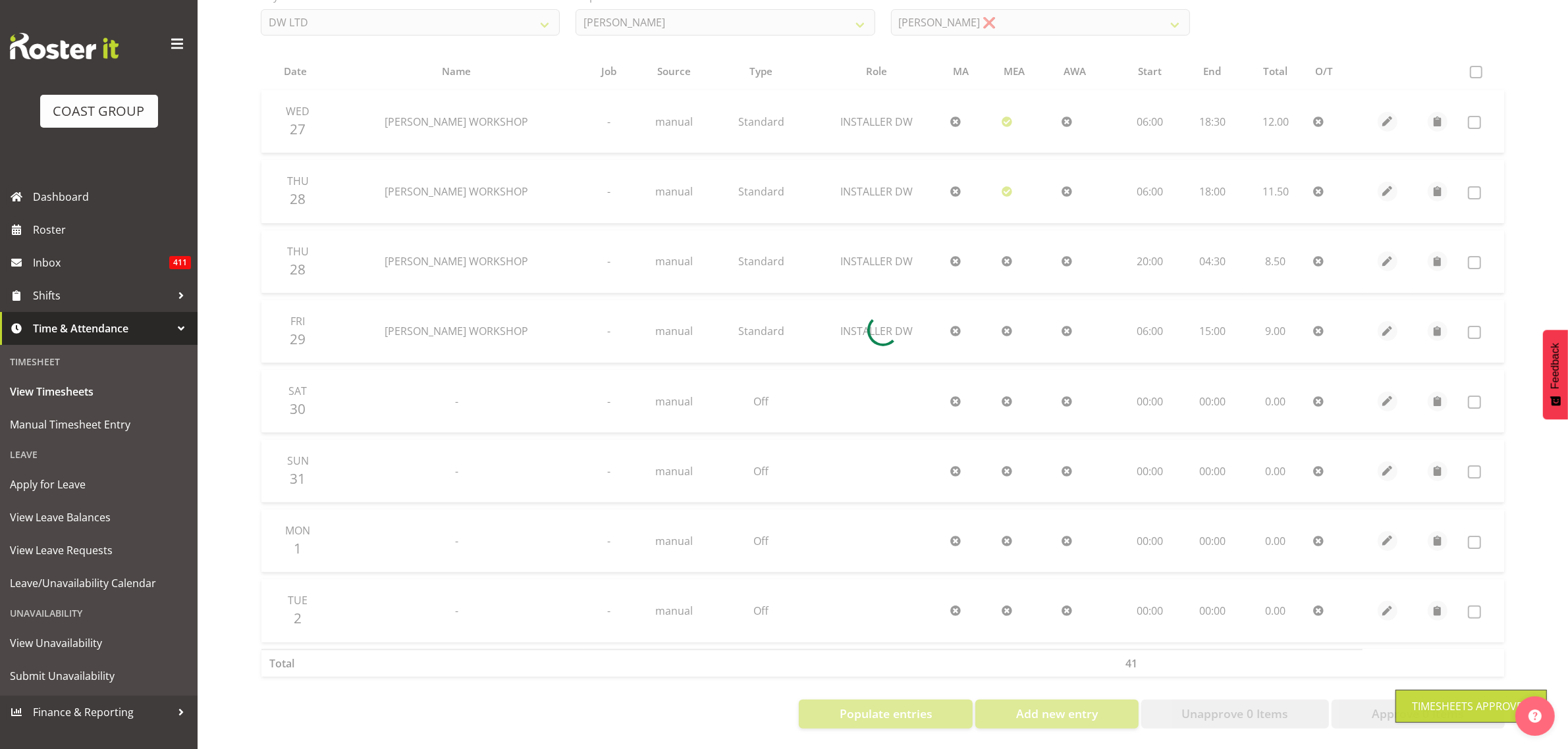
scroll to position [130, 0]
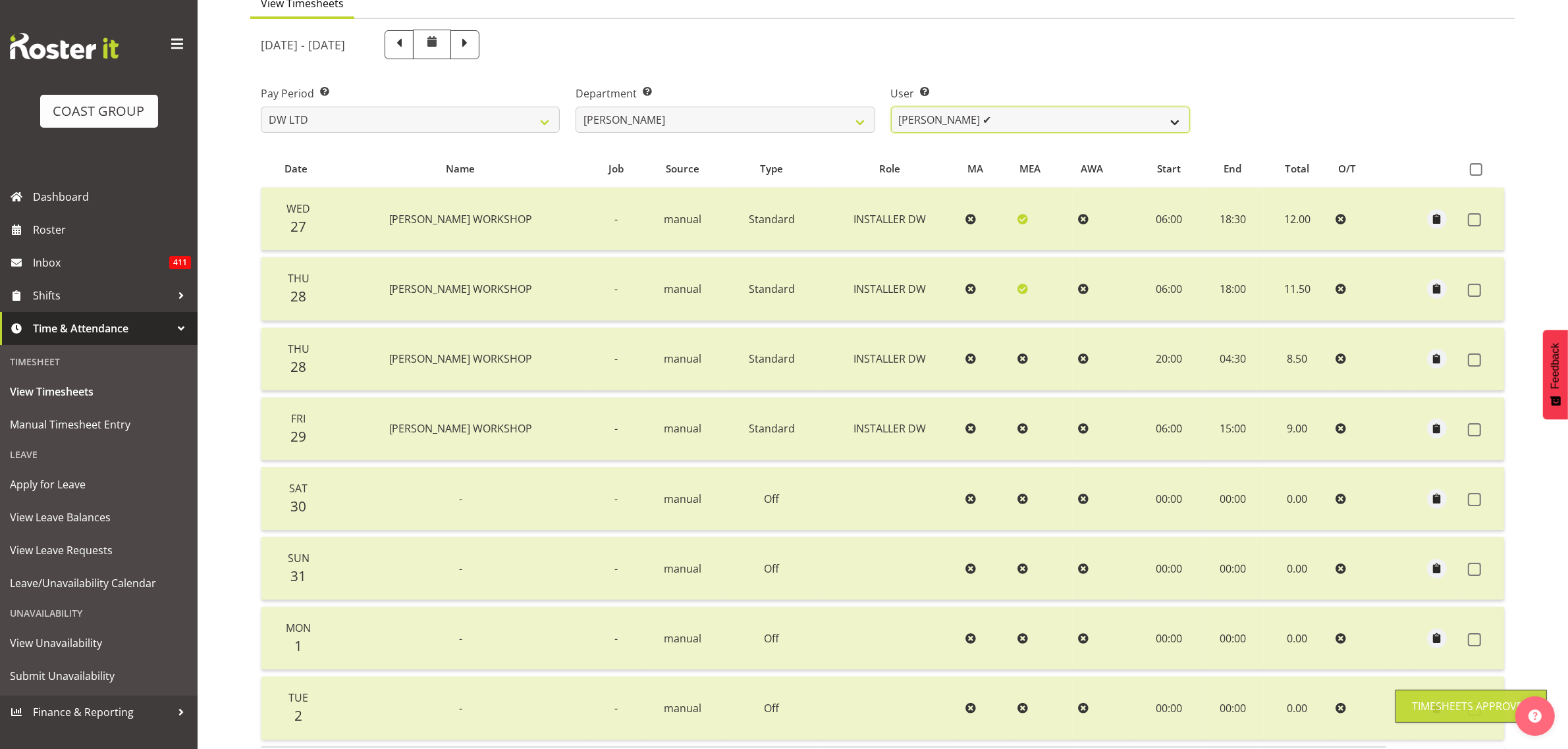
click at [1033, 117] on select "Andrew McFadzean ✔ Boston Morgan-Horan ✔ Chanel Toleafoa ✔ Gene Burton ✔ Ian Si…" at bounding box center [1041, 120] width 299 height 26
select select "1136"
click at [891, 107] on select "Andrew McFadzean ✔ Boston Morgan-Horan ✔ Chanel Toleafoa ✔ Gene Burton ✔ Ian Si…" at bounding box center [1041, 120] width 299 height 26
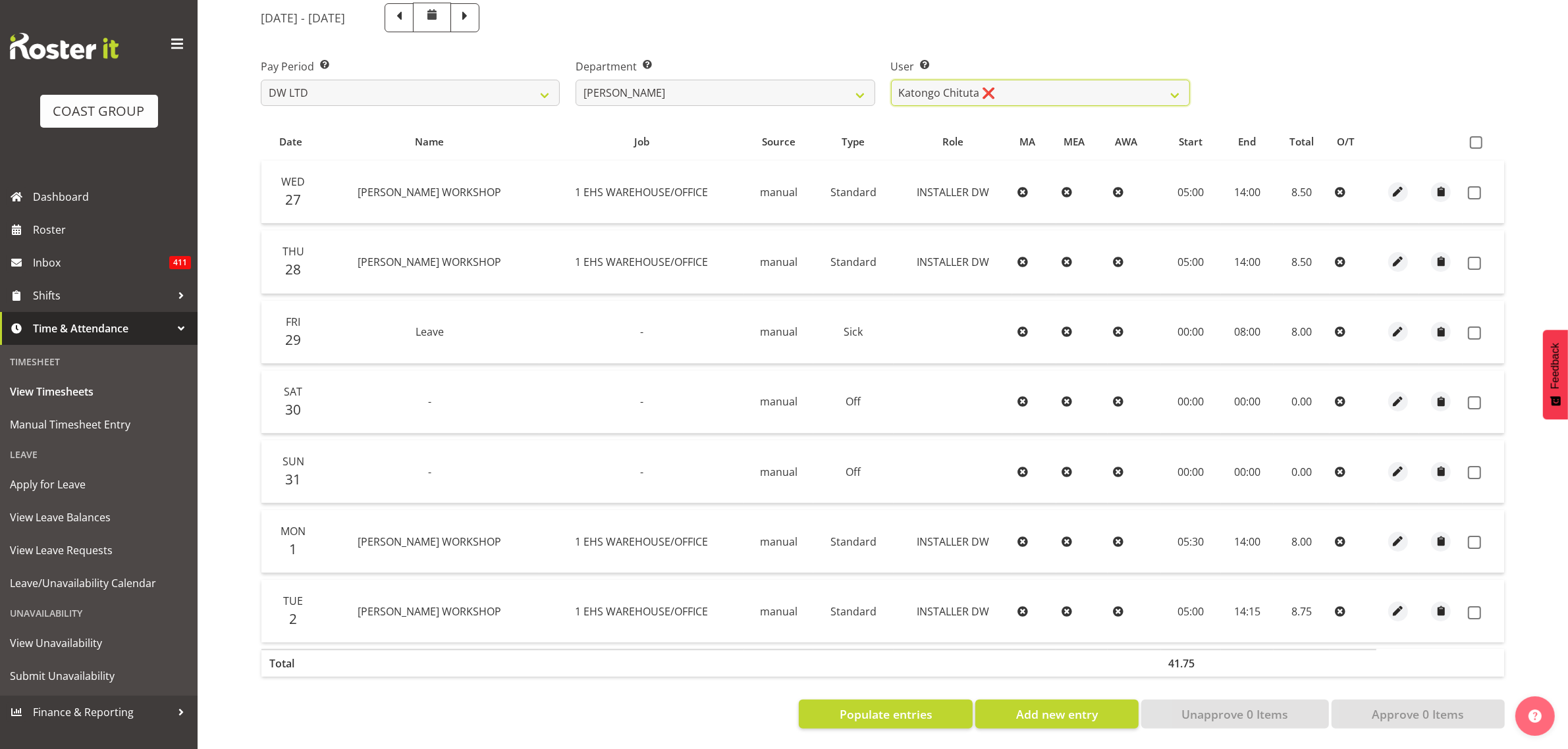
scroll to position [170, 0]
click at [1480, 136] on span at bounding box center [1476, 143] width 13 height 13
click at [1479, 139] on input "checkbox" at bounding box center [1474, 143] width 9 height 9
checkbox input "true"
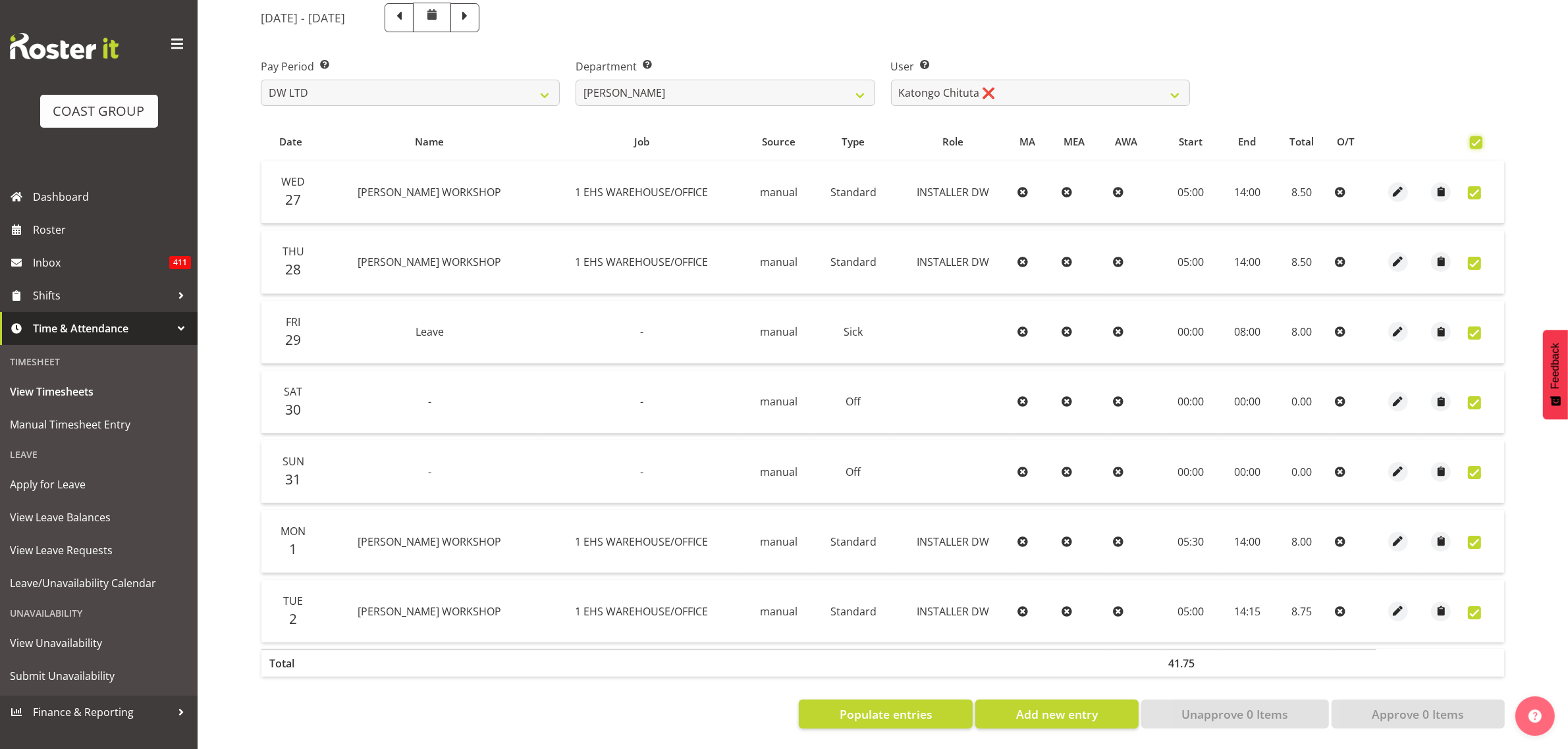
checkbox input "true"
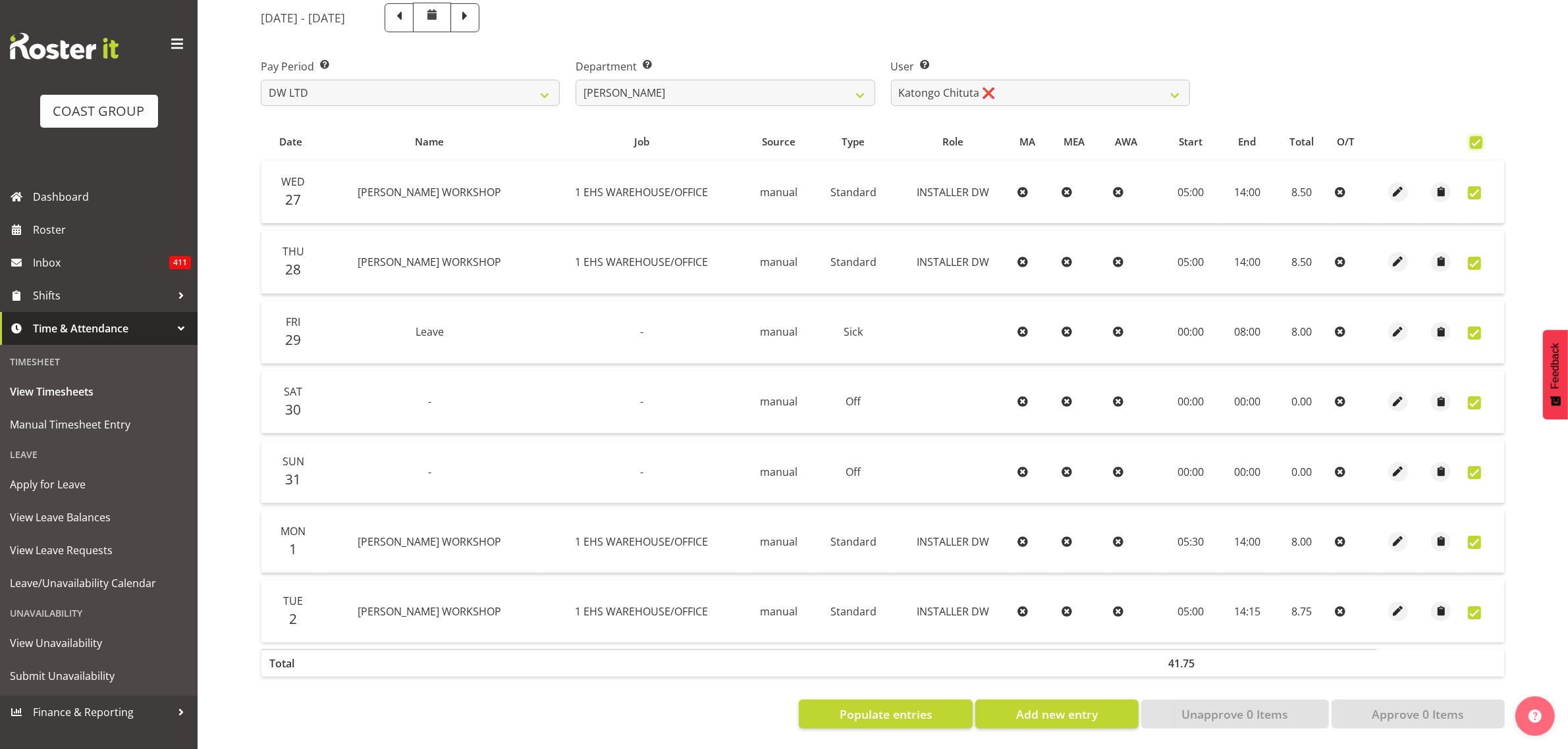
checkbox input "true"
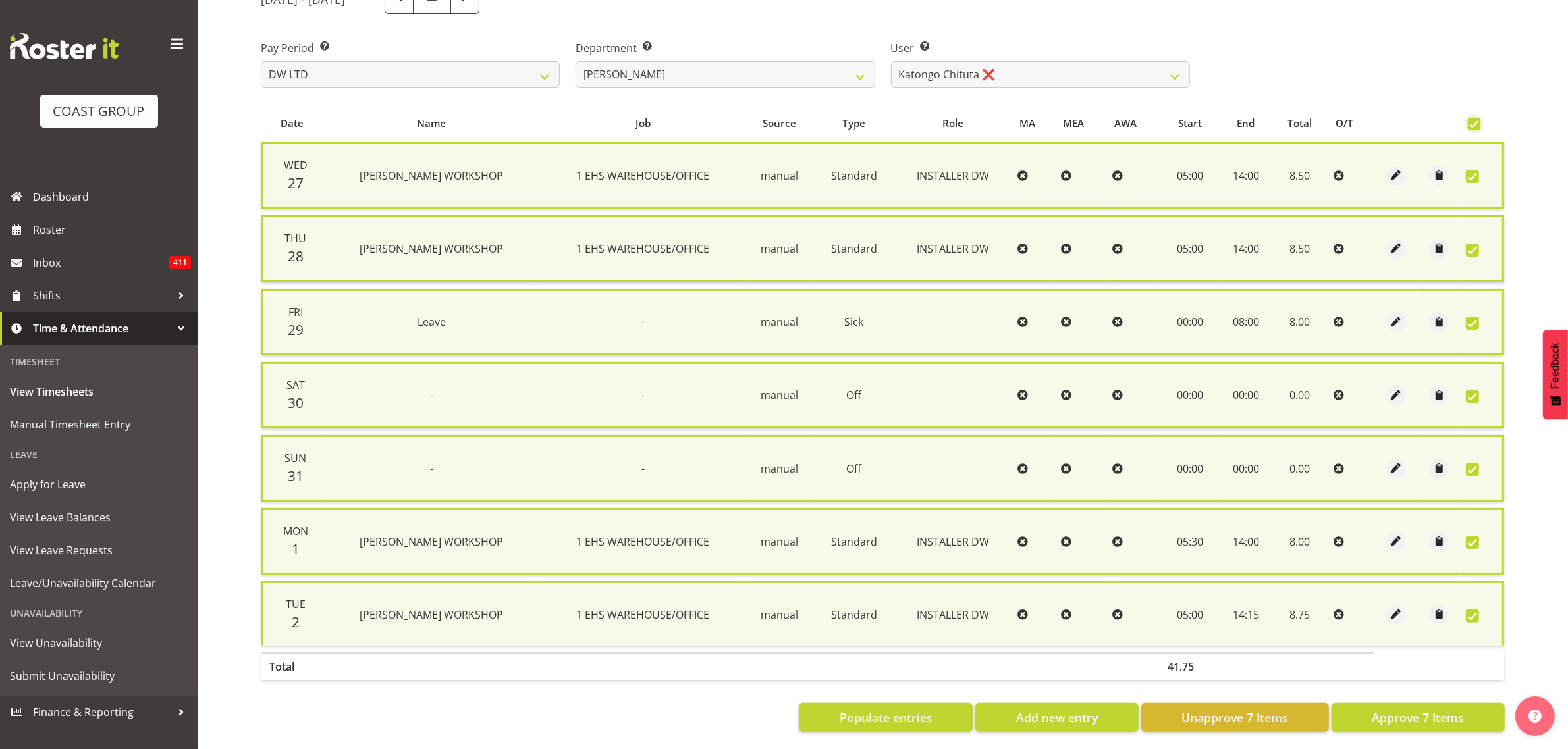
scroll to position [186, 0]
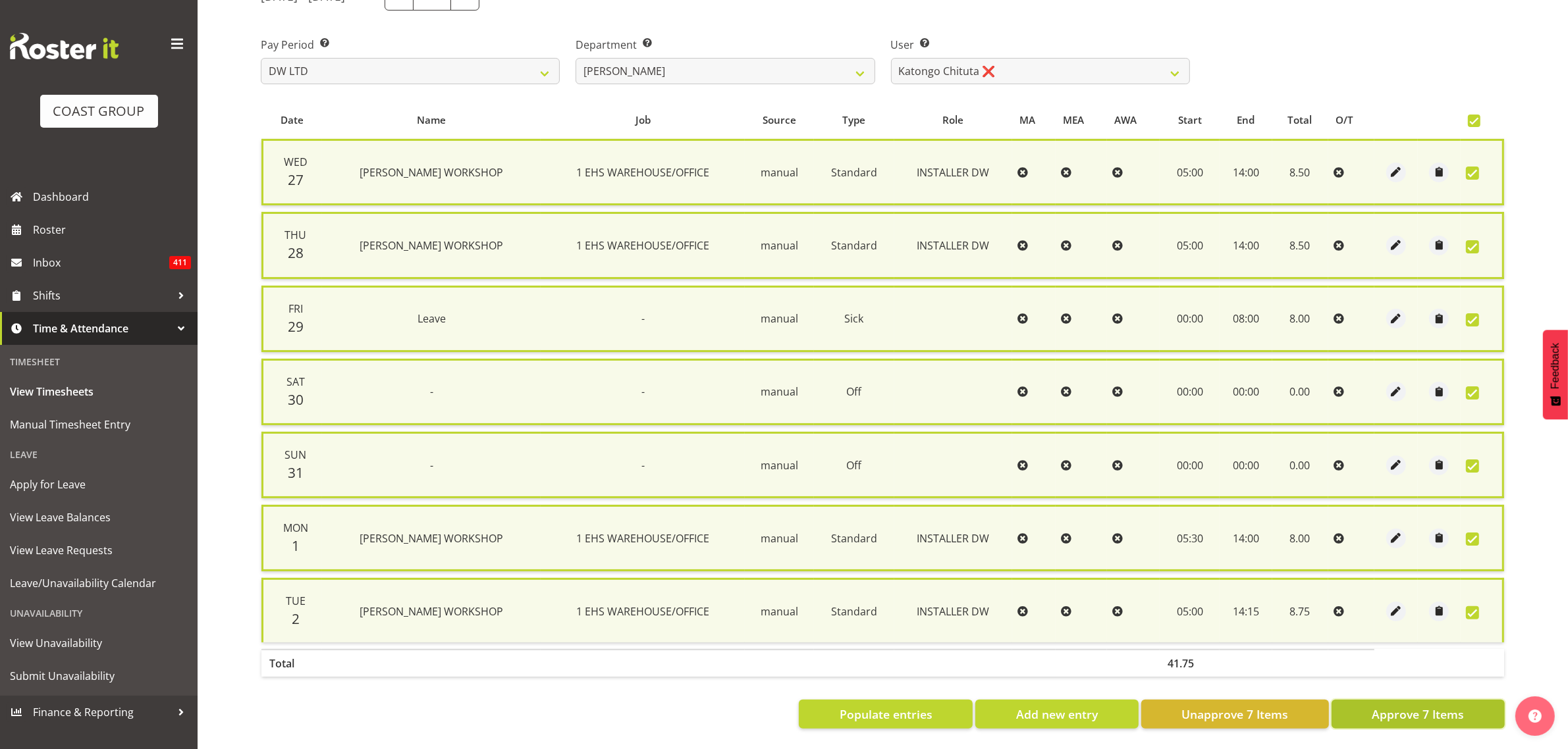
click at [1374, 711] on span "Approve 7 Items" at bounding box center [1417, 713] width 92 height 17
checkbox input "false"
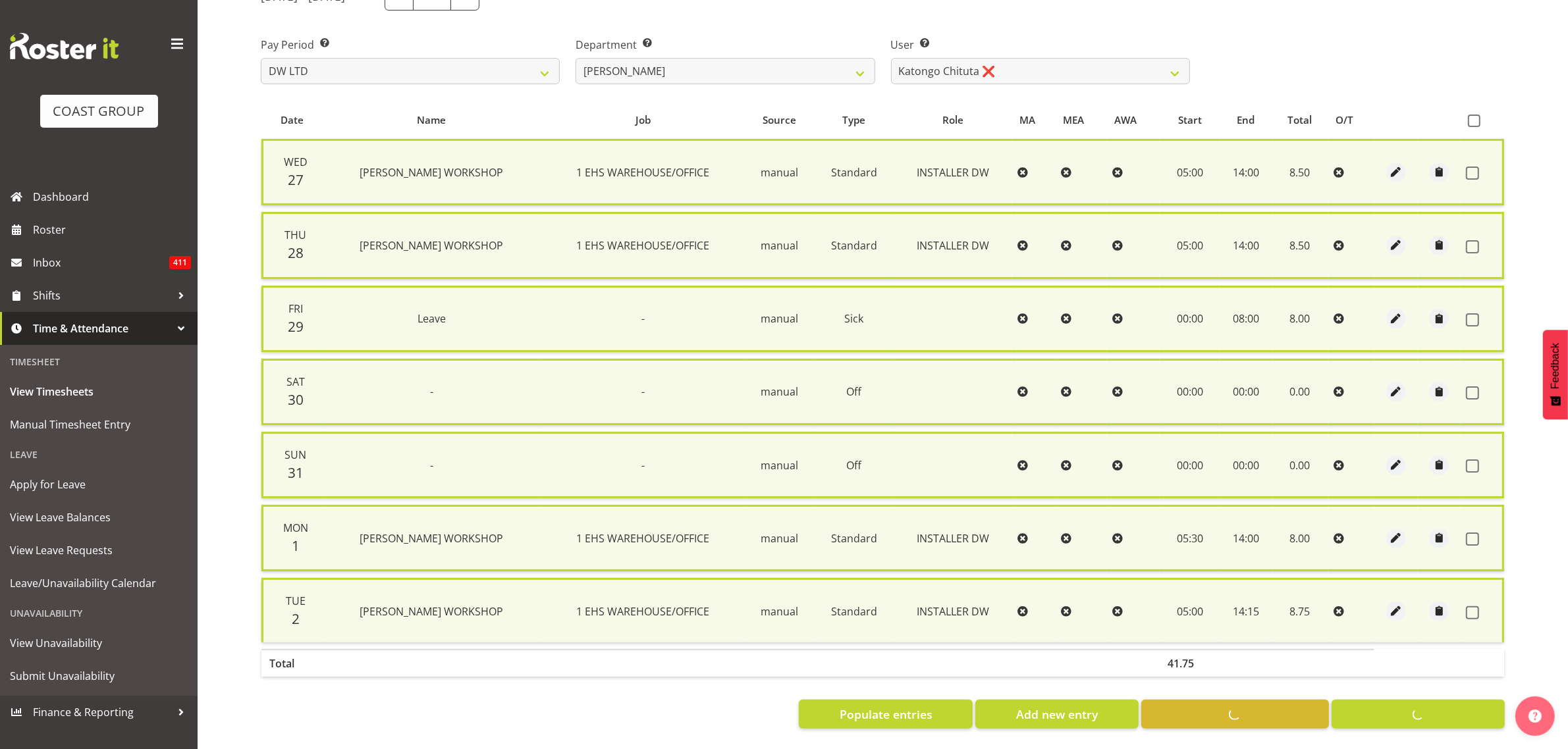
checkbox input "false"
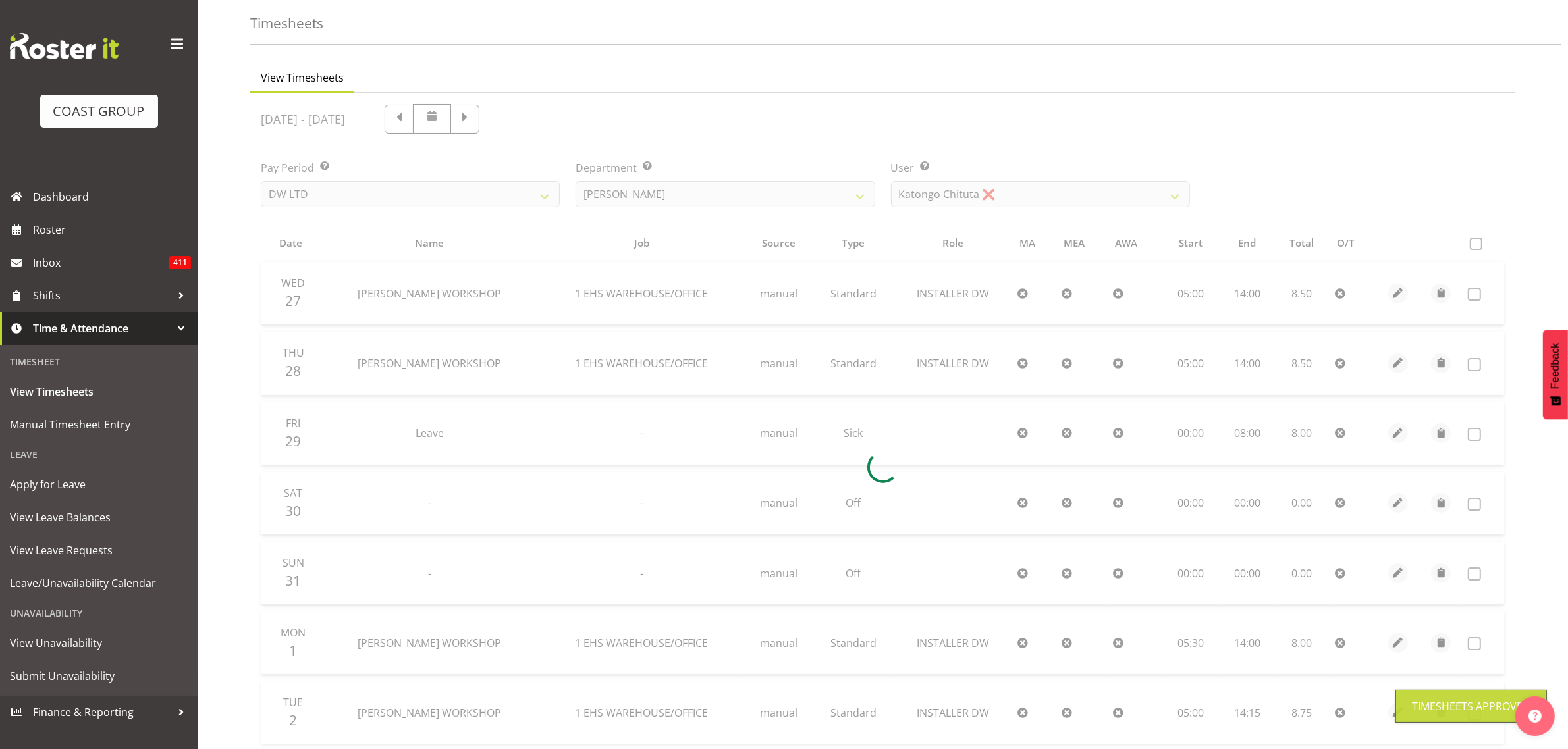
scroll to position [5, 0]
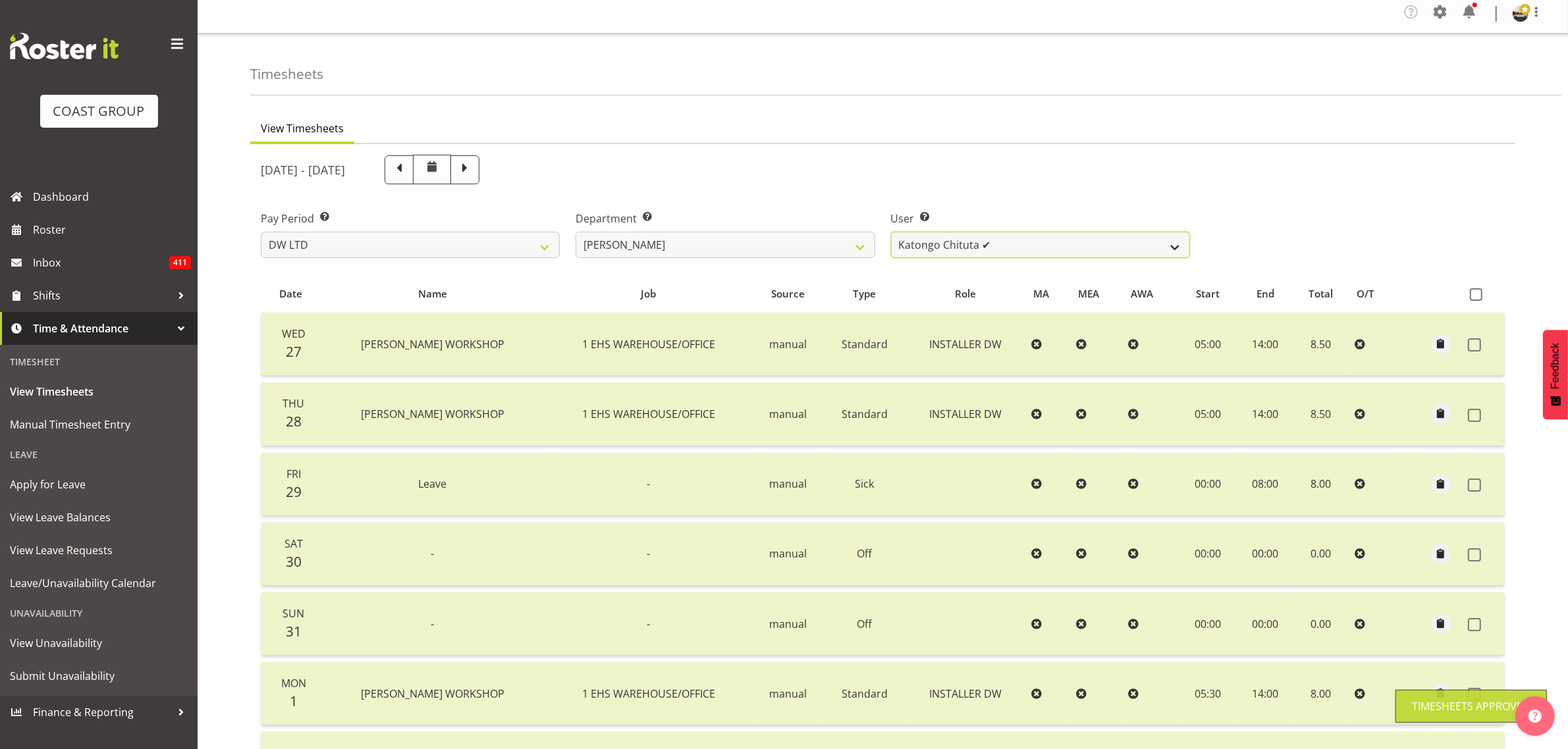
click at [1041, 251] on select "Andrew McFadzean ✔ Boston Morgan-Horan ✔ Chanel Toleafoa ✔ Gene Burton ✔ Ian Si…" at bounding box center [1041, 245] width 299 height 26
select select "5758"
click at [891, 232] on select "Andrew McFadzean ✔ Boston Morgan-Horan ✔ Chanel Toleafoa ✔ Gene Burton ✔ Ian Si…" at bounding box center [1041, 245] width 299 height 26
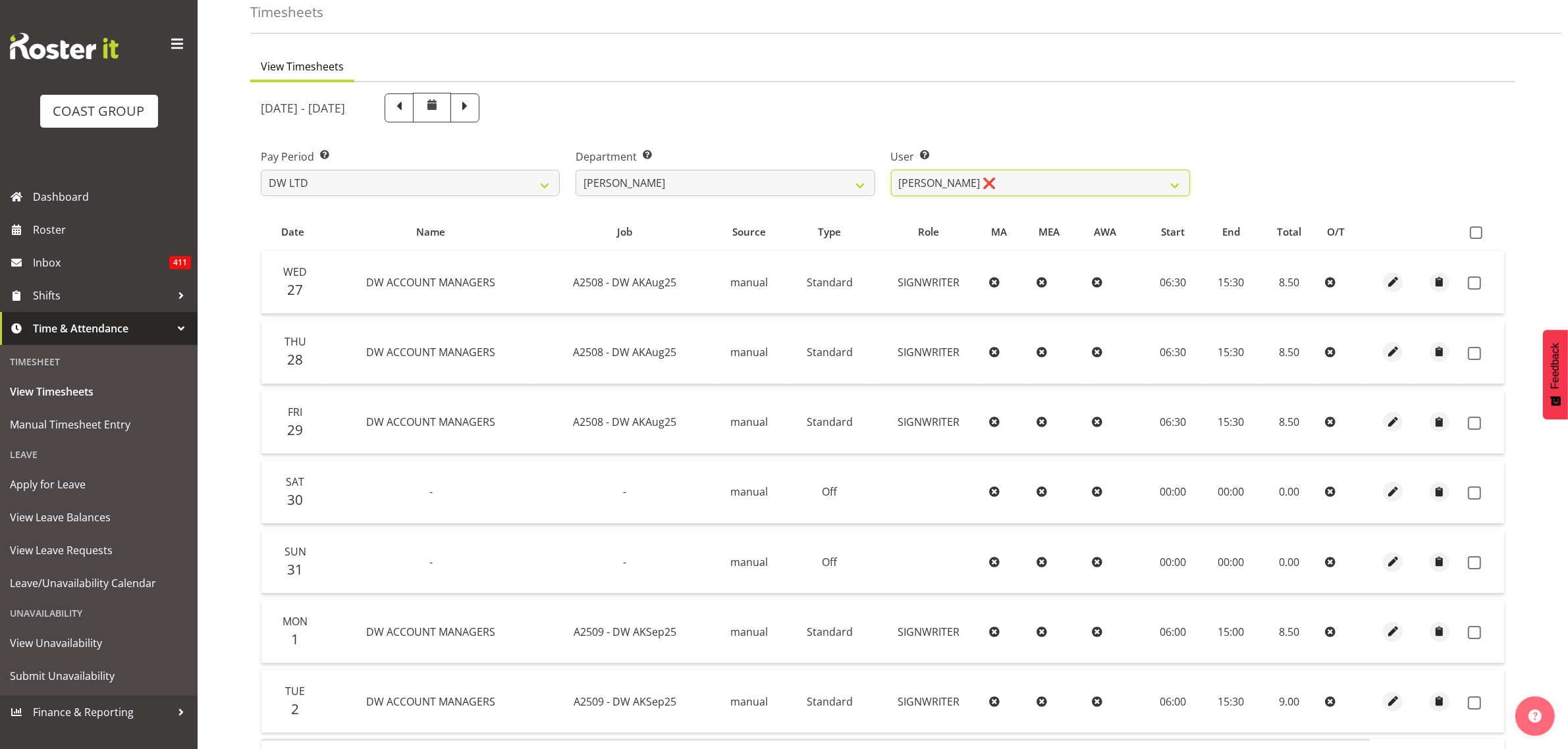
scroll to position [170, 0]
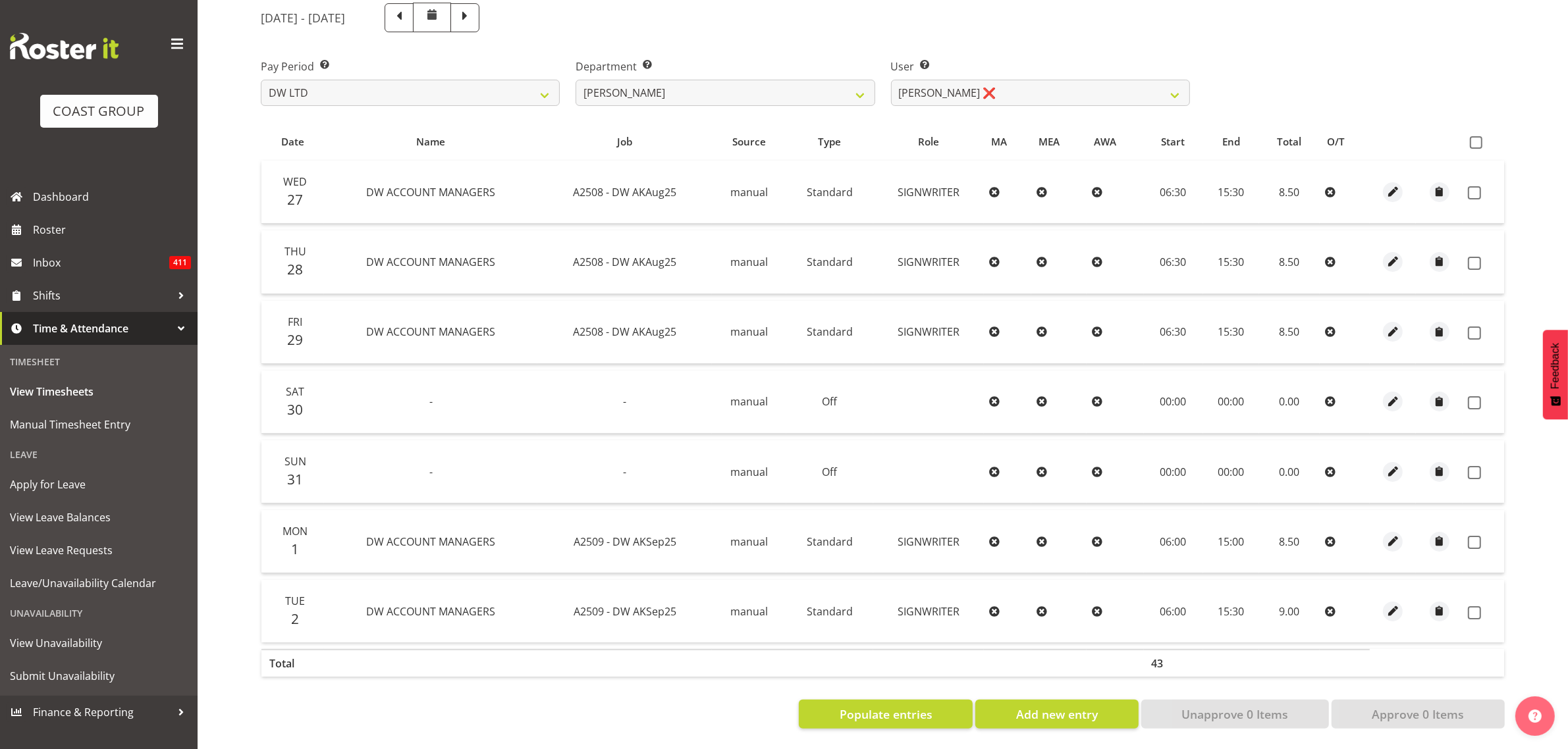
click at [1479, 129] on th at bounding box center [1483, 141] width 42 height 25
click at [1474, 136] on span at bounding box center [1476, 143] width 13 height 13
click at [1474, 139] on input "checkbox" at bounding box center [1474, 143] width 9 height 9
checkbox input "true"
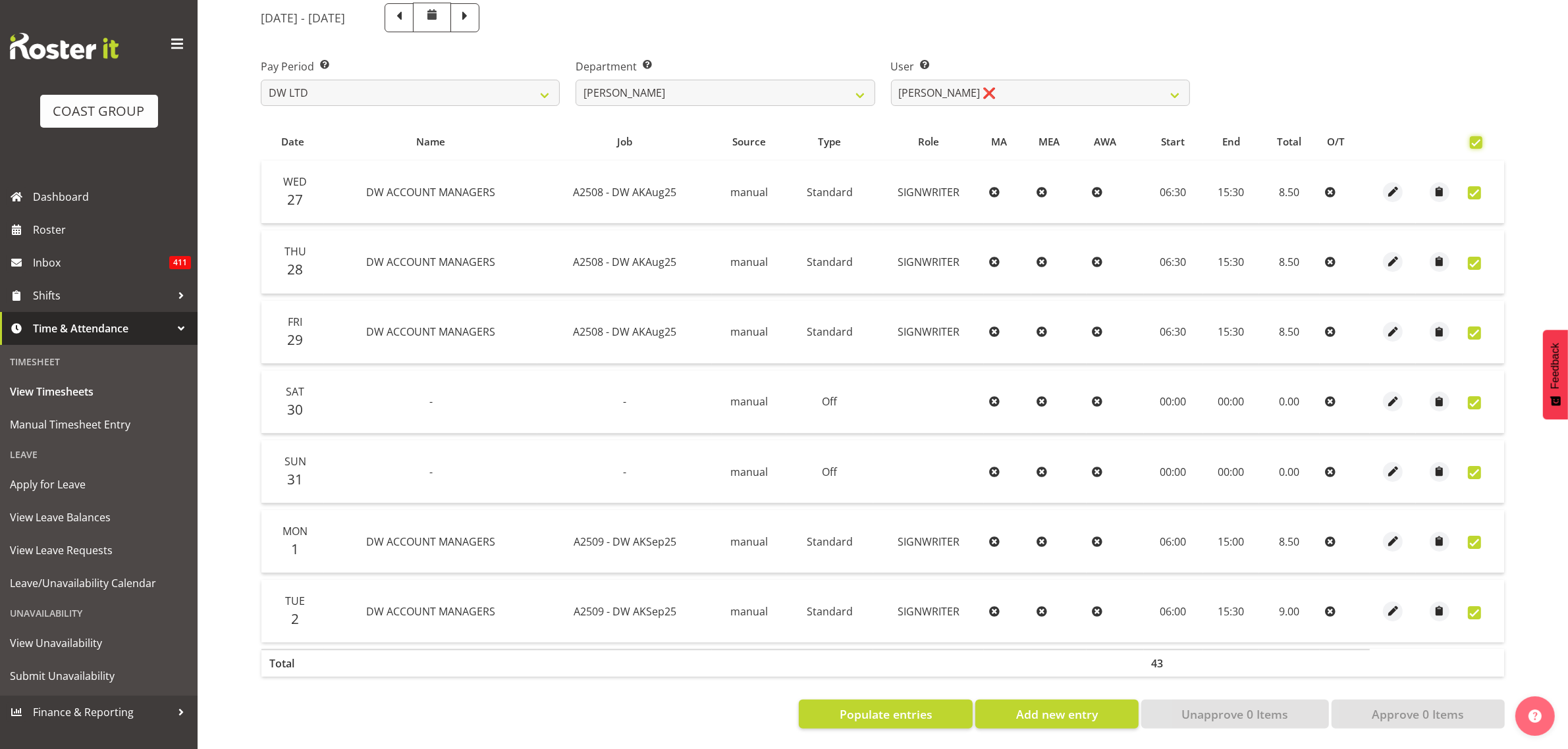
checkbox input "true"
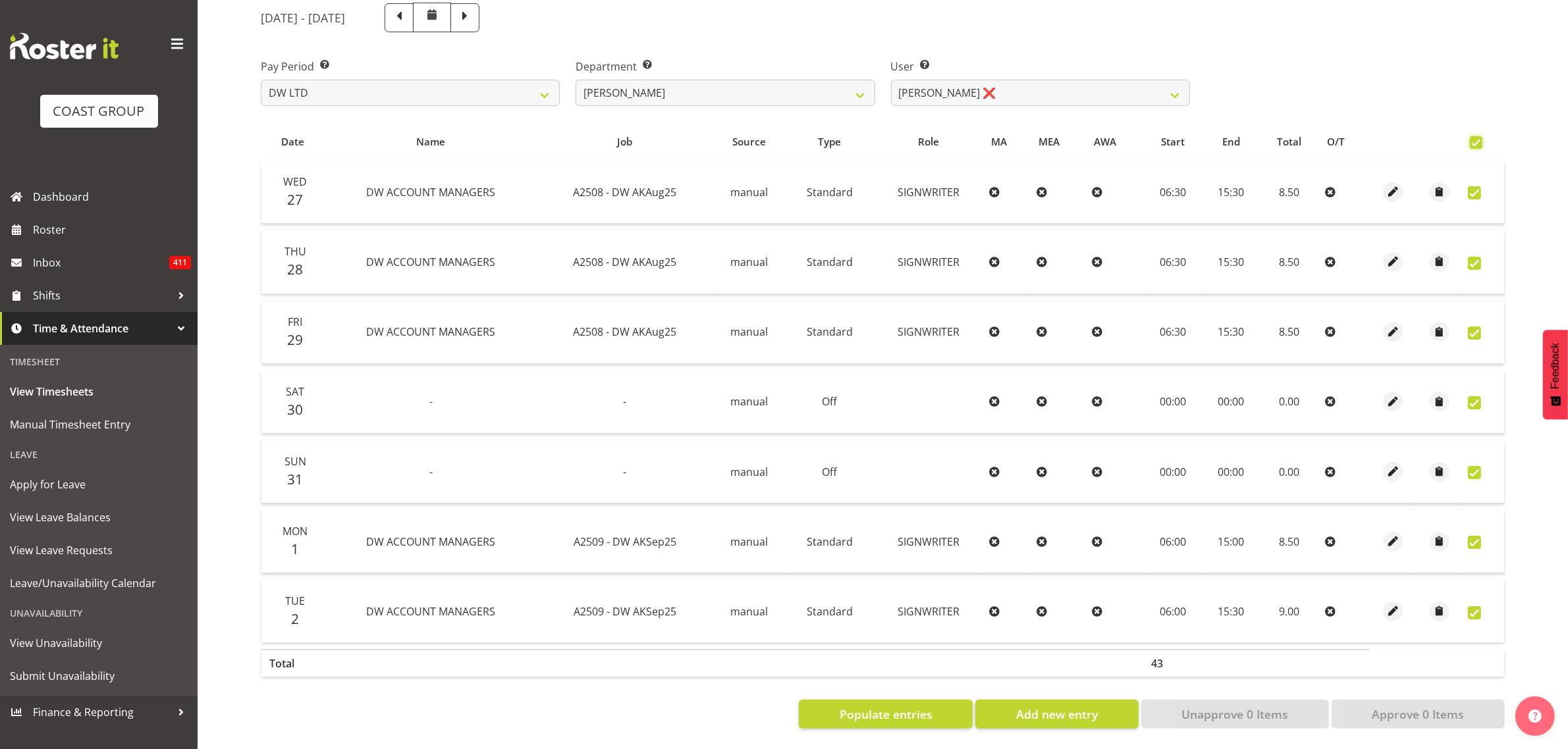
checkbox input "true"
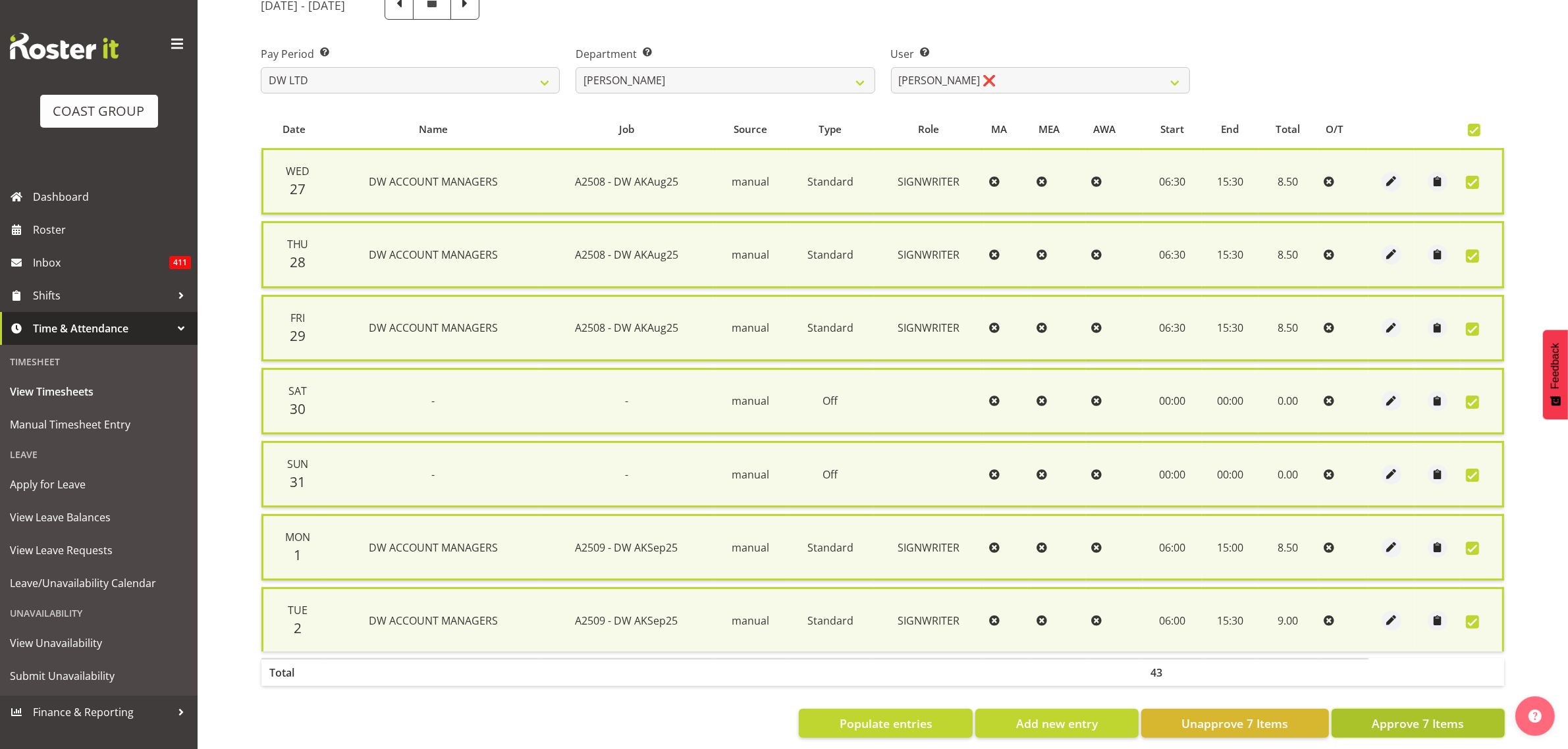
click at [1363, 724] on button "Approve 7 Items" at bounding box center [1417, 723] width 173 height 29
checkbox input "false"
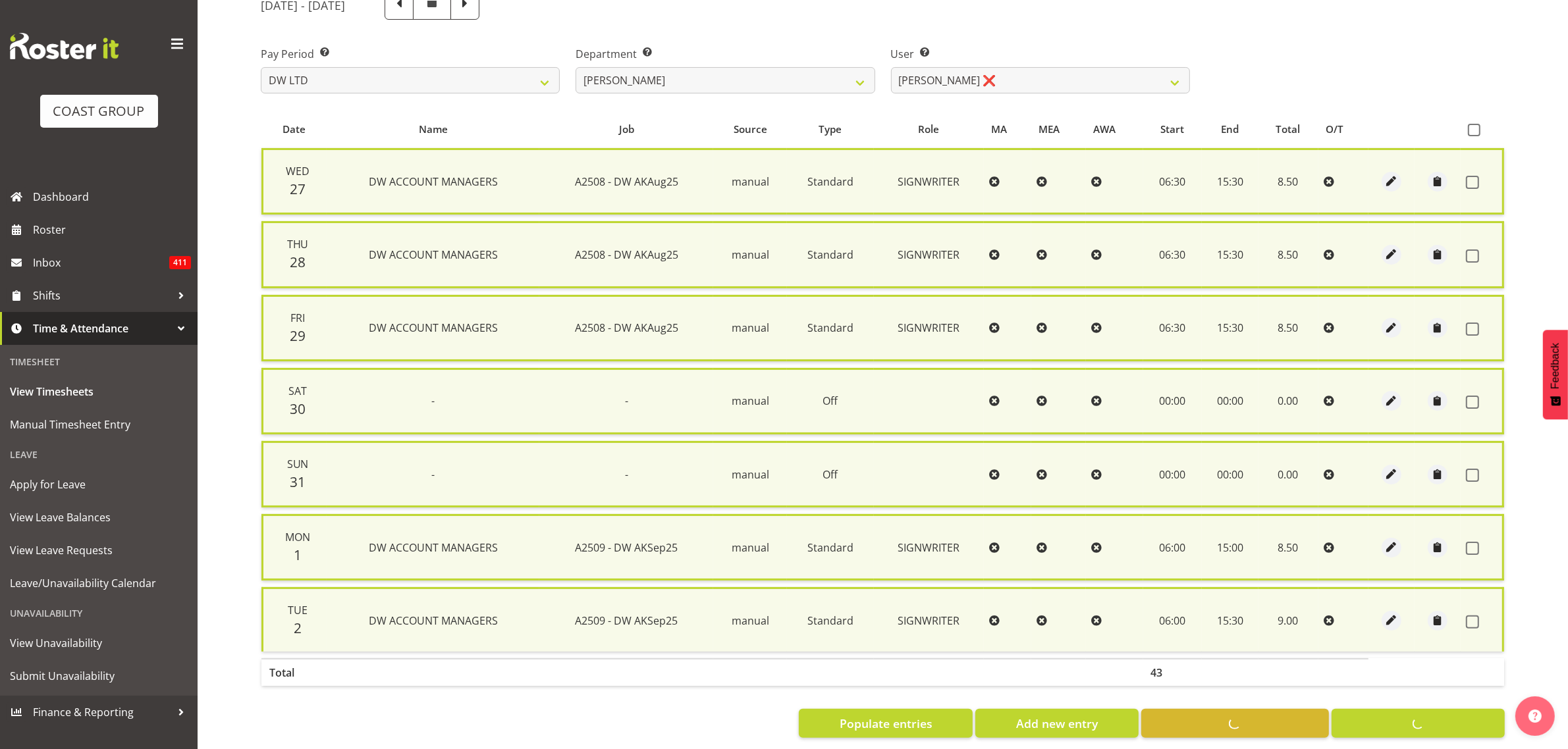
checkbox input "false"
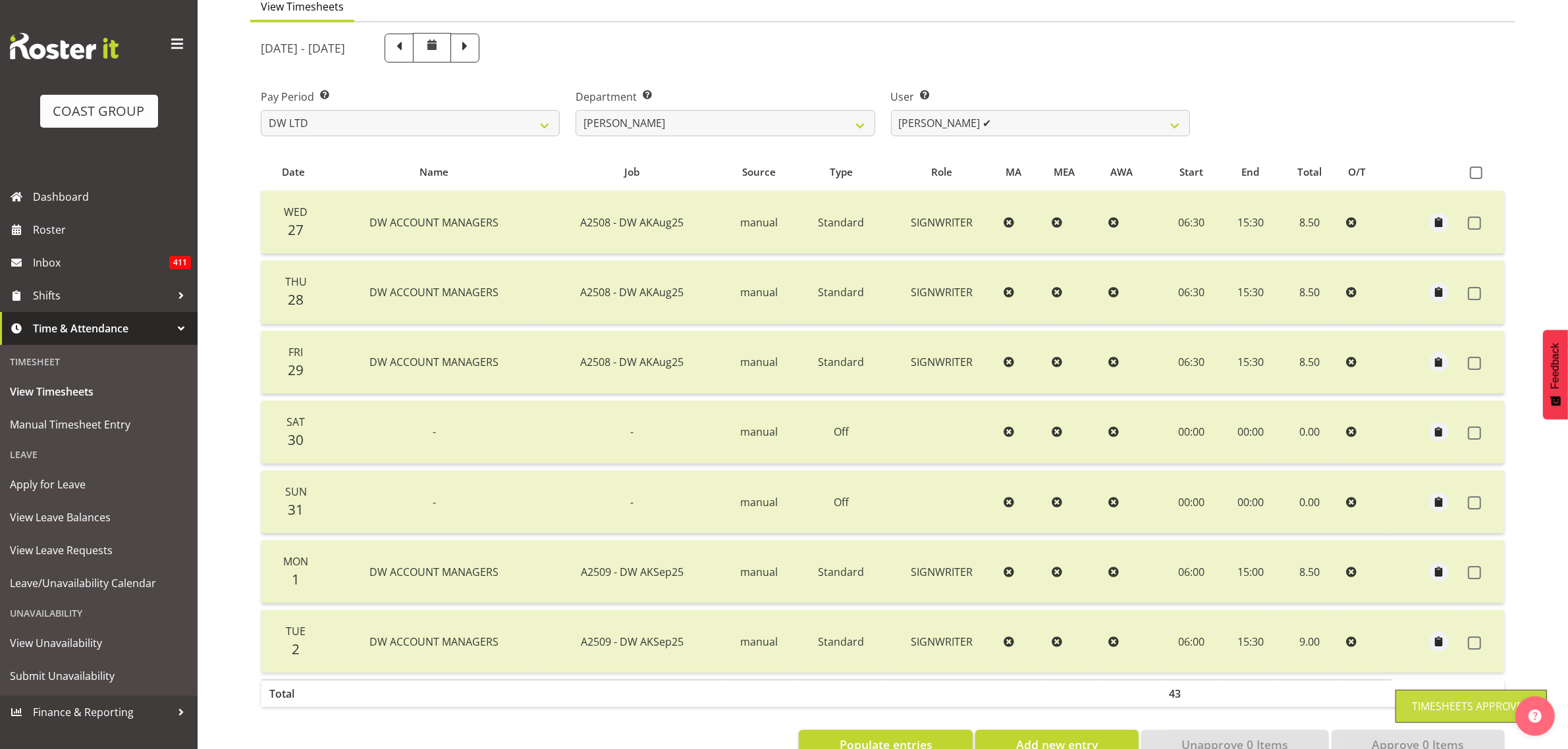
scroll to position [61, 0]
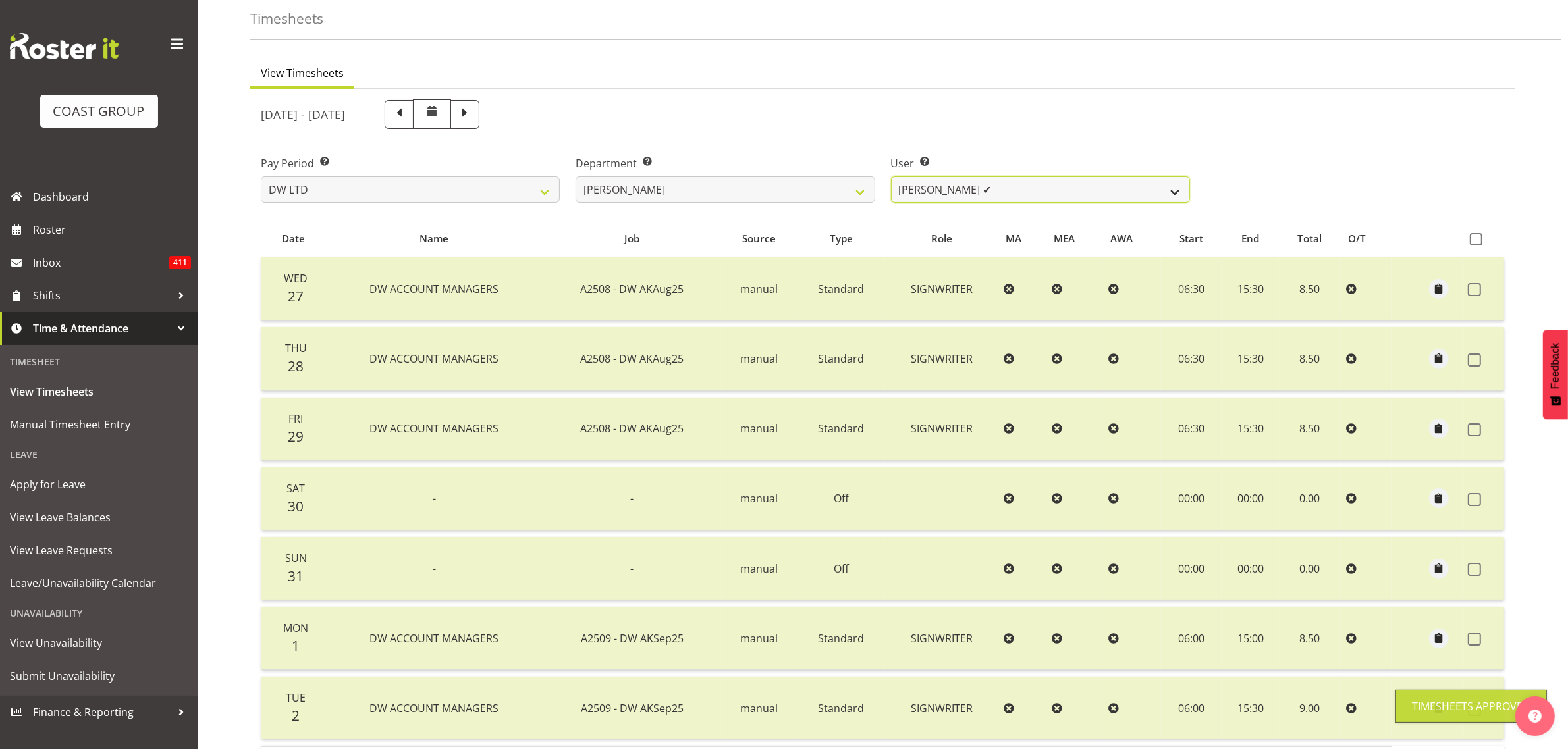
drag, startPoint x: 942, startPoint y: 183, endPoint x: 939, endPoint y: 201, distance: 18.2
click at [942, 183] on select "Andrew McFadzean ✔ Boston Morgan-Horan ✔ Chanel Toleafoa ✔ Gene Burton ✔ Ian Si…" at bounding box center [1041, 189] width 299 height 26
click at [891, 176] on select "Andrew McFadzean ✔ Boston Morgan-Horan ✔ Chanel Toleafoa ✔ Gene Burton ✔ Ian Si…" at bounding box center [1041, 189] width 299 height 26
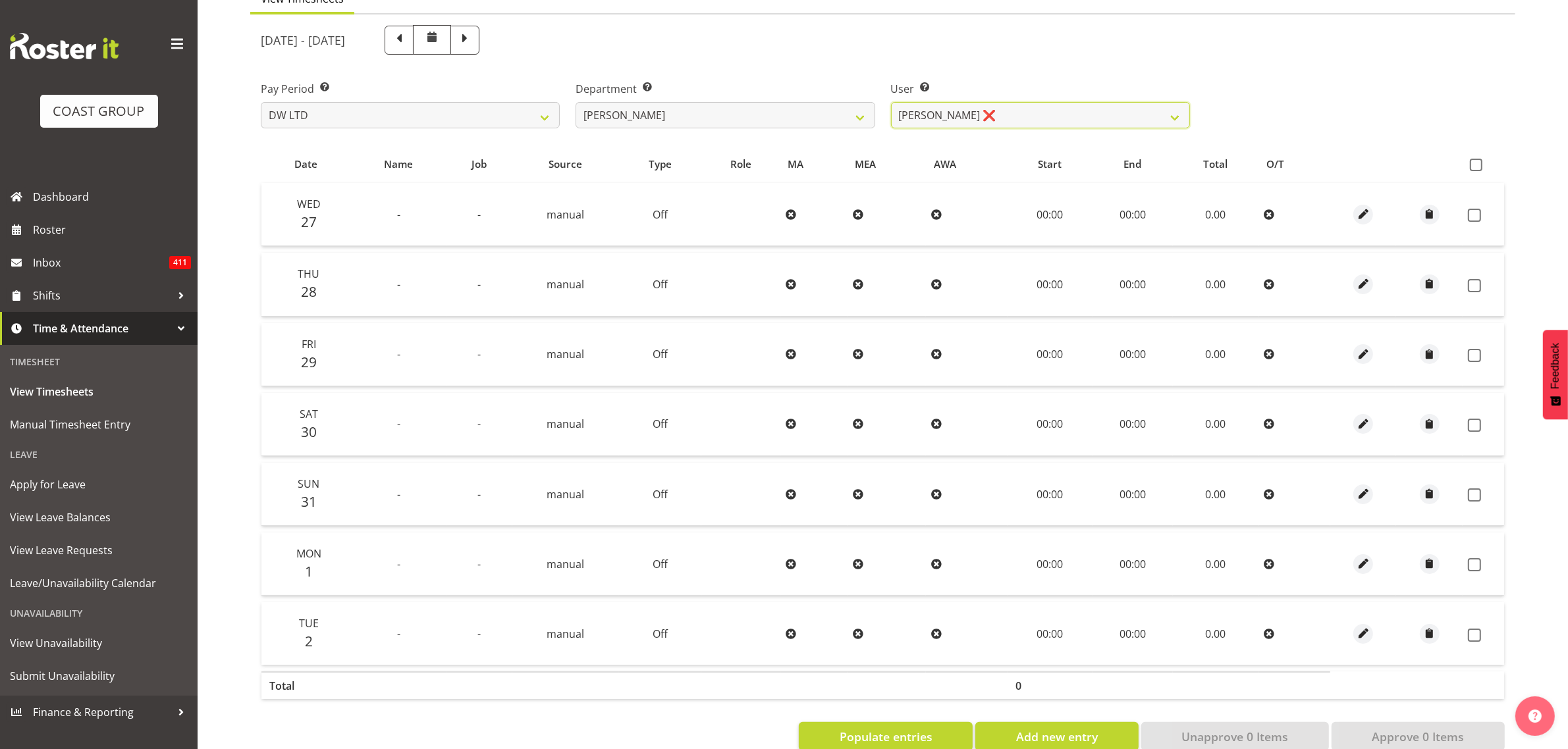
scroll to position [115, 0]
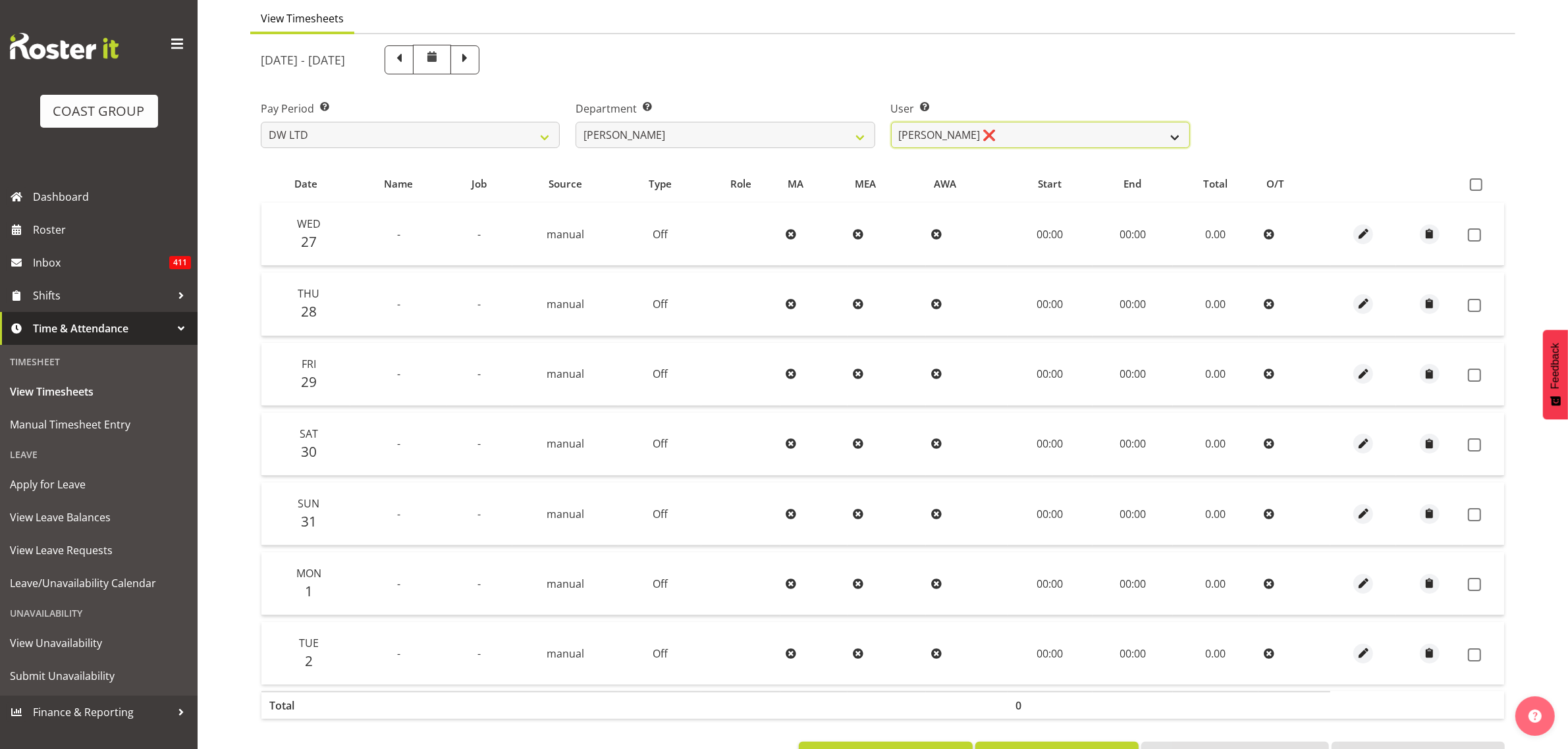
click at [1158, 148] on select "Andrew McFadzean ✔ Boston Morgan-Horan ✔ Chanel Toleafoa ✔ Gene Burton ✔ Ian Si…" at bounding box center [1041, 134] width 299 height 26
select select "9871"
click at [891, 122] on select "Andrew McFadzean ✔ Boston Morgan-Horan ✔ Chanel Toleafoa ✔ Gene Burton ✔ Ian Si…" at bounding box center [1041, 134] width 299 height 26
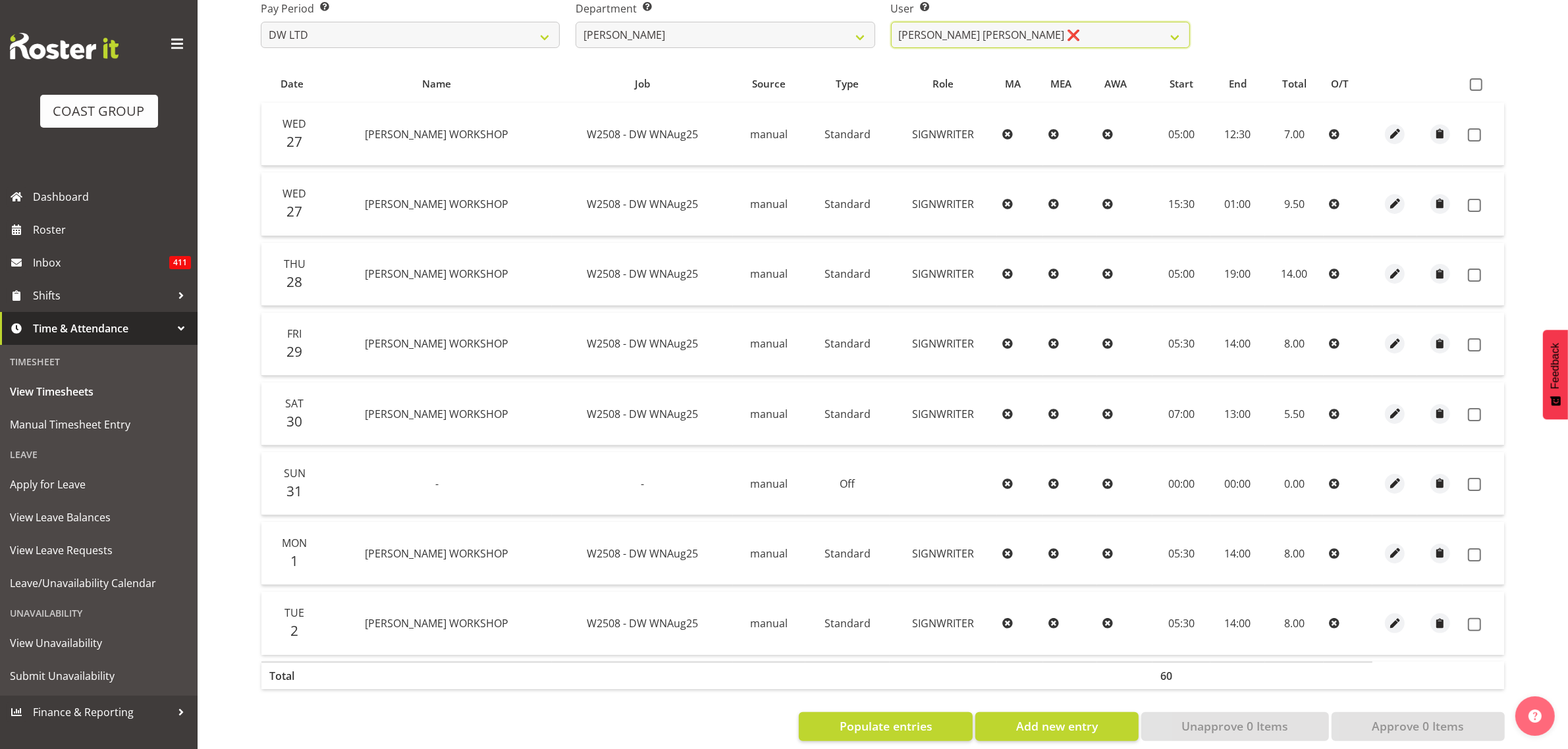
scroll to position [240, 0]
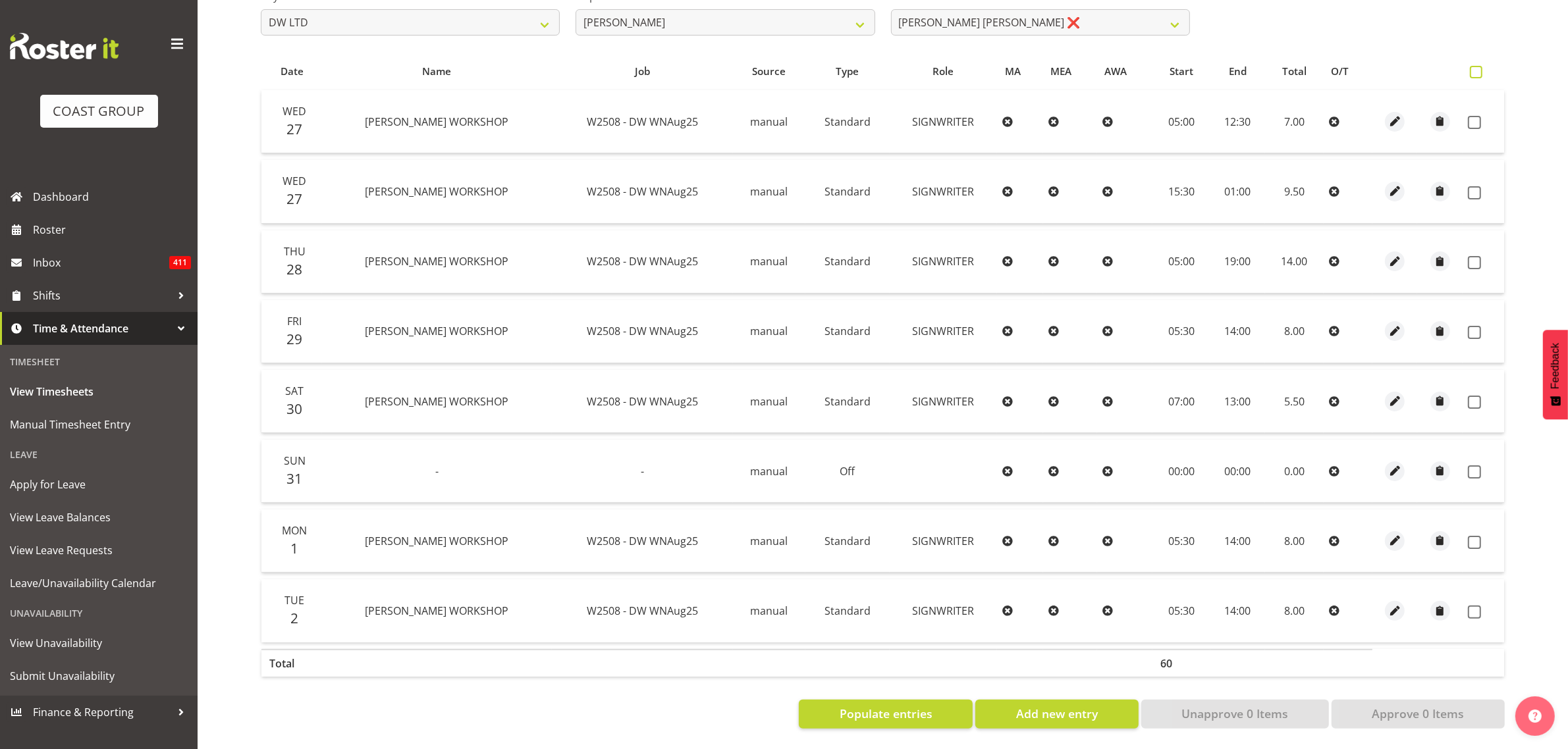
drag, startPoint x: 1481, startPoint y: 63, endPoint x: 1476, endPoint y: 56, distance: 8.6
click at [1481, 66] on span at bounding box center [1476, 72] width 13 height 13
click at [1479, 68] on input "checkbox" at bounding box center [1474, 72] width 9 height 9
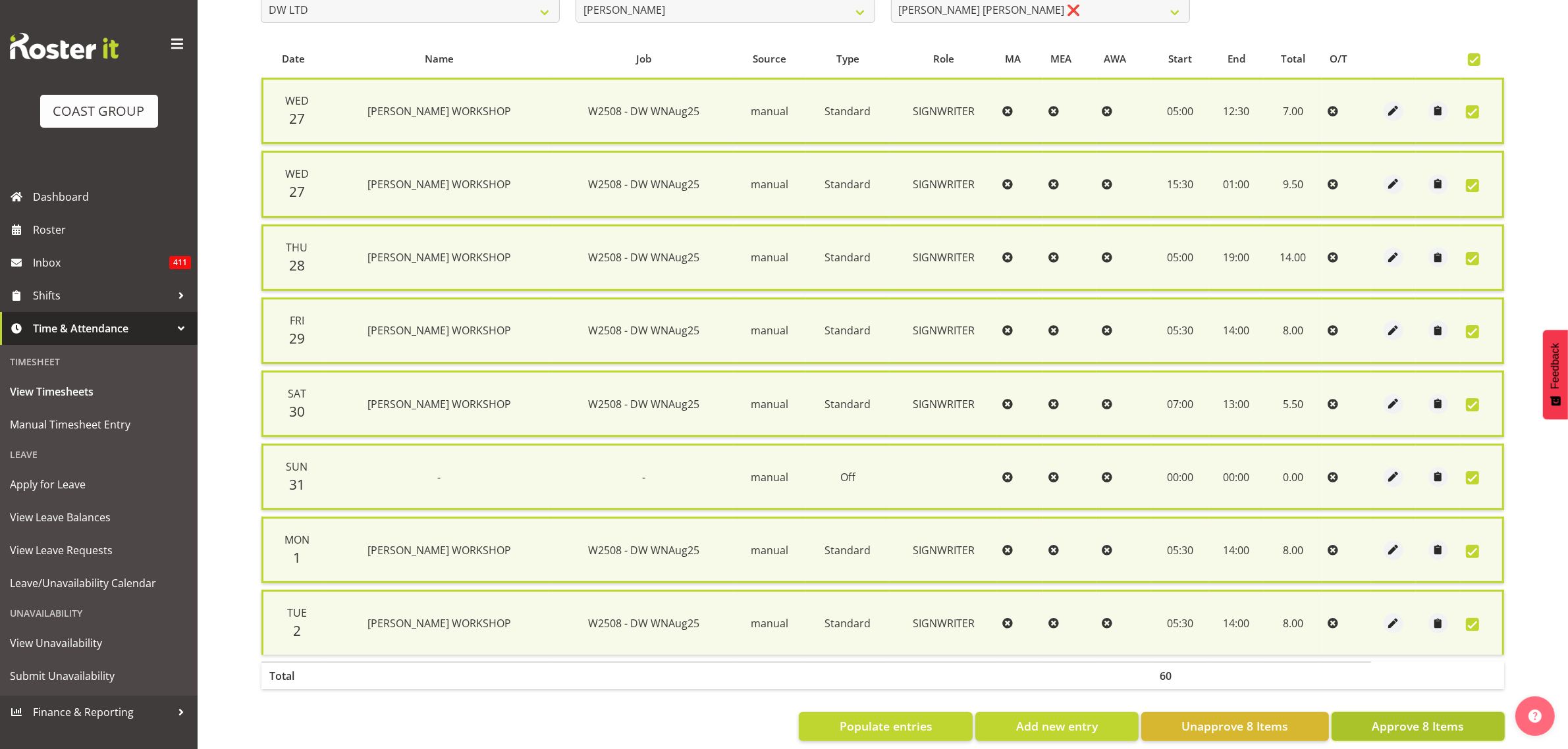
click at [1398, 722] on span "Approve 8 Items" at bounding box center [1417, 725] width 92 height 17
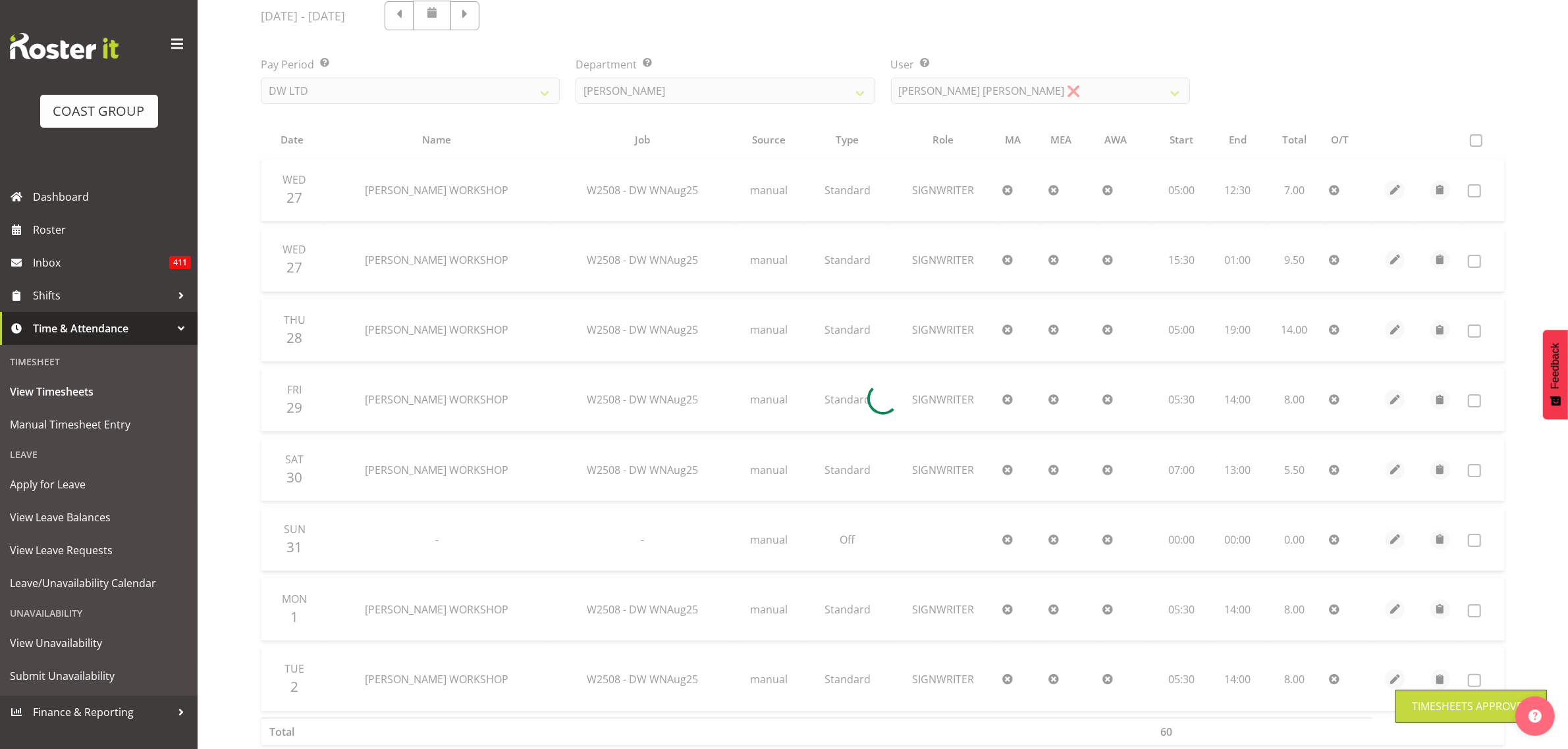
scroll to position [76, 0]
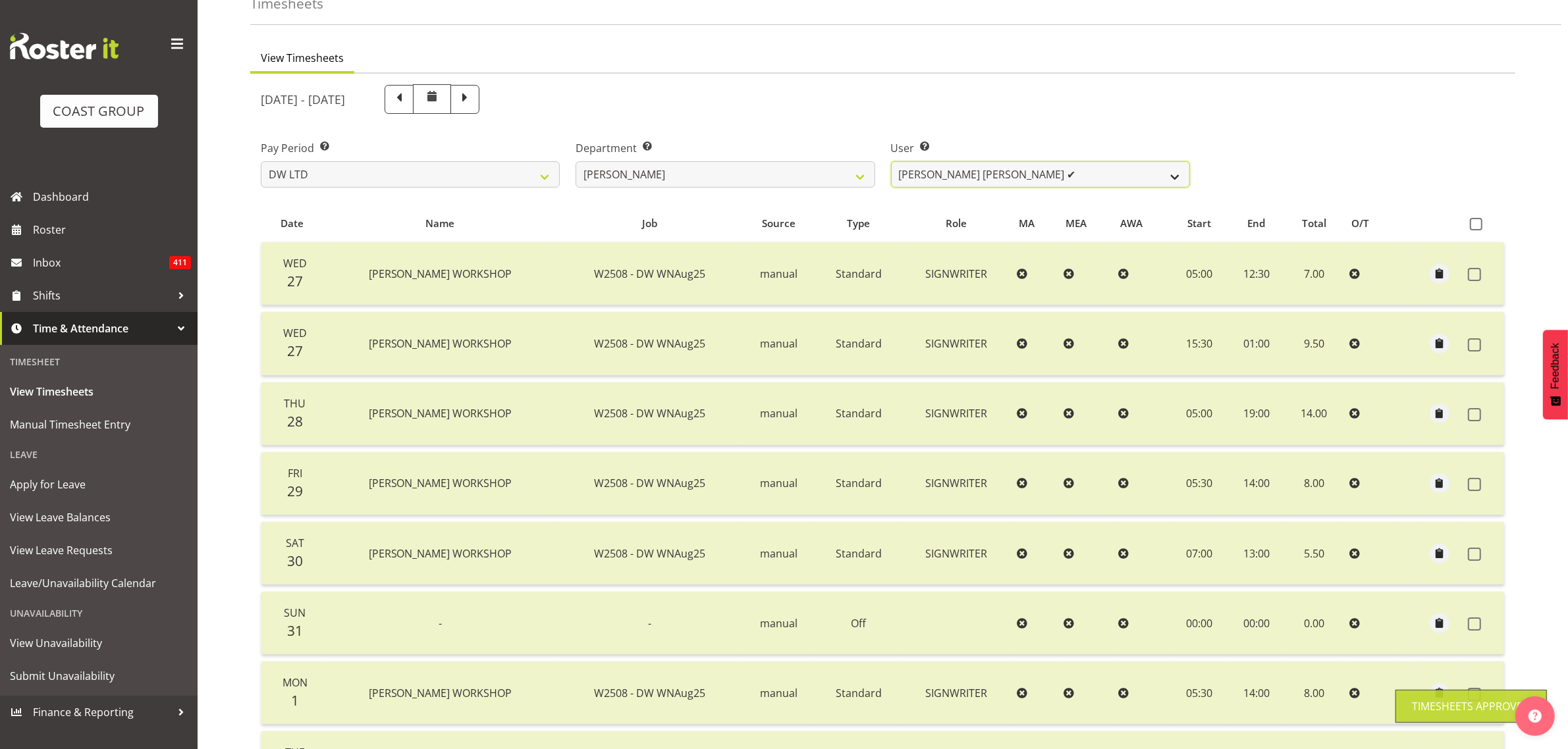
click at [1026, 181] on select "Andrew McFadzean ✔ Boston Morgan-Horan ✔ Chanel Toleafoa ✔ Gene Burton ✔ Ian Si…" at bounding box center [1041, 174] width 299 height 26
click at [891, 161] on select "Andrew McFadzean ✔ Boston Morgan-Horan ✔ Chanel Toleafoa ✔ Gene Burton ✔ Ian Si…" at bounding box center [1041, 174] width 299 height 26
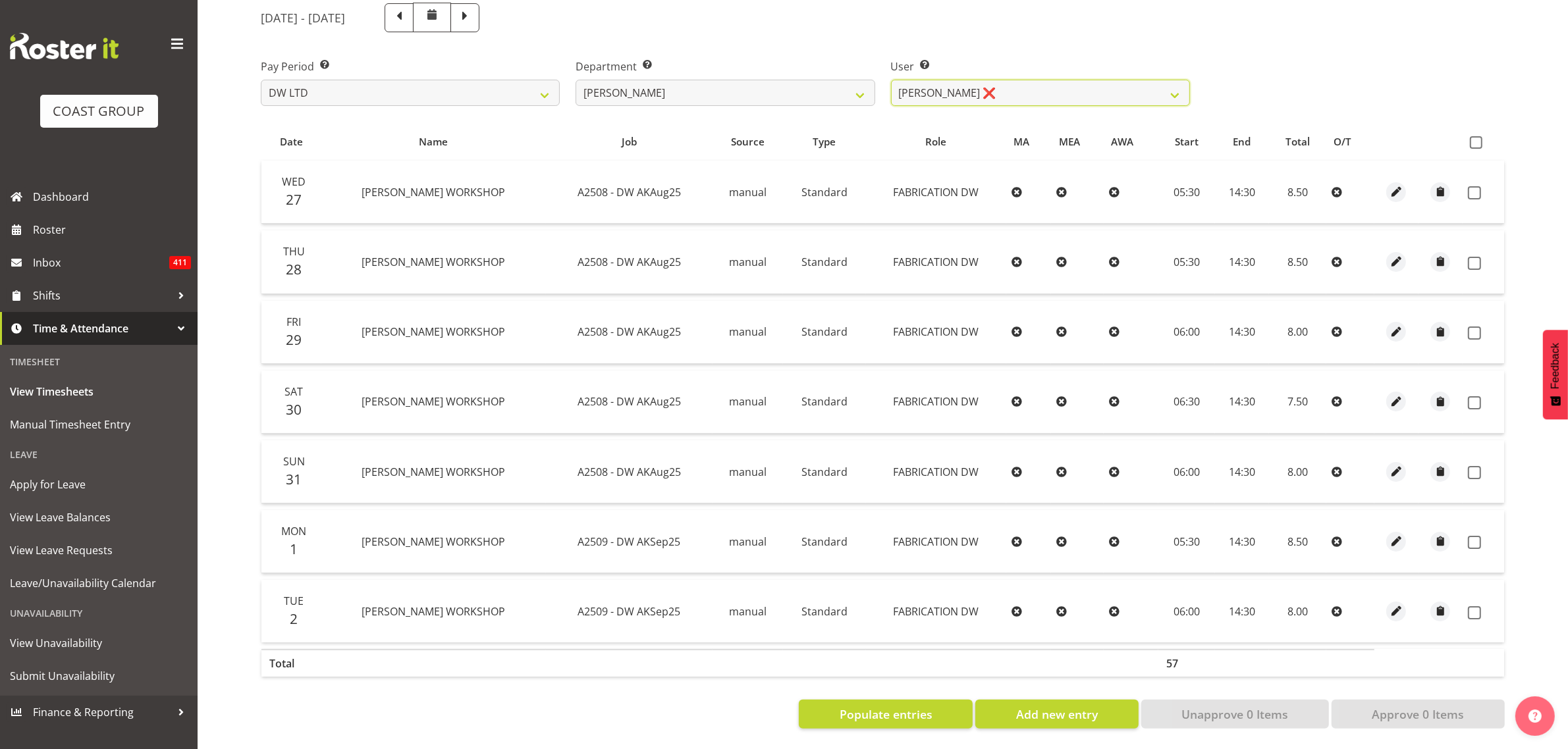
scroll to position [170, 0]
click at [1470, 136] on span at bounding box center [1476, 143] width 13 height 13
click at [1470, 139] on input "checkbox" at bounding box center [1474, 143] width 9 height 9
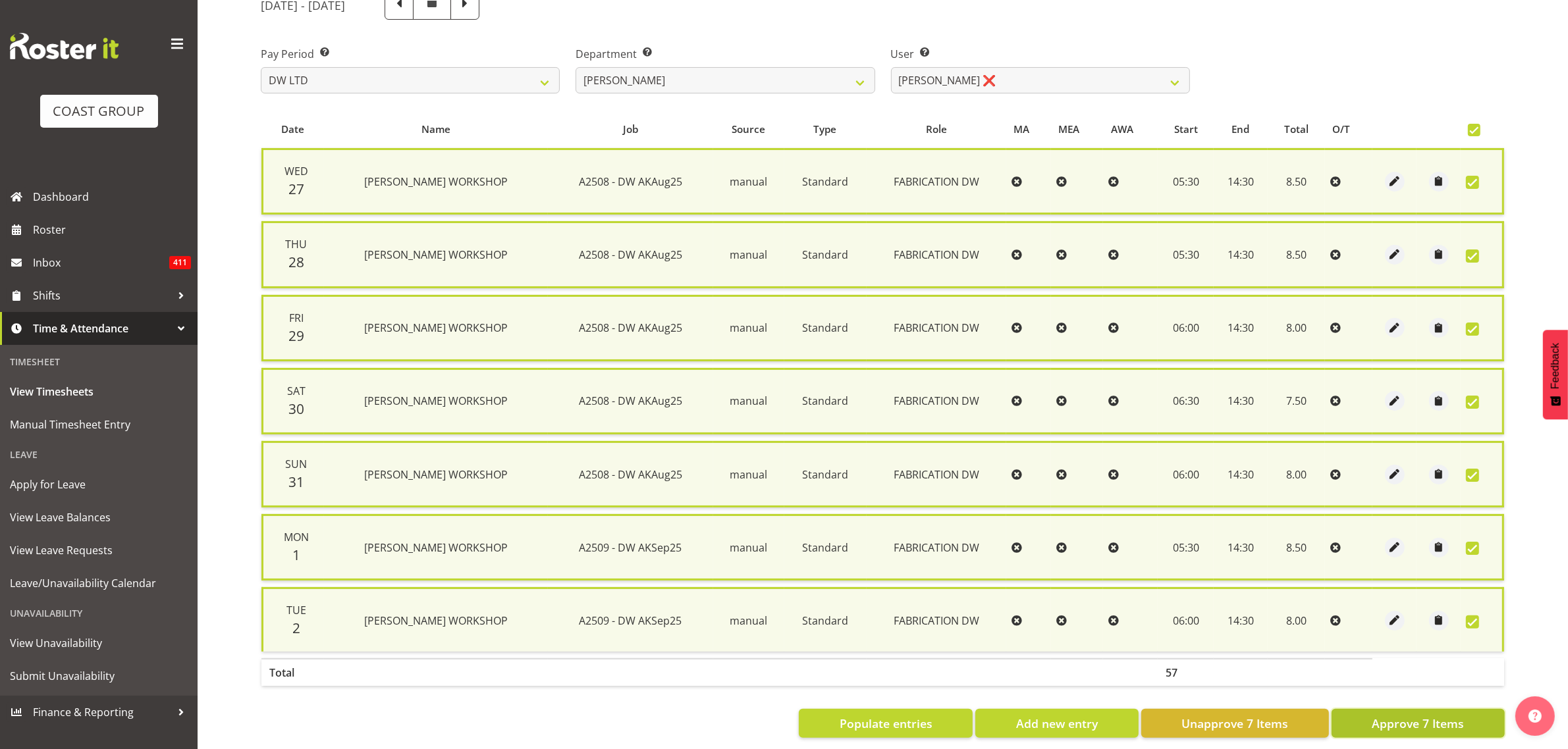
click at [1413, 715] on span "Approve 7 Items" at bounding box center [1417, 723] width 92 height 17
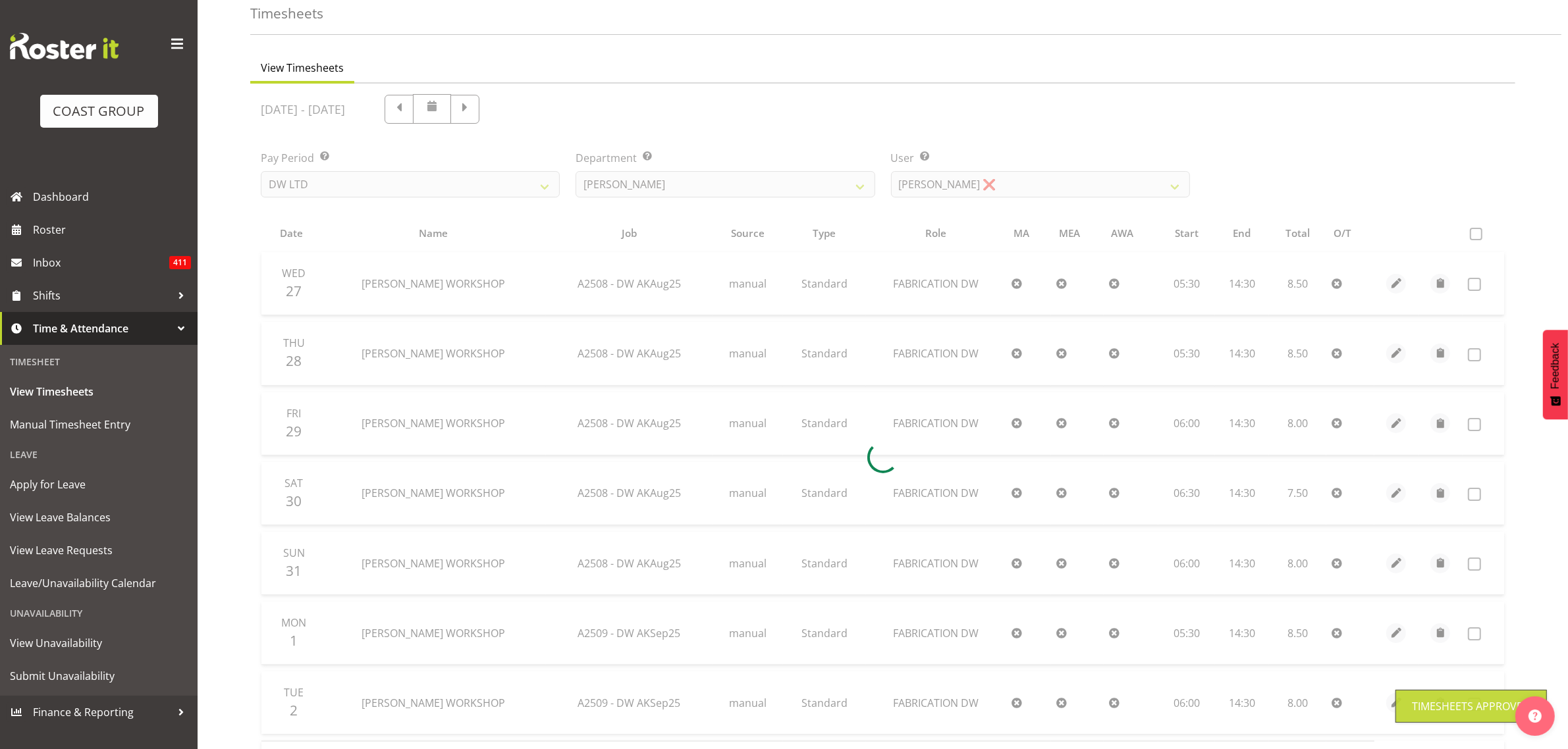
scroll to position [61, 0]
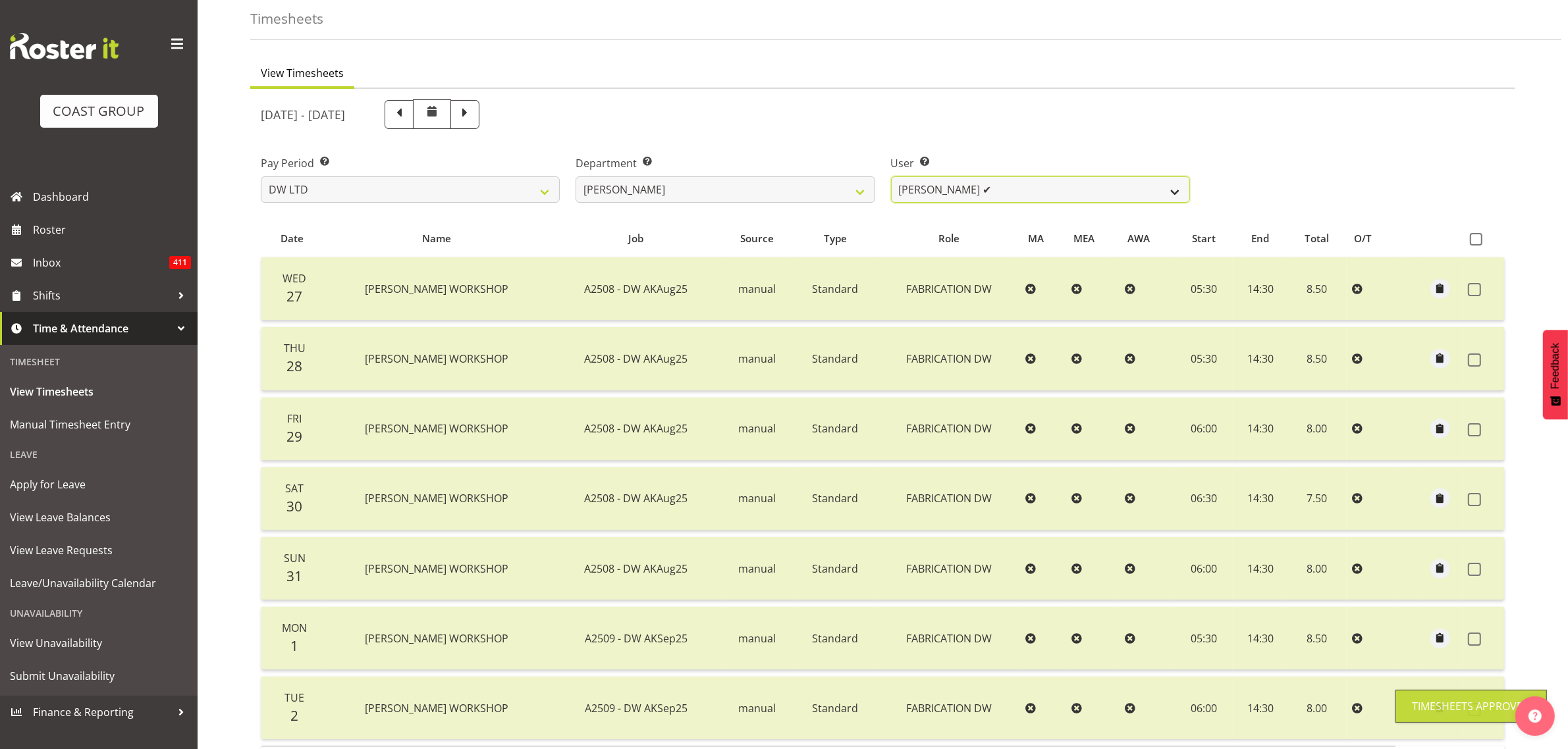
drag, startPoint x: 1021, startPoint y: 193, endPoint x: 1015, endPoint y: 201, distance: 10.0
click at [1021, 193] on select "Andrew McFadzean ✔ Boston Morgan-Horan ✔ Chanel Toleafoa ✔ Gene Burton ✔ Ian Si…" at bounding box center [1041, 189] width 299 height 26
click at [891, 176] on select "Andrew McFadzean ✔ Boston Morgan-Horan ✔ Chanel Toleafoa ✔ Gene Burton ✔ Ian Si…" at bounding box center [1041, 189] width 299 height 26
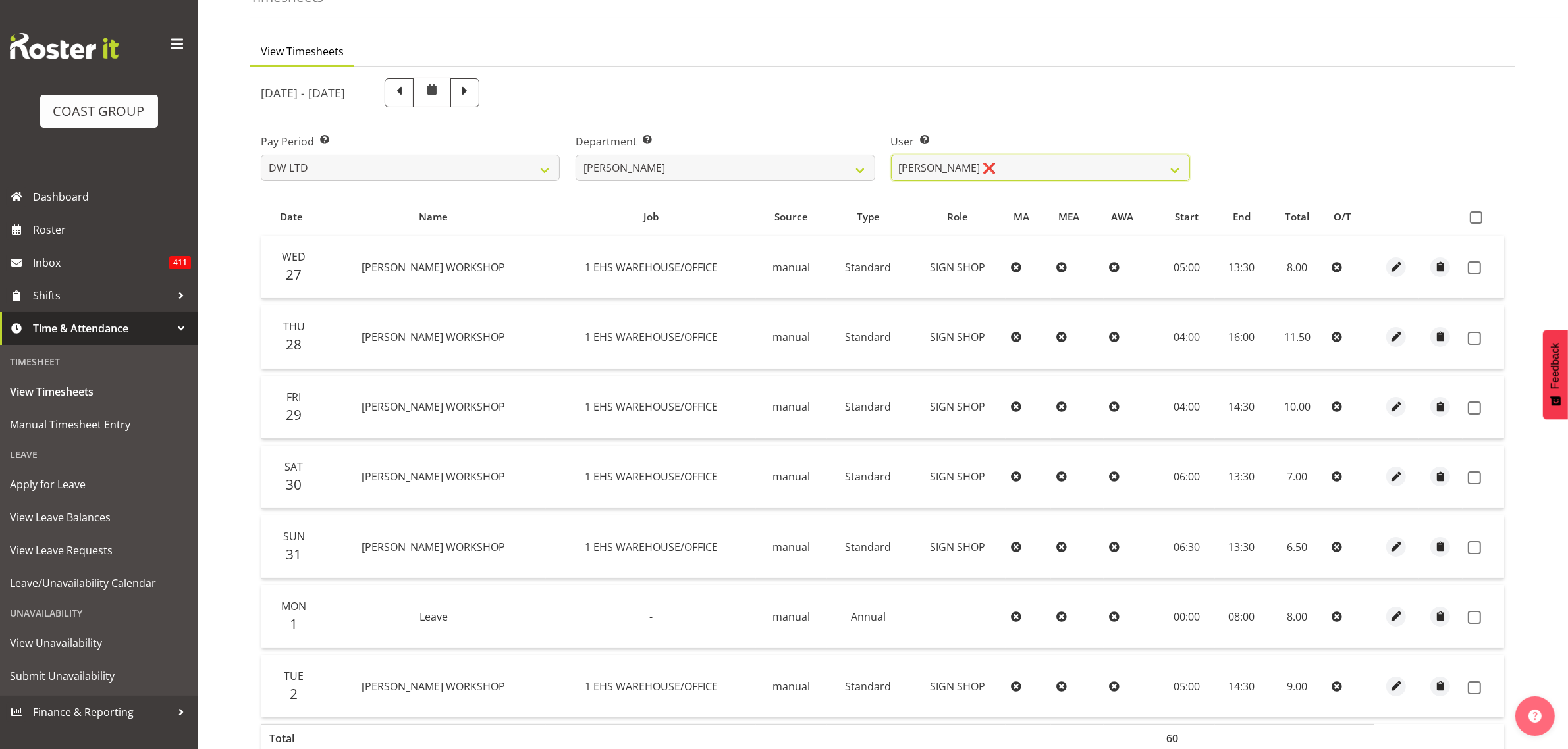
scroll to position [115, 0]
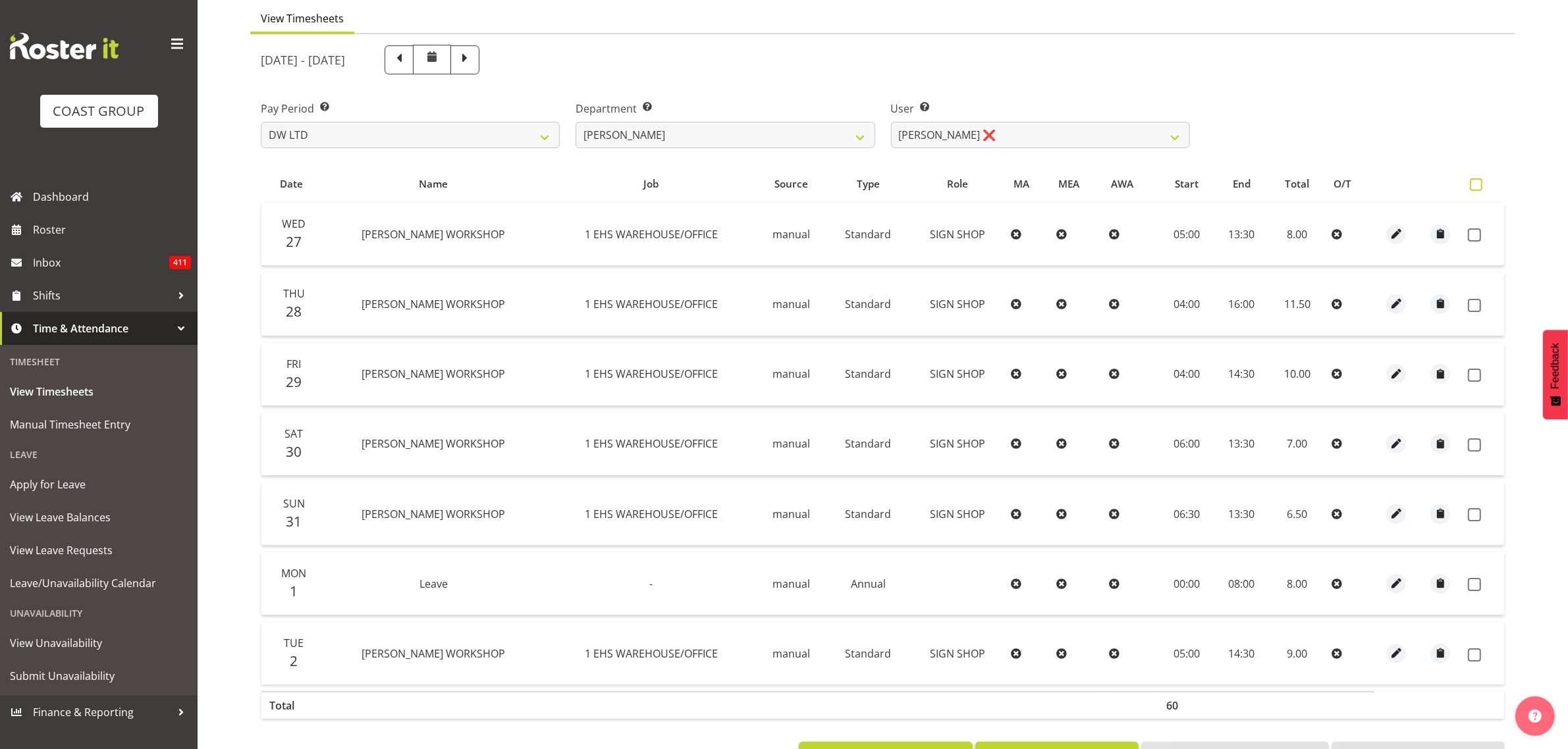
click at [1479, 186] on span at bounding box center [1476, 184] width 13 height 13
click at [1479, 186] on input "checkbox" at bounding box center [1474, 184] width 9 height 9
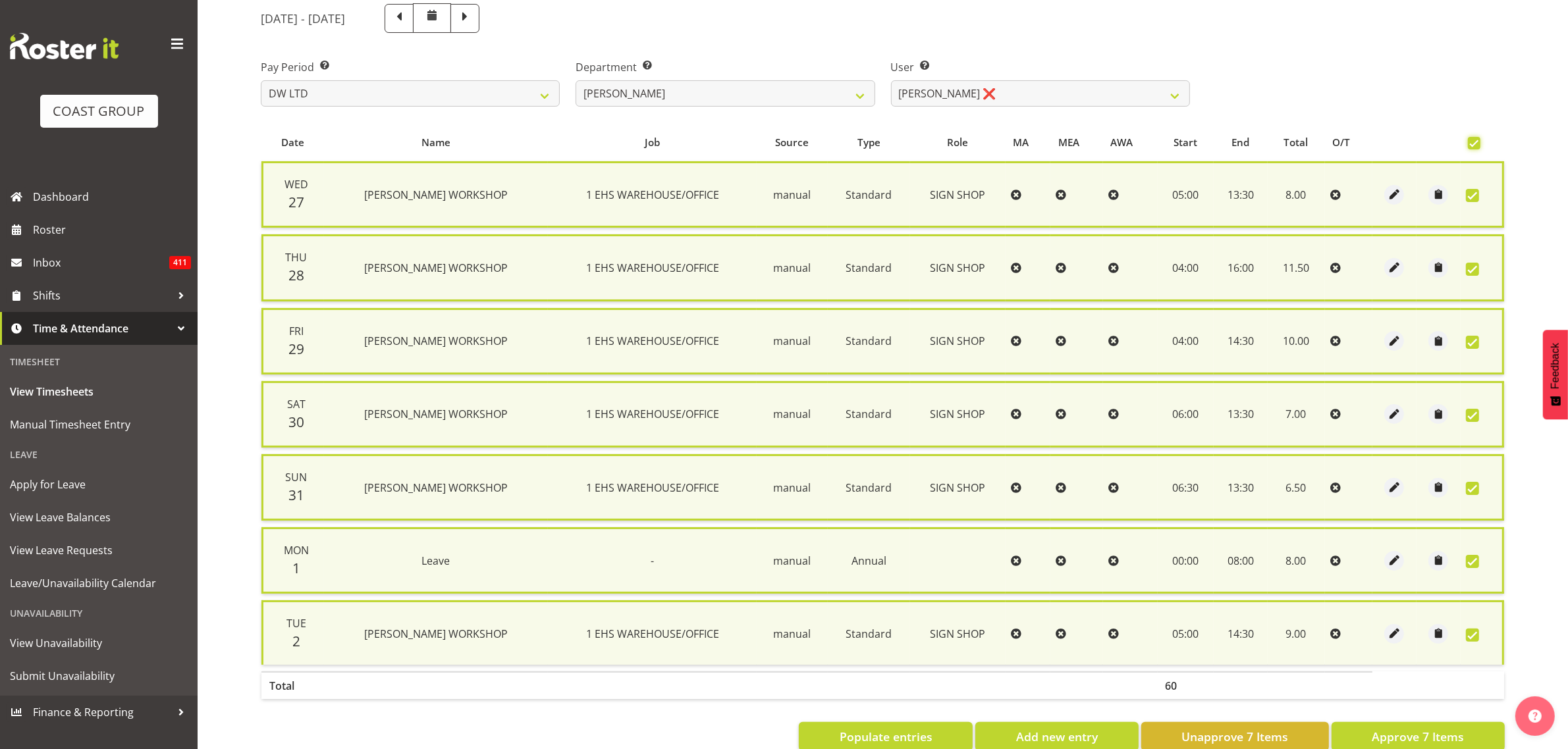
scroll to position [186, 0]
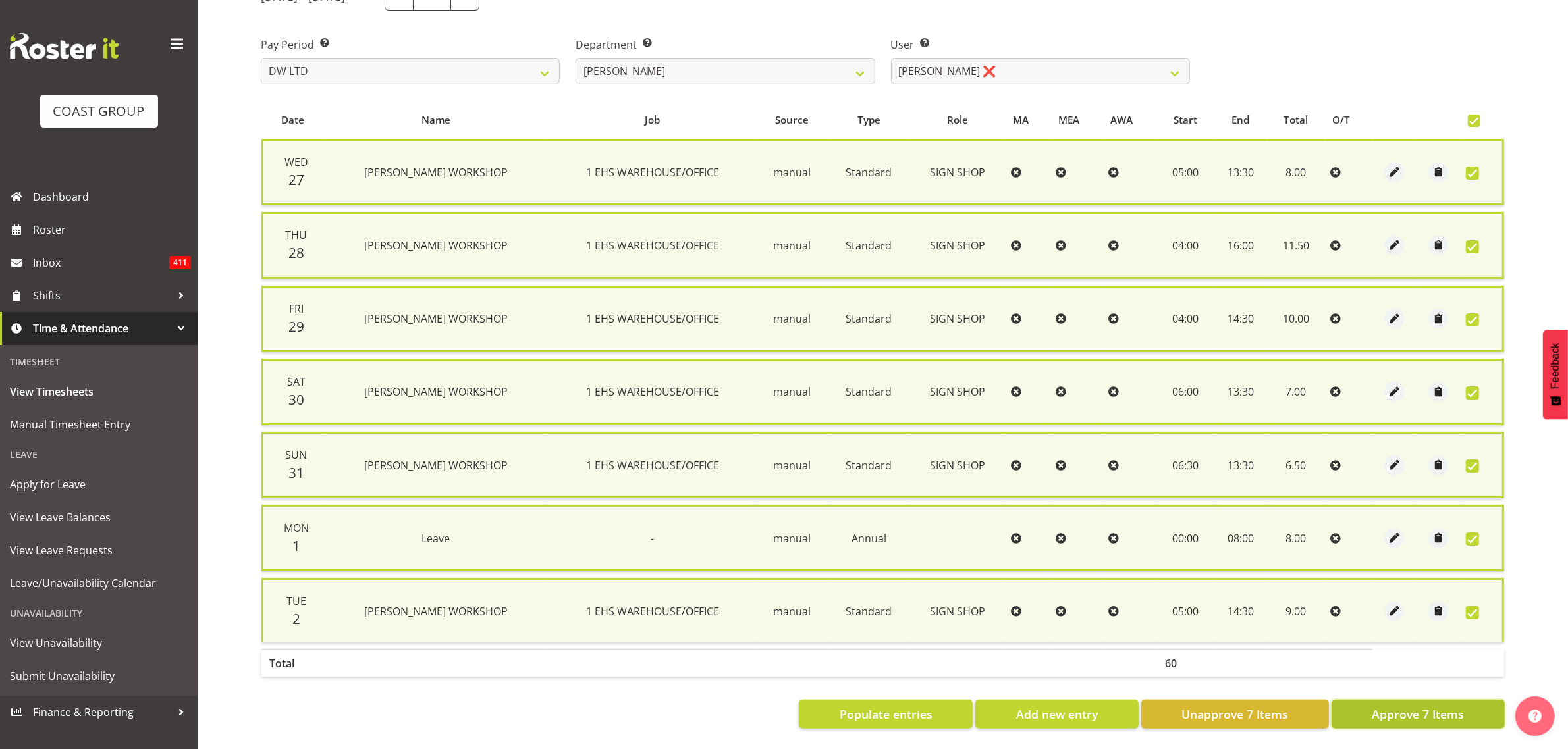
click at [1394, 705] on span "Approve 7 Items" at bounding box center [1417, 713] width 92 height 17
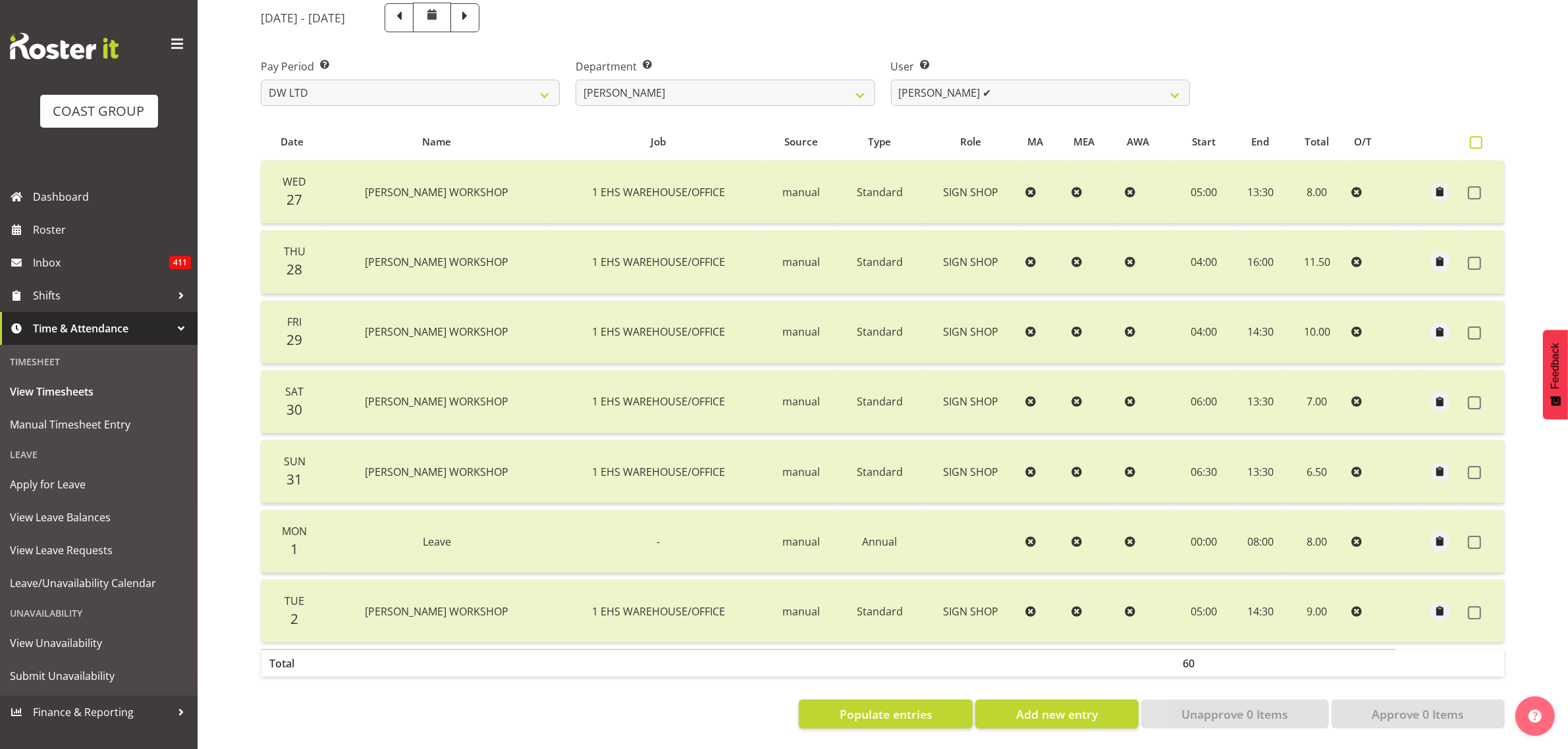
click at [1475, 136] on span at bounding box center [1476, 143] width 13 height 13
click at [1475, 139] on input "checkbox" at bounding box center [1474, 143] width 9 height 9
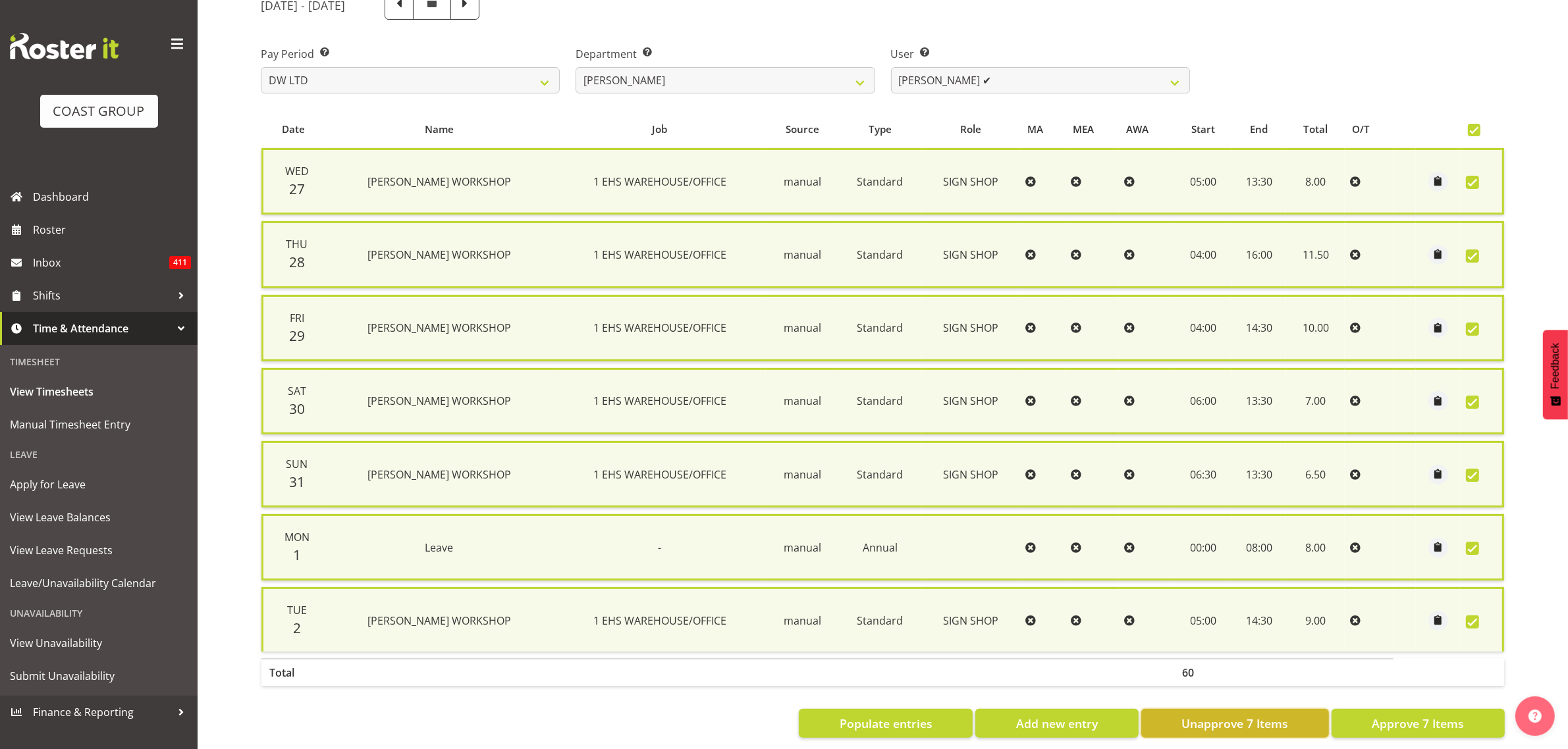
click at [1257, 721] on span "Unapprove 7 Items" at bounding box center [1234, 723] width 107 height 17
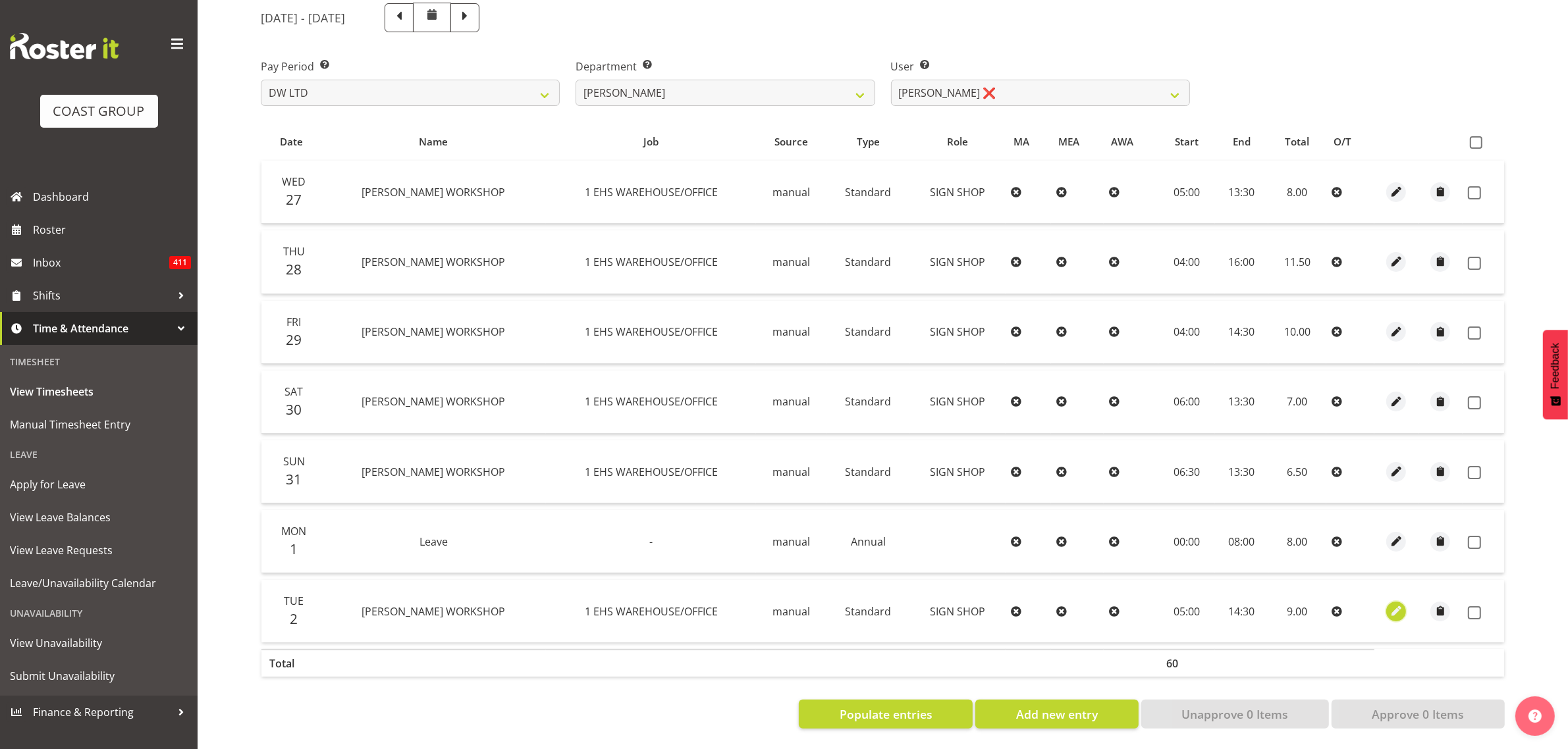
click at [1392, 607] on span "button" at bounding box center [1396, 611] width 15 height 22
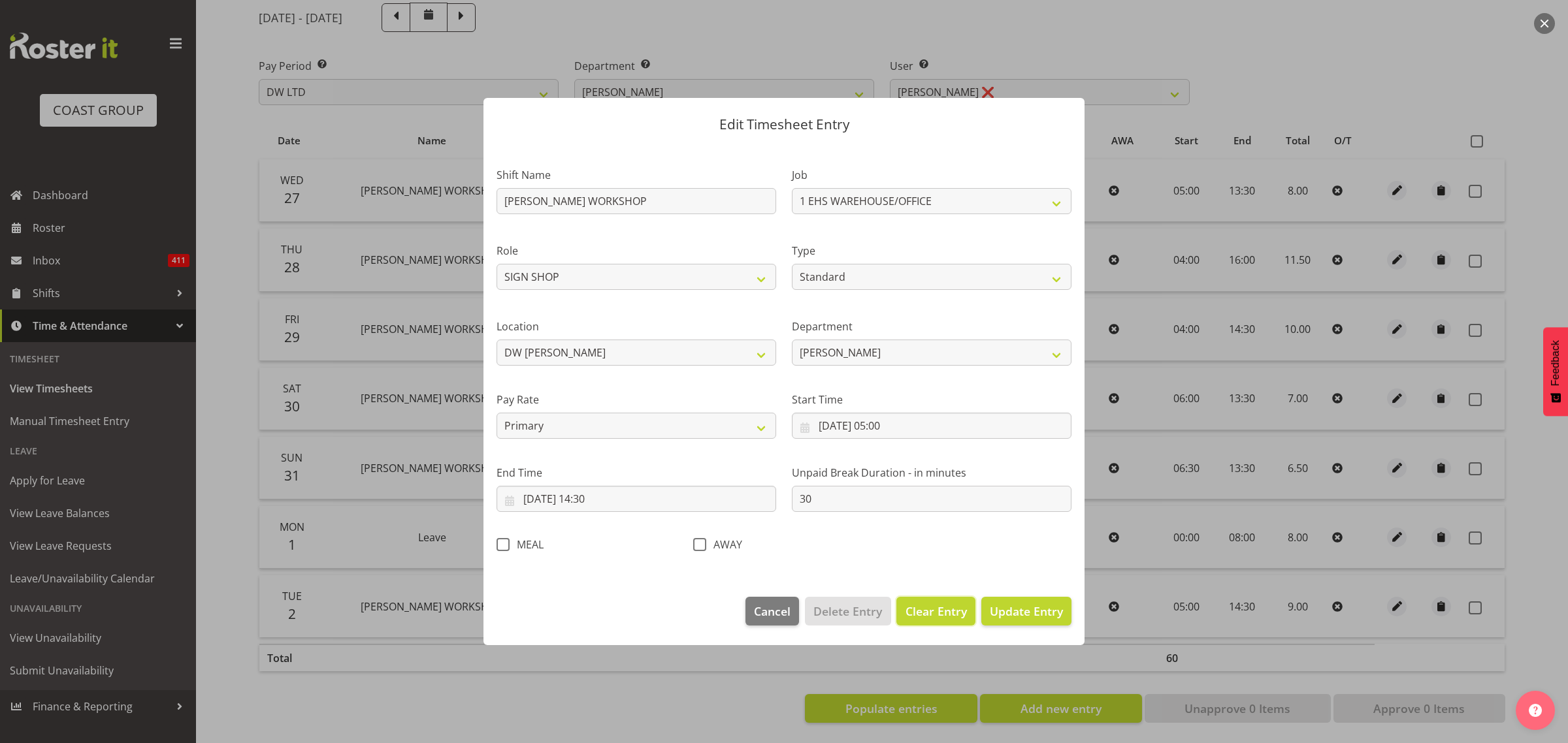
click at [959, 615] on span "Clear Entry" at bounding box center [936, 611] width 61 height 17
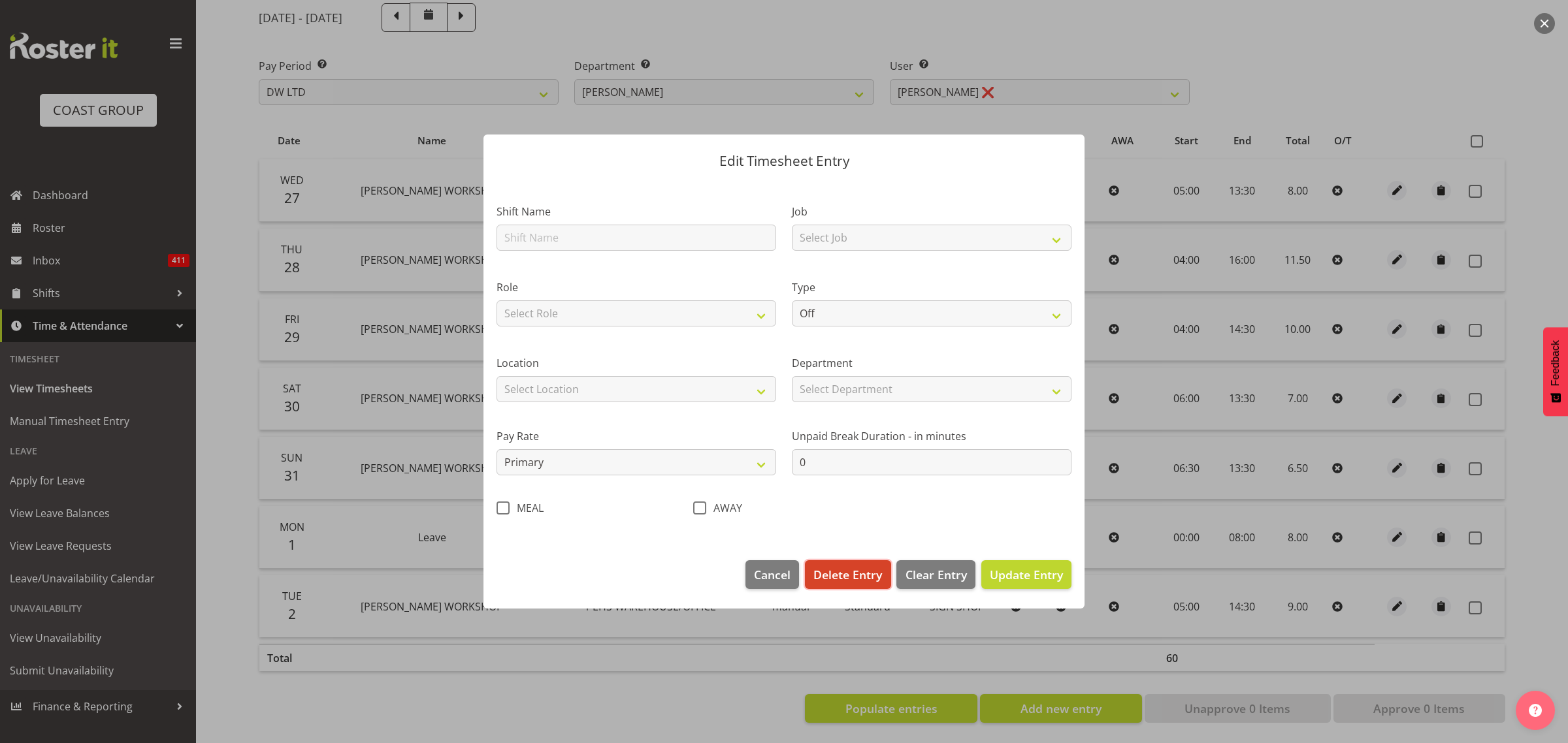
click at [869, 573] on span "Delete Entry" at bounding box center [847, 574] width 69 height 17
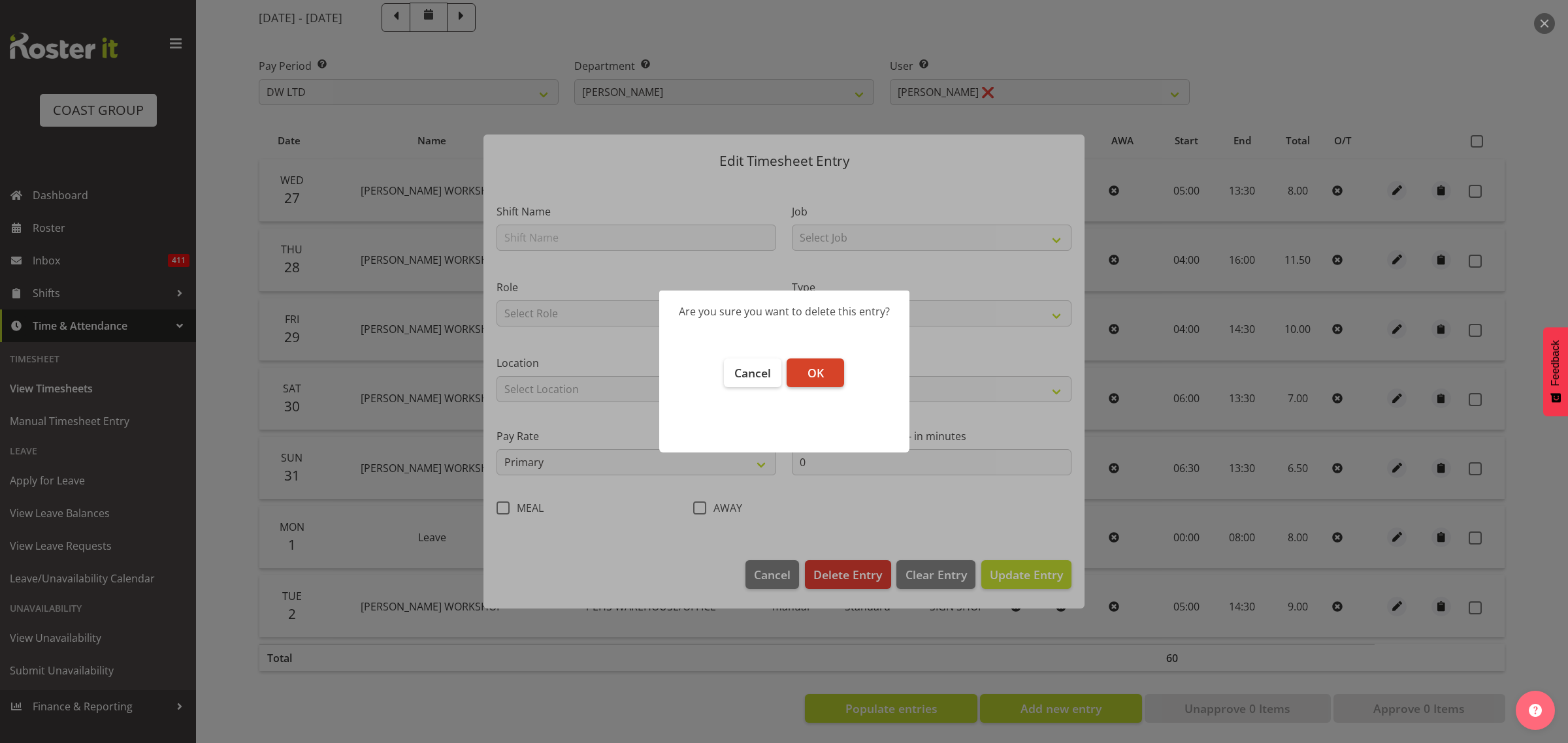
click at [815, 382] on button "OK" at bounding box center [815, 372] width 57 height 29
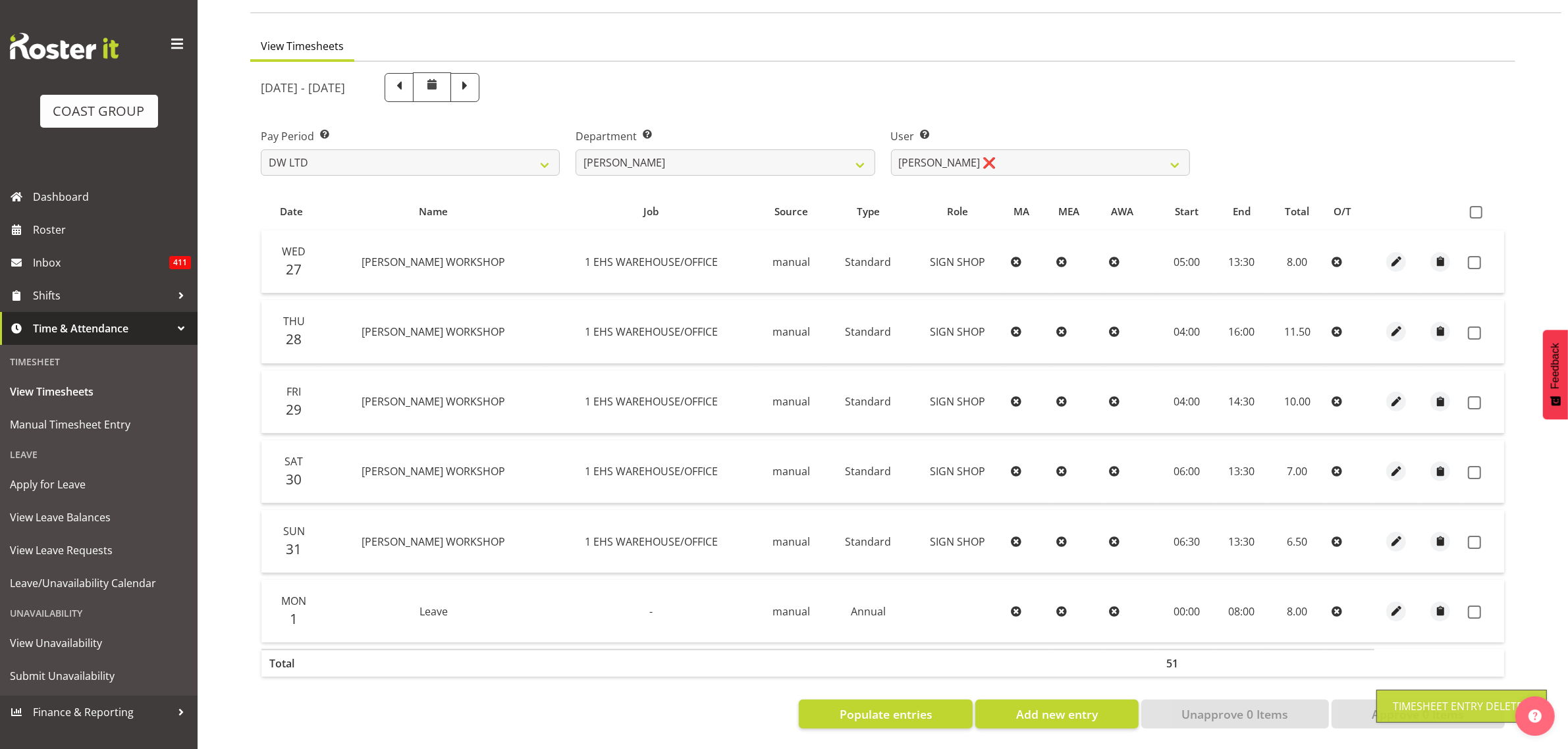
scroll to position [100, 0]
click at [1474, 206] on span at bounding box center [1476, 212] width 13 height 13
click at [1474, 208] on input "checkbox" at bounding box center [1474, 212] width 9 height 9
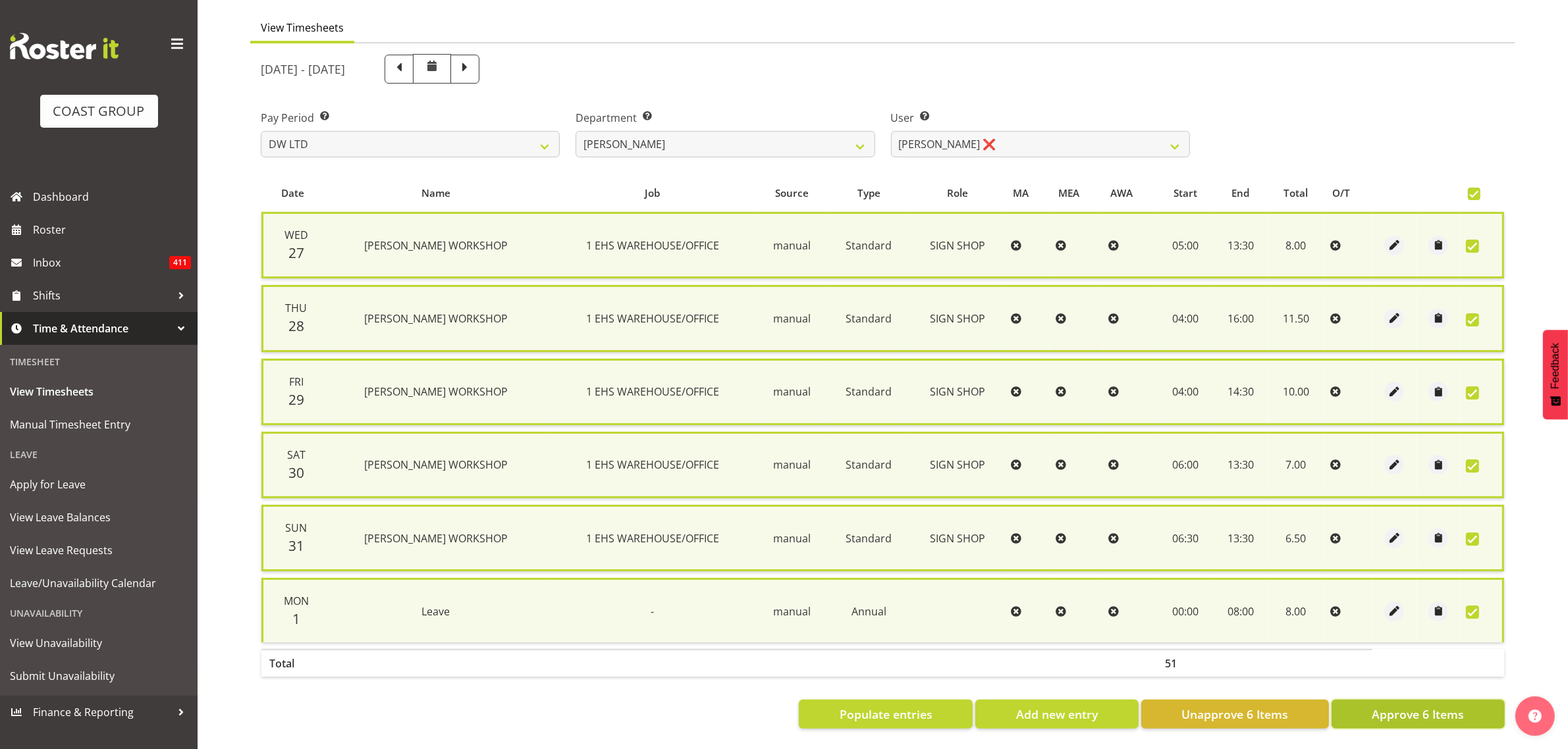
click at [1391, 705] on span "Approve 6 Items" at bounding box center [1417, 713] width 92 height 17
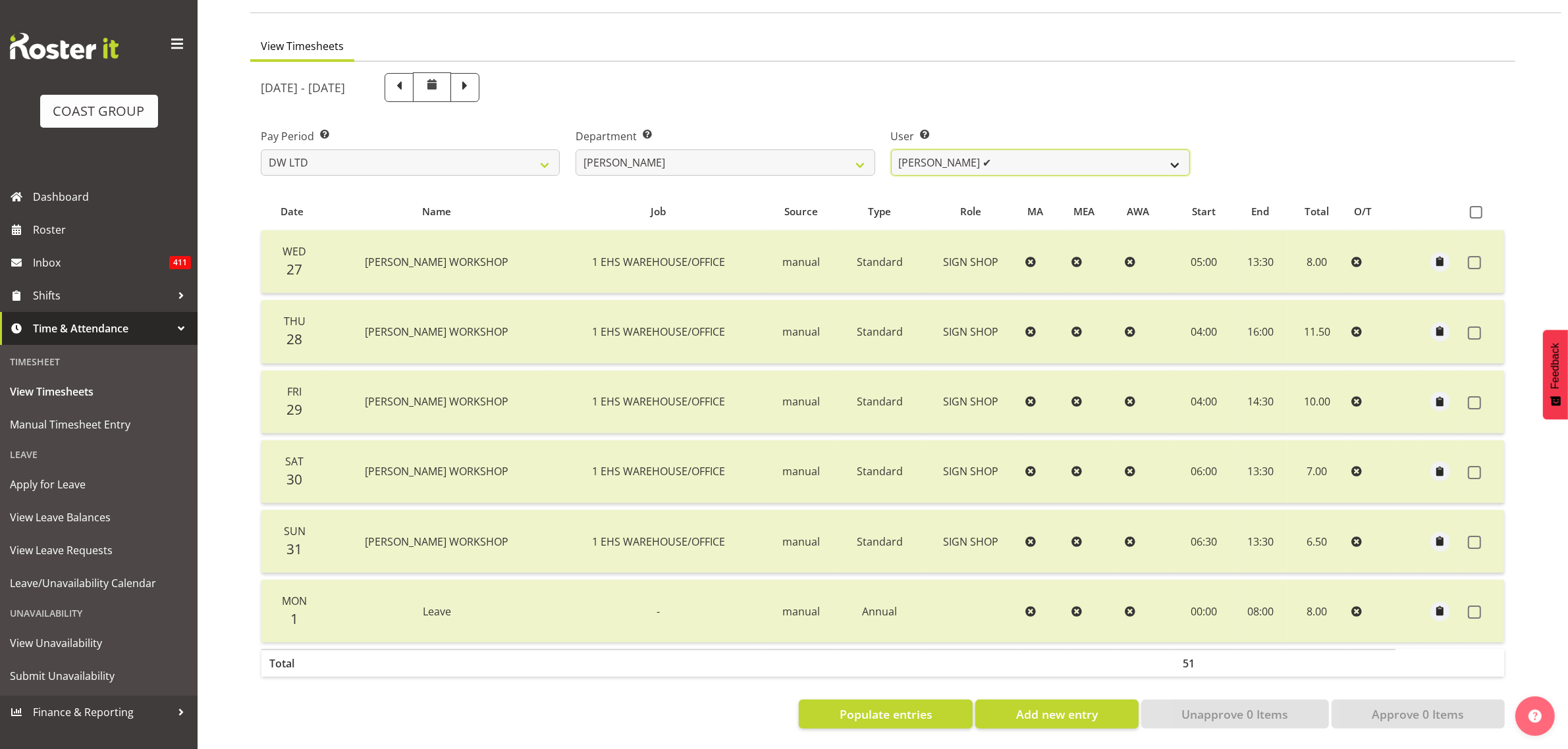
click at [981, 149] on select "Andrew McFadzean ✔ Boston Morgan-Horan ✔ Chanel Toleafoa ✔ Gene Burton ✔ Ian Si…" at bounding box center [1041, 162] width 299 height 26
click at [891, 149] on select "Andrew McFadzean ✔ Boston Morgan-Horan ✔ Chanel Toleafoa ✔ Gene Burton ✔ Ian Si…" at bounding box center [1041, 162] width 299 height 26
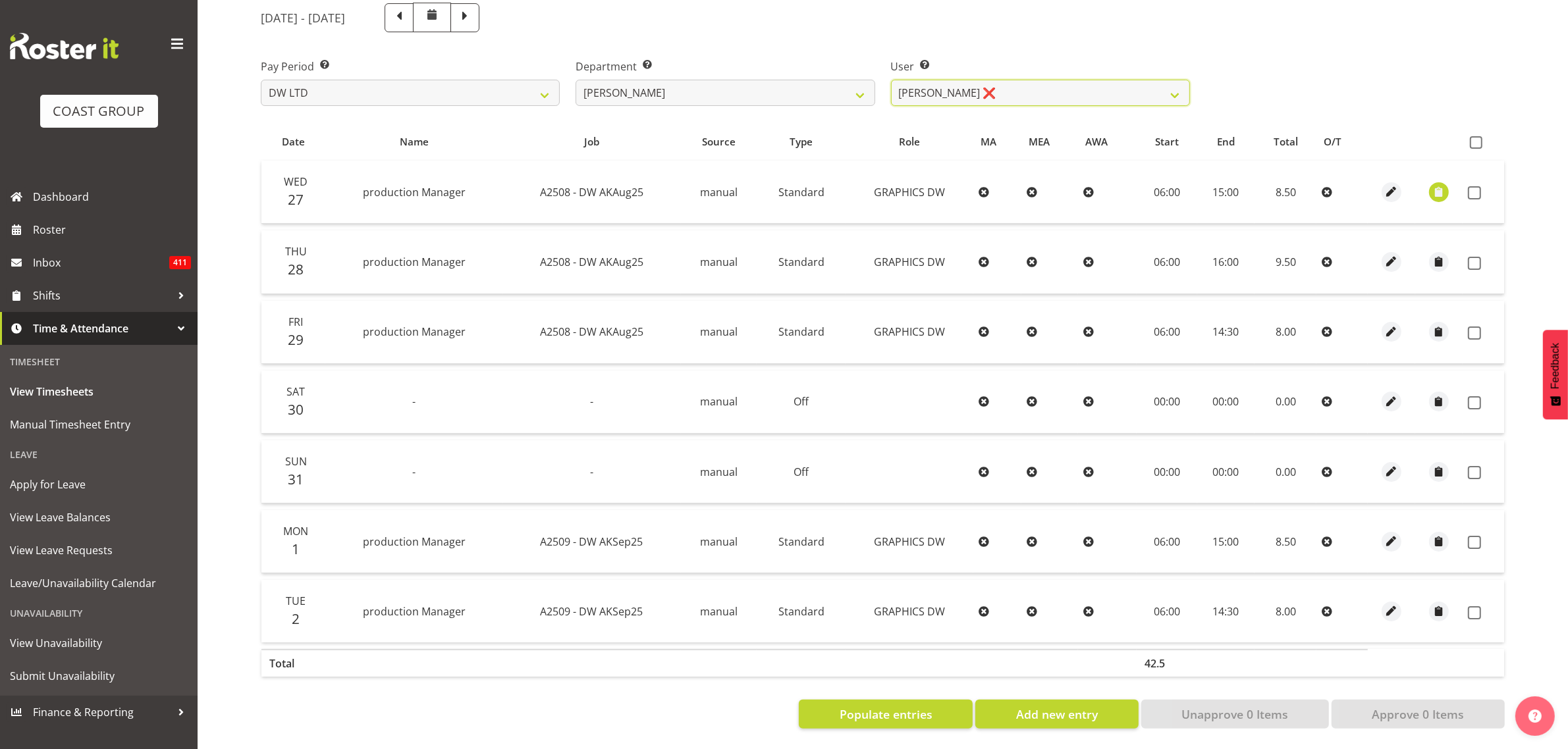
scroll to position [170, 0]
drag, startPoint x: 1477, startPoint y: 130, endPoint x: 1467, endPoint y: 155, distance: 26.9
click at [1477, 136] on span at bounding box center [1476, 143] width 13 height 13
click at [1477, 139] on input "checkbox" at bounding box center [1474, 143] width 9 height 9
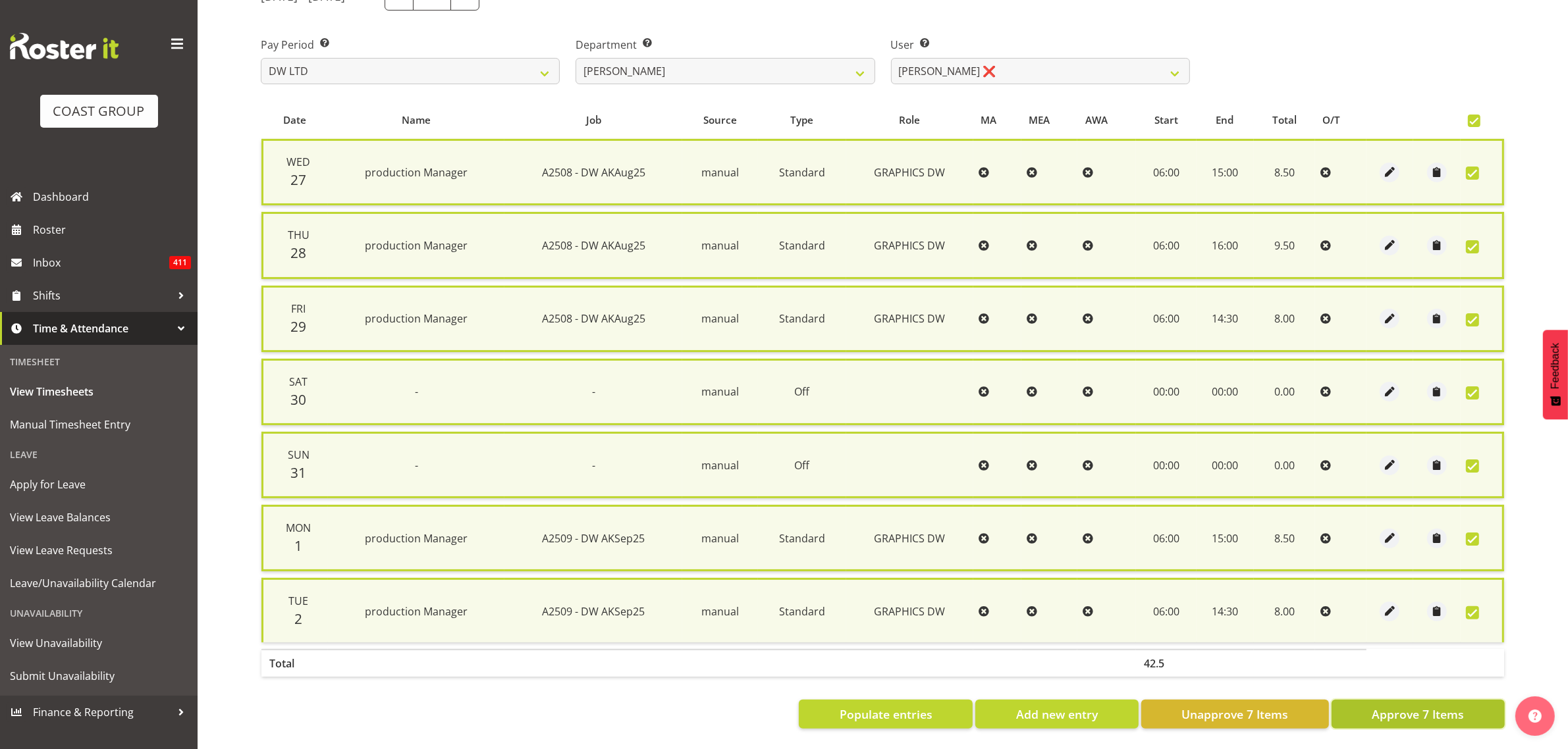
click at [1424, 706] on span "Approve 7 Items" at bounding box center [1417, 713] width 92 height 17
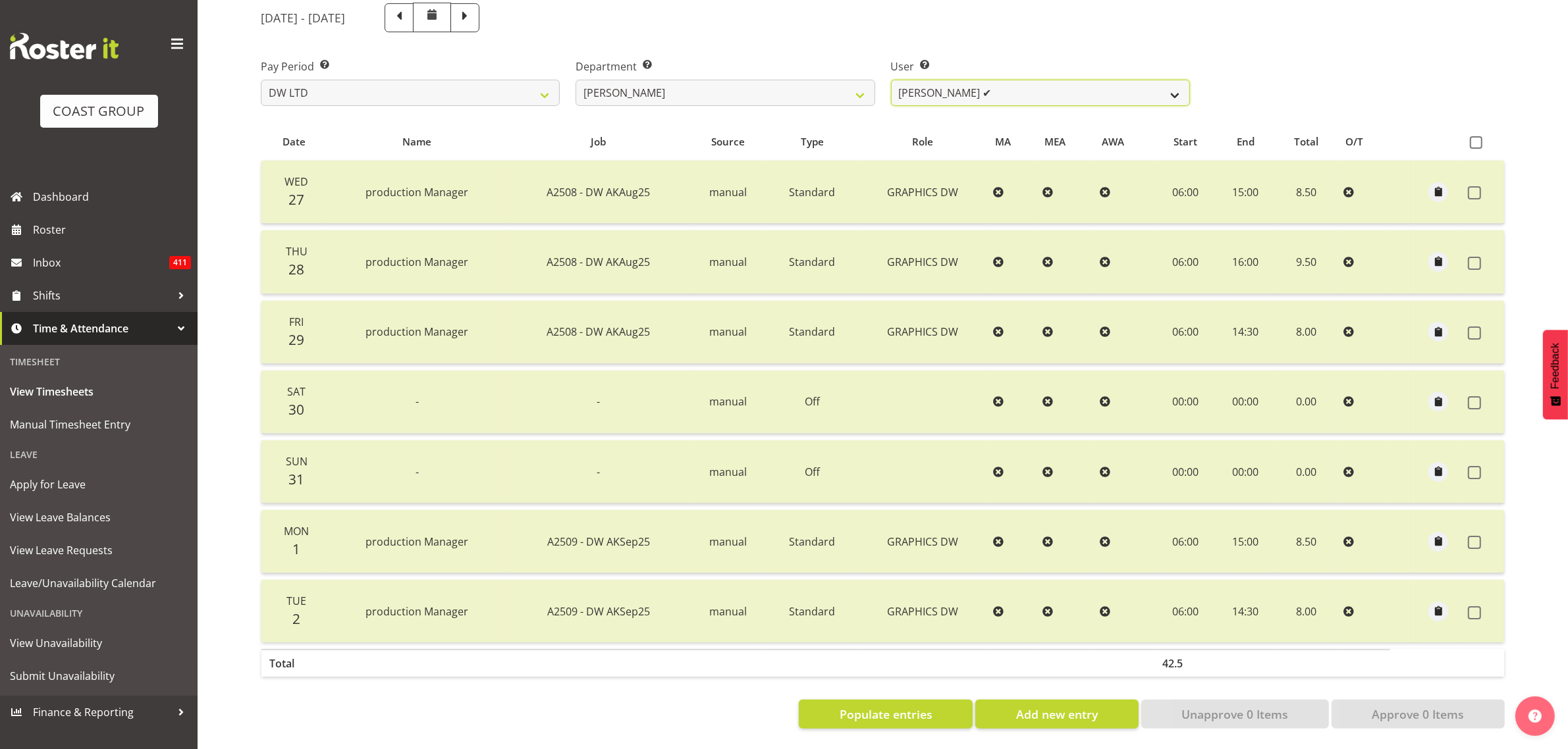
click at [965, 82] on select "Andrew McFadzean ✔ Boston Morgan-Horan ✔ Chanel Toleafoa ✔ Gene Burton ✔ Ian Si…" at bounding box center [1041, 92] width 299 height 26
drag, startPoint x: 973, startPoint y: 83, endPoint x: 926, endPoint y: 103, distance: 51.1
click at [973, 83] on select "Andrew McFadzean ✔ Boston Morgan-Horan ✔ Chanel Toleafoa ✔ Gene Burton ✔ Ian Si…" at bounding box center [1041, 92] width 299 height 26
click at [831, 90] on div "Department Select which department you would like to view. DW AKL DW AKL DESIGN…" at bounding box center [725, 77] width 315 height 74
click at [831, 90] on select "DW AKL DW AKL DESIGN DW AKL PRODUCTION" at bounding box center [725, 92] width 299 height 26
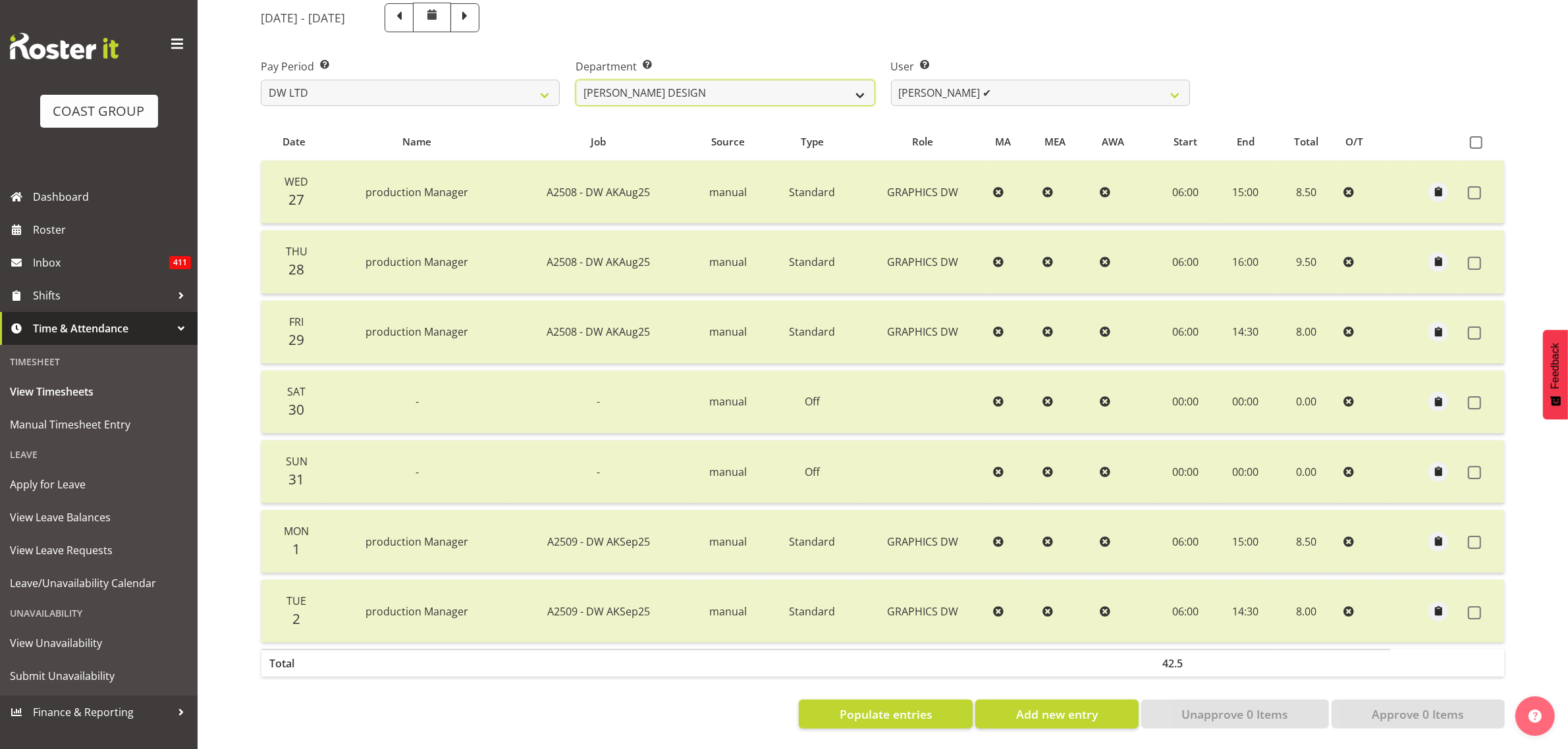
click at [576, 79] on select "DW AKL DW AKL DESIGN DW AKL PRODUCTION" at bounding box center [725, 92] width 299 height 26
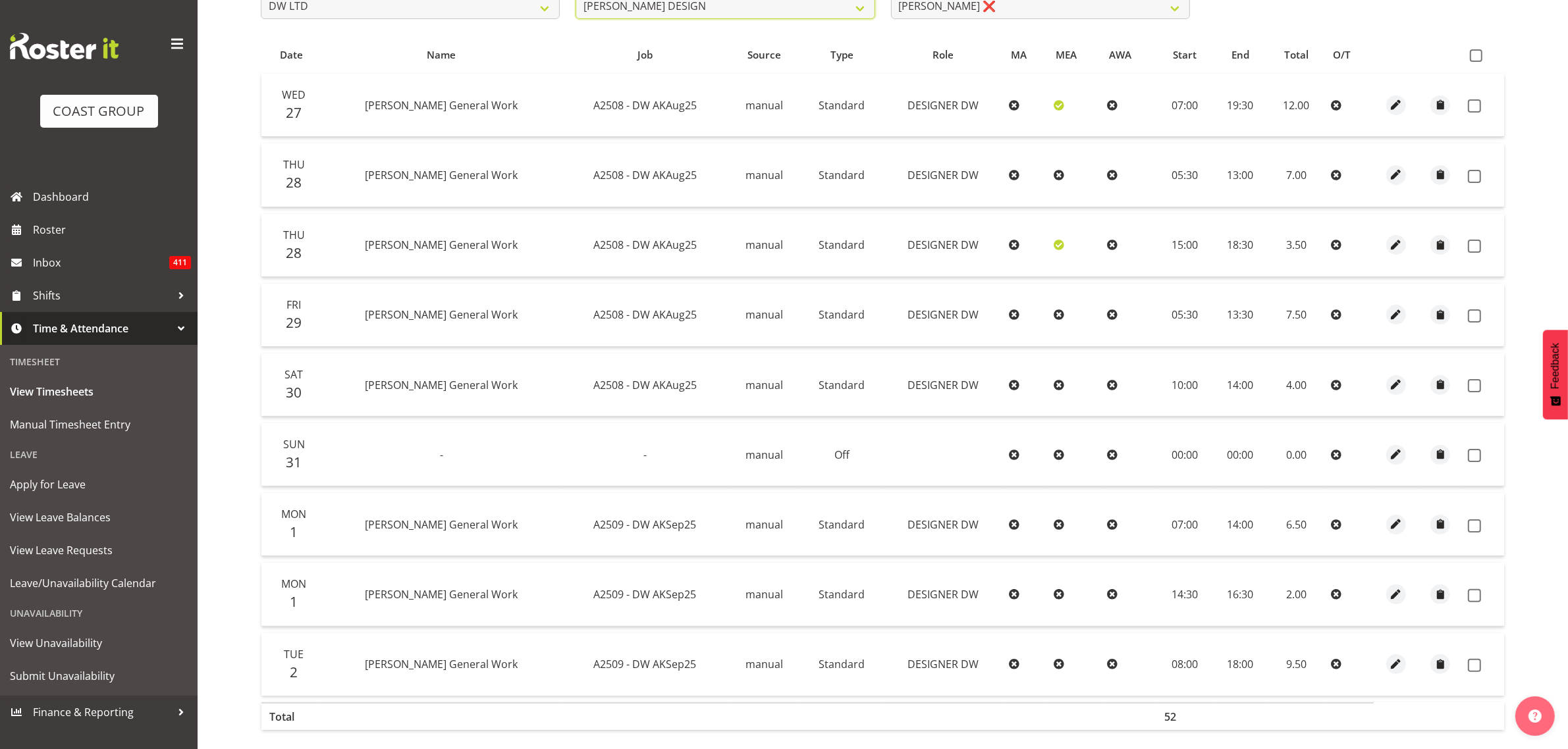
scroll to position [225, 0]
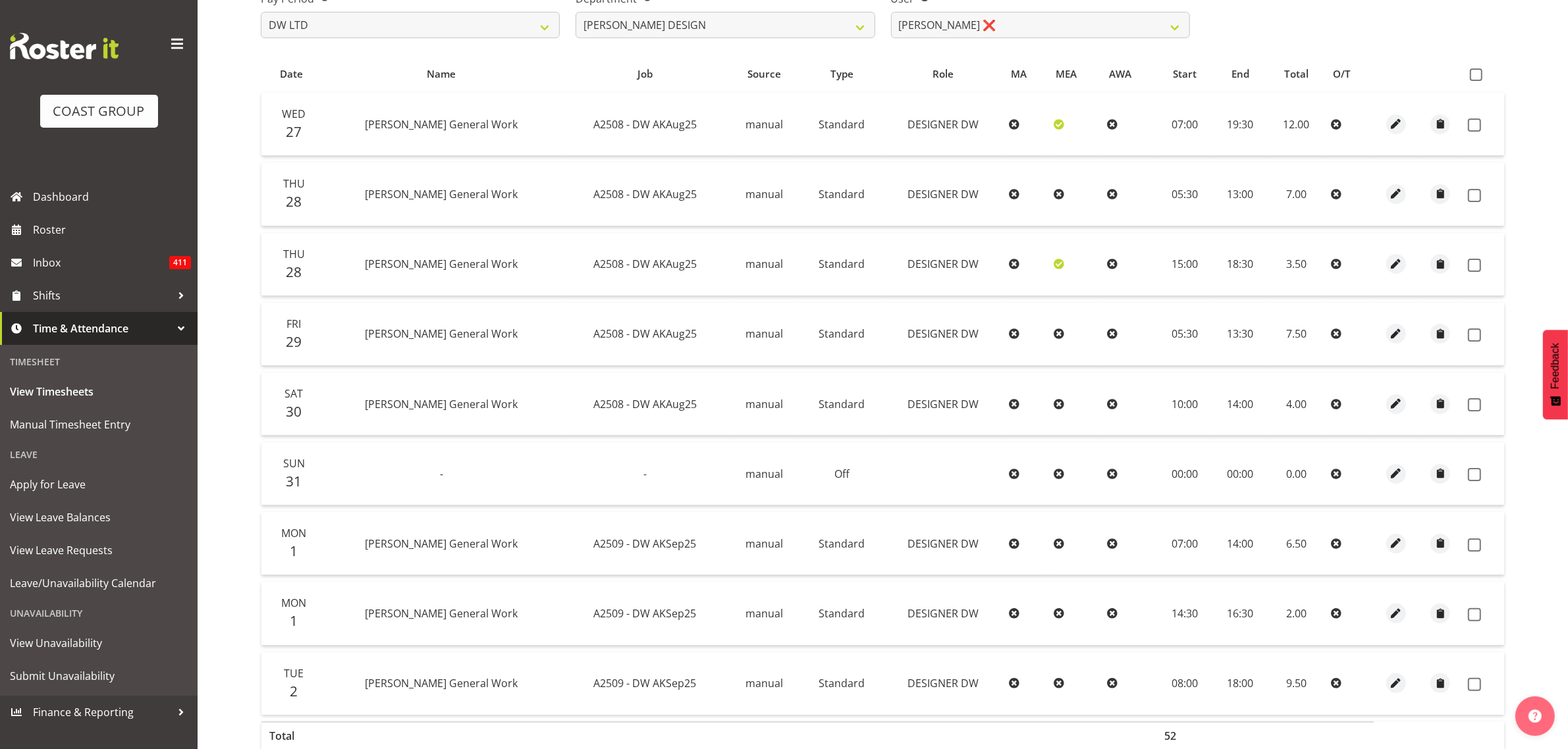
click at [1469, 83] on th at bounding box center [1483, 73] width 42 height 25
click at [1473, 74] on span at bounding box center [1476, 75] width 13 height 13
click at [1473, 74] on input "checkbox" at bounding box center [1474, 75] width 9 height 9
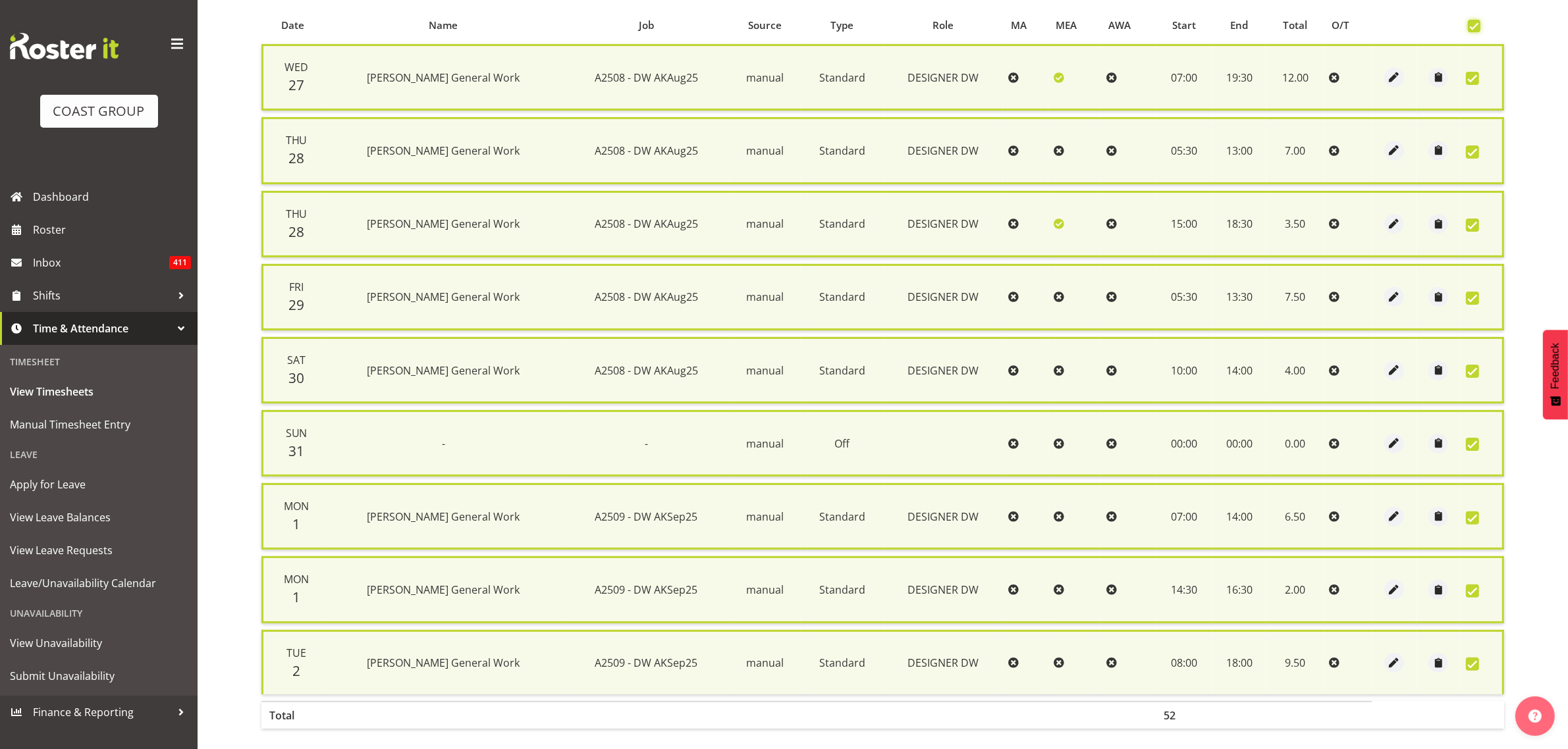
scroll to position [331, 0]
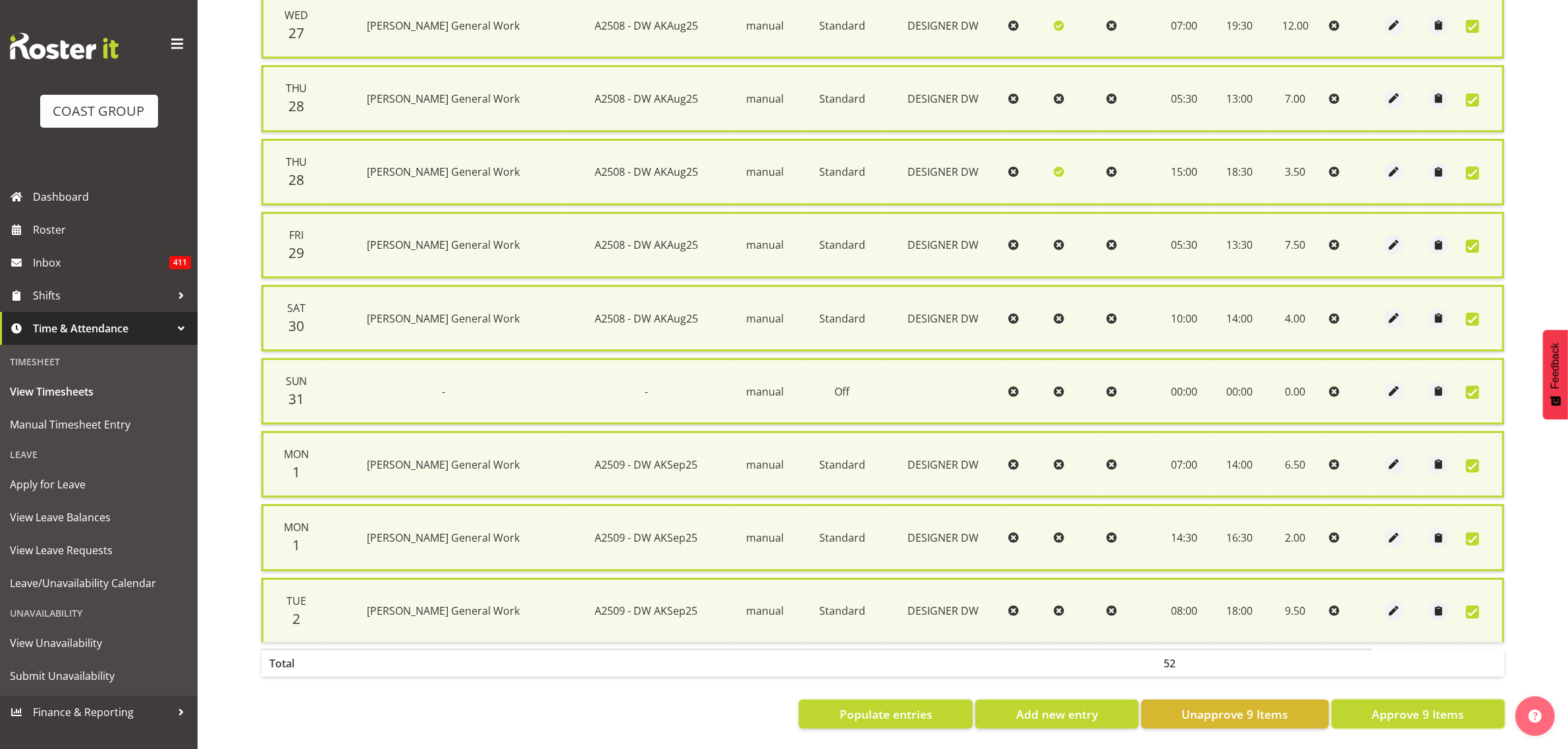
drag, startPoint x: 1386, startPoint y: 698, endPoint x: 1374, endPoint y: 692, distance: 13.4
click at [1385, 705] on span "Approve 9 Items" at bounding box center [1417, 713] width 92 height 17
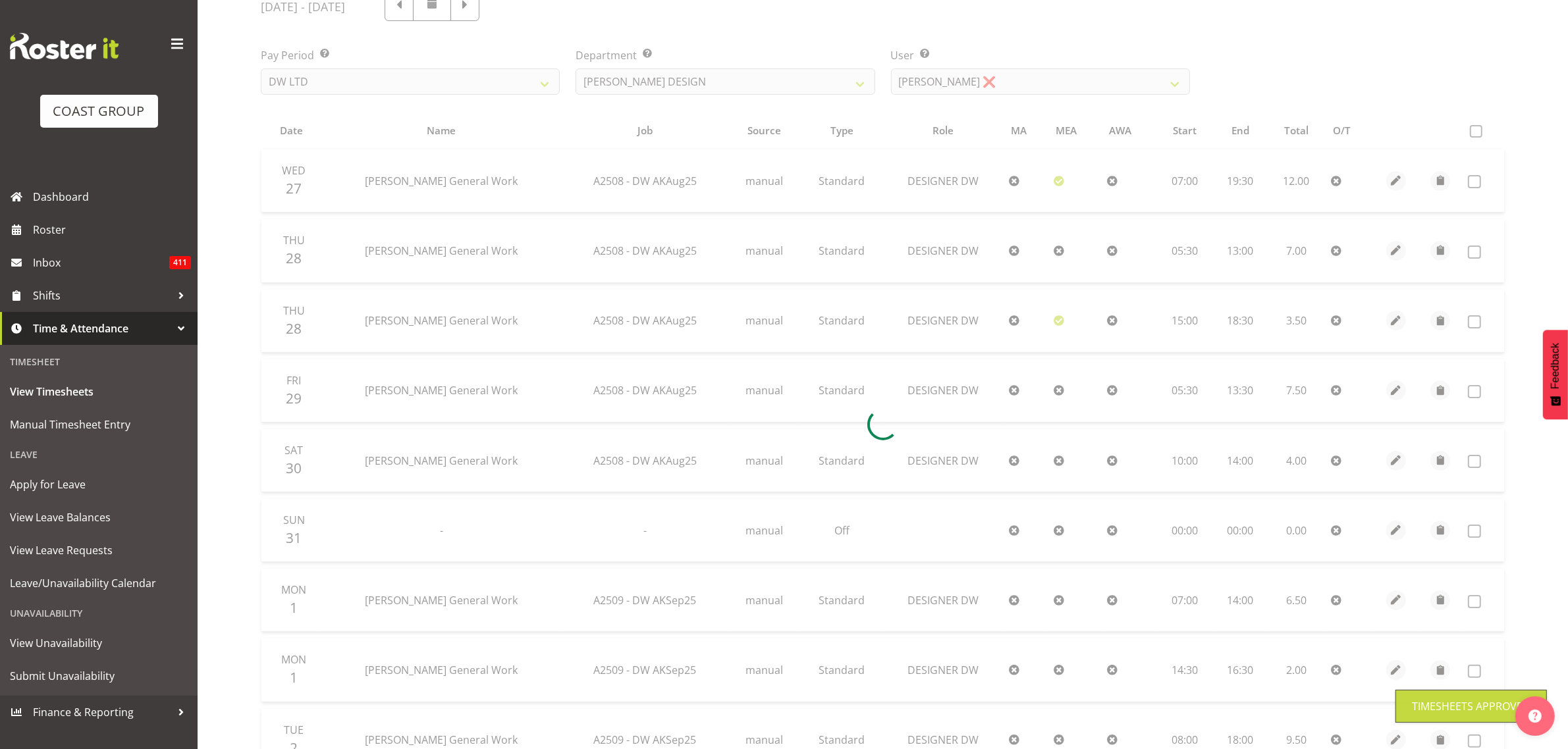
scroll to position [167, 0]
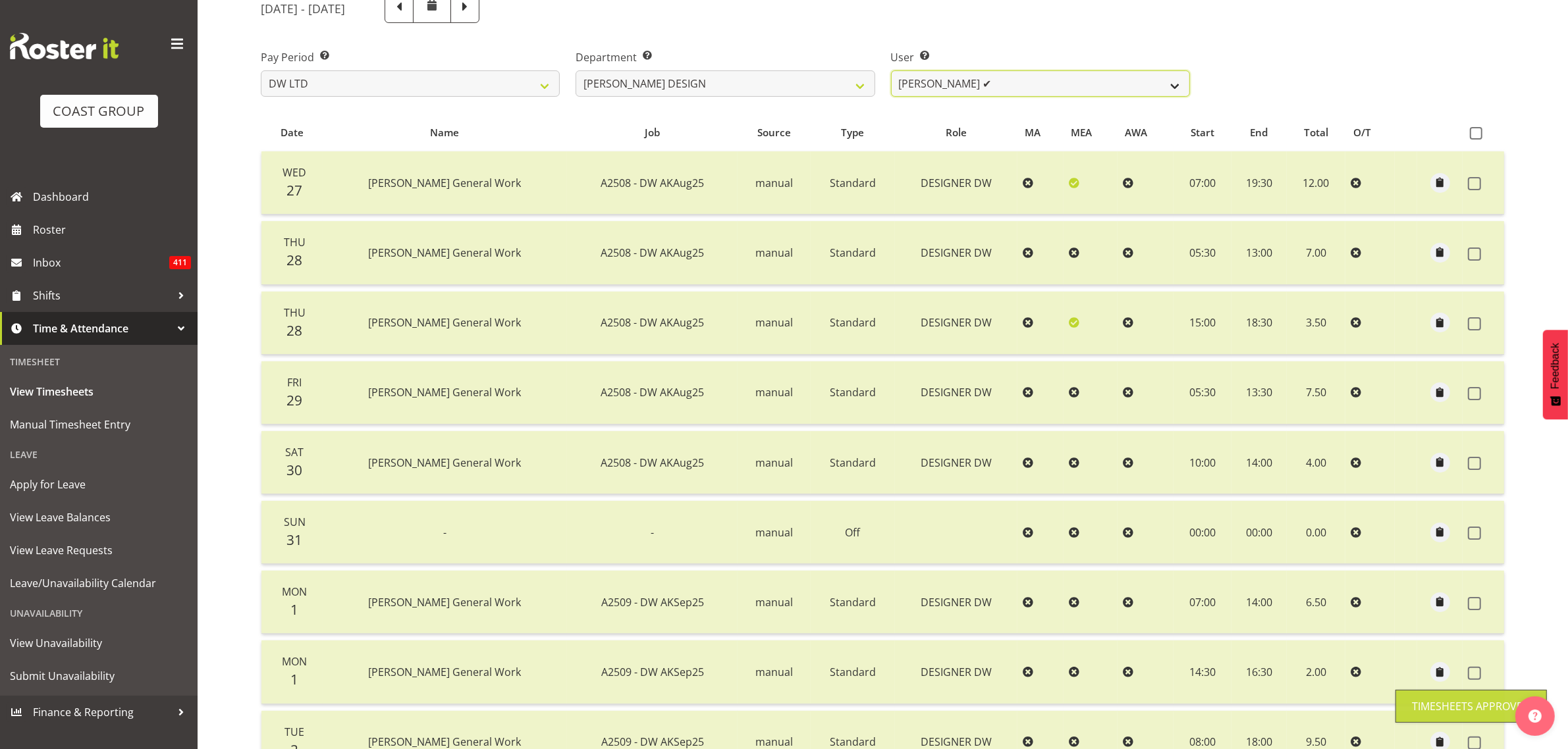
click at [922, 80] on select "Benjamin Thomas Geden ✔ Darren Shiu Lun Lau ❌" at bounding box center [1041, 83] width 299 height 26
click at [891, 71] on select "Benjamin Thomas Geden ✔ Darren Shiu Lun Lau ❌" at bounding box center [1041, 83] width 299 height 26
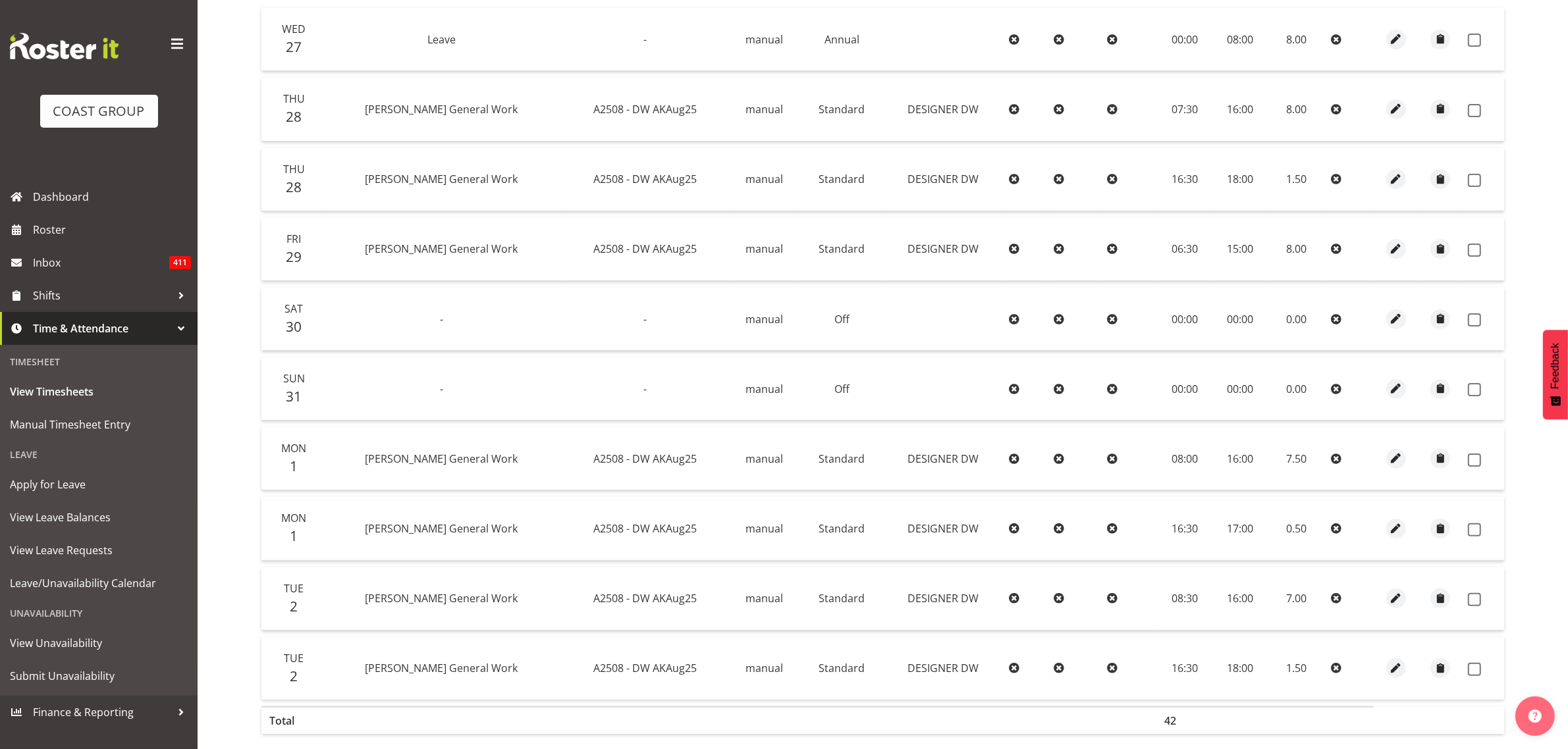
scroll to position [255, 0]
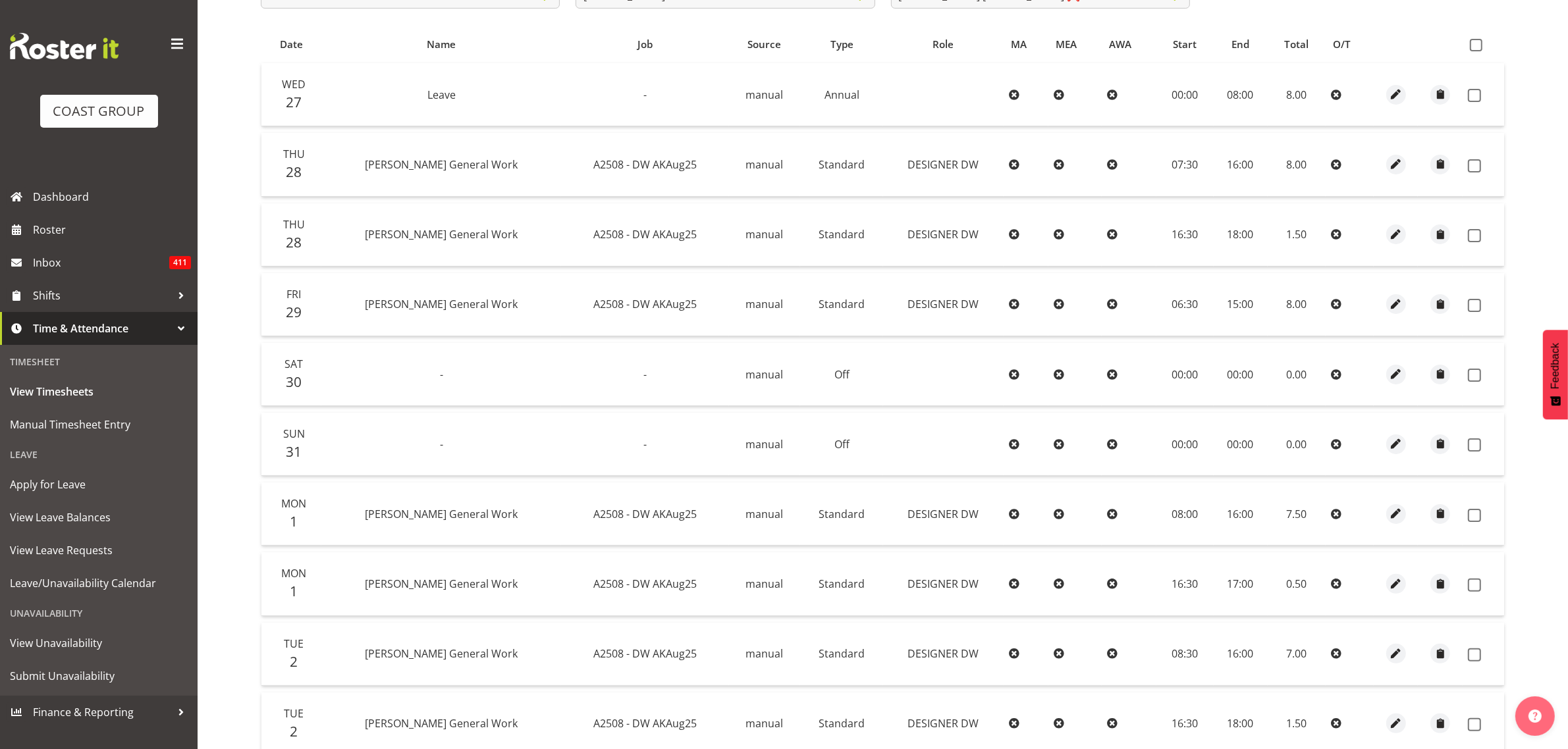
click at [1473, 52] on th at bounding box center [1483, 44] width 42 height 25
click at [1473, 48] on span at bounding box center [1476, 45] width 13 height 13
click at [1473, 48] on input "checkbox" at bounding box center [1474, 45] width 9 height 9
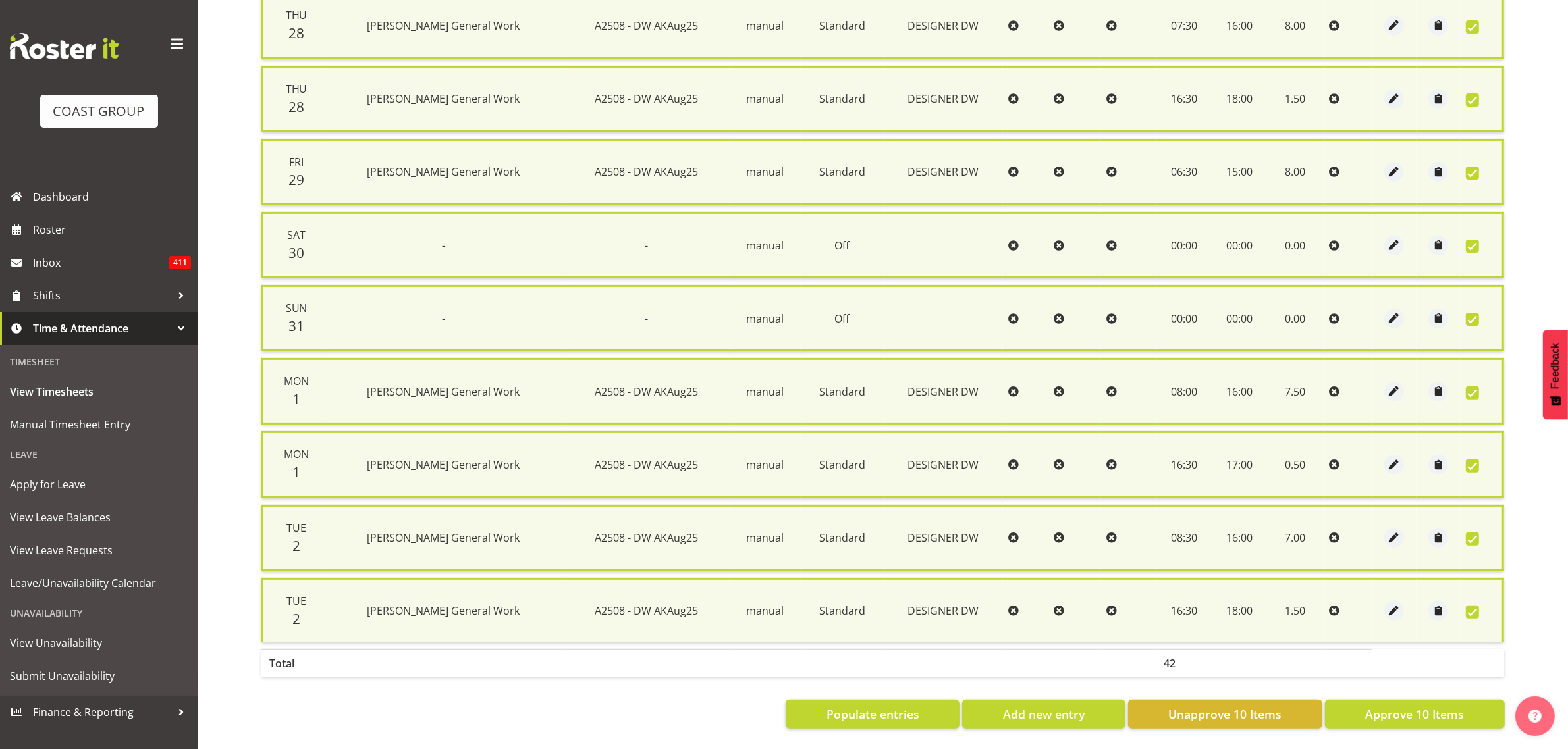
scroll to position [405, 0]
click at [1394, 705] on span "Approve 10 Items" at bounding box center [1414, 713] width 99 height 17
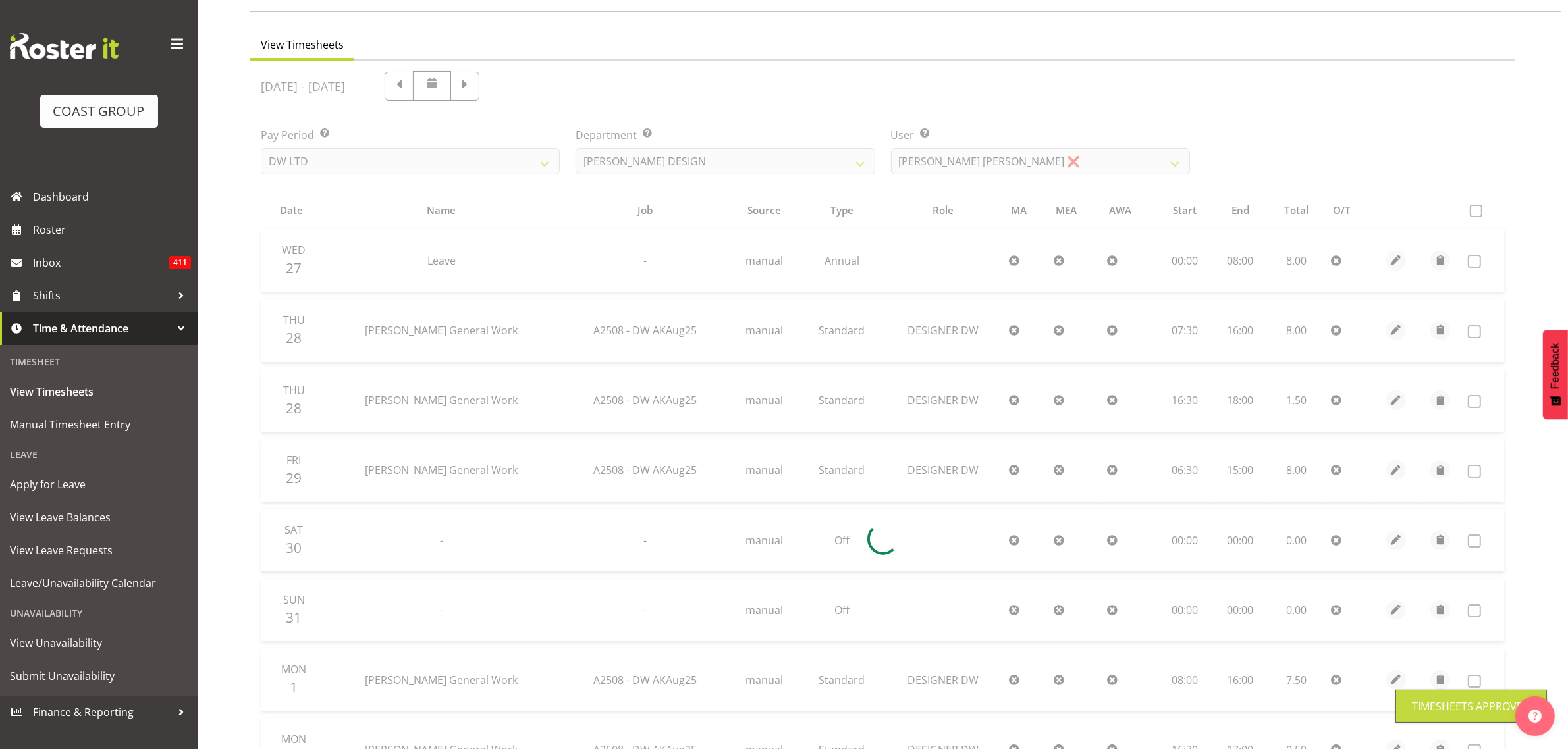
scroll to position [61, 0]
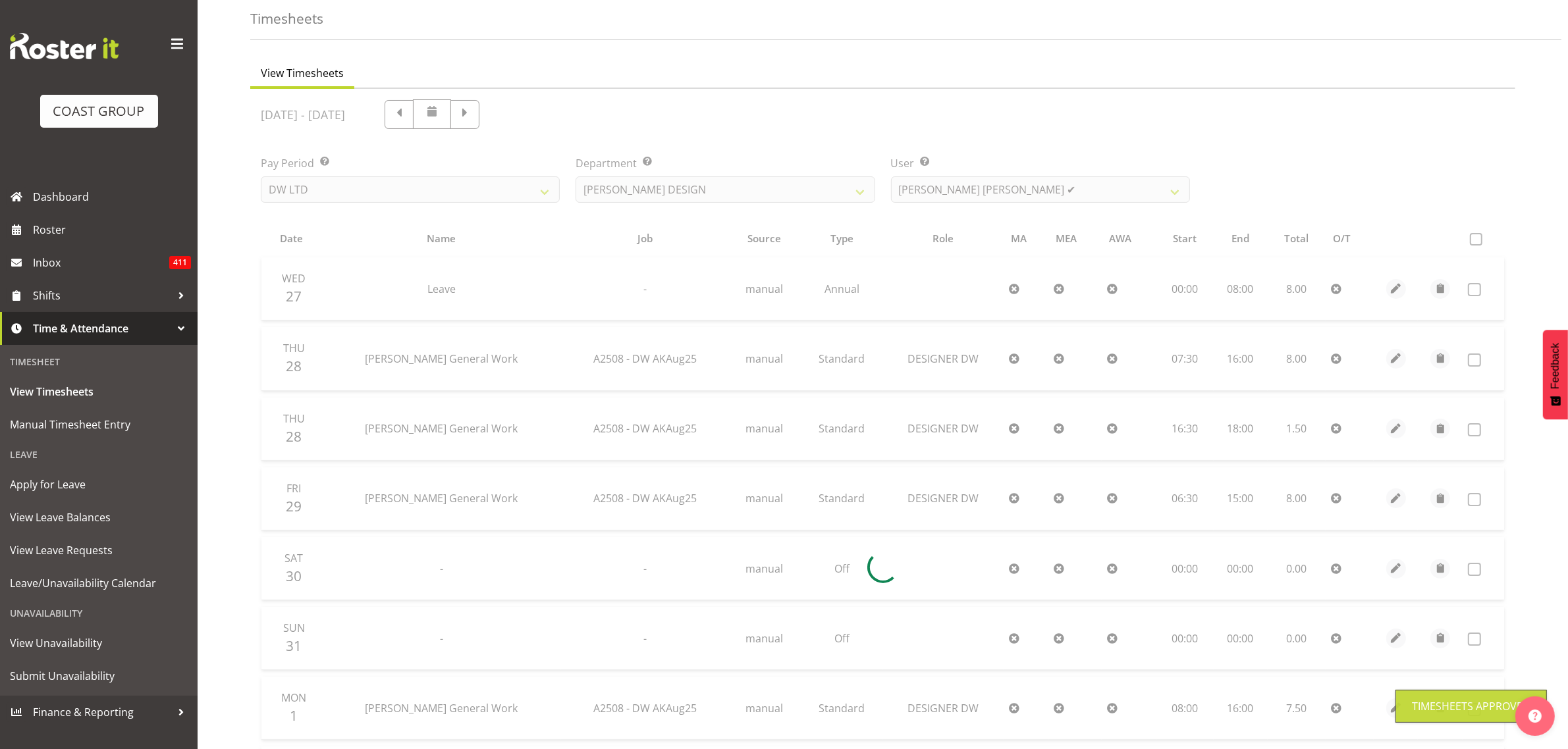
click at [1026, 182] on div at bounding box center [883, 567] width 1265 height 957
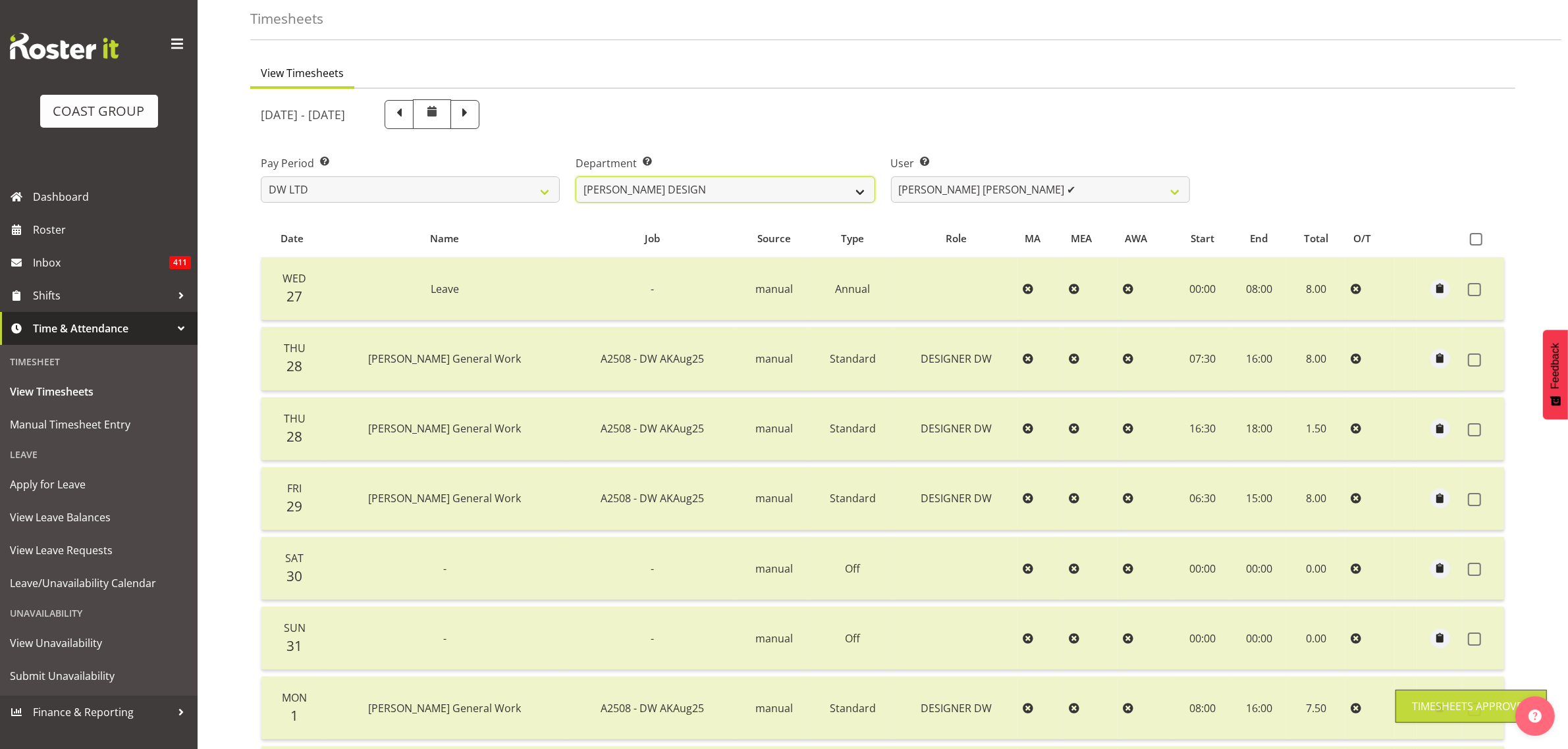
click at [798, 186] on select "DW AKL DW AKL DESIGN DW AKL PRODUCTION" at bounding box center [725, 189] width 299 height 26
click at [576, 176] on select "DW AKL DW AKL DESIGN DW AKL PRODUCTION" at bounding box center [725, 189] width 299 height 26
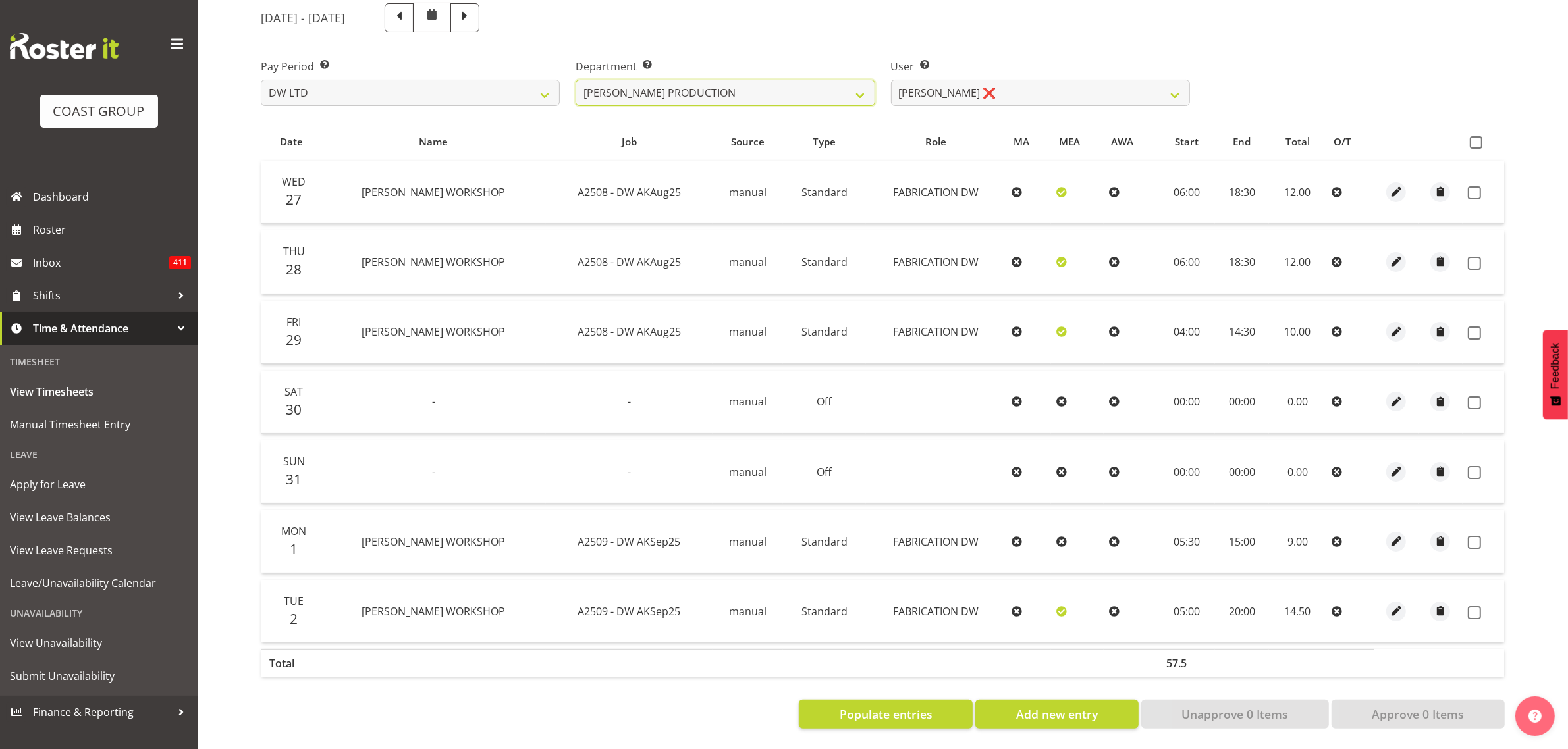
scroll to position [170, 0]
click at [1477, 136] on span at bounding box center [1476, 143] width 13 height 13
click at [1477, 139] on input "checkbox" at bounding box center [1474, 143] width 9 height 9
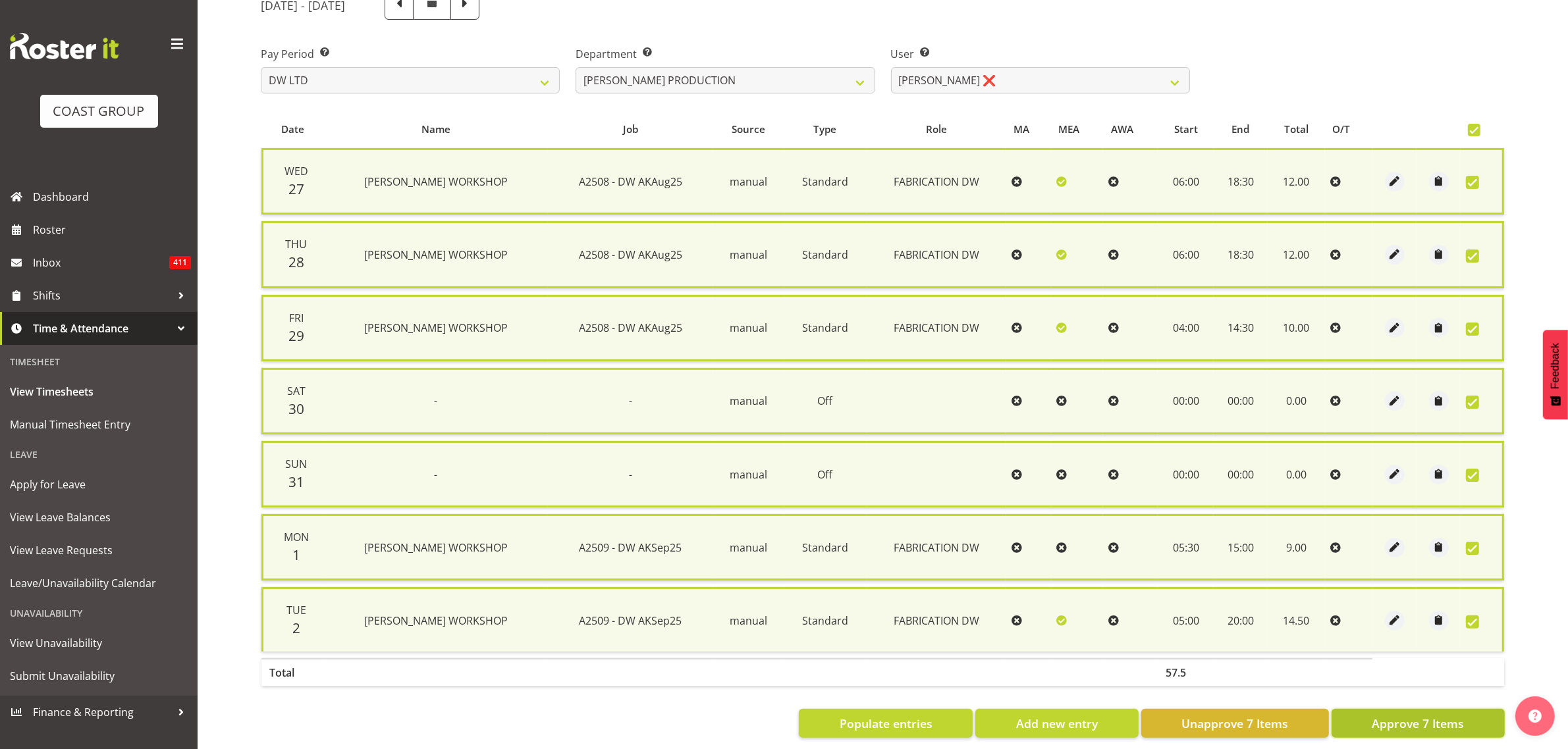
drag, startPoint x: 1405, startPoint y: 716, endPoint x: 1342, endPoint y: 645, distance: 94.9
click at [1404, 717] on span "Approve 7 Items" at bounding box center [1417, 723] width 92 height 17
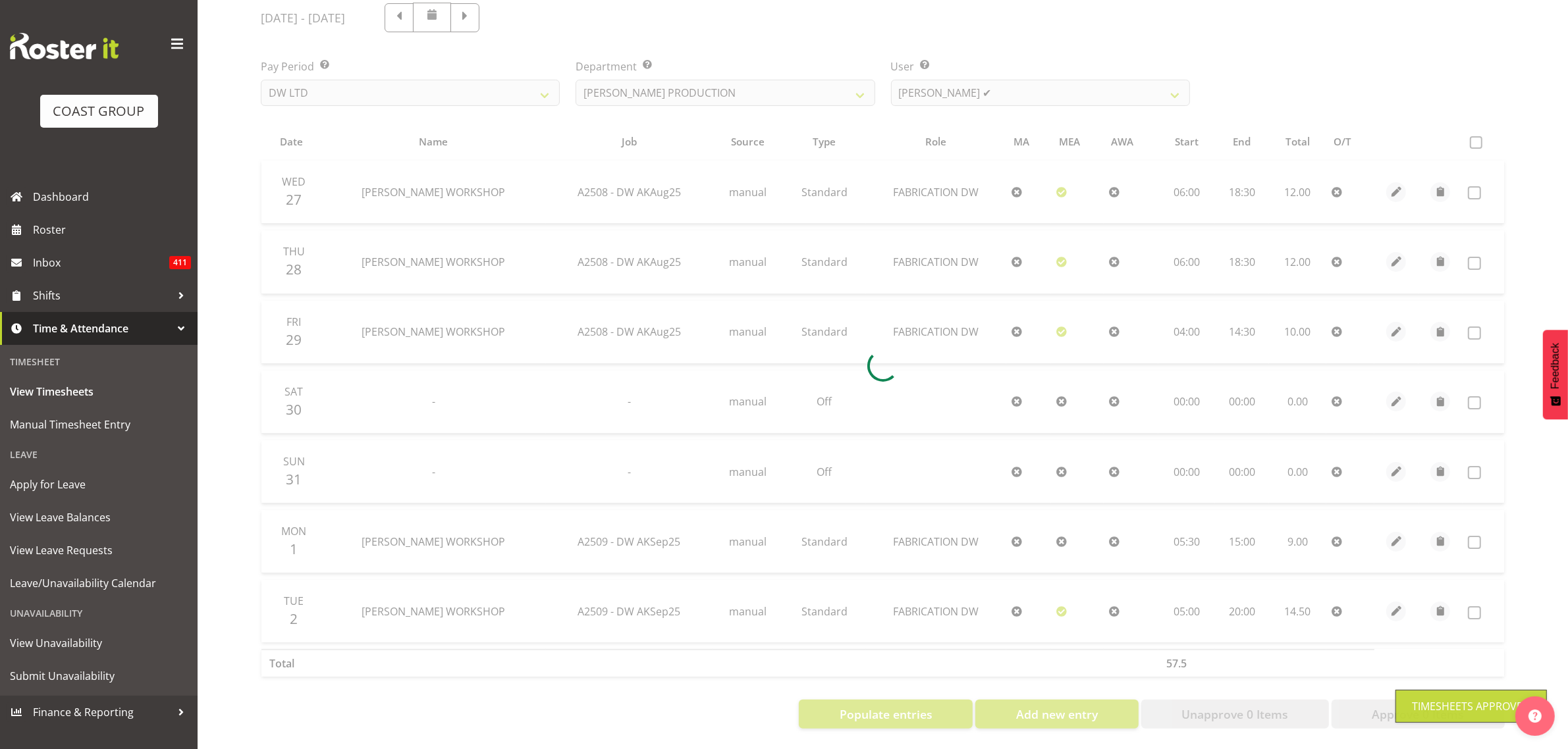
click at [1012, 71] on div at bounding box center [883, 365] width 1265 height 747
click at [987, 77] on div at bounding box center [883, 365] width 1265 height 747
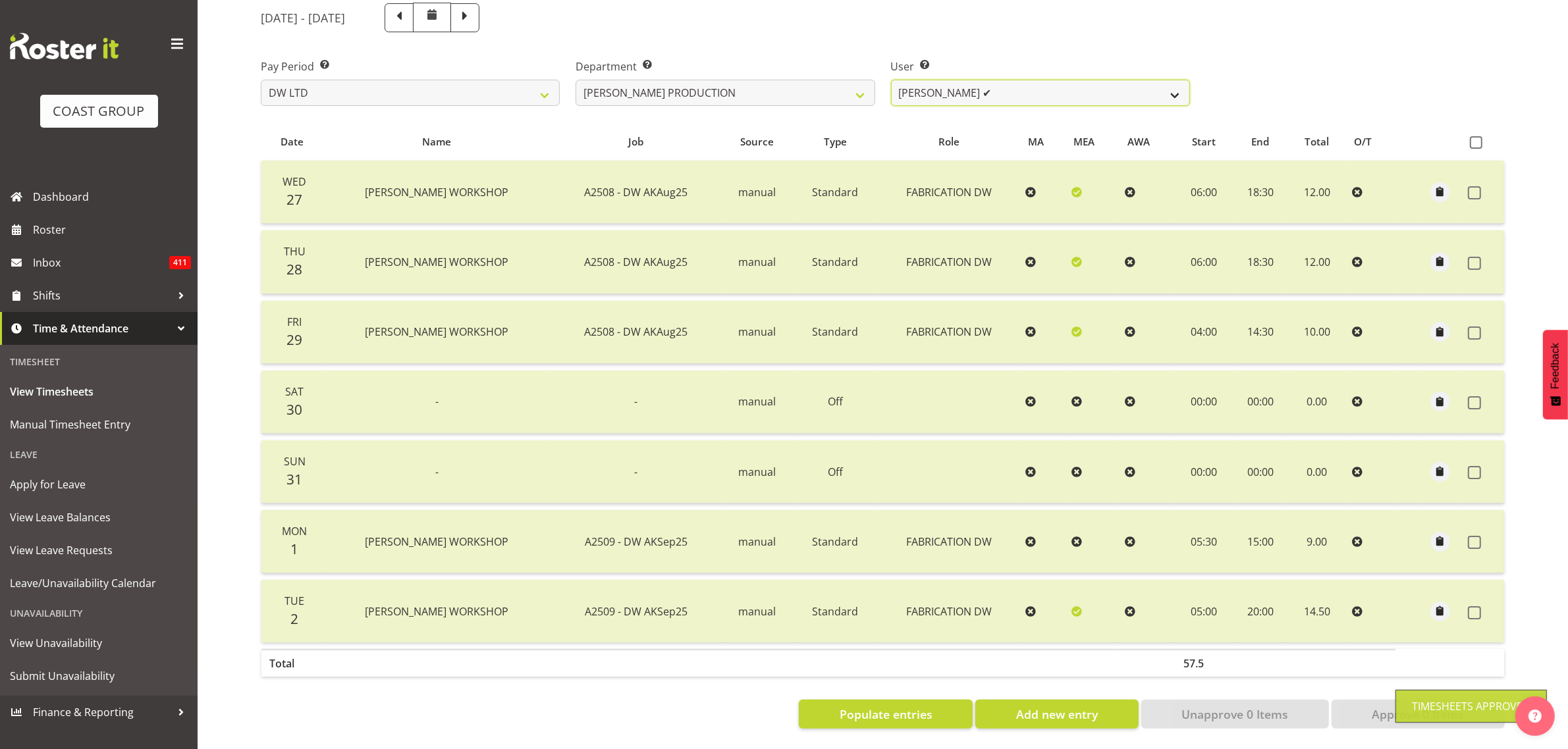
click at [983, 84] on select "Peter Lee ✔" at bounding box center [1041, 92] width 299 height 26
click at [824, 79] on select "DW AKL DW AKL DESIGN DW AKL PRODUCTION" at bounding box center [725, 92] width 299 height 26
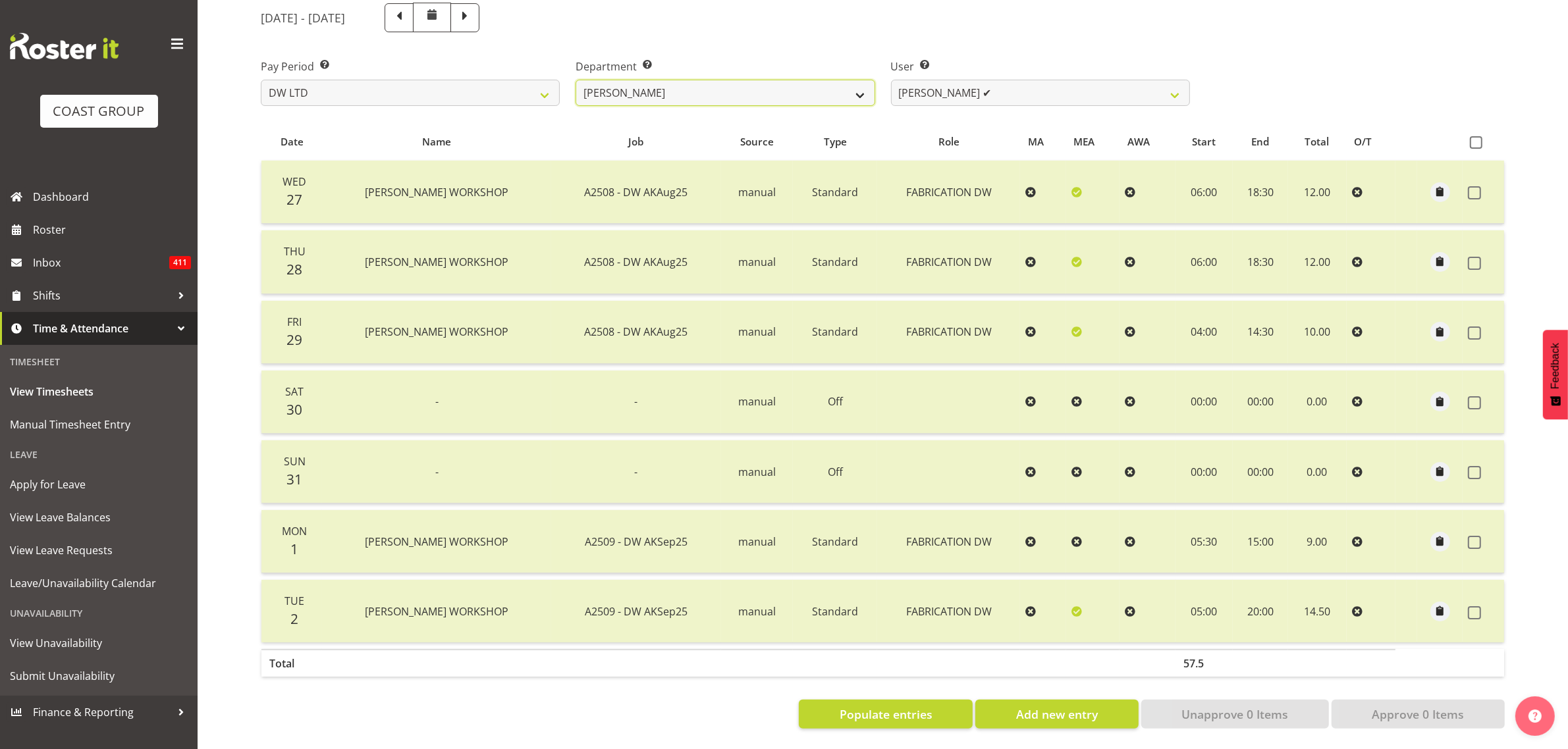
click at [576, 79] on select "DW AKL DW AKL DESIGN DW AKL PRODUCTION" at bounding box center [725, 92] width 299 height 26
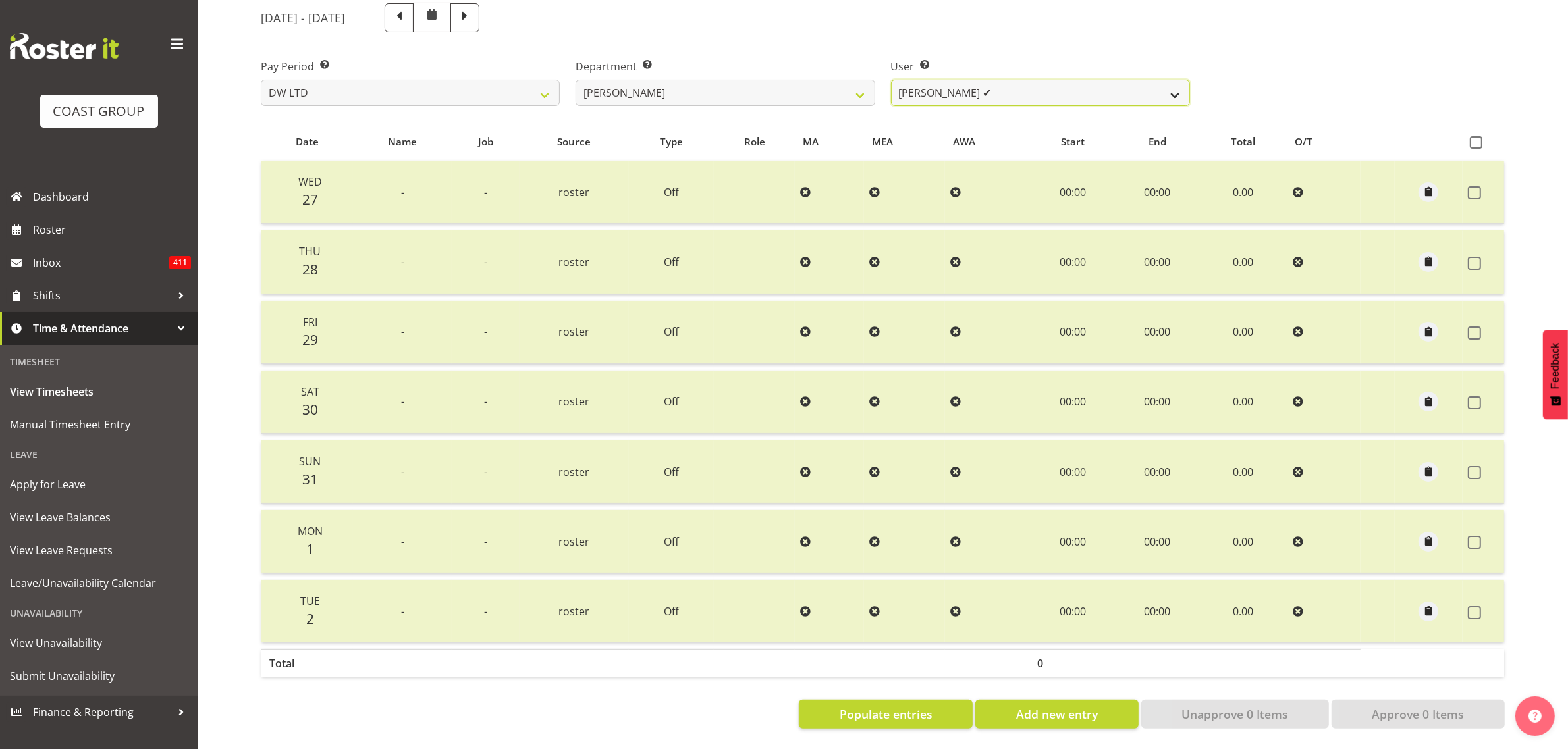
click at [1013, 79] on select "Andrew McFadzean ✔ Boston Morgan-Horan ✔ Chanel Toleafoa ✔ Gene Burton ✔ Ian Si…" at bounding box center [1041, 92] width 299 height 26
click at [1299, 91] on div "Pay Period Select which pay period you would like to view. SLP LTD EHS LTD DW L…" at bounding box center [883, 77] width 1260 height 74
